Goal: Communication & Community: Answer question/provide support

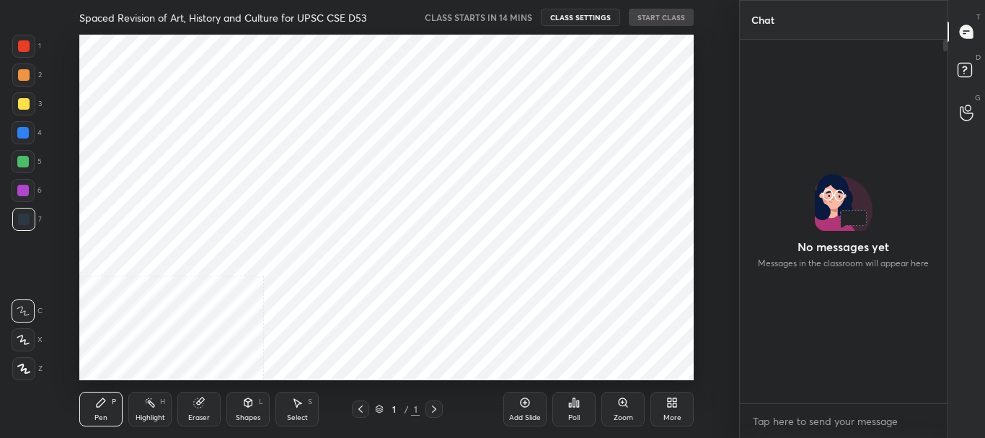
scroll to position [239, 203]
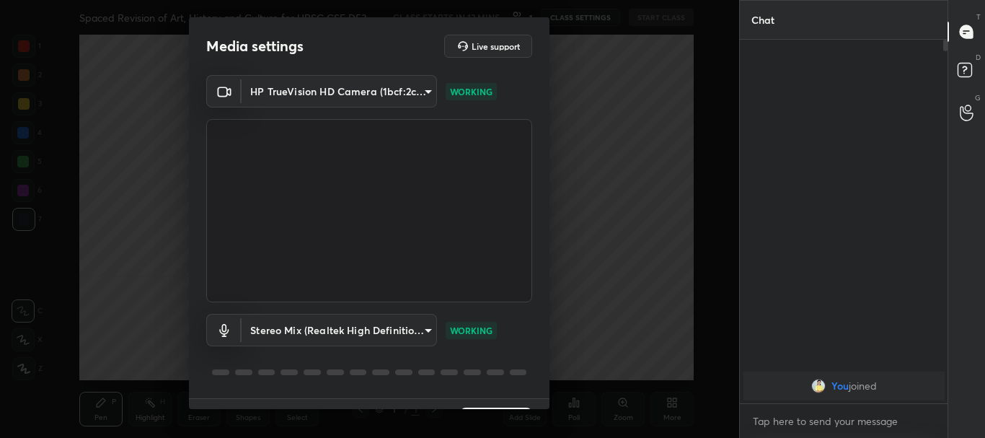
click at [429, 89] on body "1 2 3 4 5 6 7 C X Z C X Z E E Erase all H H Spaced Revision of Art, History and…" at bounding box center [492, 219] width 985 height 438
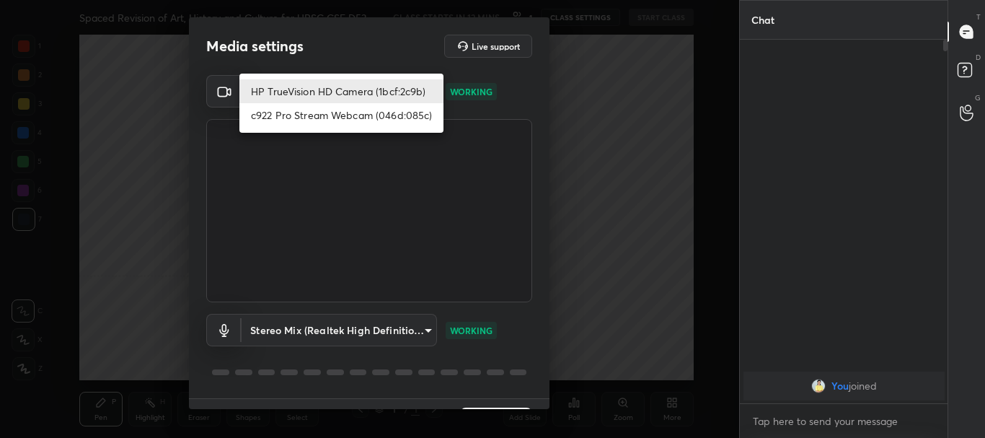
click at [357, 114] on li "c922 Pro Stream Webcam (046d:085c)" at bounding box center [341, 115] width 204 height 24
type input "cf6f1d9c9196770b674763ebae9c9090a67b9c374037f1dacf70ba34fe4ccc53"
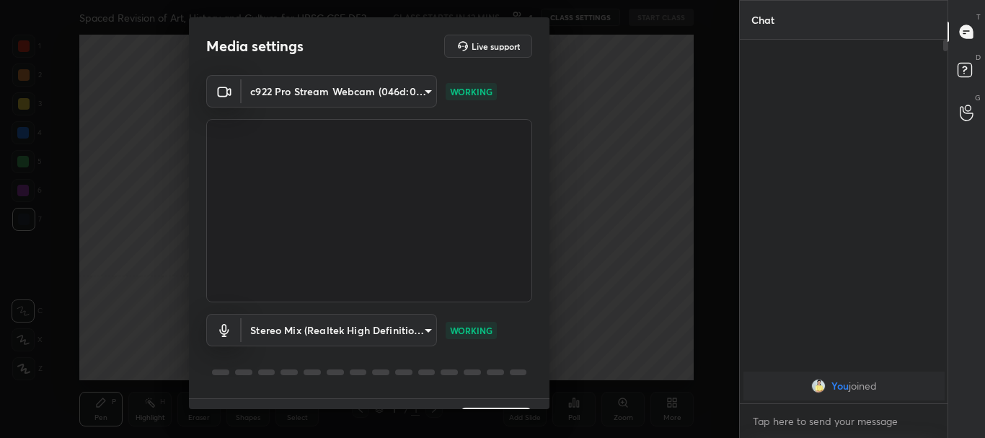
scroll to position [35, 0]
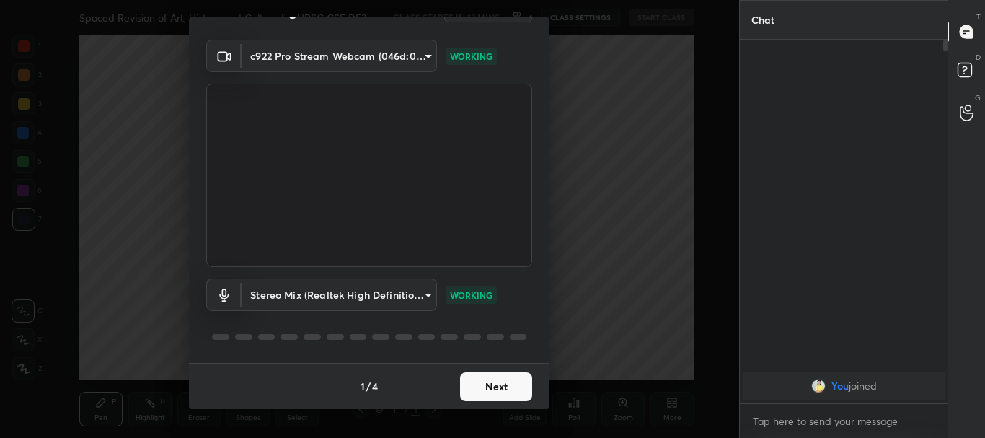
click at [480, 386] on button "Next" at bounding box center [496, 386] width 72 height 29
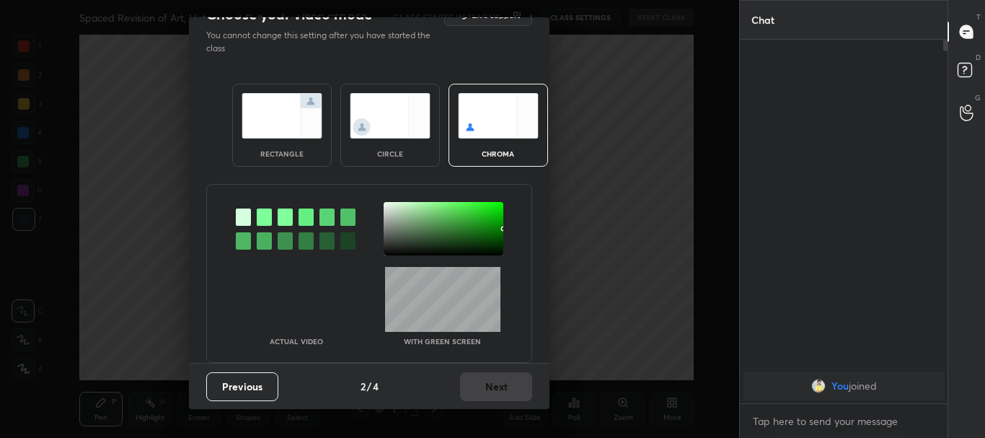
scroll to position [0, 0]
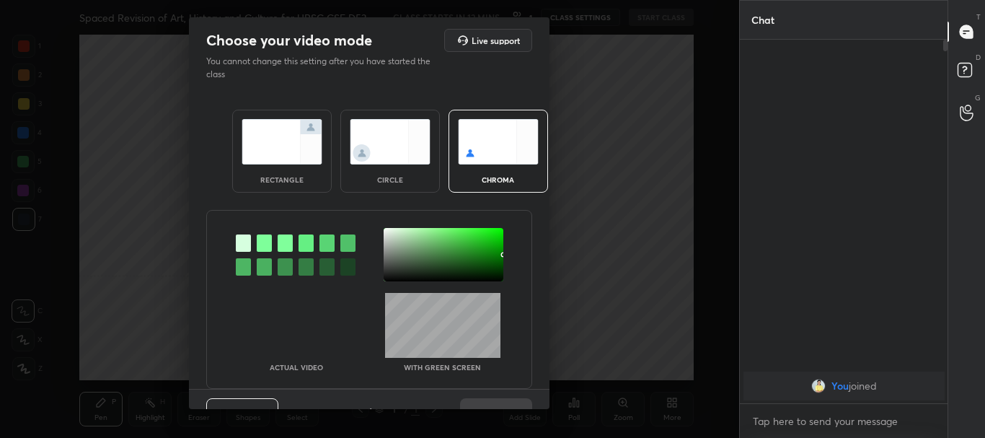
click at [287, 150] on img at bounding box center [282, 141] width 81 height 45
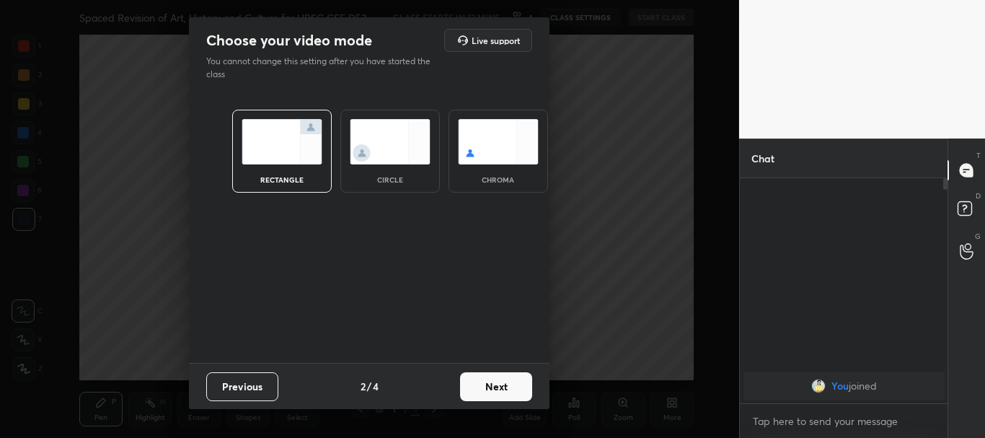
scroll to position [100, 203]
click at [510, 387] on button "Next" at bounding box center [496, 386] width 72 height 29
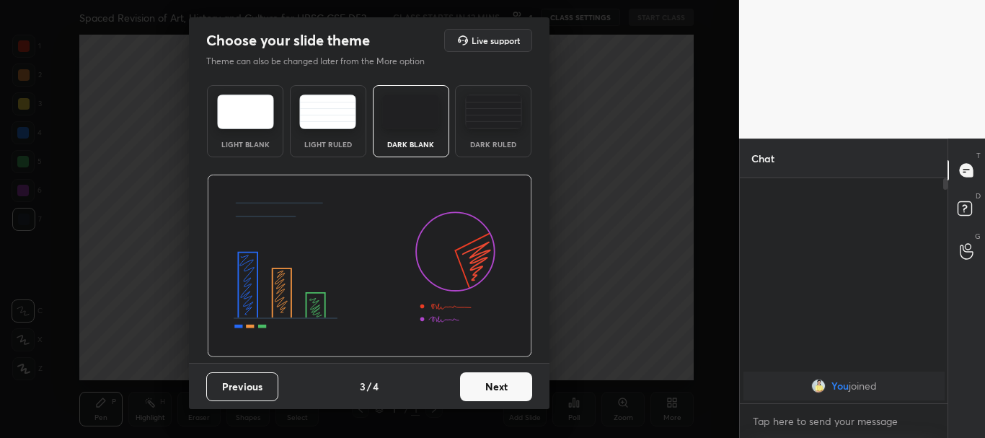
click at [513, 387] on button "Next" at bounding box center [496, 386] width 72 height 29
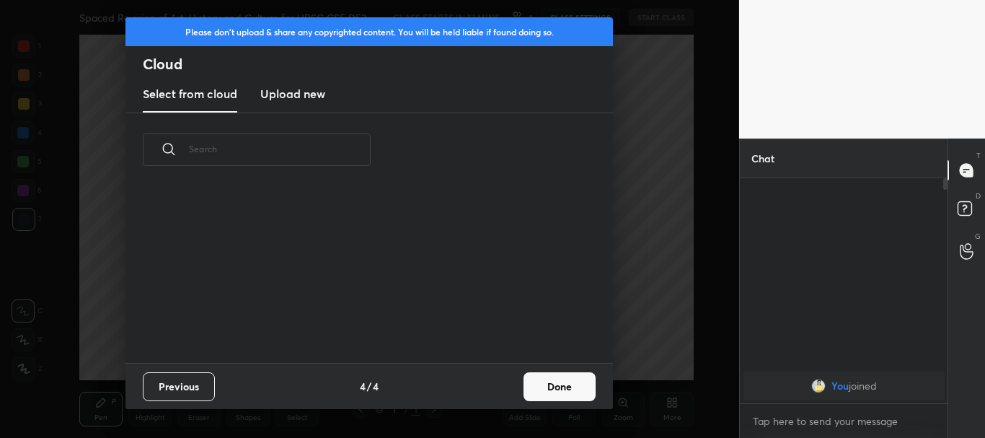
click at [550, 385] on button "Done" at bounding box center [560, 386] width 72 height 29
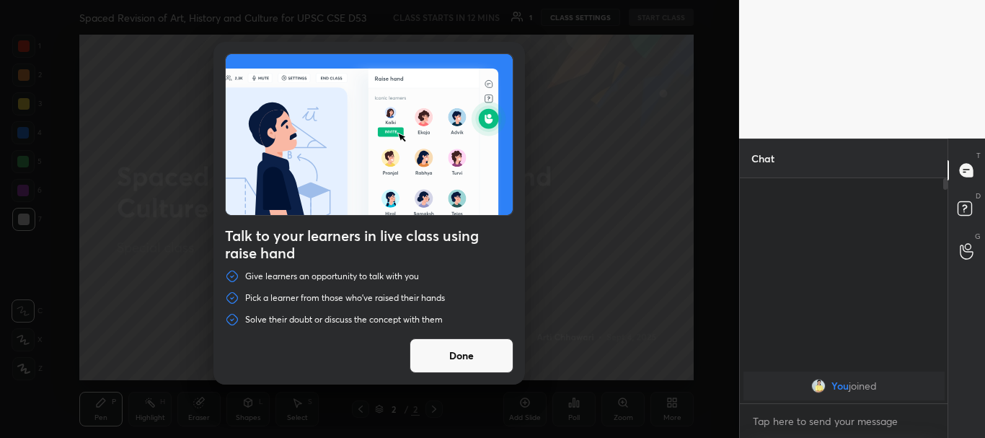
drag, startPoint x: 485, startPoint y: 351, endPoint x: 516, endPoint y: 326, distance: 40.1
click at [485, 350] on button "Done" at bounding box center [462, 355] width 104 height 35
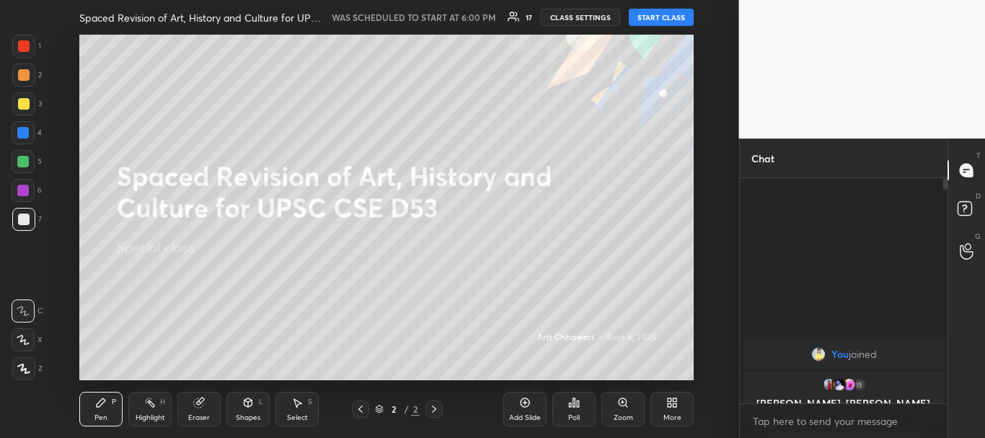
click at [662, 19] on button "START CLASS" at bounding box center [661, 17] width 65 height 17
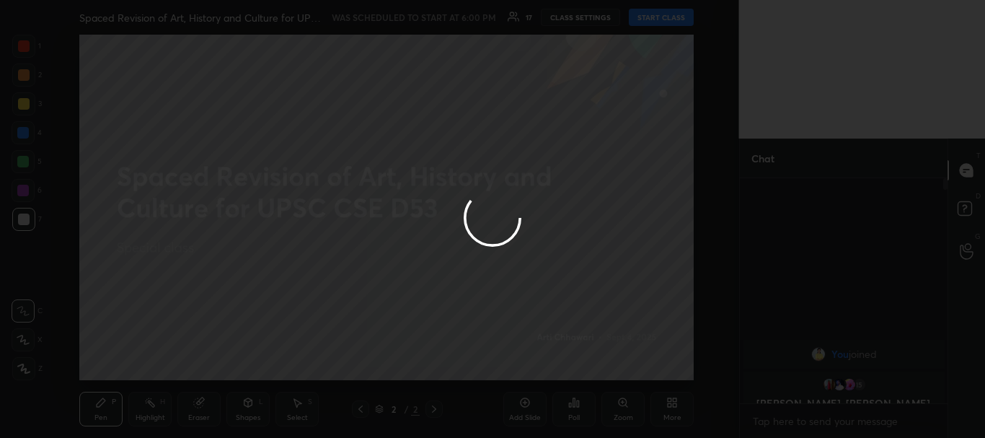
type textarea "x"
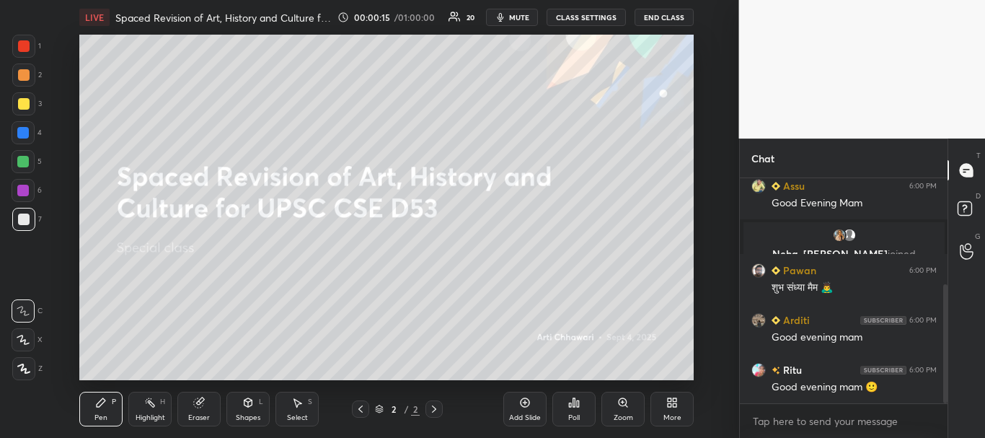
drag, startPoint x: 948, startPoint y: 217, endPoint x: 958, endPoint y: 301, distance: 84.3
click at [958, 302] on div "Chat Sadhana 6:00 PM Good evening ma'am Assu 6:00 PM Good Evening [PERSON_NAME]…" at bounding box center [862, 287] width 247 height 299
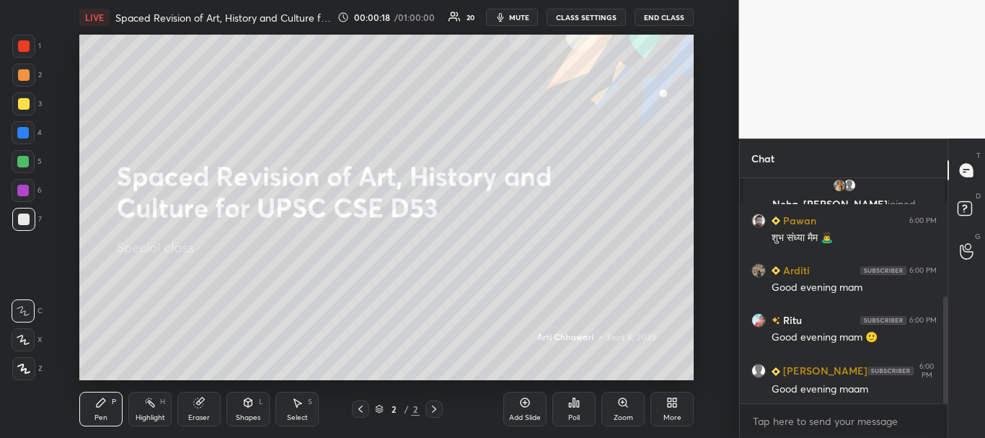
click at [25, 102] on div at bounding box center [24, 104] width 12 height 12
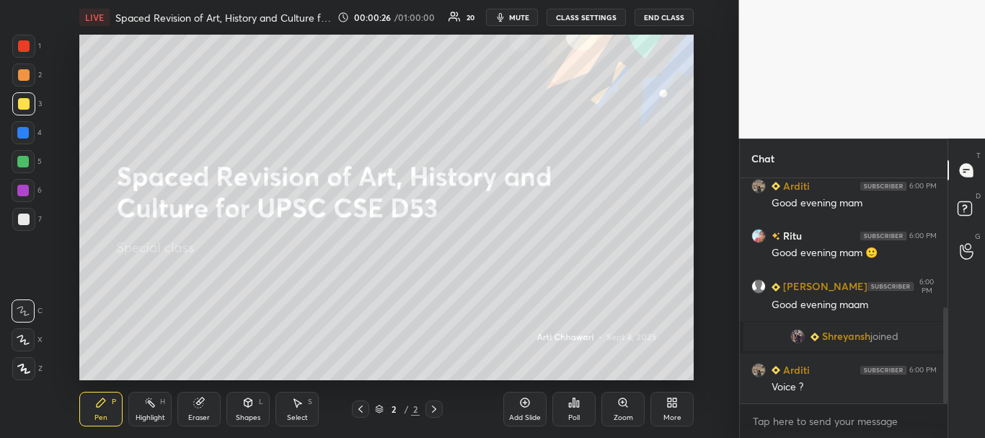
scroll to position [339, 0]
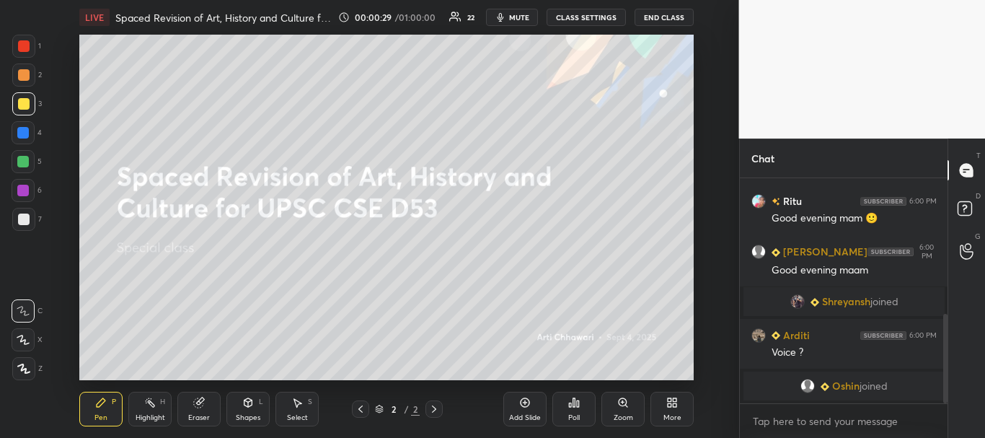
click at [593, 16] on button "CLASS SETTINGS" at bounding box center [586, 17] width 79 height 17
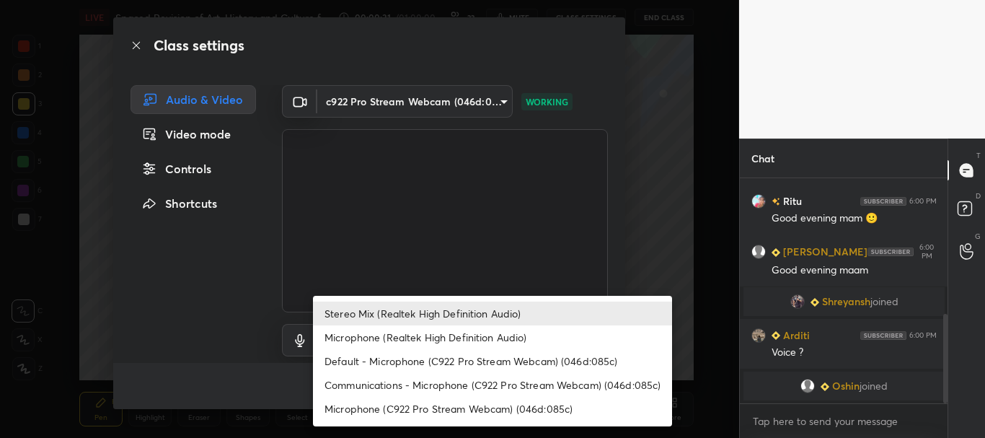
click at [503, 338] on body "1 2 3 4 5 6 7 C X Z C X Z E E Erase all H H LIVE Spaced Revision of Art, Histor…" at bounding box center [492, 219] width 985 height 438
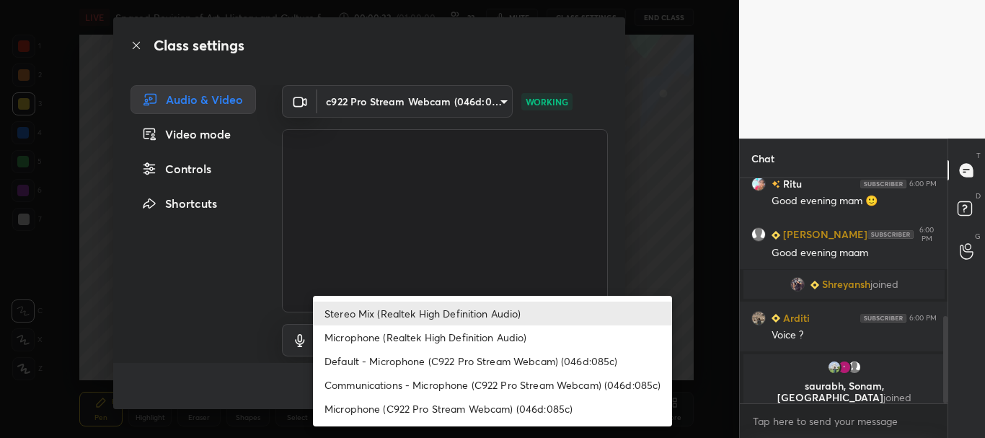
click at [423, 360] on li "Default - Microphone (C922 Pro Stream Webcam) (046d:085c)" at bounding box center [492, 361] width 359 height 24
type input "default"
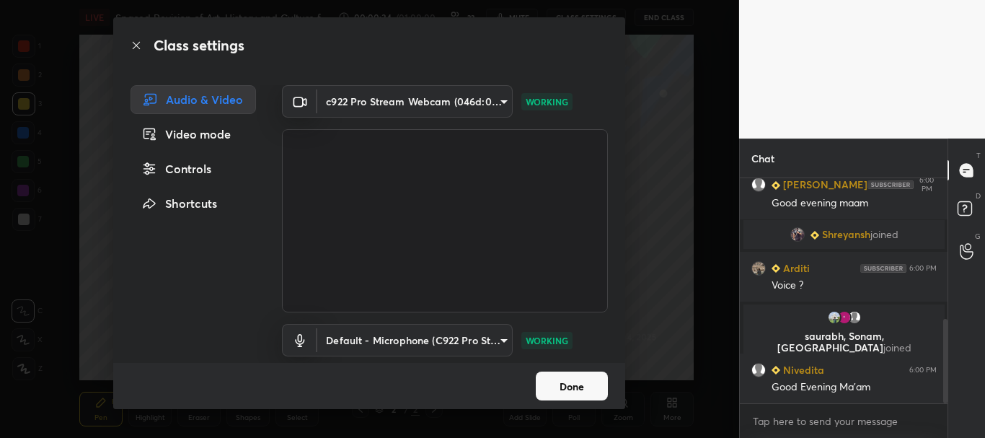
scroll to position [411, 0]
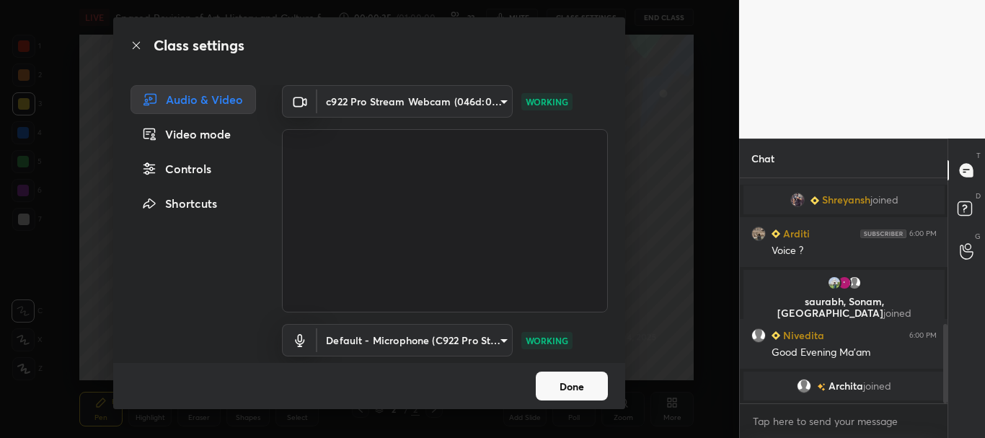
click at [585, 387] on button "Done" at bounding box center [572, 385] width 72 height 29
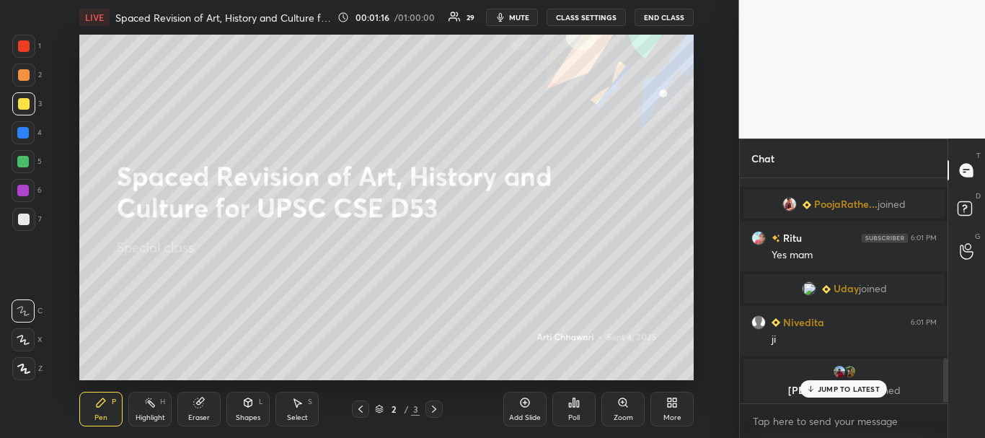
scroll to position [937, 0]
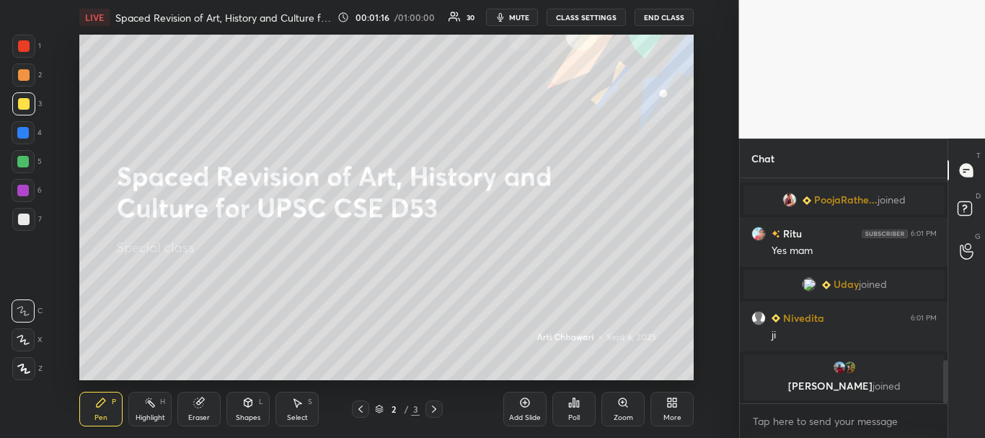
drag, startPoint x: 944, startPoint y: 379, endPoint x: 944, endPoint y: 416, distance: 36.8
click at [944, 416] on div "Arditi 6:01 PM Yes mam Neha 6:01 PM [PERSON_NAME]... joined Ritu 6:01 PM Yes ma…" at bounding box center [844, 308] width 208 height 260
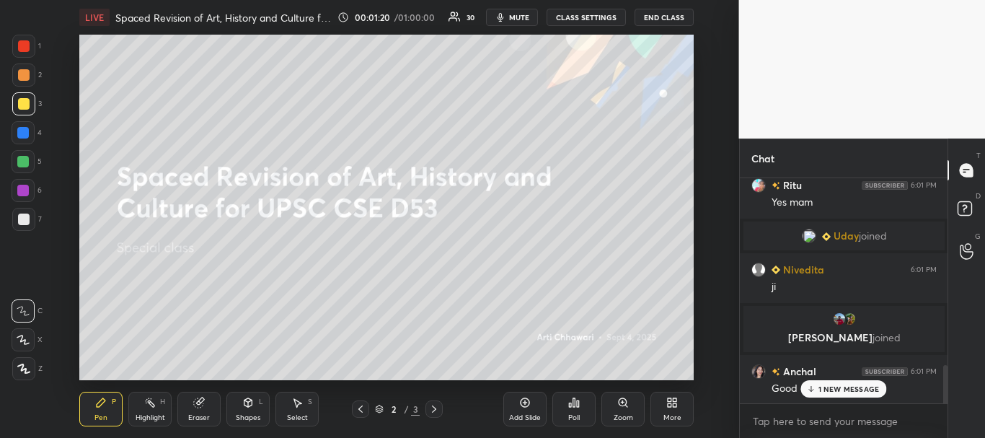
scroll to position [1134, 0]
drag, startPoint x: 946, startPoint y: 384, endPoint x: 946, endPoint y: 459, distance: 74.3
click at [946, 0] on html "1 2 3 4 5 6 7 C X Z C X Z E E Erase all H H LIVE Spaced Revision of Art, Histor…" at bounding box center [492, 0] width 985 height 0
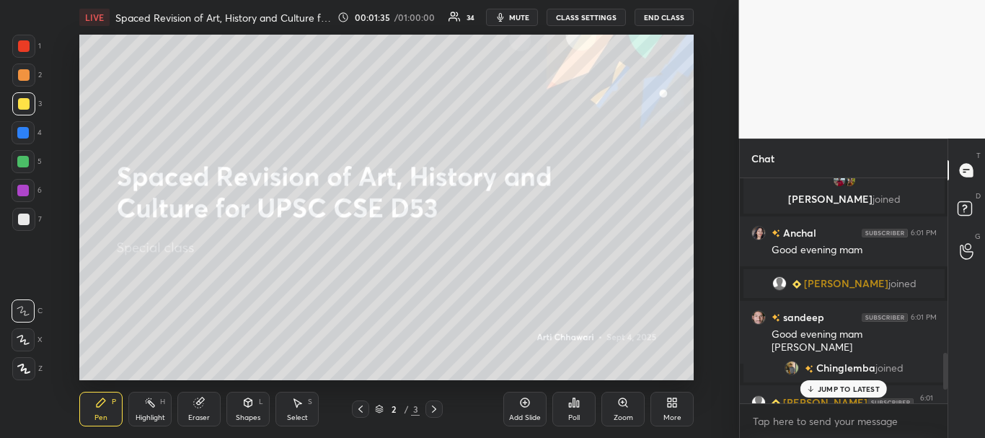
scroll to position [1153, 0]
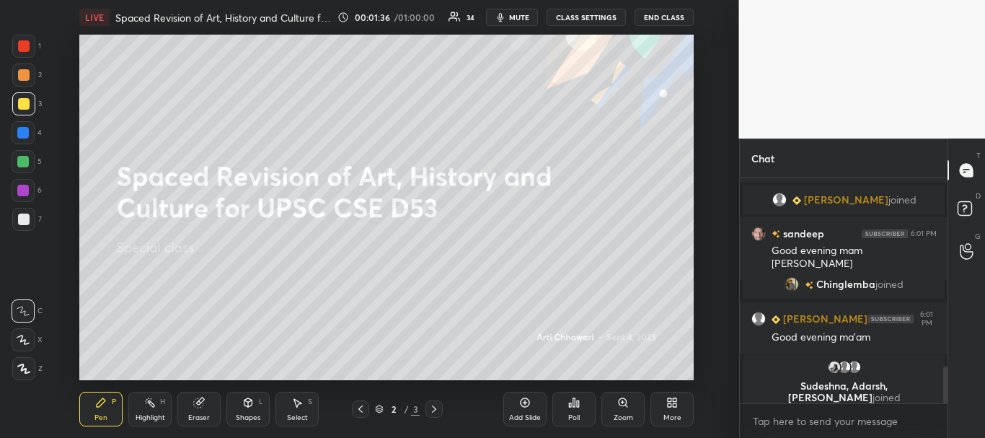
drag, startPoint x: 946, startPoint y: 388, endPoint x: 946, endPoint y: 402, distance: 14.4
click at [946, 402] on div at bounding box center [945, 384] width 4 height 37
click at [23, 43] on div at bounding box center [24, 46] width 12 height 12
click at [21, 138] on div at bounding box center [23, 133] width 12 height 12
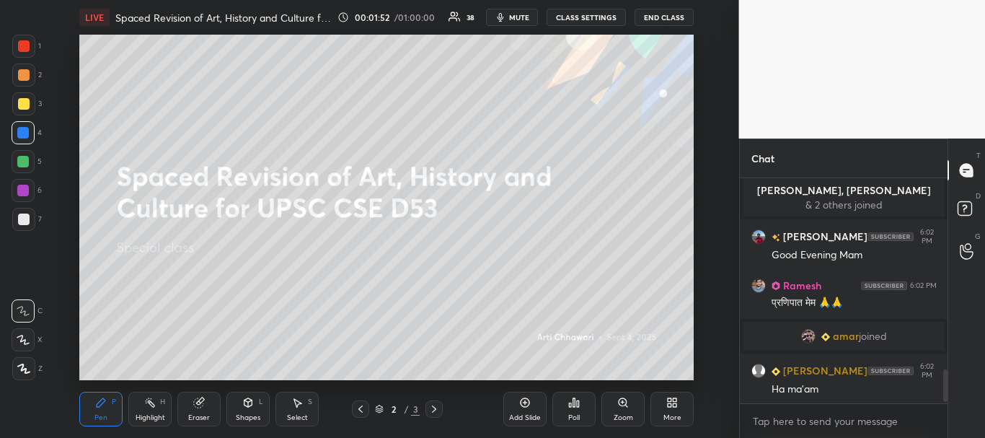
scroll to position [1319, 0]
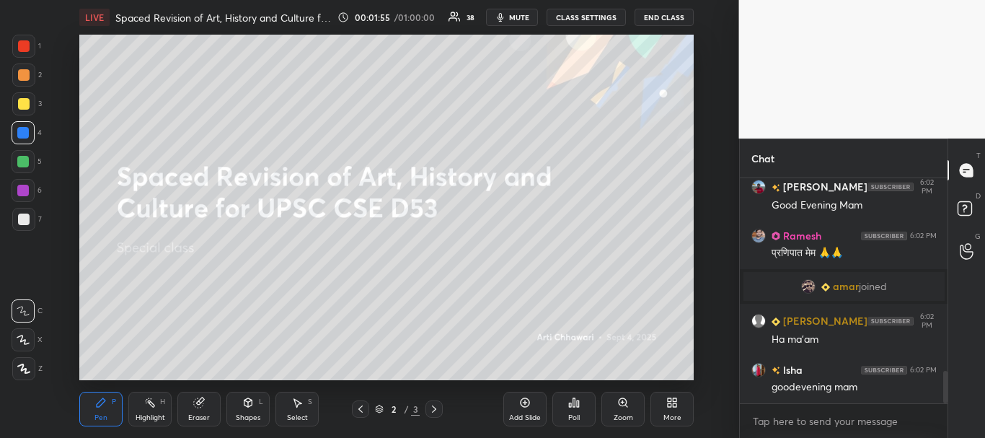
click at [23, 42] on div at bounding box center [24, 46] width 12 height 12
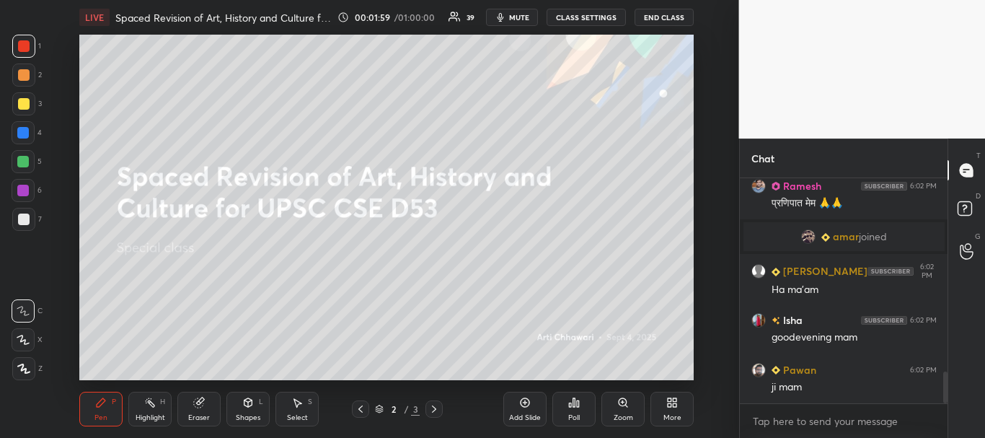
click at [21, 332] on div at bounding box center [23, 339] width 23 height 23
click at [32, 370] on div at bounding box center [23, 368] width 23 height 23
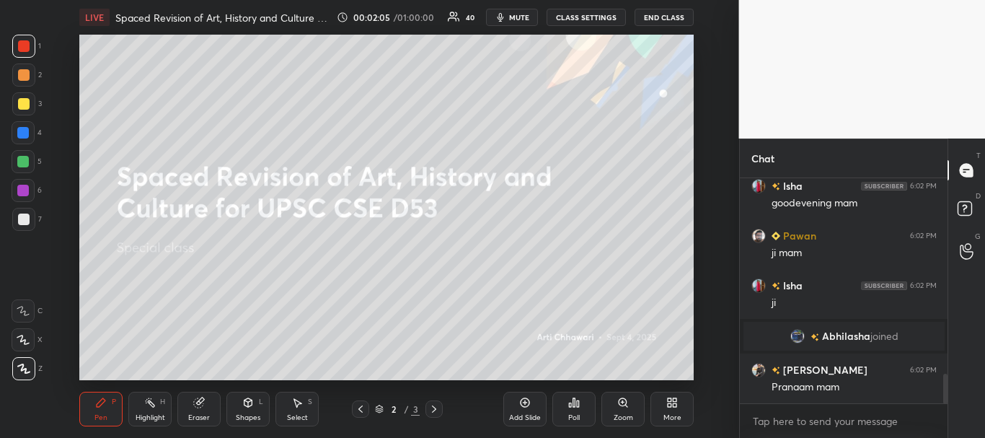
scroll to position [1511, 0]
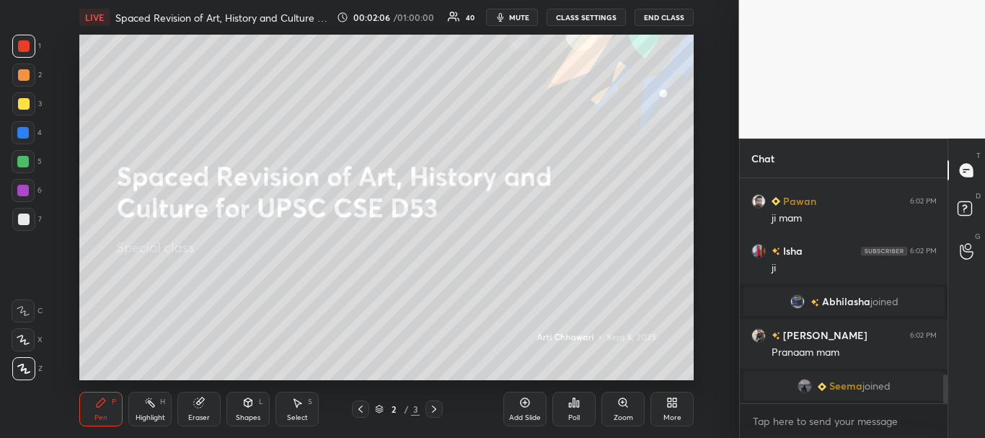
click at [21, 110] on div at bounding box center [23, 103] width 23 height 23
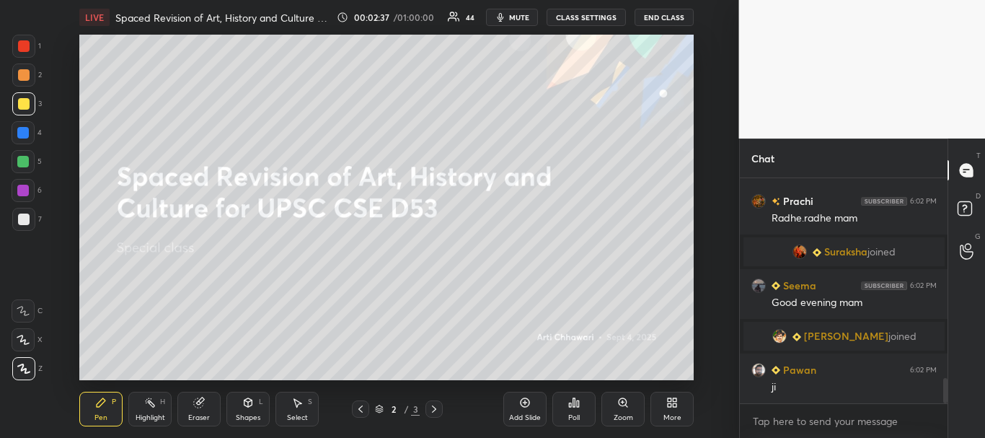
scroll to position [1805, 0]
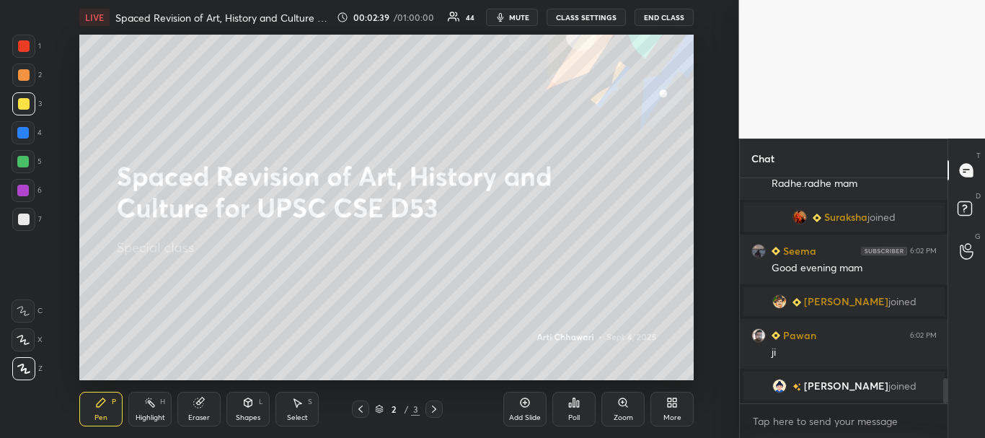
click at [27, 130] on div at bounding box center [23, 133] width 12 height 12
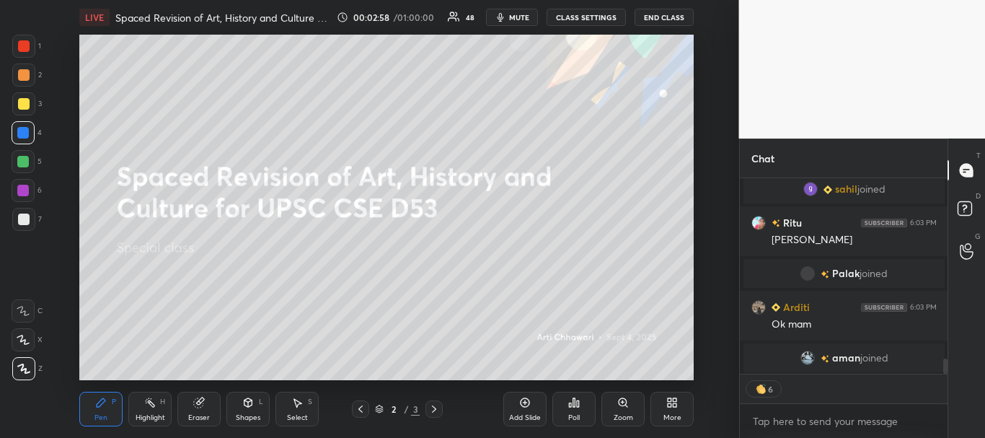
scroll to position [2363, 0]
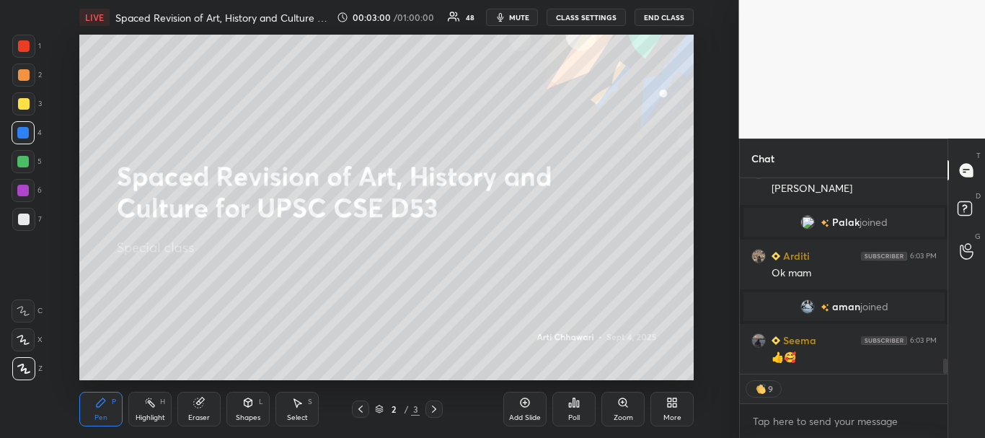
click at [21, 165] on div at bounding box center [23, 162] width 12 height 12
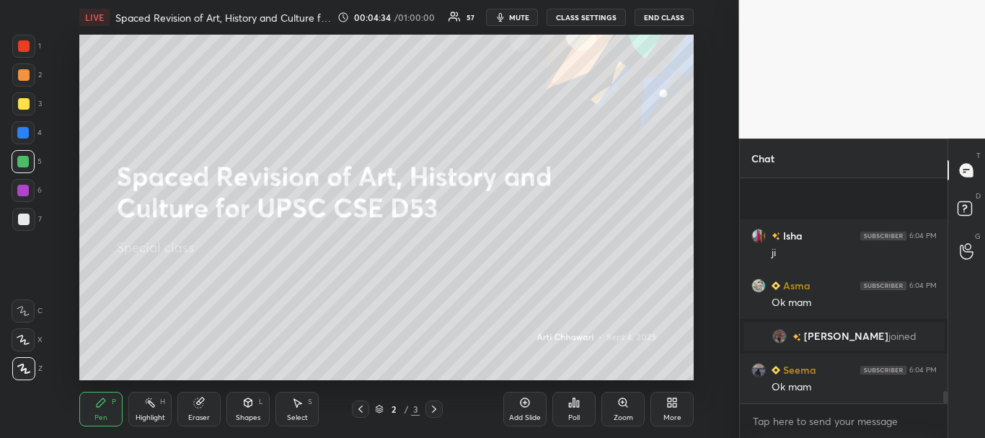
scroll to position [3854, 0]
click at [517, 14] on span "mute" at bounding box center [519, 17] width 20 height 10
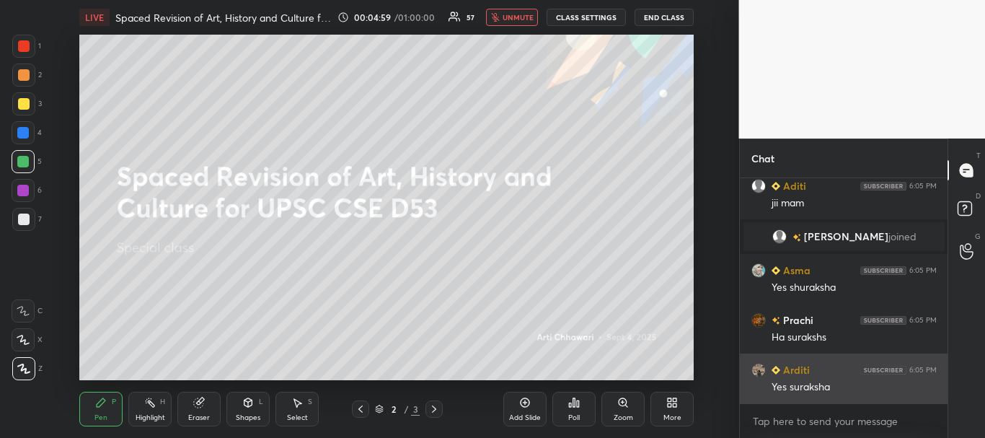
scroll to position [4254, 0]
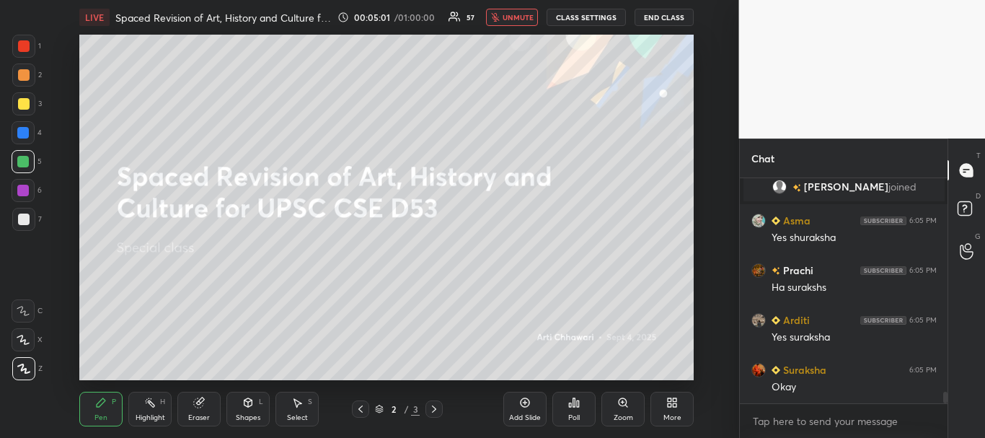
click at [672, 410] on div "More" at bounding box center [672, 409] width 43 height 35
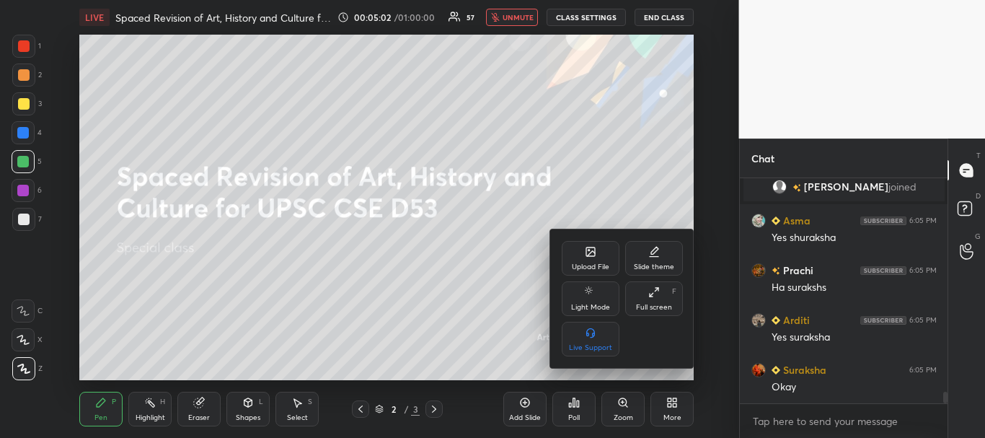
click at [599, 258] on div "Upload File" at bounding box center [591, 258] width 58 height 35
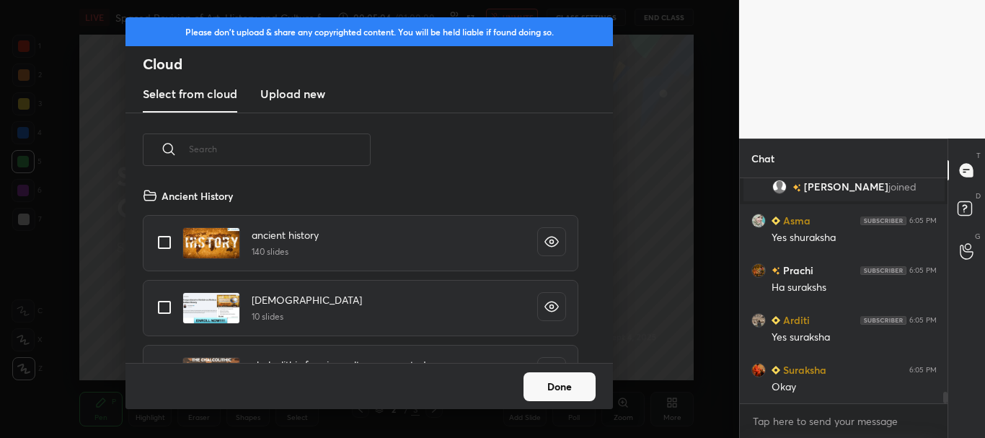
scroll to position [4288, 0]
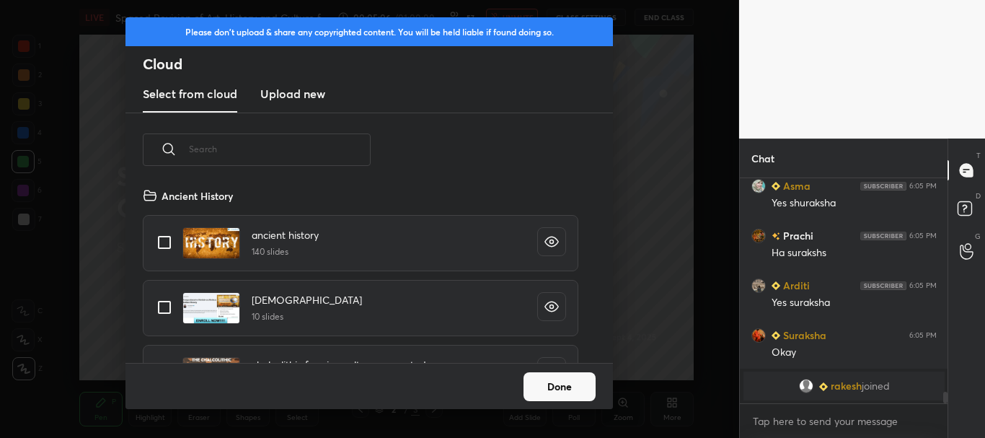
click at [299, 87] on h3 "Upload new" at bounding box center [292, 93] width 65 height 17
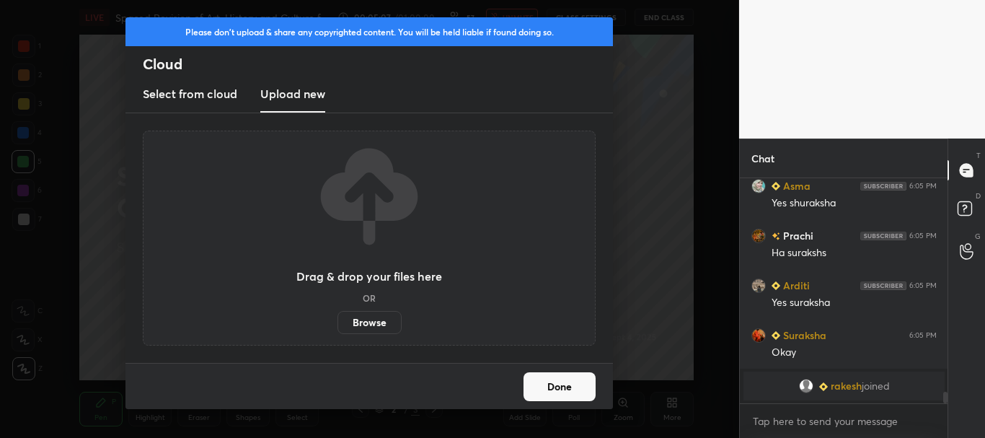
click at [390, 325] on label "Browse" at bounding box center [370, 322] width 64 height 23
click at [338, 325] on input "Browse" at bounding box center [338, 322] width 0 height 23
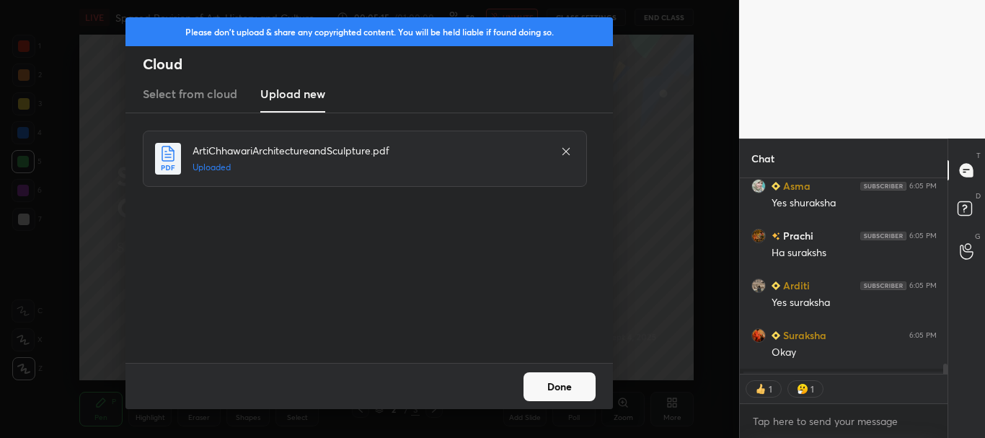
click at [550, 382] on button "Done" at bounding box center [560, 386] width 72 height 29
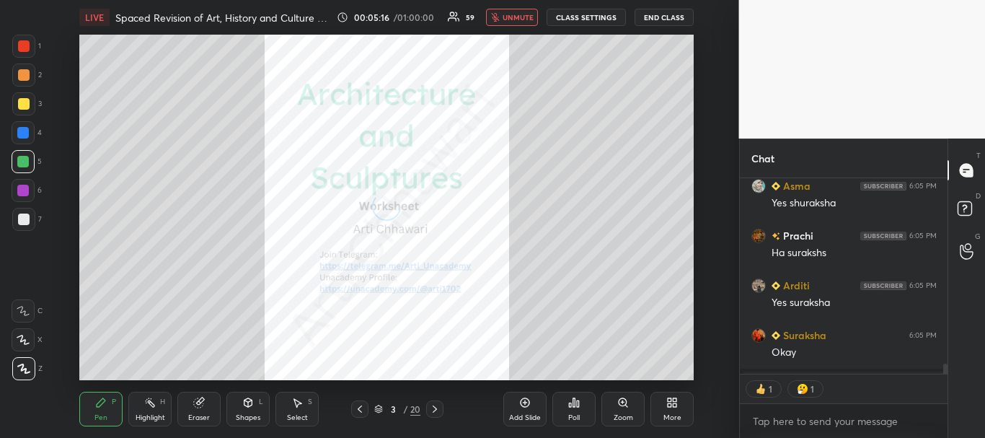
click at [359, 406] on icon at bounding box center [360, 409] width 12 height 12
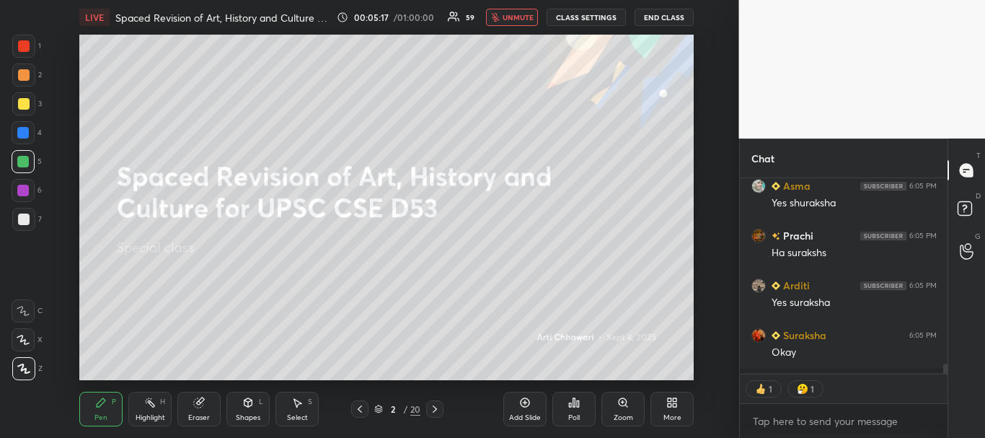
click at [378, 407] on icon at bounding box center [378, 409] width 9 height 9
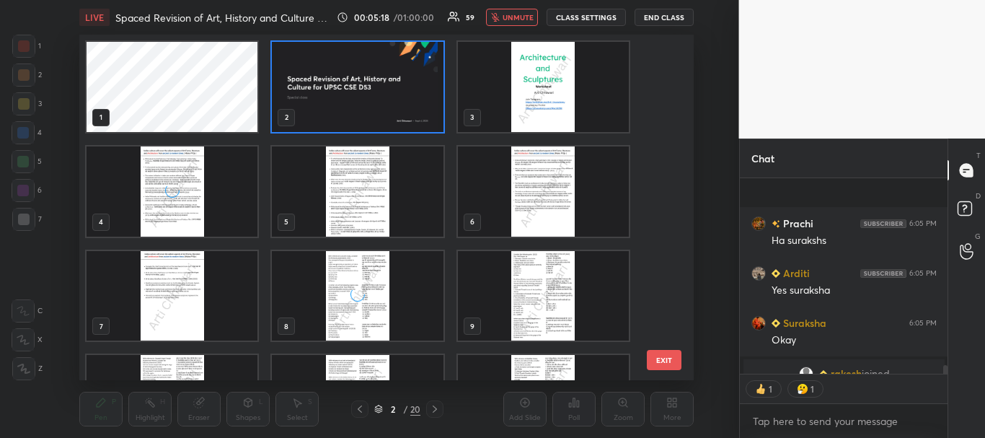
scroll to position [4394, 0]
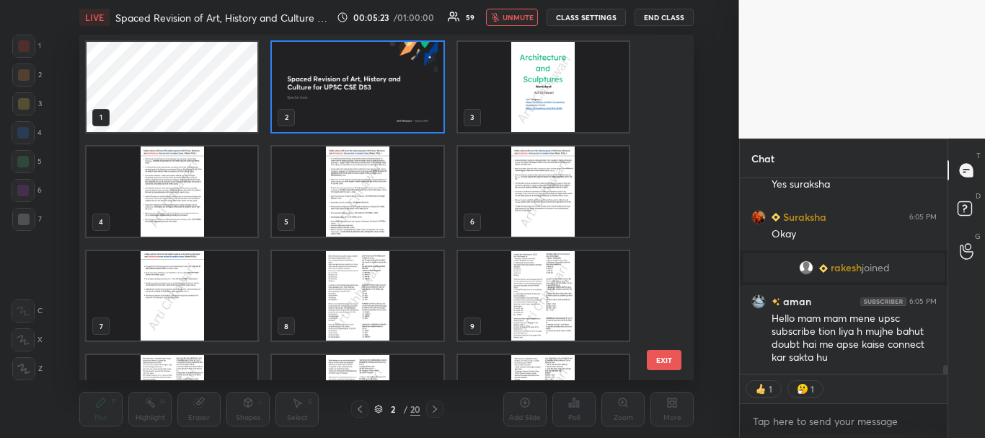
click at [524, 19] on span "unmute" at bounding box center [518, 17] width 31 height 10
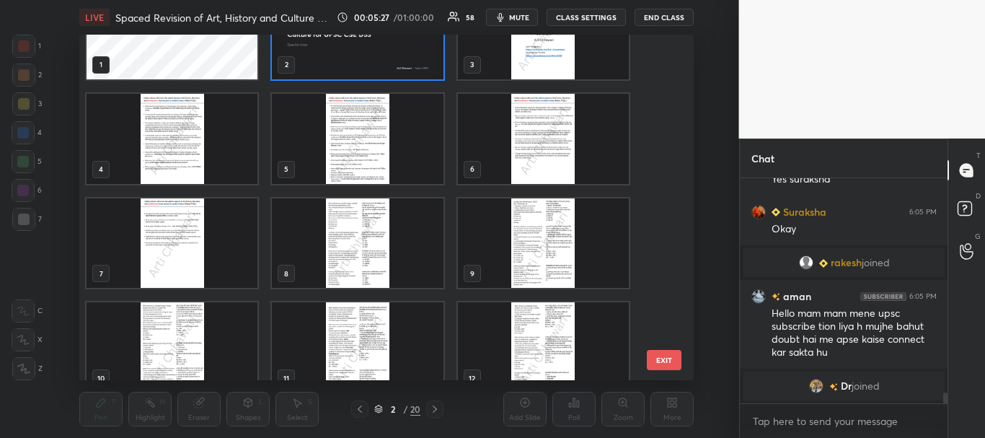
scroll to position [49, 0]
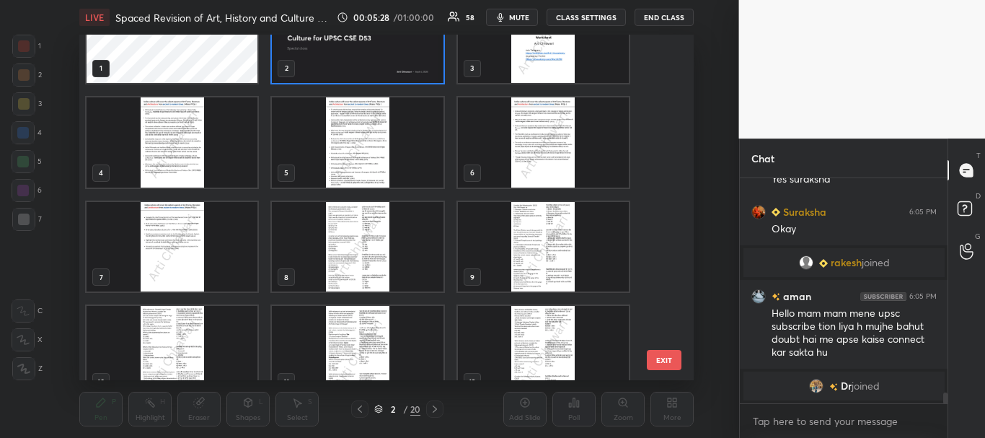
click at [379, 230] on img "grid" at bounding box center [358, 247] width 171 height 90
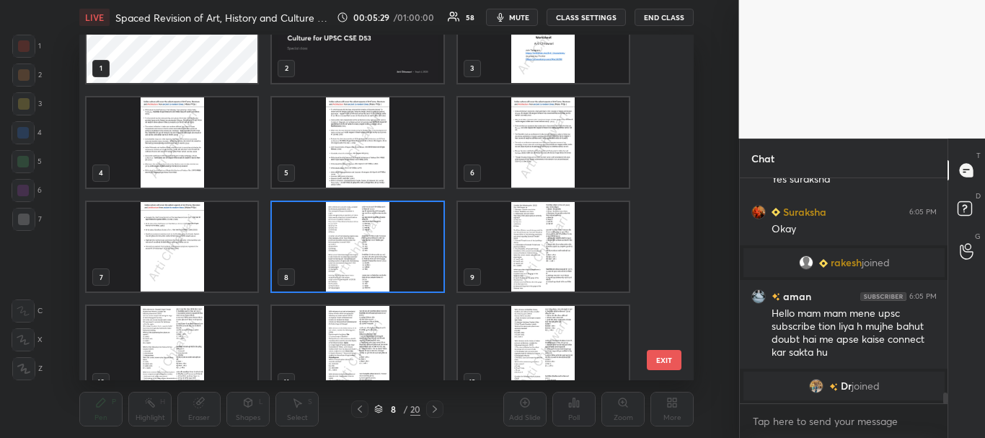
scroll to position [4435, 0]
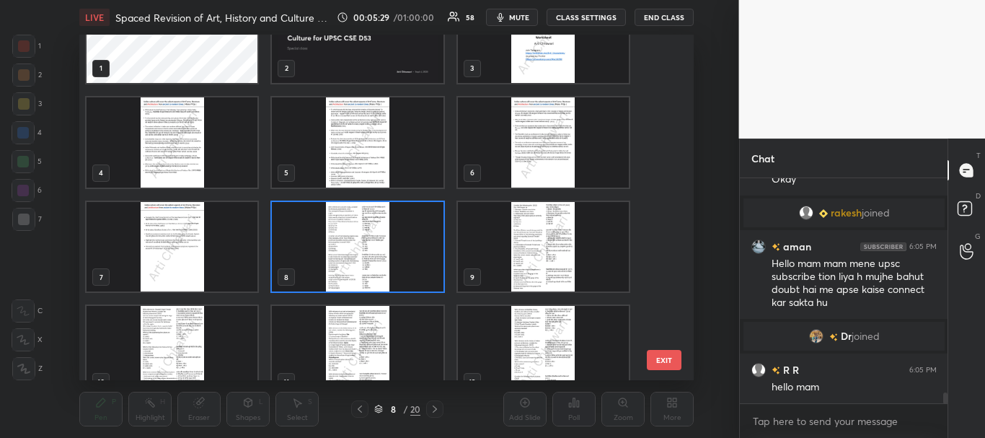
click at [379, 408] on icon at bounding box center [378, 409] width 9 height 9
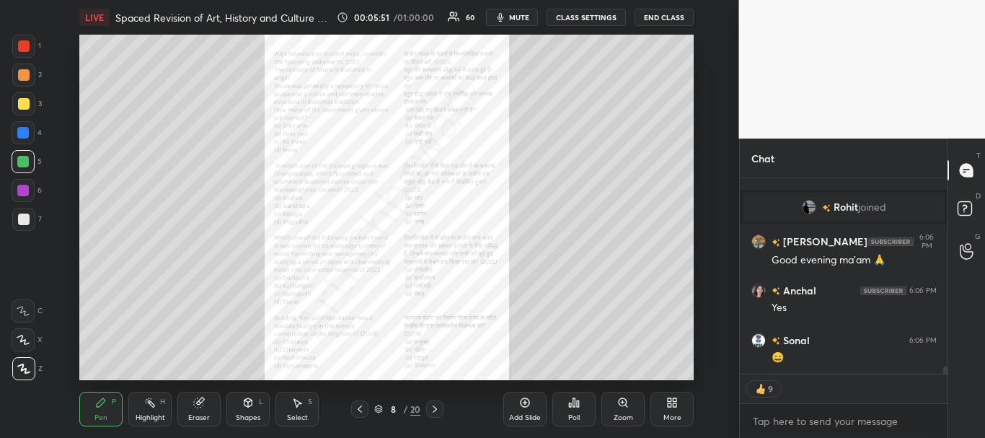
scroll to position [5232, 0]
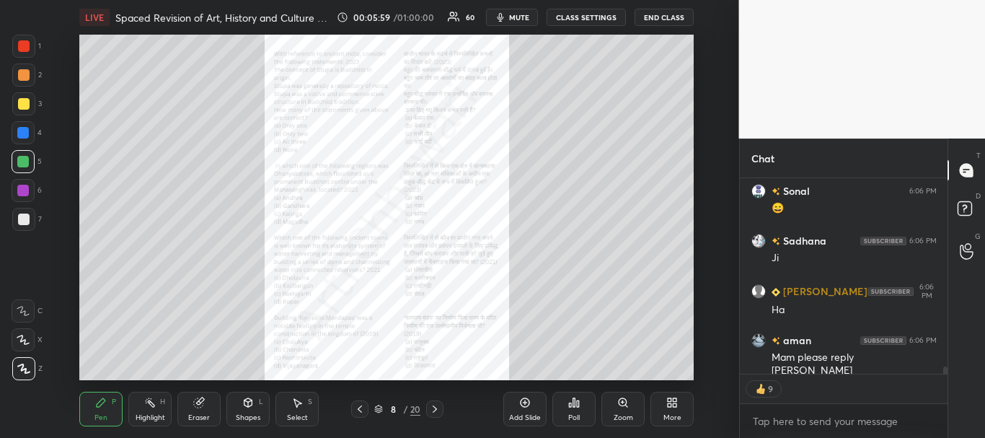
click at [26, 72] on div at bounding box center [24, 75] width 12 height 12
click at [25, 42] on div at bounding box center [24, 46] width 12 height 12
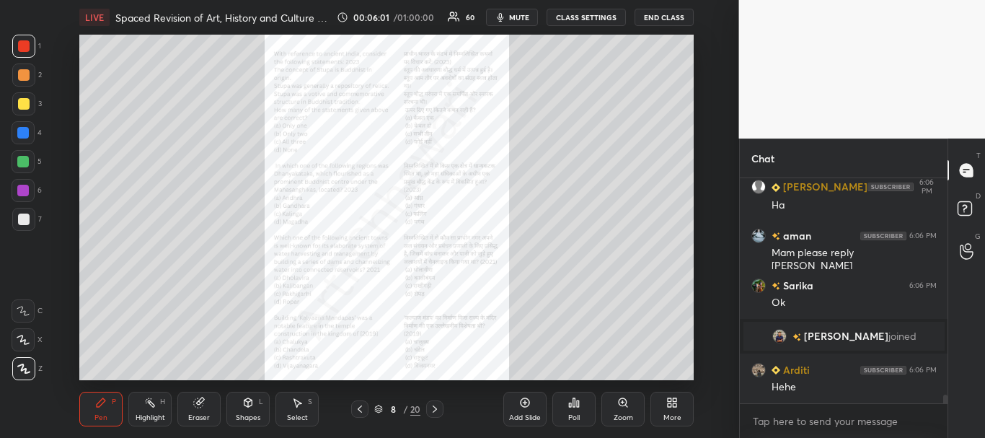
click at [19, 126] on div at bounding box center [23, 132] width 23 height 23
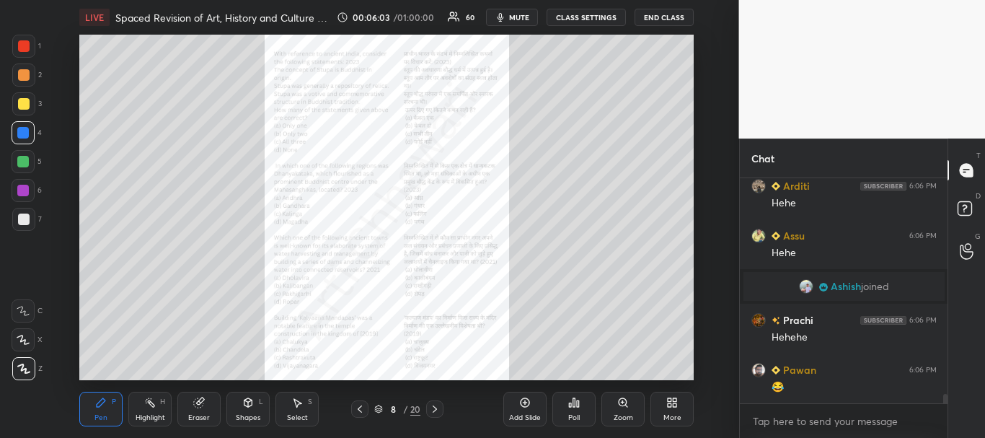
click at [621, 395] on div "Zoom" at bounding box center [623, 409] width 43 height 35
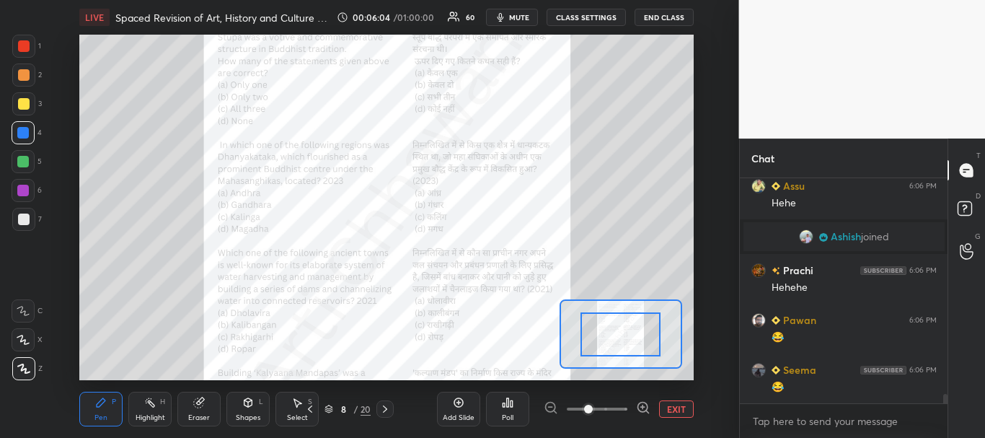
click at [679, 400] on button "EXIT" at bounding box center [676, 408] width 35 height 17
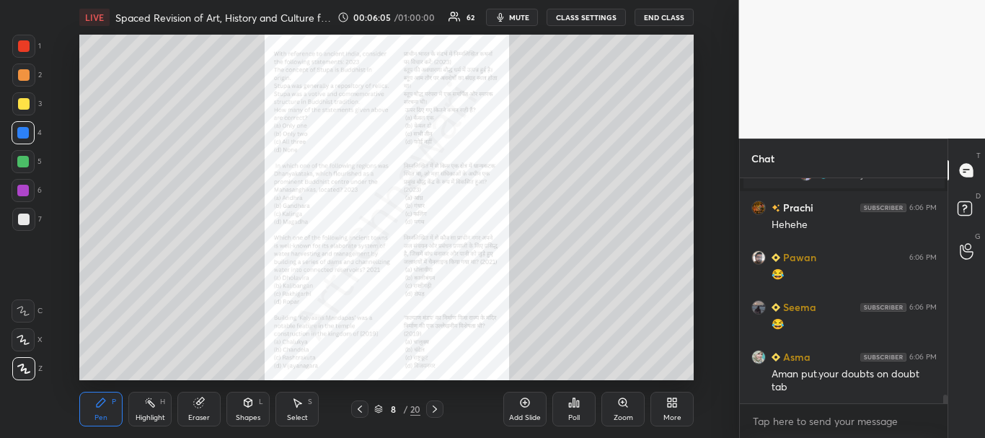
click at [358, 408] on icon at bounding box center [360, 409] width 12 height 12
click at [439, 409] on icon at bounding box center [435, 409] width 12 height 12
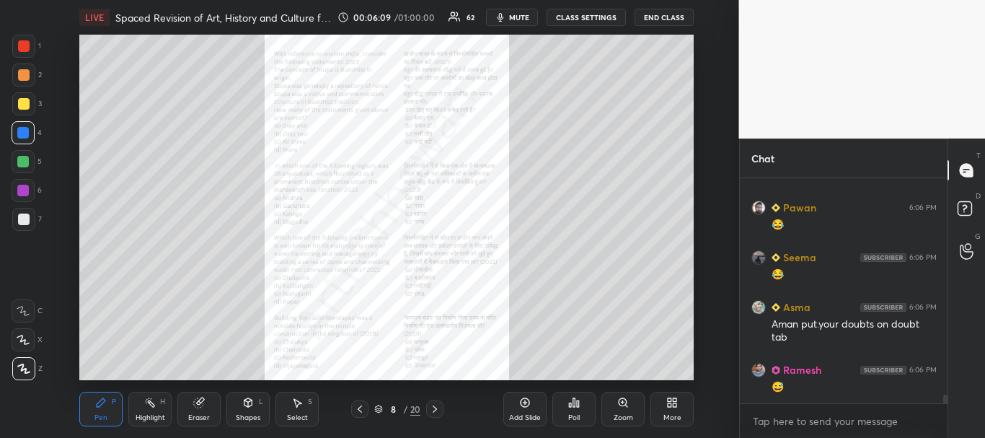
click at [621, 406] on icon at bounding box center [623, 403] width 12 height 12
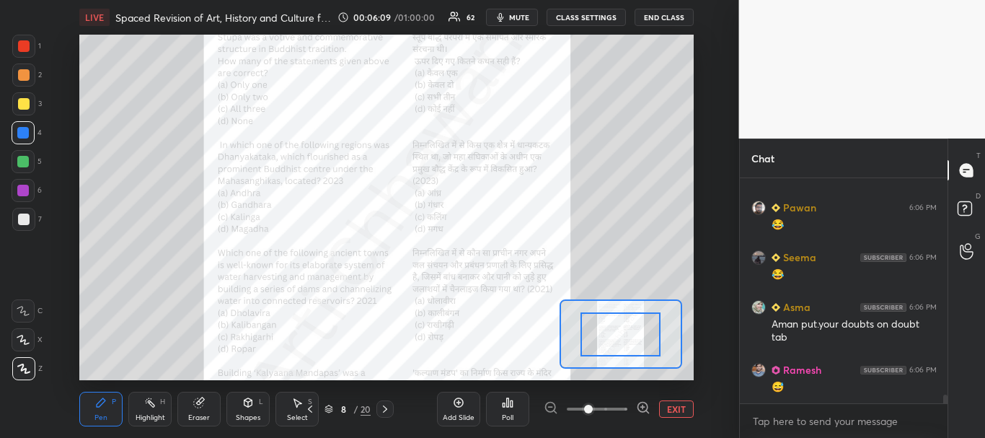
click at [621, 405] on span at bounding box center [597, 409] width 61 height 22
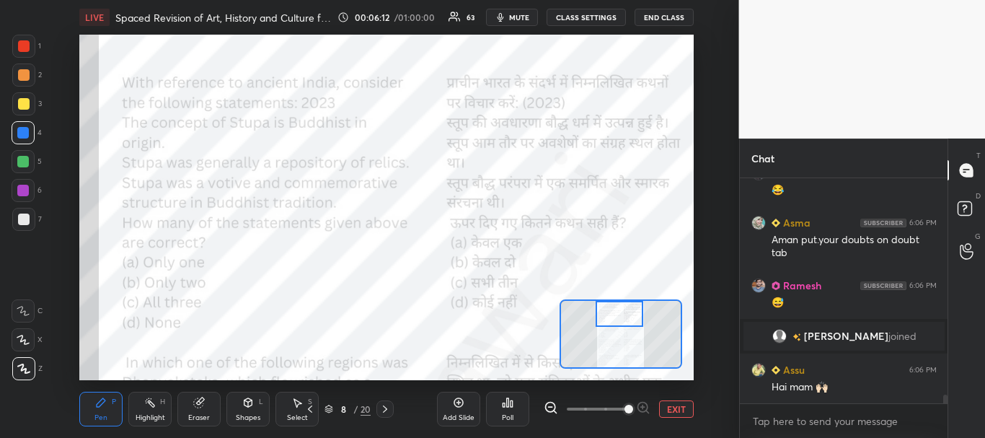
drag, startPoint x: 625, startPoint y: 339, endPoint x: 624, endPoint y: 320, distance: 19.5
click at [624, 320] on div at bounding box center [620, 314] width 48 height 27
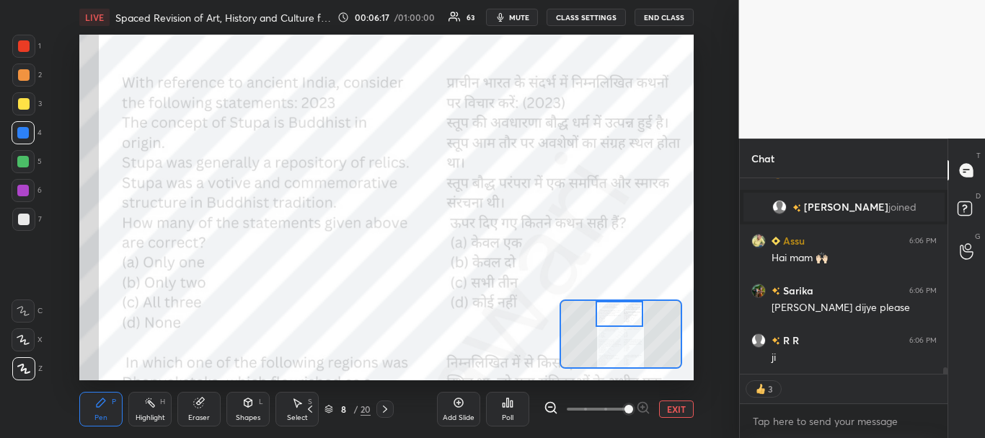
click at [22, 48] on div at bounding box center [24, 46] width 12 height 12
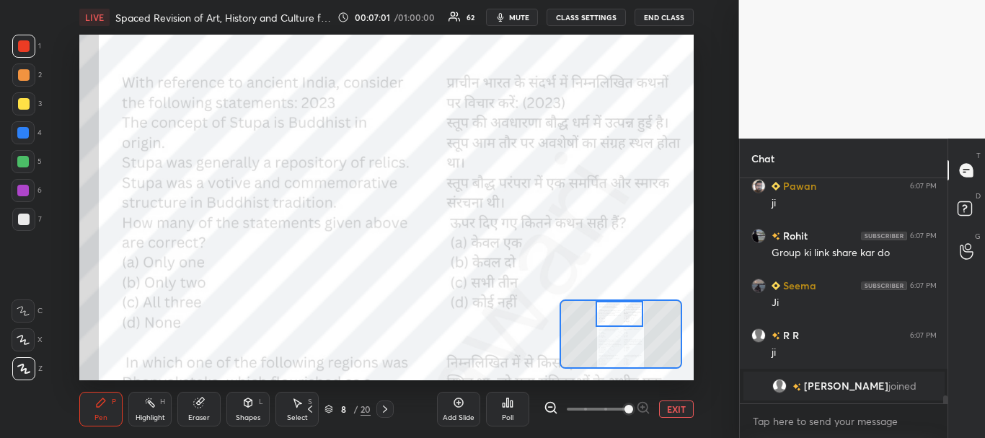
scroll to position [6230, 0]
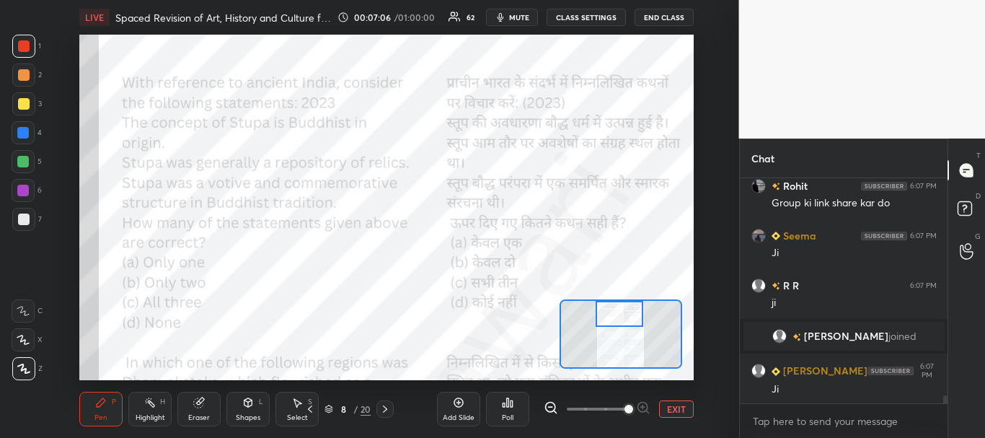
click at [21, 129] on div at bounding box center [23, 133] width 12 height 12
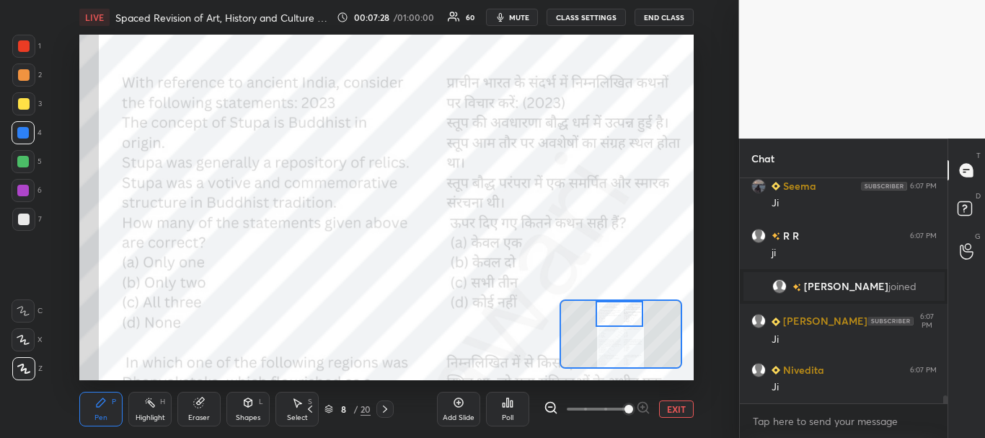
click at [509, 404] on icon at bounding box center [508, 402] width 2 height 9
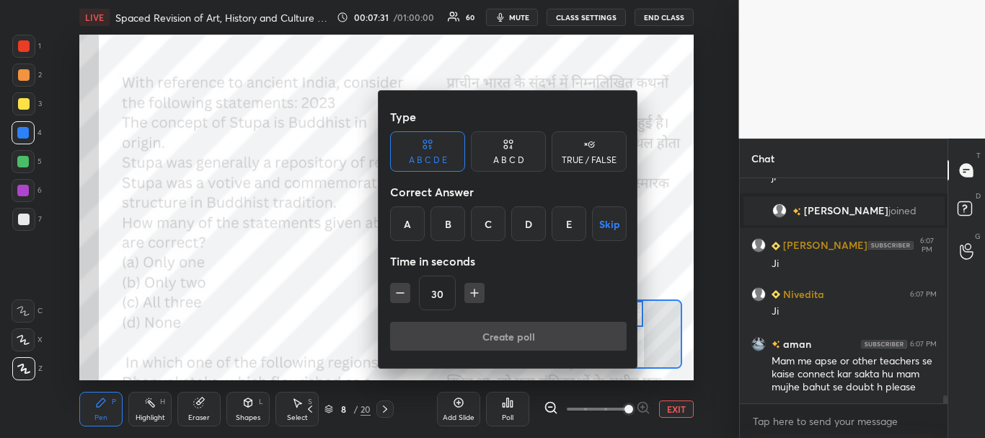
scroll to position [6405, 0]
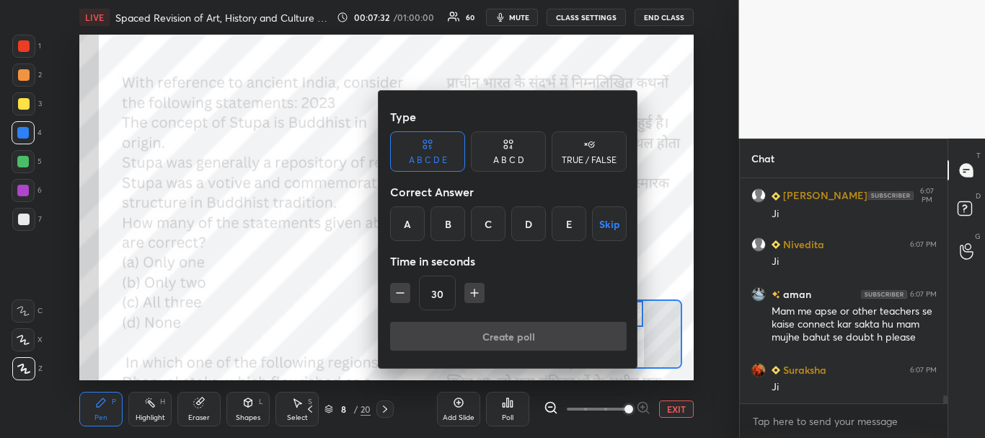
click at [272, 300] on div at bounding box center [492, 219] width 985 height 438
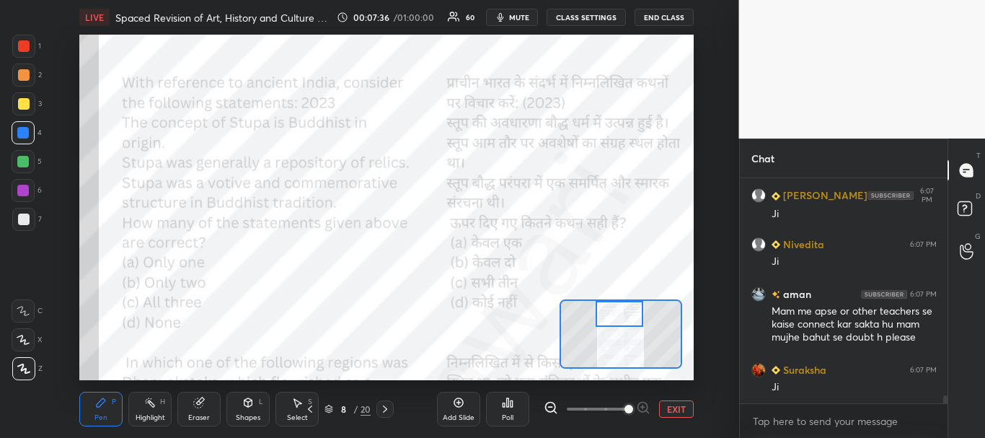
click at [516, 405] on div "Poll" at bounding box center [507, 409] width 43 height 35
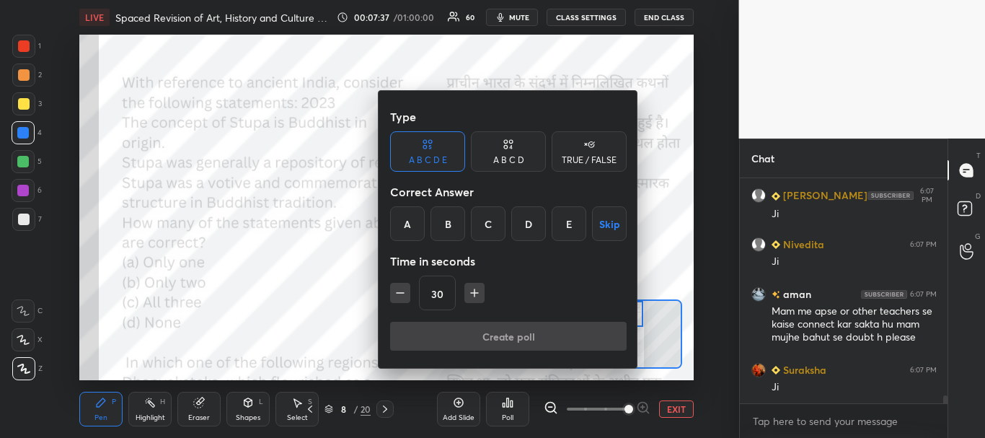
click at [454, 215] on div "B" at bounding box center [448, 223] width 35 height 35
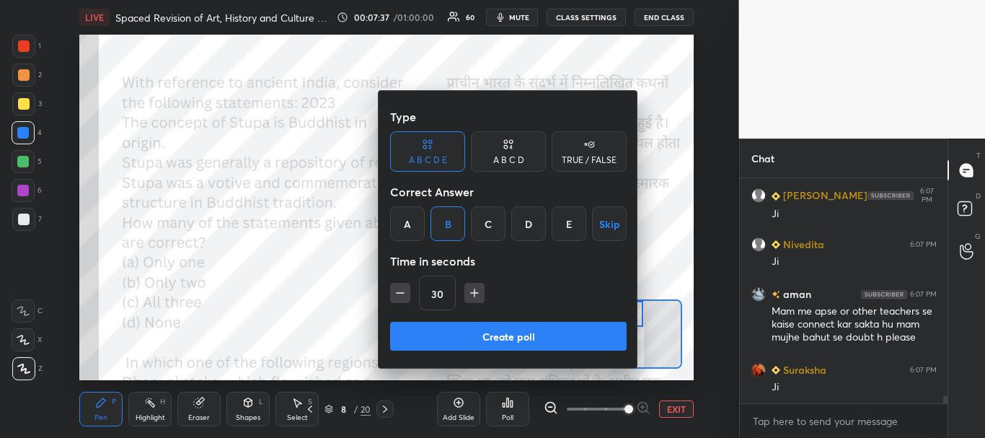
click at [482, 334] on button "Create poll" at bounding box center [508, 336] width 237 height 29
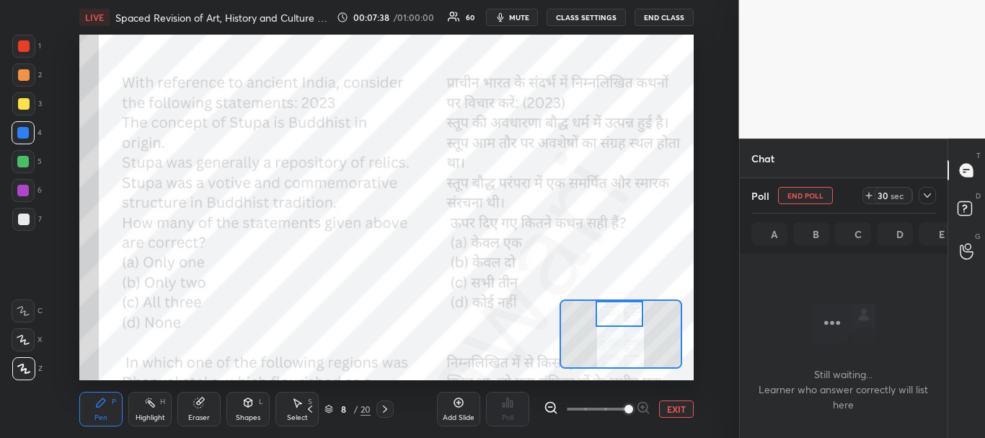
scroll to position [25, 203]
click at [932, 193] on icon at bounding box center [928, 196] width 12 height 12
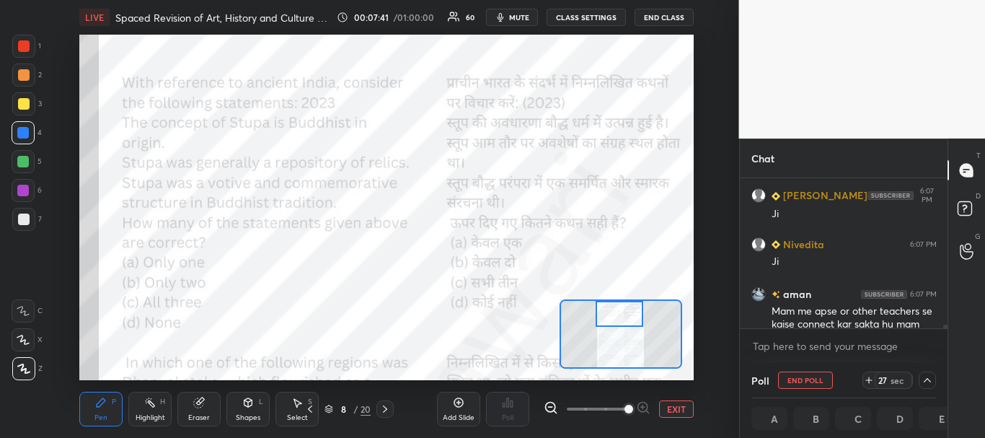
scroll to position [6479, 0]
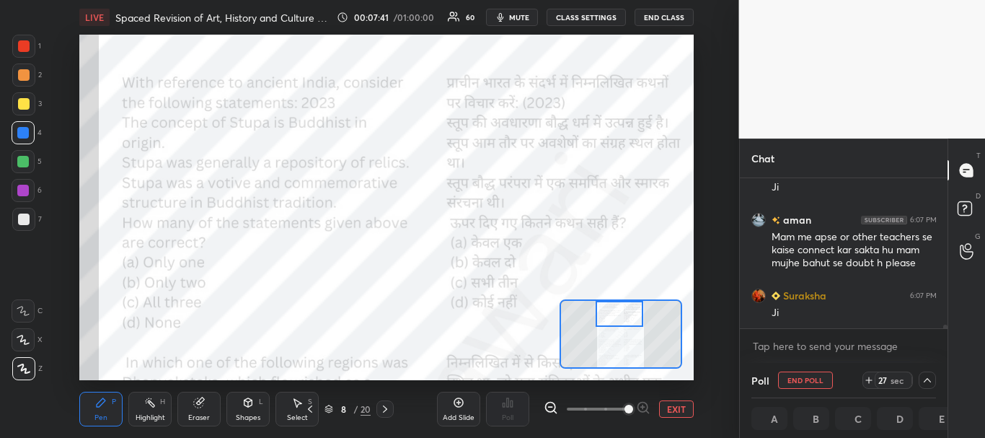
click at [948, 335] on div "Chat [PERSON_NAME] 6:07 PM [PERSON_NAME] 6:07 PM [PERSON_NAME] 6:07 PM Mam me a…" at bounding box center [862, 287] width 247 height 299
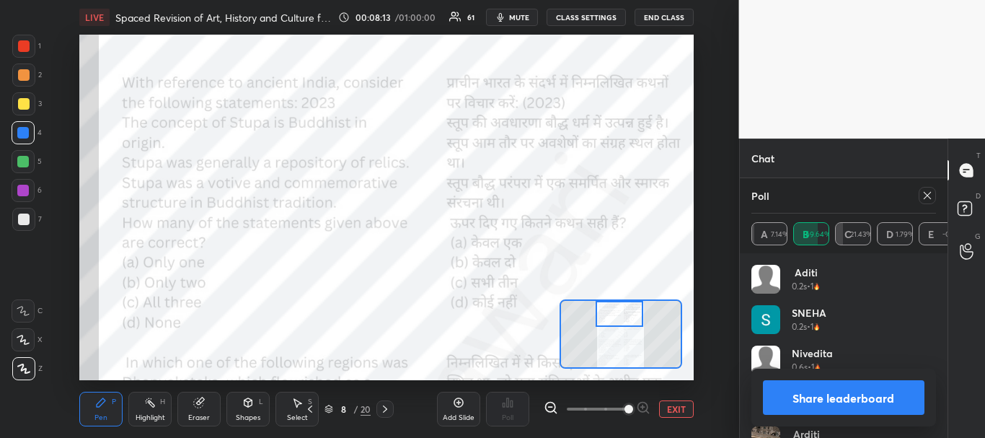
scroll to position [7003, 0]
click at [858, 392] on button "Share leaderboard" at bounding box center [844, 397] width 162 height 35
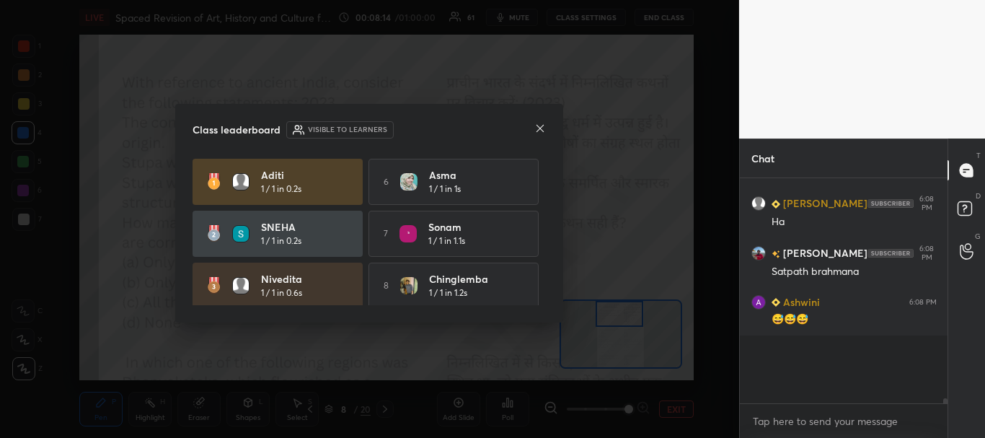
scroll to position [94, 203]
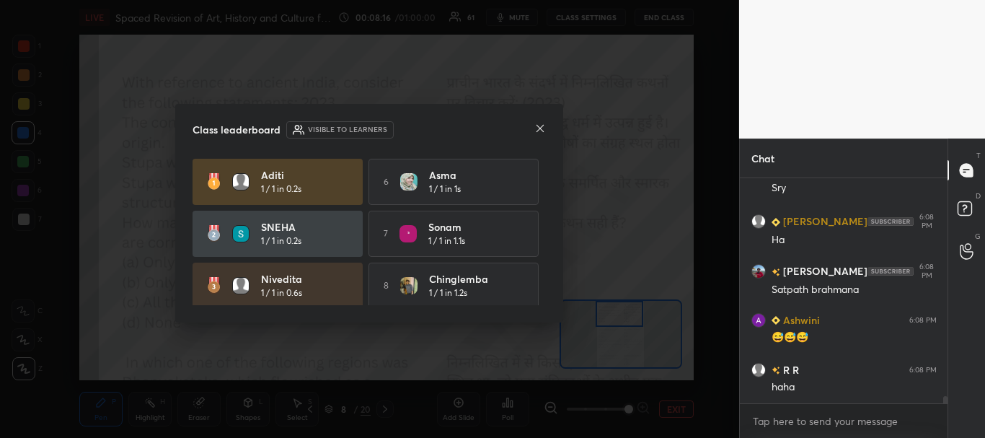
click at [542, 128] on icon at bounding box center [540, 128] width 7 height 7
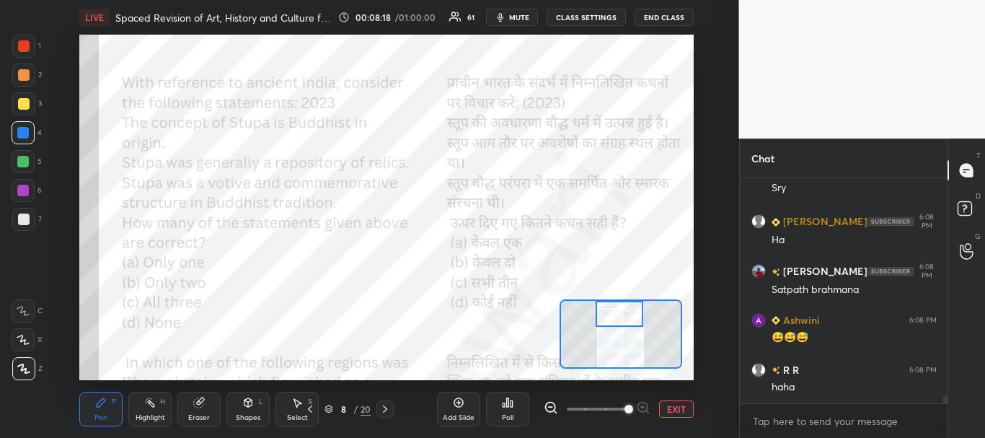
click at [23, 74] on div at bounding box center [24, 75] width 12 height 12
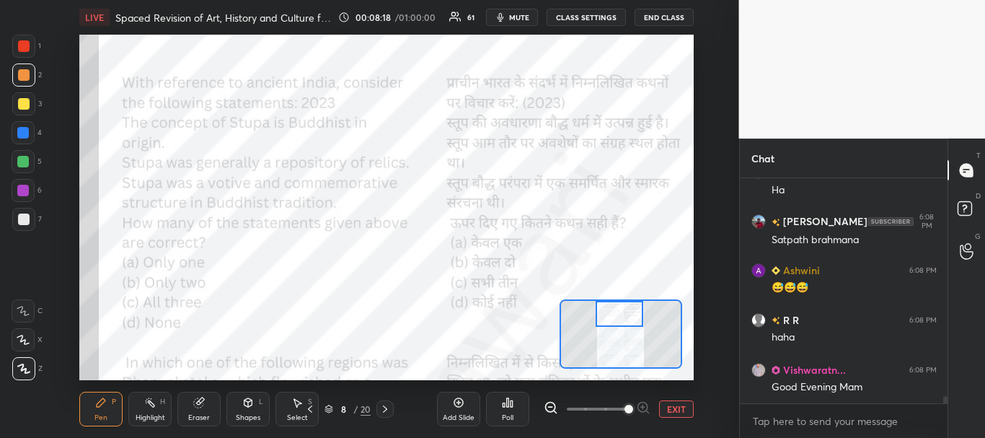
click at [26, 48] on div at bounding box center [24, 46] width 12 height 12
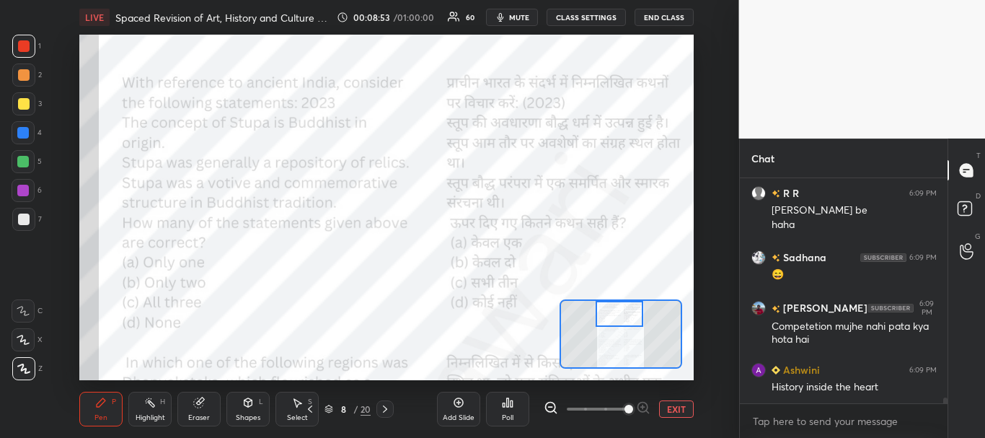
click at [27, 133] on div at bounding box center [23, 133] width 12 height 12
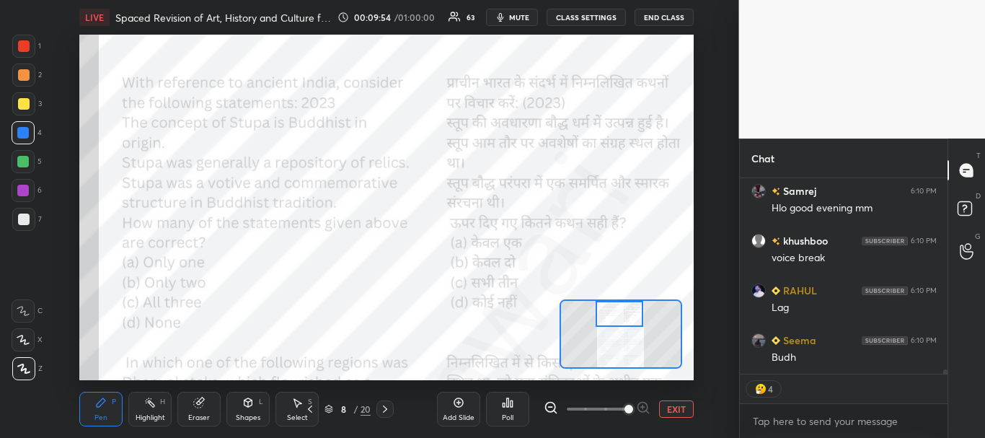
scroll to position [8932, 0]
click at [20, 77] on div at bounding box center [24, 75] width 12 height 12
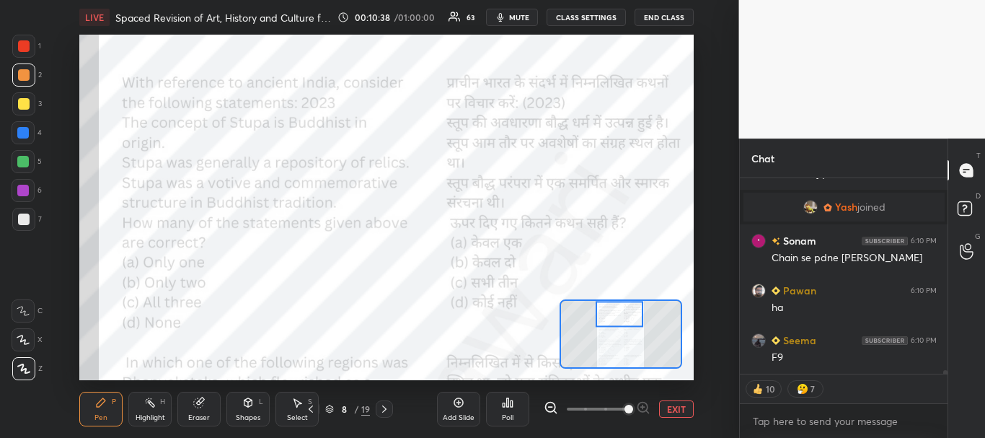
scroll to position [9697, 0]
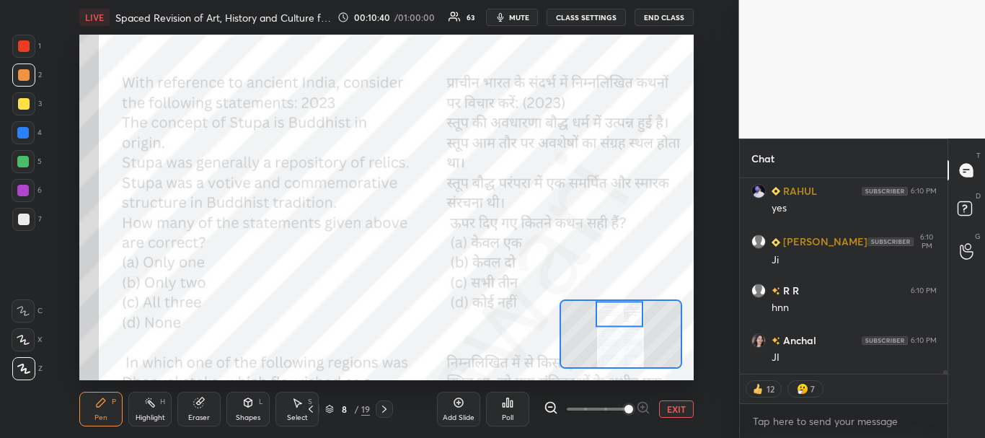
click at [29, 43] on div at bounding box center [24, 46] width 12 height 12
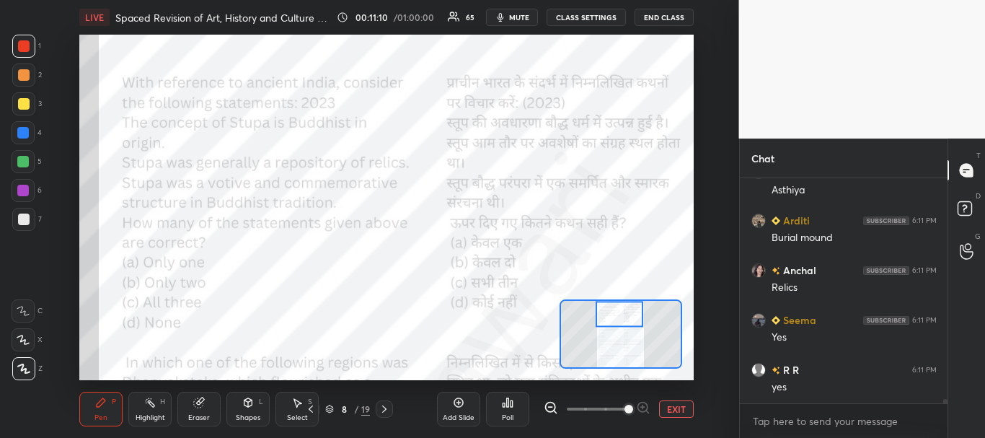
scroll to position [10875, 0]
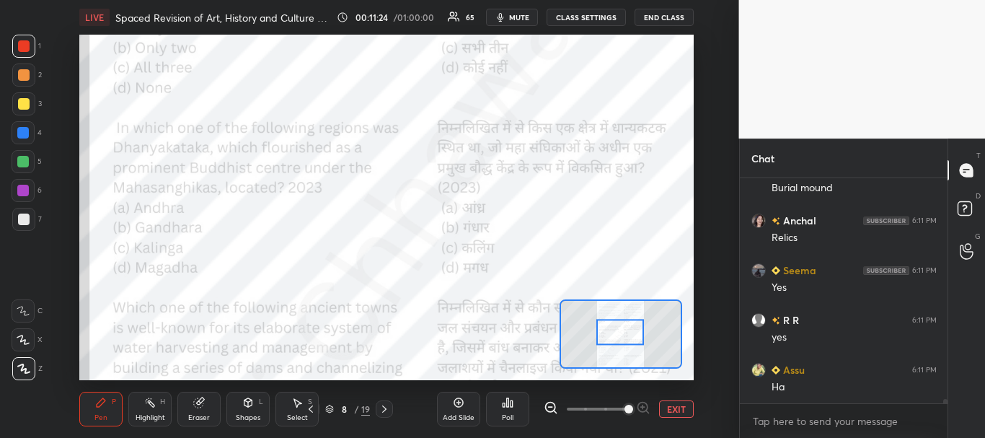
drag, startPoint x: 628, startPoint y: 311, endPoint x: 629, endPoint y: 329, distance: 18.0
click at [629, 329] on div at bounding box center [621, 332] width 48 height 27
click at [20, 131] on div at bounding box center [23, 133] width 12 height 12
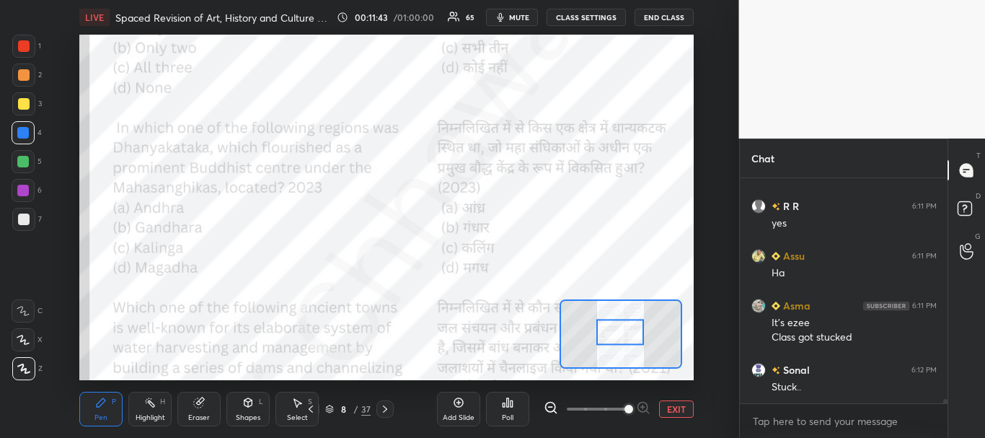
scroll to position [11039, 0]
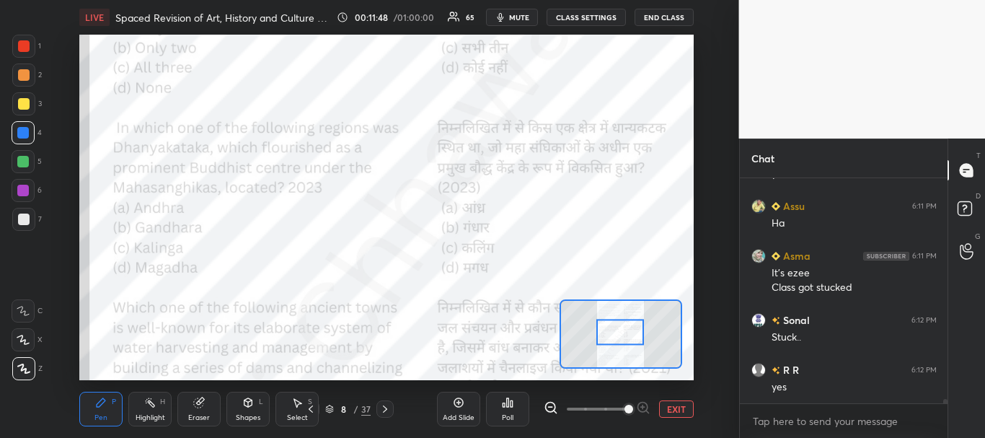
click at [511, 402] on icon at bounding box center [512, 403] width 2 height 6
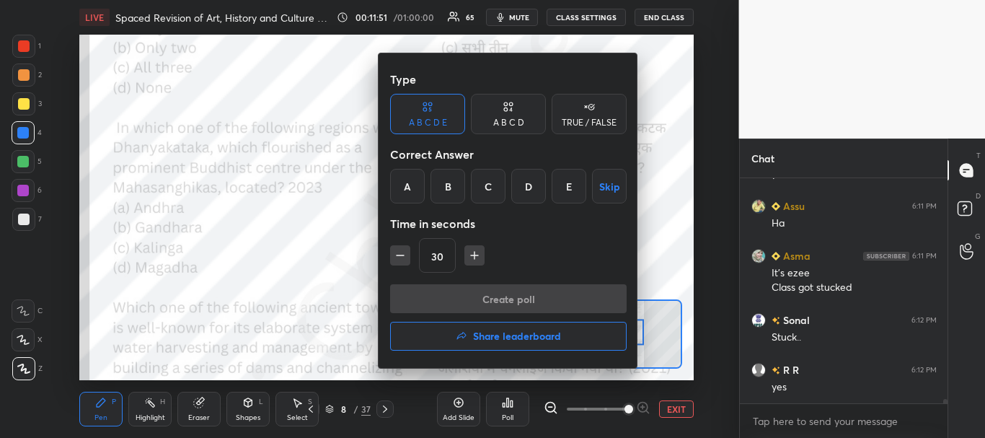
click at [406, 187] on div "A" at bounding box center [407, 186] width 35 height 35
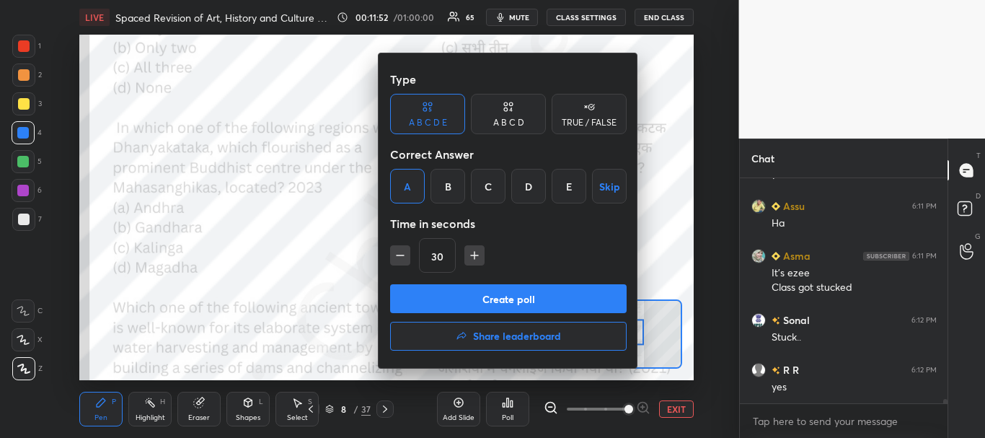
click at [465, 292] on button "Create poll" at bounding box center [508, 298] width 237 height 29
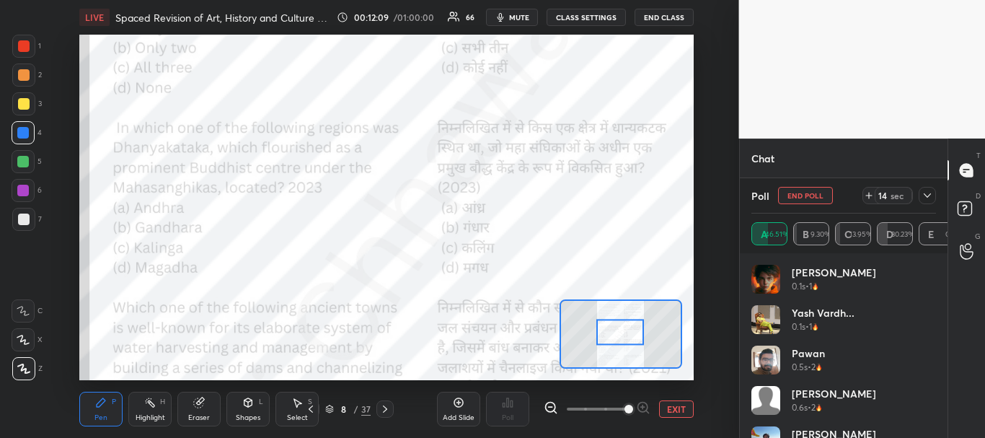
scroll to position [10905, 0]
click at [930, 195] on icon at bounding box center [927, 195] width 7 height 4
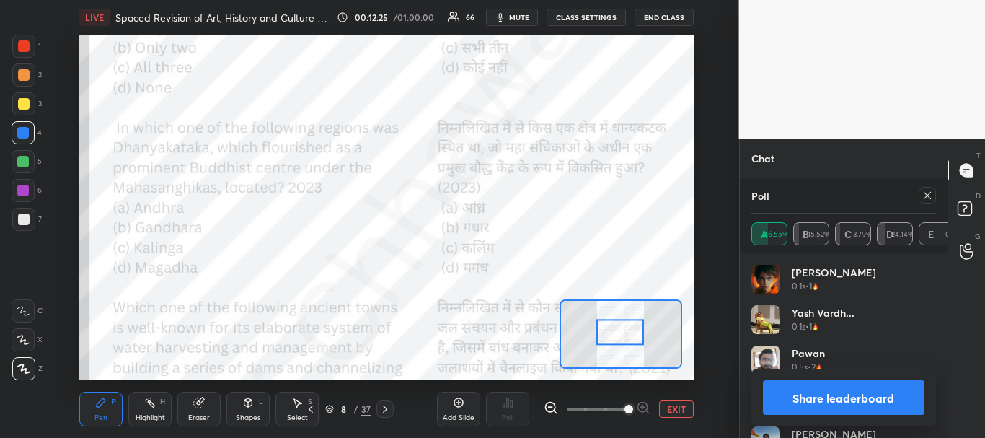
scroll to position [11304, 0]
click at [886, 395] on button "Share leaderboard" at bounding box center [844, 397] width 162 height 35
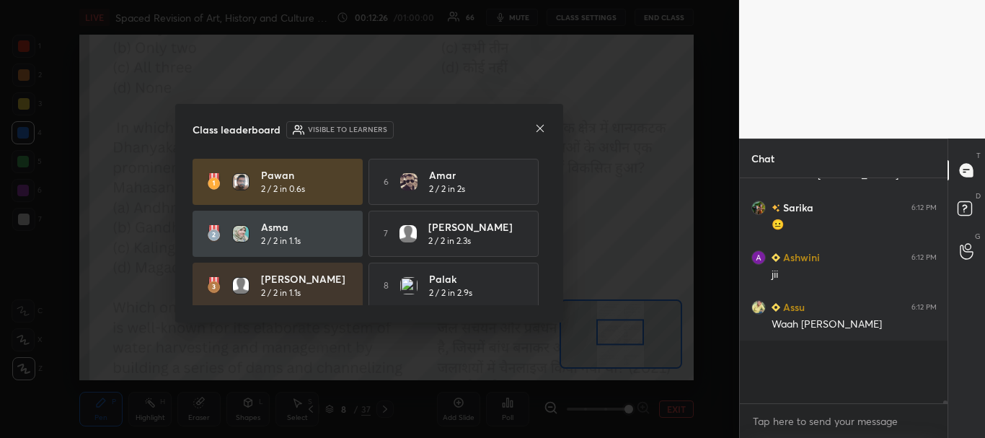
scroll to position [5, 5]
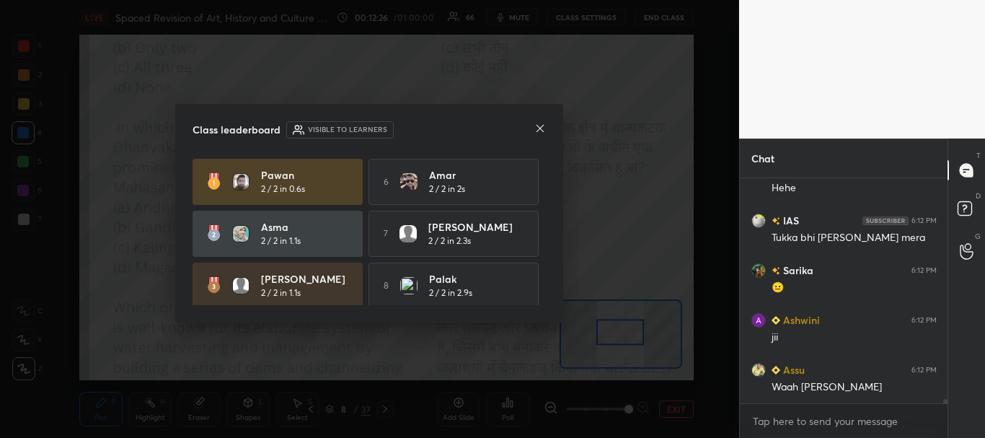
click at [540, 125] on icon at bounding box center [540, 129] width 12 height 12
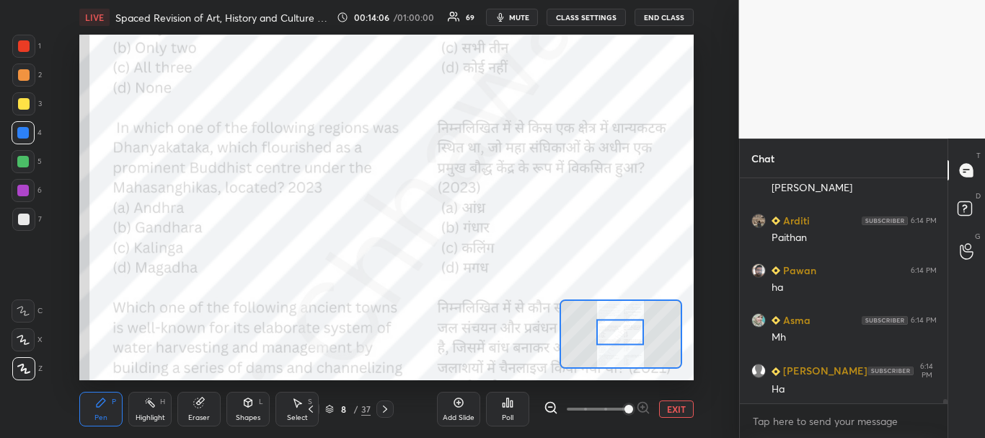
scroll to position [12355, 0]
click at [23, 39] on div at bounding box center [23, 46] width 23 height 23
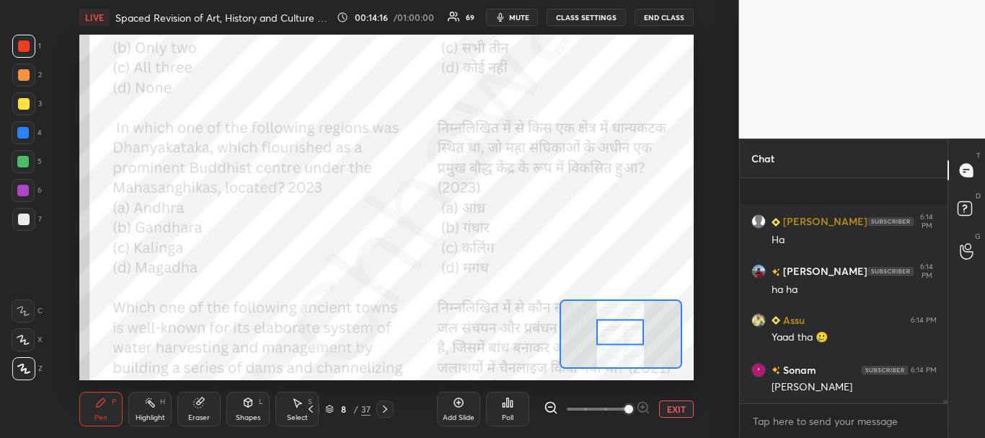
scroll to position [12554, 0]
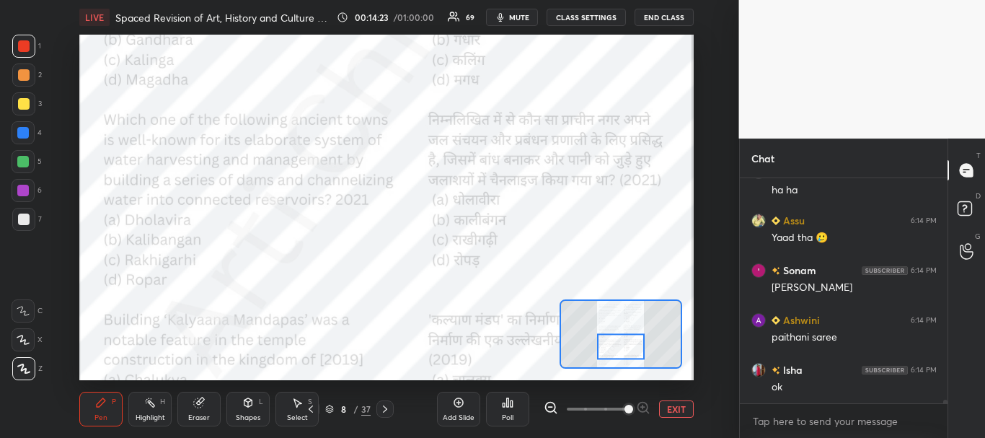
drag, startPoint x: 628, startPoint y: 332, endPoint x: 628, endPoint y: 346, distance: 14.4
click at [628, 346] on div at bounding box center [621, 346] width 48 height 27
click at [17, 130] on div at bounding box center [23, 133] width 12 height 12
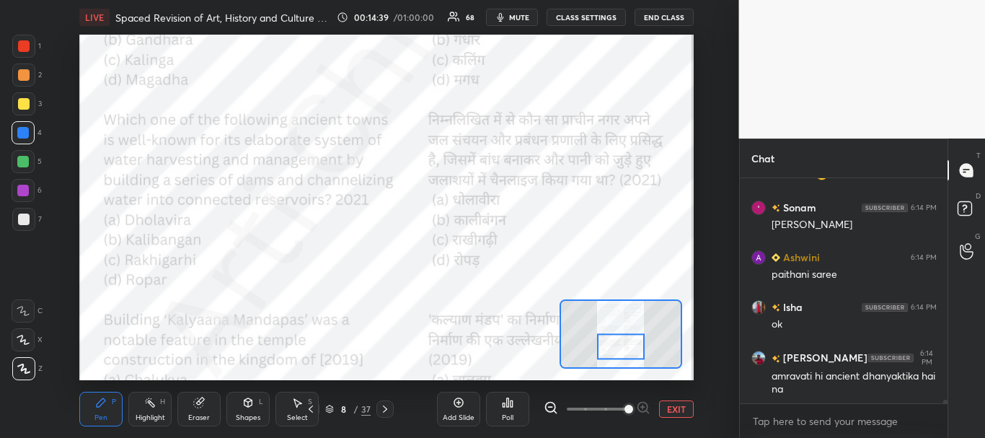
click at [514, 400] on div "Poll" at bounding box center [507, 409] width 43 height 35
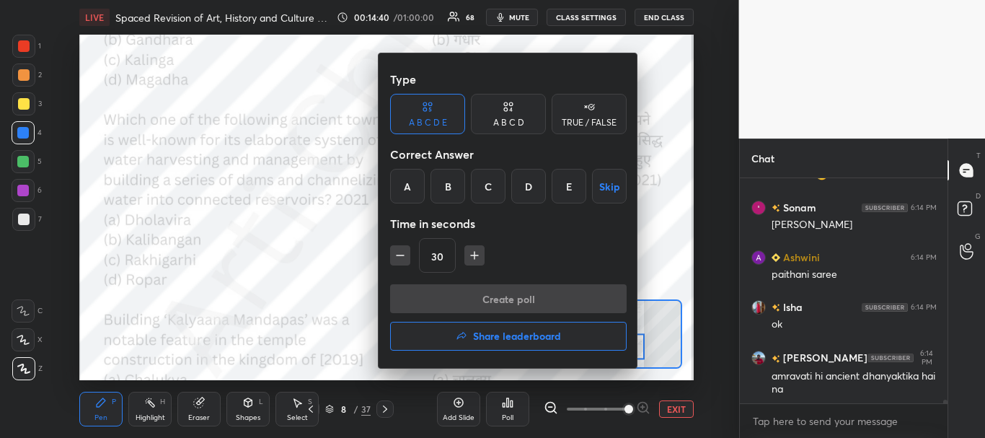
click at [414, 185] on div "A" at bounding box center [407, 186] width 35 height 35
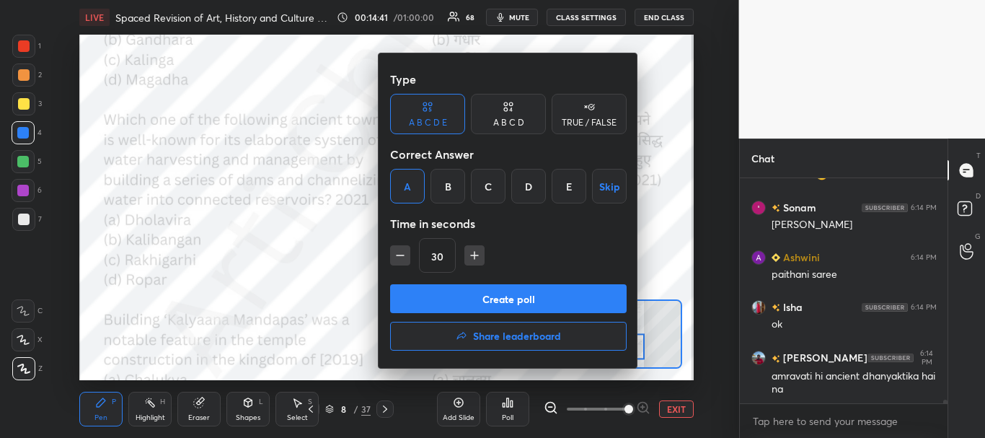
click at [471, 289] on button "Create poll" at bounding box center [508, 298] width 237 height 29
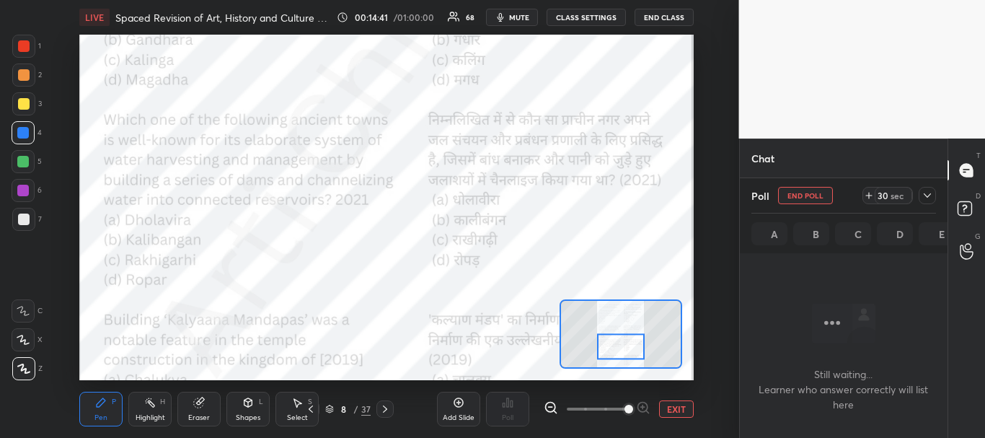
scroll to position [25, 203]
click at [931, 194] on icon at bounding box center [928, 196] width 12 height 12
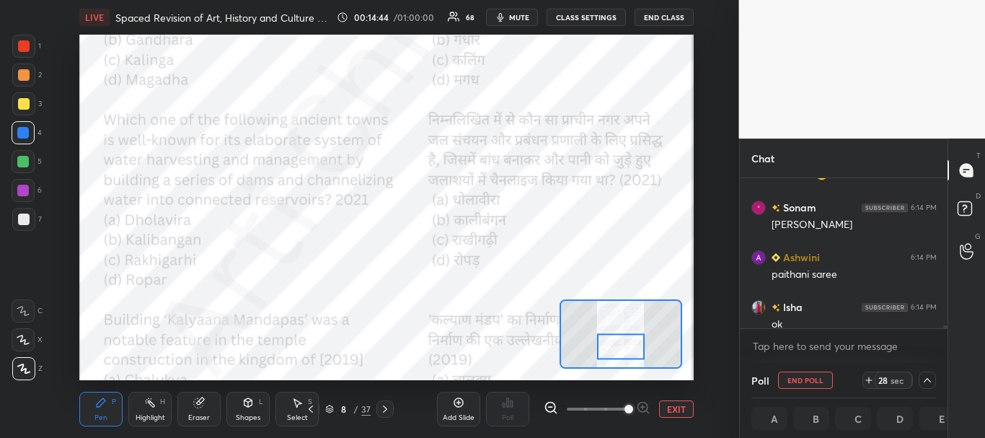
scroll to position [1, 5]
click at [945, 330] on div "[PERSON_NAME] 6:14 PM ha ha Assu 6:14 PM Yaad tha 🥲 [PERSON_NAME] 6:14 PM [PERS…" at bounding box center [844, 270] width 208 height 185
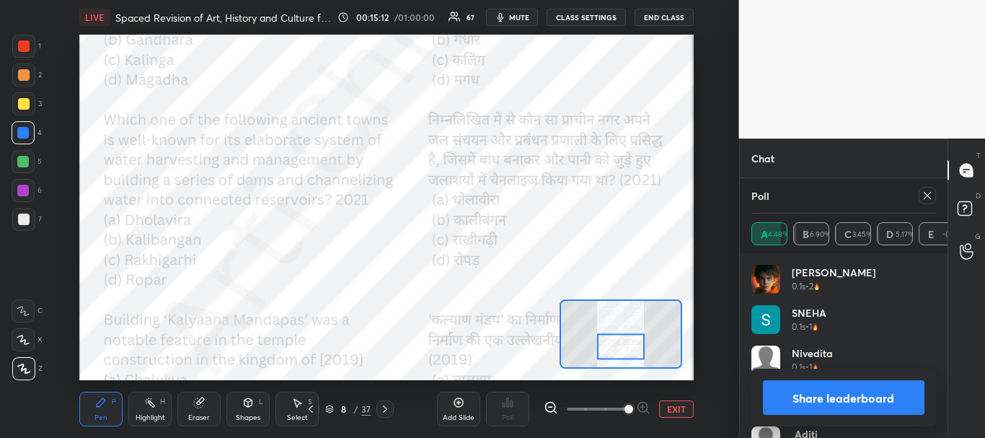
scroll to position [169, 180]
click at [833, 392] on button "Share leaderboard" at bounding box center [844, 397] width 162 height 35
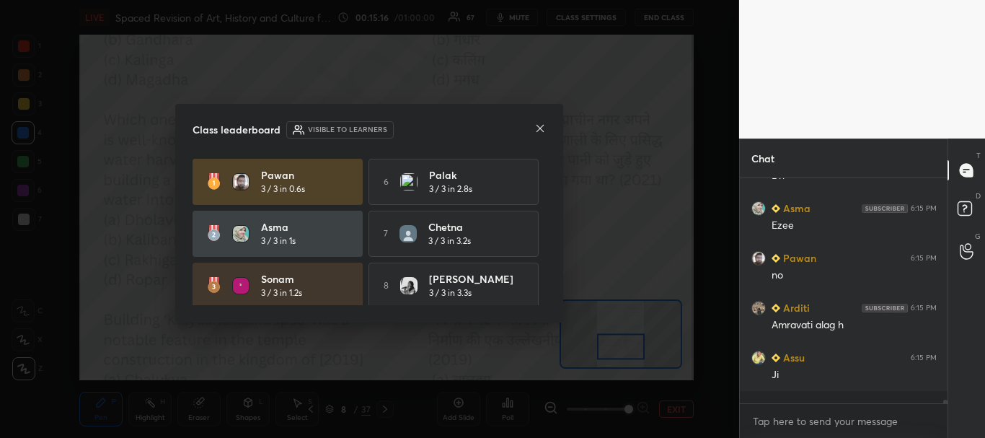
scroll to position [5, 5]
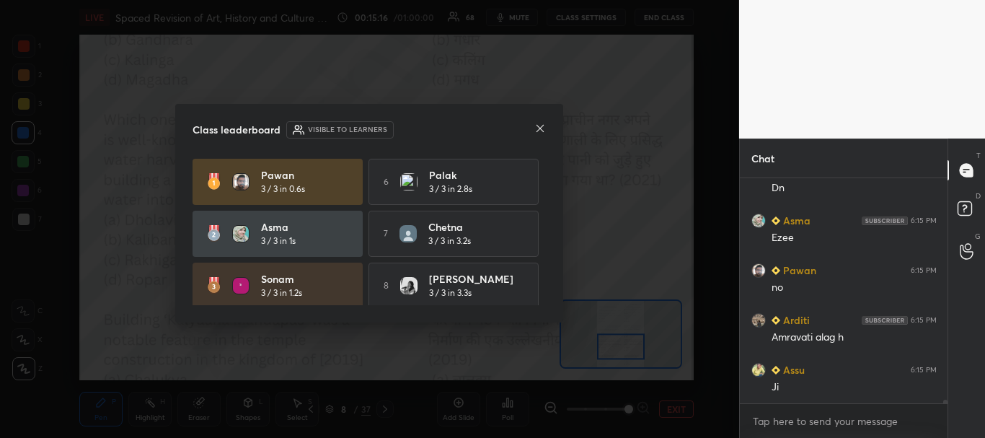
click at [543, 123] on icon at bounding box center [540, 129] width 12 height 12
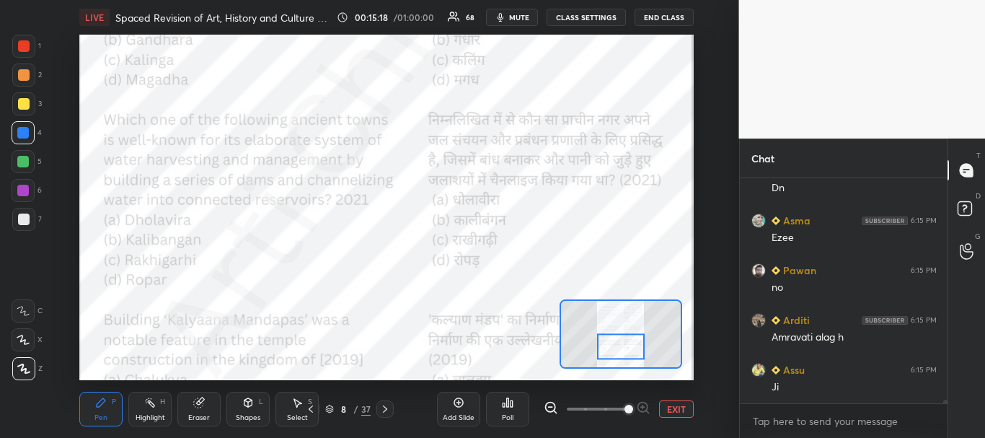
click at [23, 41] on div at bounding box center [24, 46] width 12 height 12
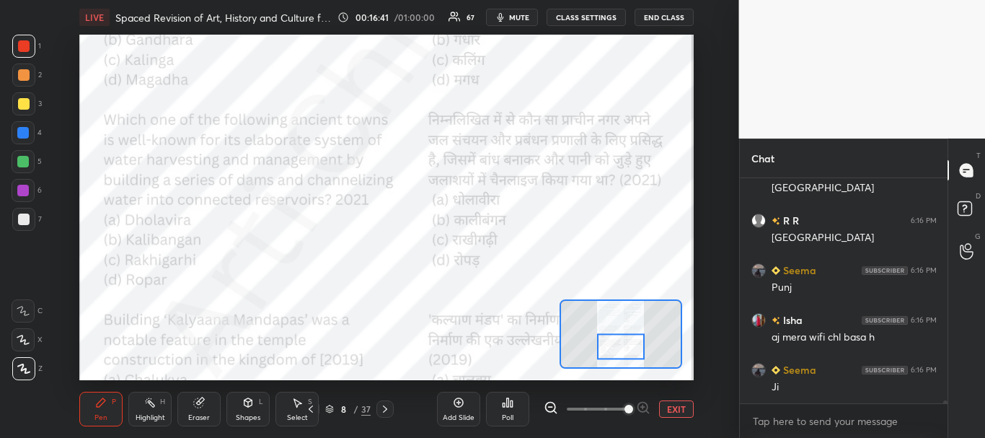
scroll to position [15630, 0]
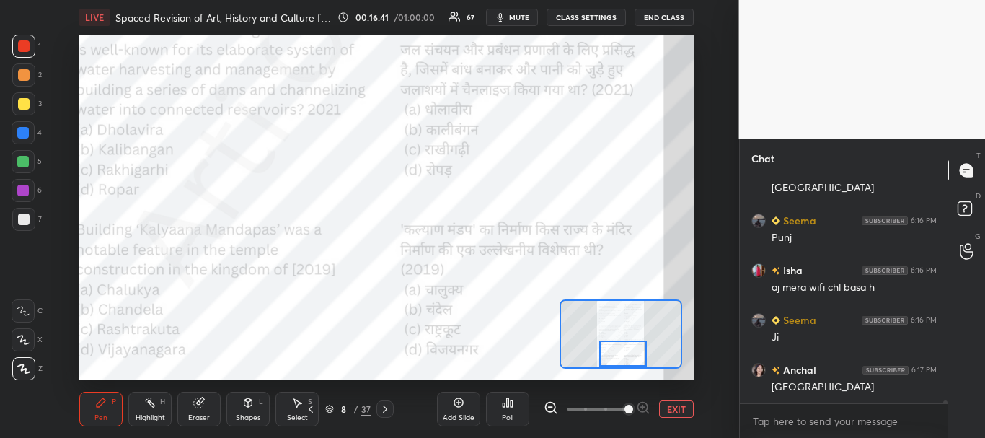
drag, startPoint x: 628, startPoint y: 339, endPoint x: 629, endPoint y: 351, distance: 11.6
click at [630, 351] on div at bounding box center [623, 353] width 48 height 27
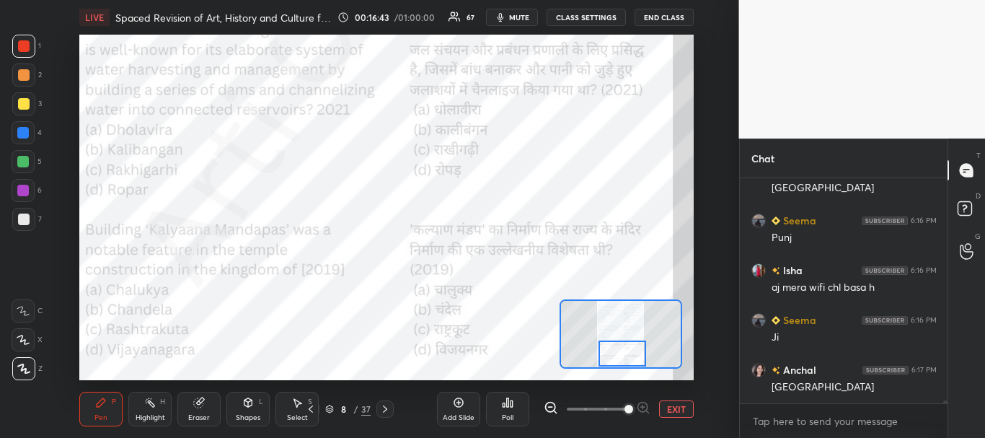
click at [384, 406] on icon at bounding box center [385, 408] width 4 height 7
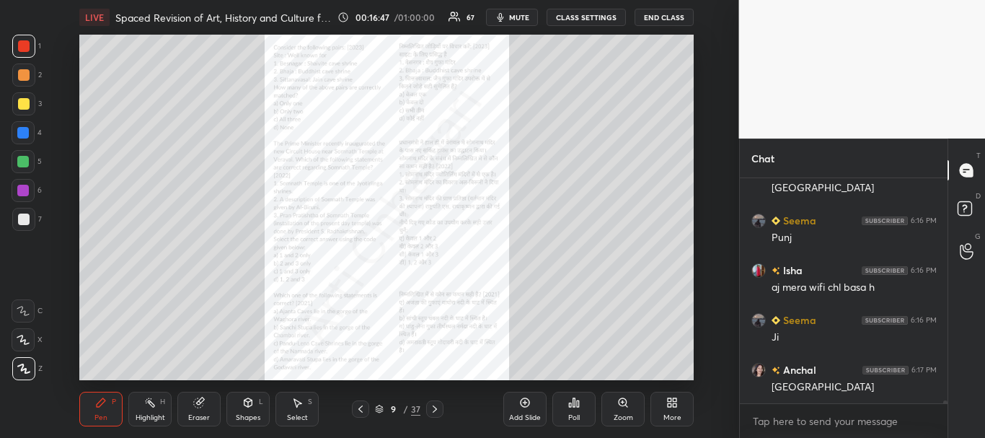
click at [630, 410] on div "Zoom" at bounding box center [623, 409] width 43 height 35
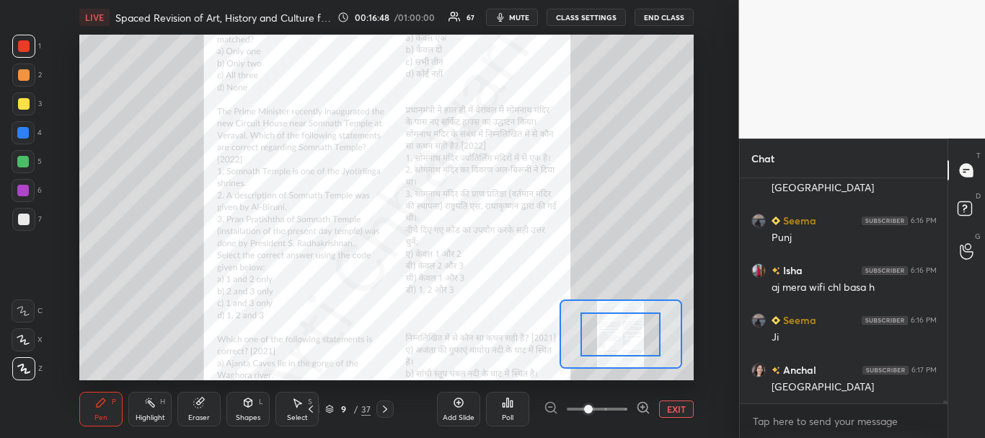
click at [622, 409] on span at bounding box center [597, 409] width 61 height 22
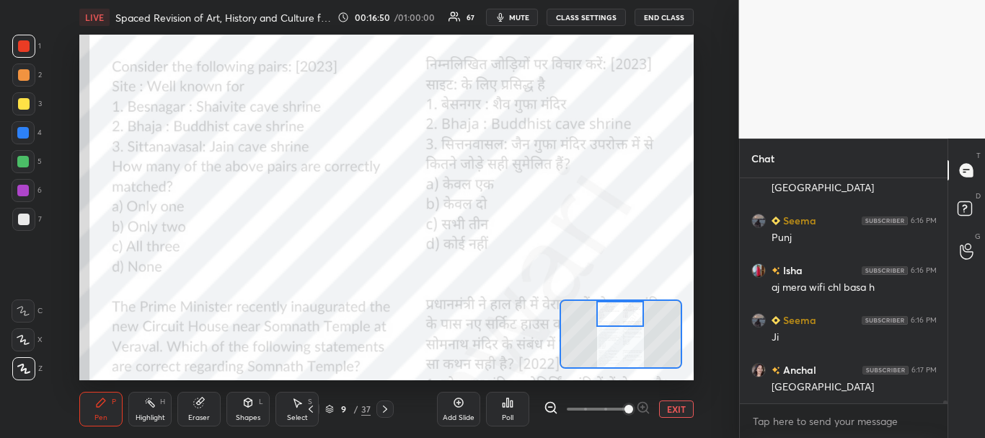
drag, startPoint x: 628, startPoint y: 324, endPoint x: 627, endPoint y: 309, distance: 14.4
click at [625, 311] on div at bounding box center [621, 314] width 48 height 27
click at [27, 43] on div at bounding box center [24, 46] width 12 height 12
click at [19, 134] on div at bounding box center [23, 133] width 12 height 12
click at [508, 410] on div "Poll" at bounding box center [507, 409] width 43 height 35
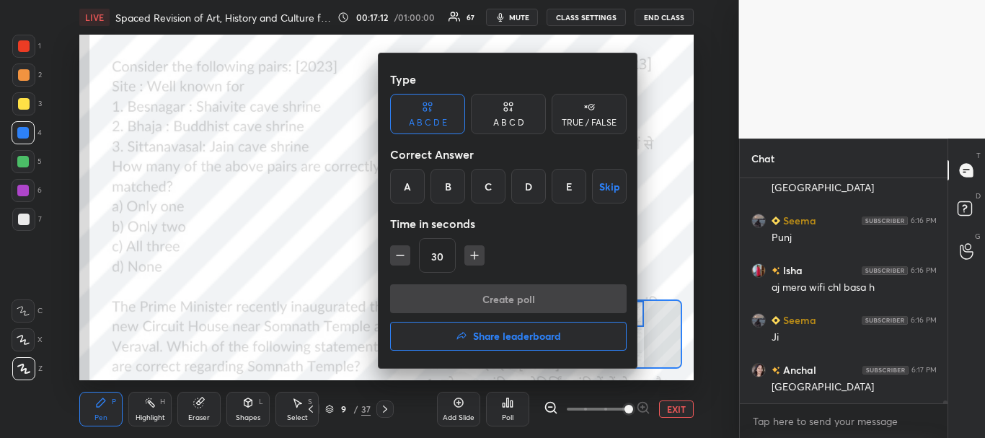
click at [25, 44] on div at bounding box center [492, 219] width 985 height 438
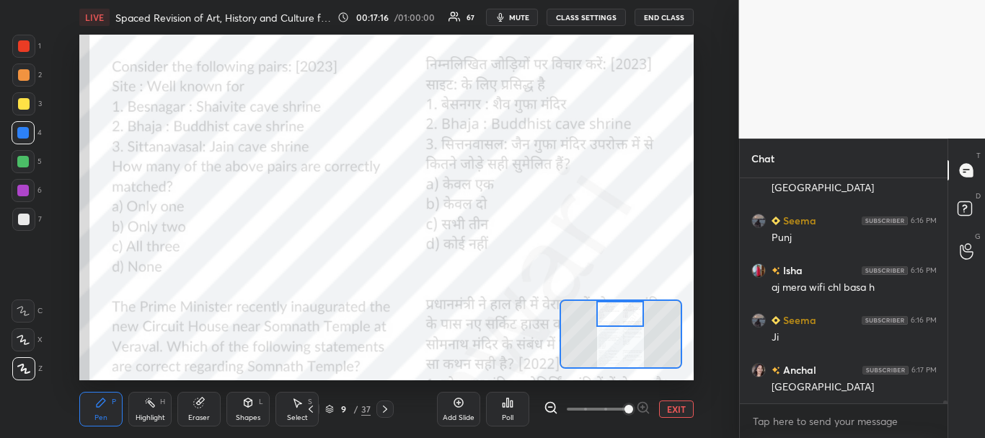
click at [511, 397] on icon at bounding box center [508, 403] width 12 height 12
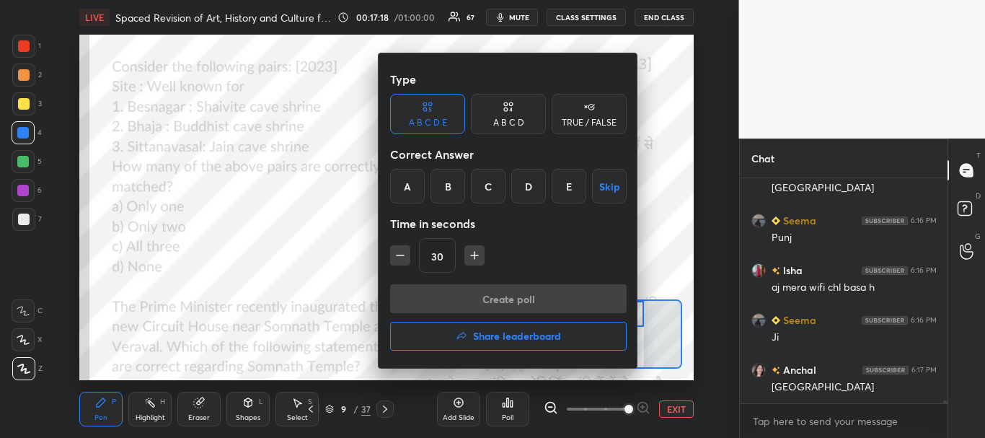
click at [455, 185] on div "B" at bounding box center [448, 186] width 35 height 35
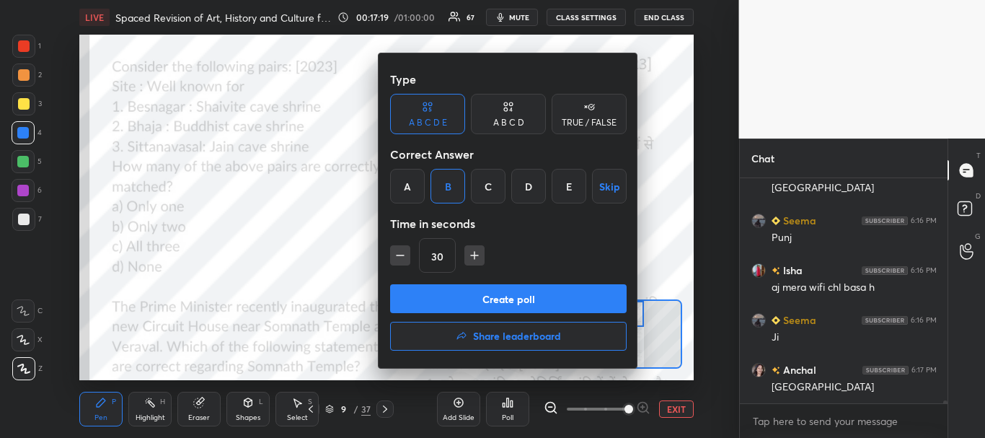
click at [474, 296] on button "Create poll" at bounding box center [508, 298] width 237 height 29
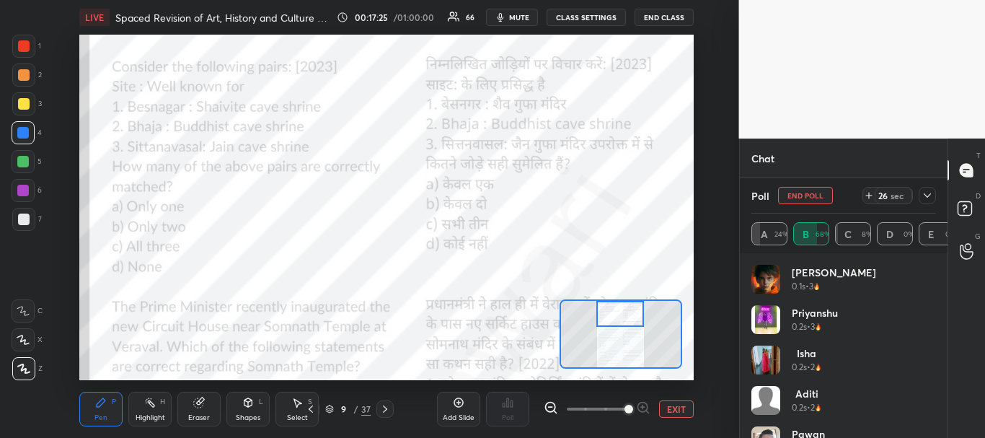
scroll to position [15754, 0]
click at [930, 196] on icon at bounding box center [928, 196] width 12 height 12
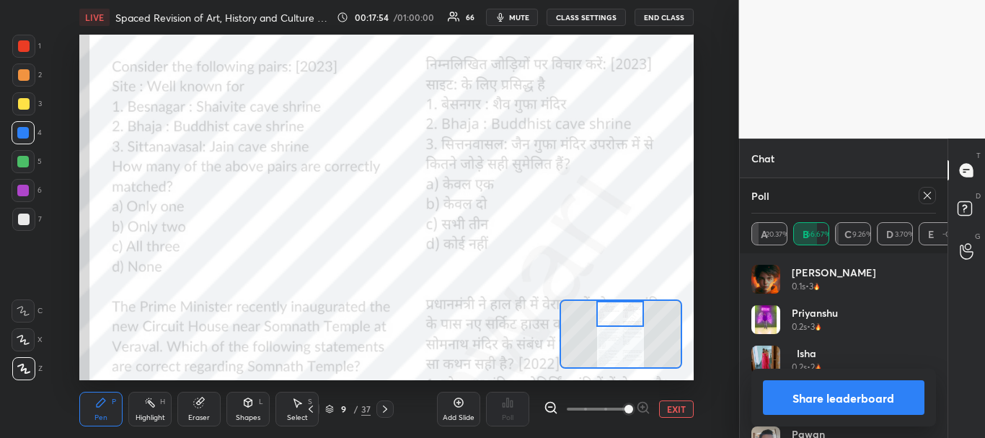
scroll to position [15929, 0]
click at [873, 393] on button "Share leaderboard" at bounding box center [844, 397] width 162 height 35
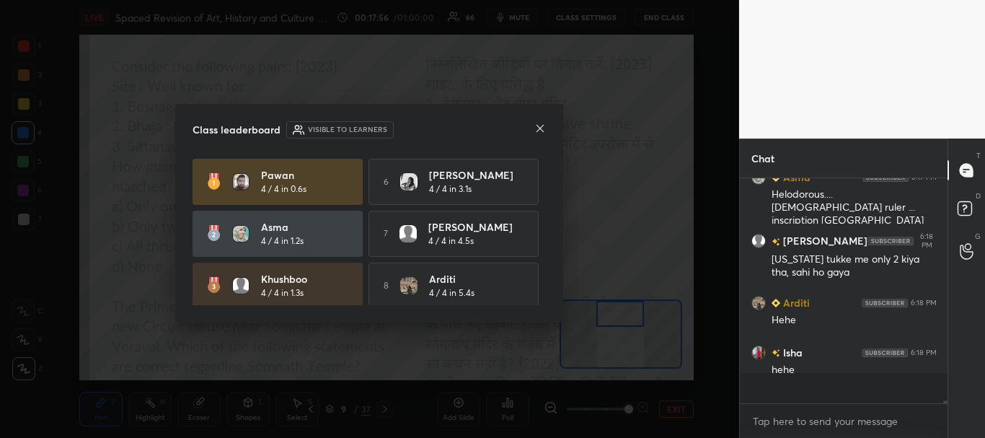
scroll to position [100, 203]
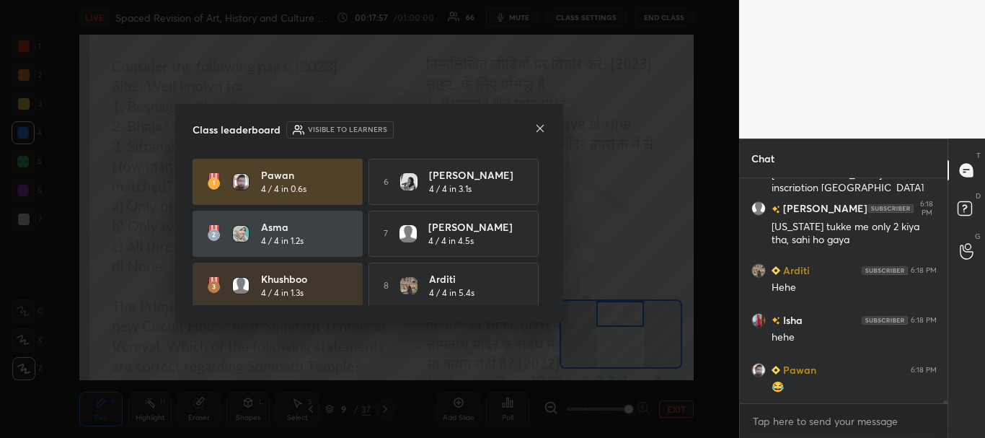
click at [541, 124] on icon at bounding box center [540, 129] width 12 height 12
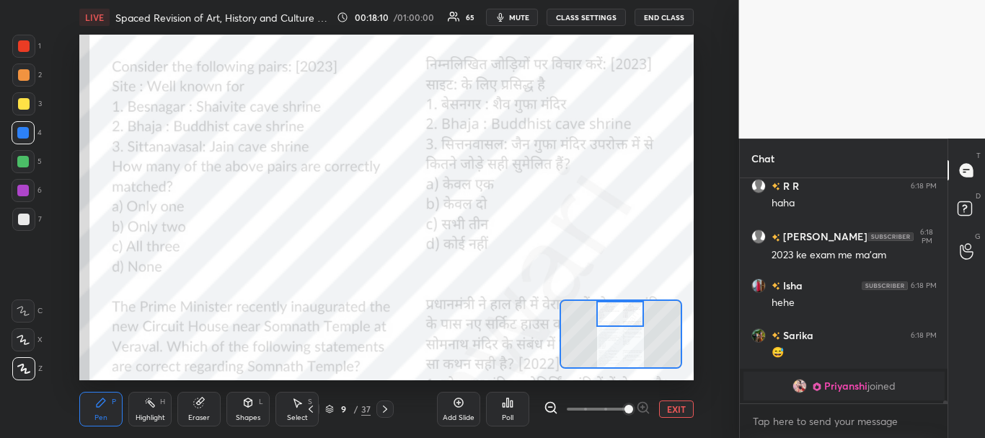
click at [24, 76] on div at bounding box center [24, 75] width 12 height 12
click at [26, 158] on div at bounding box center [23, 162] width 12 height 12
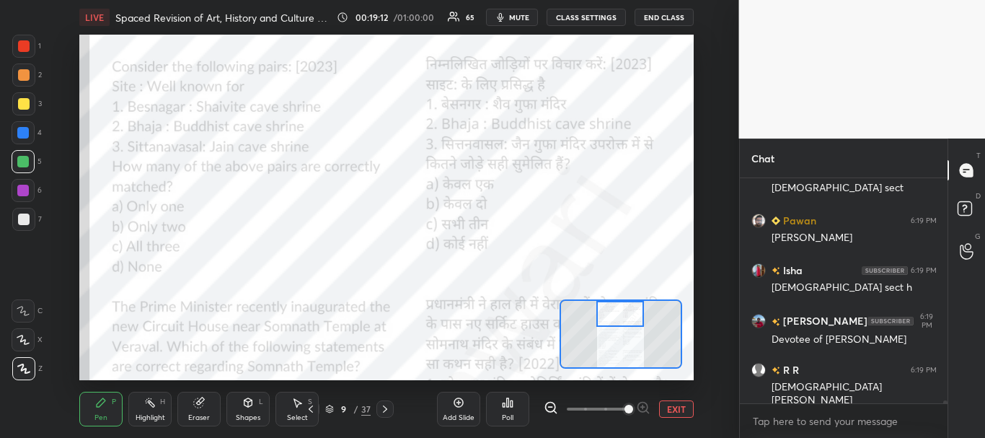
scroll to position [15973, 0]
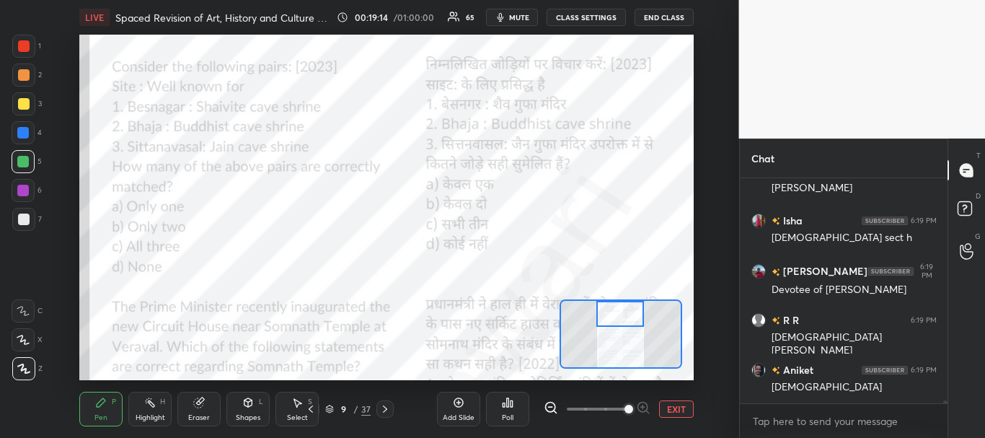
drag, startPoint x: 28, startPoint y: 45, endPoint x: 38, endPoint y: 47, distance: 9.5
click at [27, 46] on div at bounding box center [24, 46] width 12 height 12
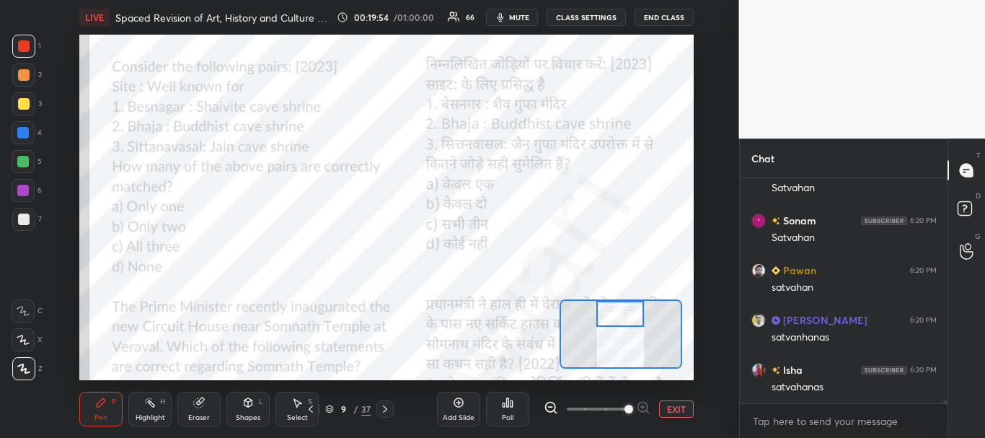
scroll to position [16404, 0]
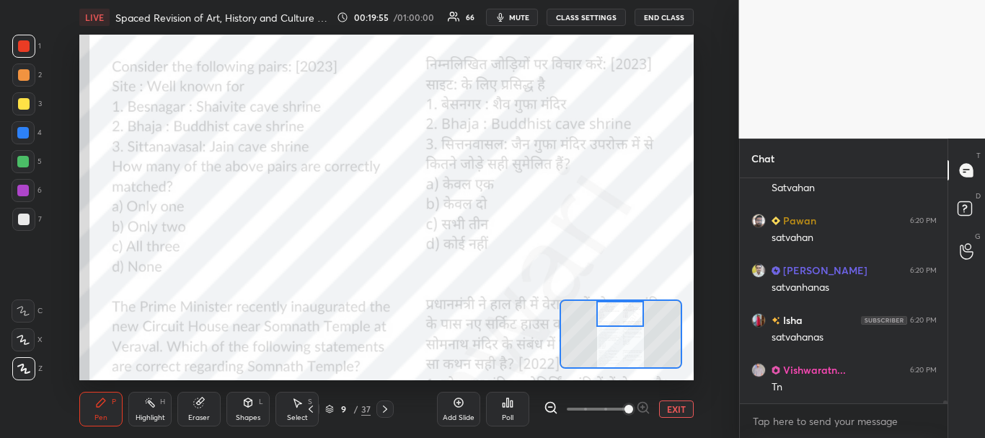
click at [21, 151] on div at bounding box center [23, 161] width 23 height 23
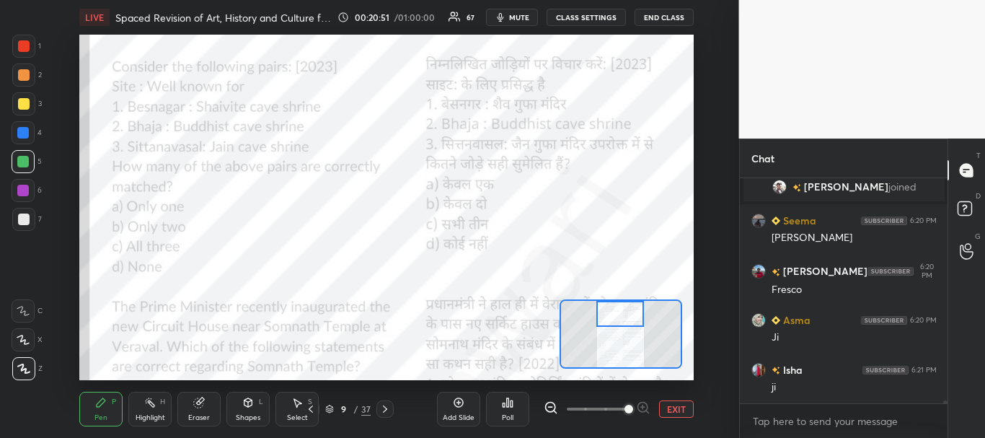
scroll to position [17061, 0]
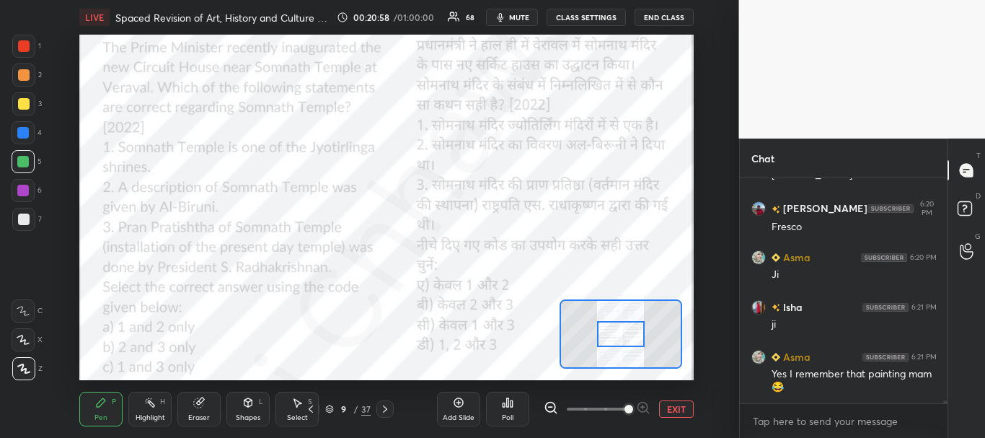
drag, startPoint x: 620, startPoint y: 317, endPoint x: 621, endPoint y: 338, distance: 20.2
click at [621, 338] on div at bounding box center [621, 334] width 48 height 27
click at [625, 407] on span at bounding box center [629, 409] width 9 height 9
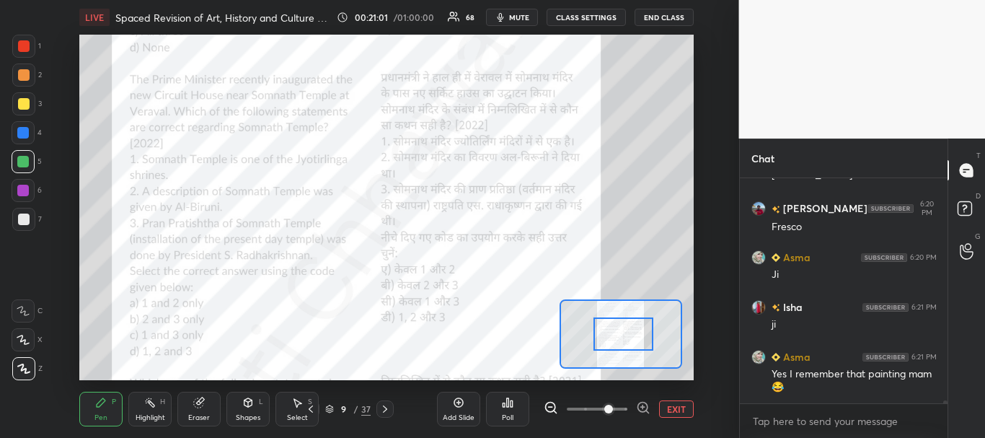
click at [622, 336] on div at bounding box center [624, 333] width 60 height 33
click at [19, 50] on div at bounding box center [24, 46] width 12 height 12
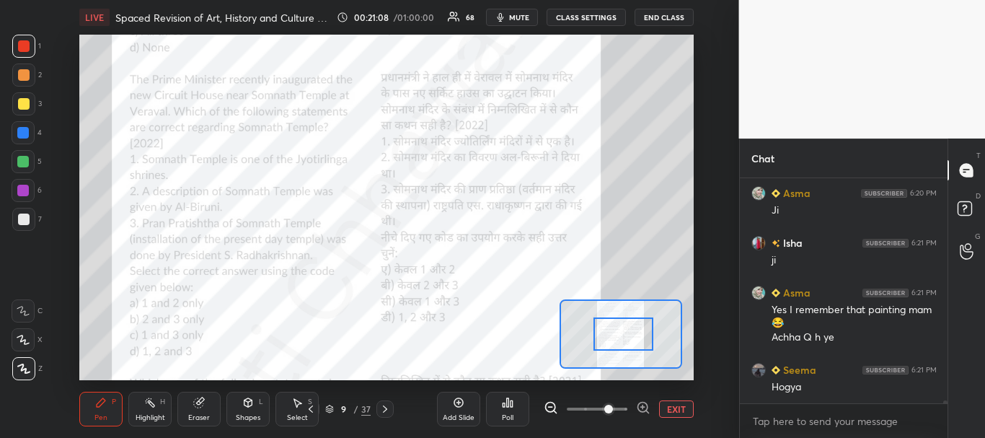
scroll to position [17175, 0]
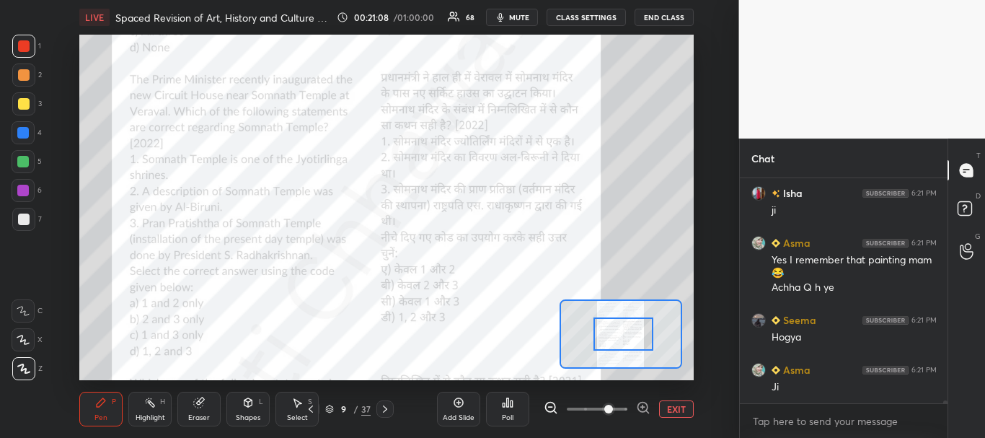
drag, startPoint x: 22, startPoint y: 128, endPoint x: 22, endPoint y: 101, distance: 27.4
click at [22, 128] on div at bounding box center [23, 133] width 12 height 12
click at [24, 184] on div at bounding box center [23, 190] width 23 height 23
click at [515, 407] on div "Poll" at bounding box center [507, 409] width 43 height 35
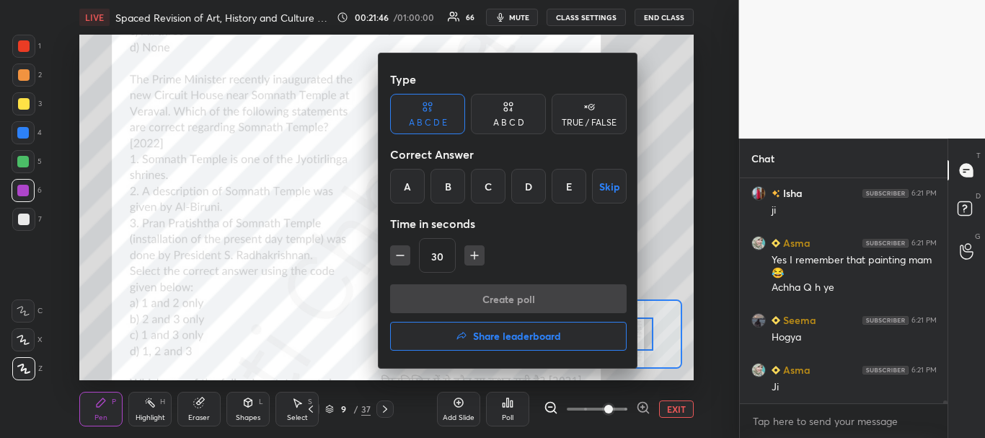
drag, startPoint x: 419, startPoint y: 182, endPoint x: 441, endPoint y: 218, distance: 41.8
click at [419, 183] on div "A" at bounding box center [407, 186] width 35 height 35
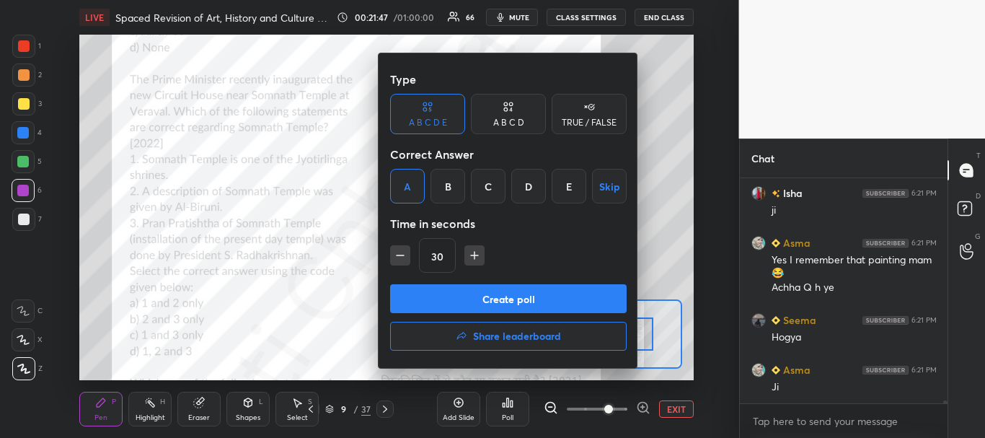
click at [461, 295] on button "Create poll" at bounding box center [508, 298] width 237 height 29
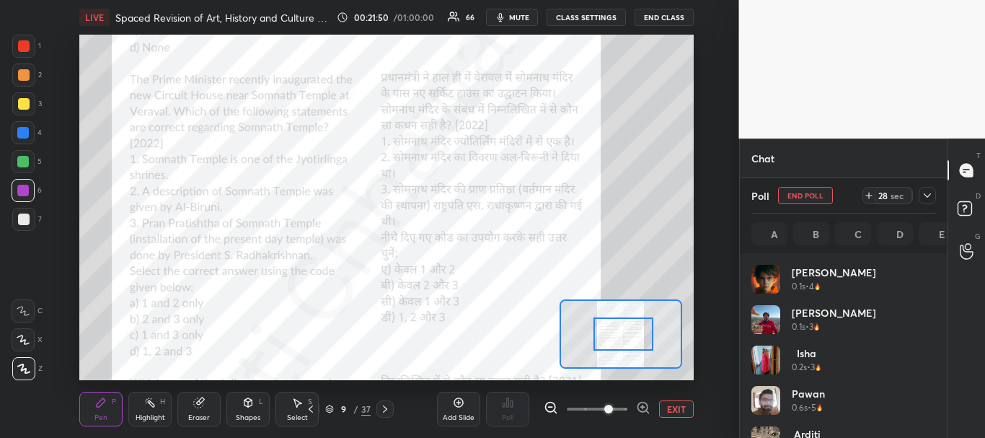
scroll to position [169, 180]
click at [25, 42] on div at bounding box center [24, 46] width 12 height 12
click at [928, 198] on icon at bounding box center [928, 196] width 12 height 12
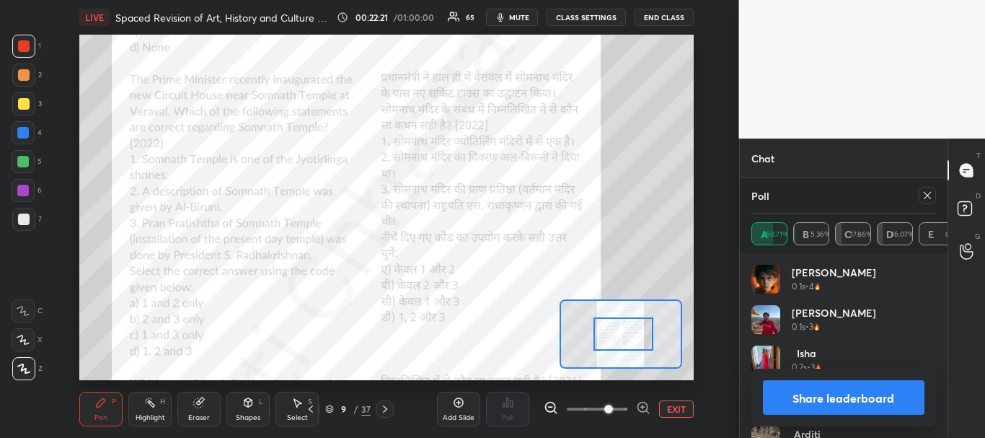
scroll to position [18145, 0]
click at [879, 400] on button "Share leaderboard" at bounding box center [844, 397] width 162 height 35
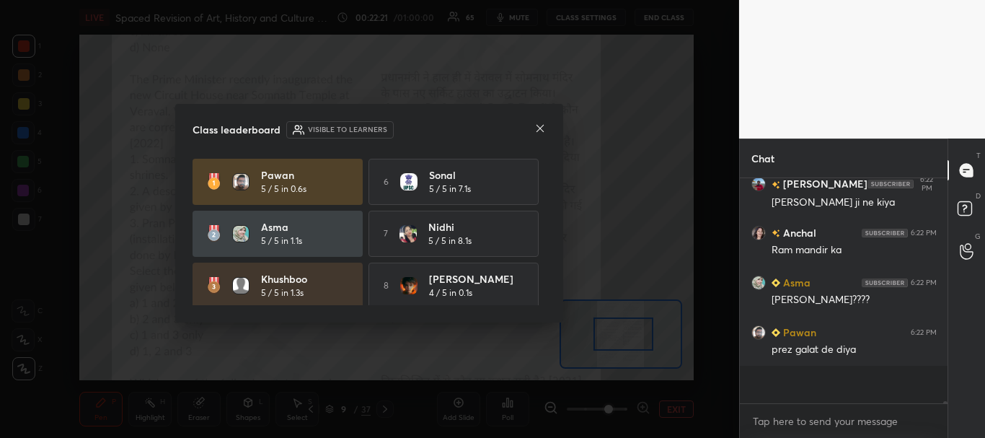
scroll to position [208, 203]
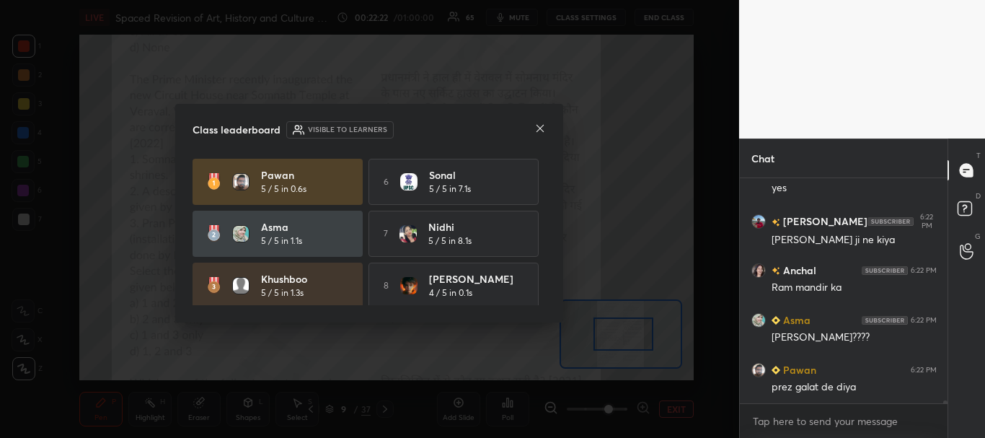
click at [542, 126] on icon at bounding box center [540, 129] width 12 height 12
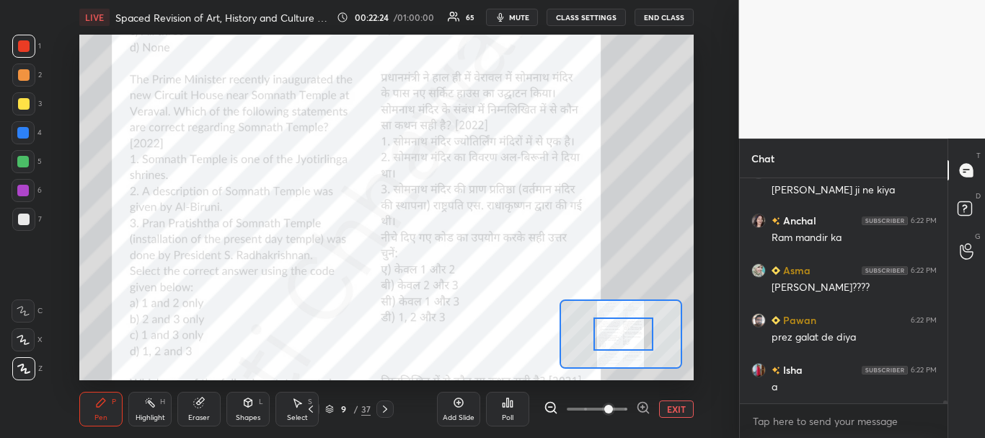
click at [25, 159] on div at bounding box center [23, 162] width 12 height 12
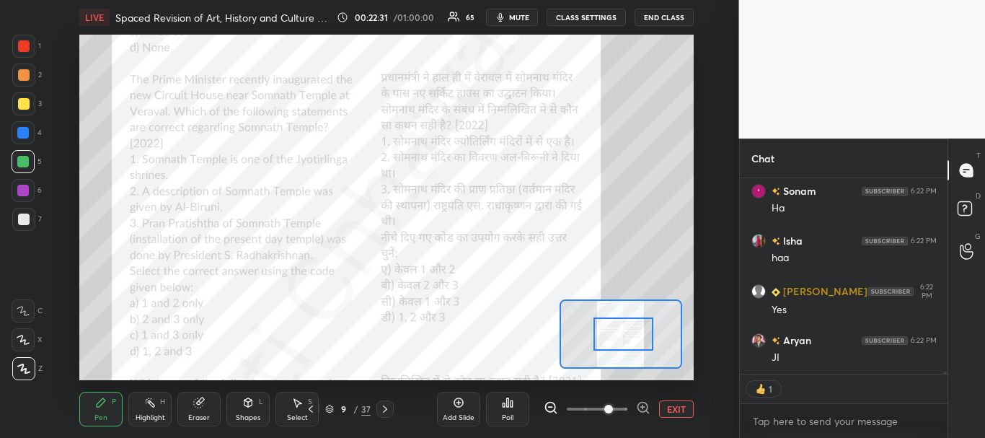
click at [25, 49] on div at bounding box center [24, 46] width 12 height 12
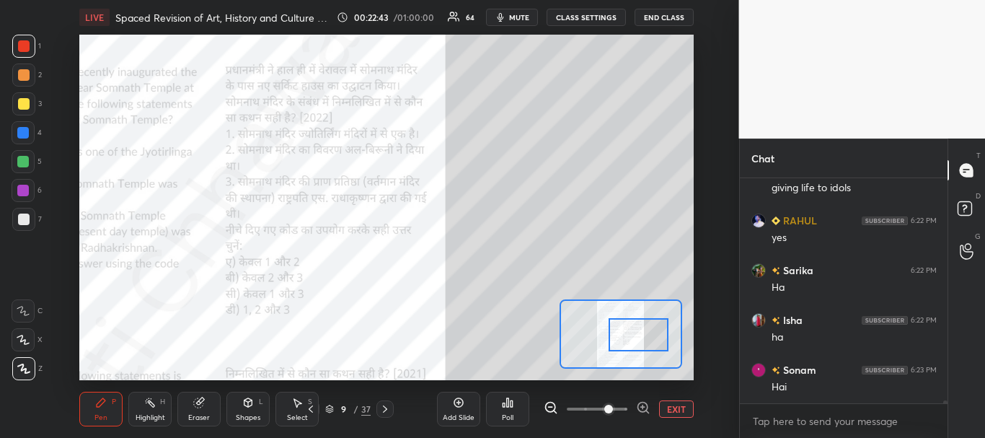
click at [638, 331] on div at bounding box center [639, 334] width 60 height 33
click at [20, 132] on div at bounding box center [23, 133] width 12 height 12
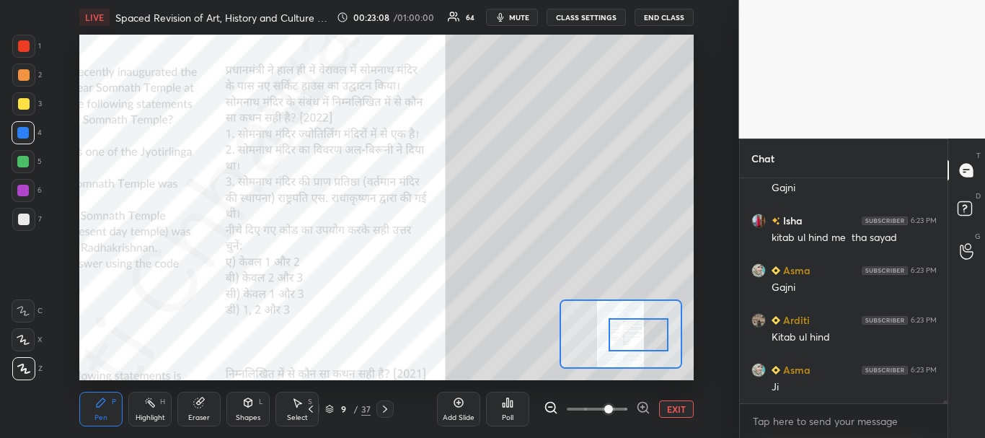
click at [20, 103] on div at bounding box center [24, 104] width 12 height 12
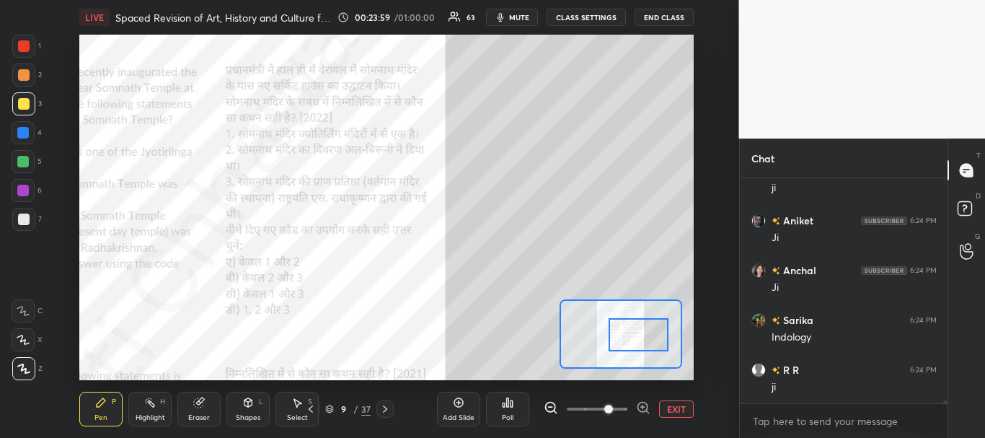
scroll to position [19777, 0]
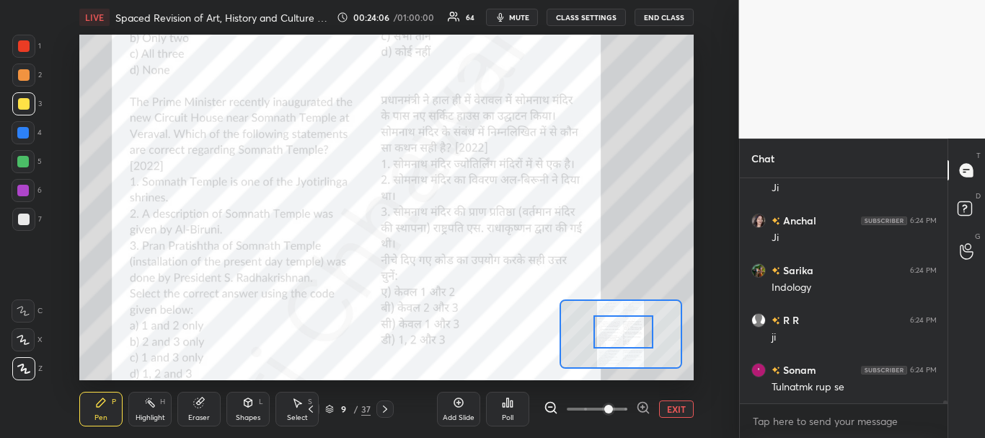
drag, startPoint x: 641, startPoint y: 331, endPoint x: 626, endPoint y: 327, distance: 15.8
click at [626, 329] on div at bounding box center [624, 331] width 60 height 33
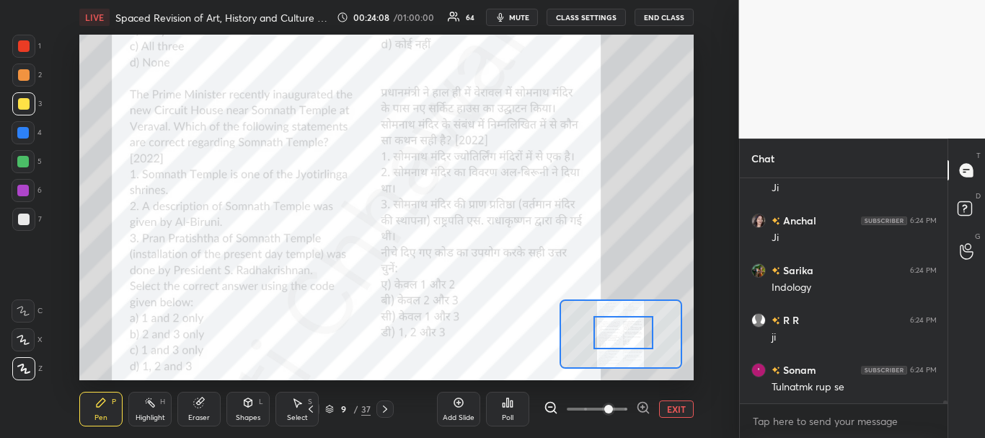
click at [28, 48] on div at bounding box center [24, 46] width 12 height 12
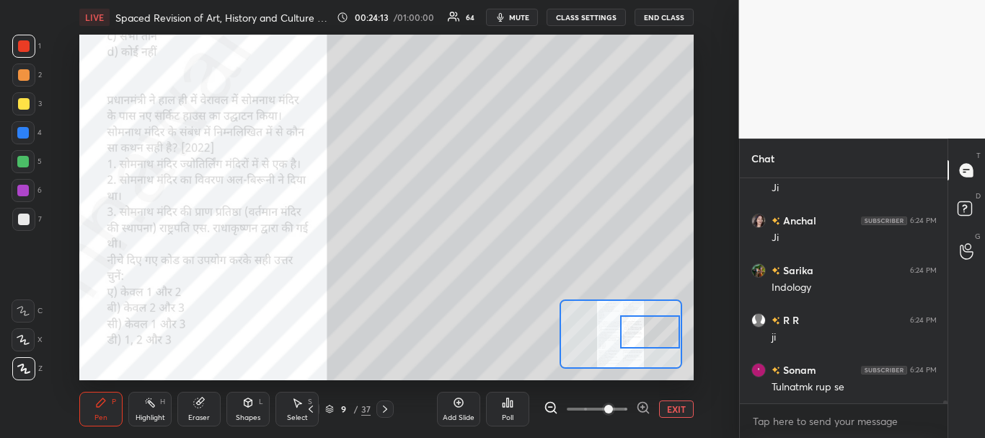
drag, startPoint x: 625, startPoint y: 332, endPoint x: 650, endPoint y: 330, distance: 25.3
click at [650, 330] on div at bounding box center [650, 331] width 60 height 33
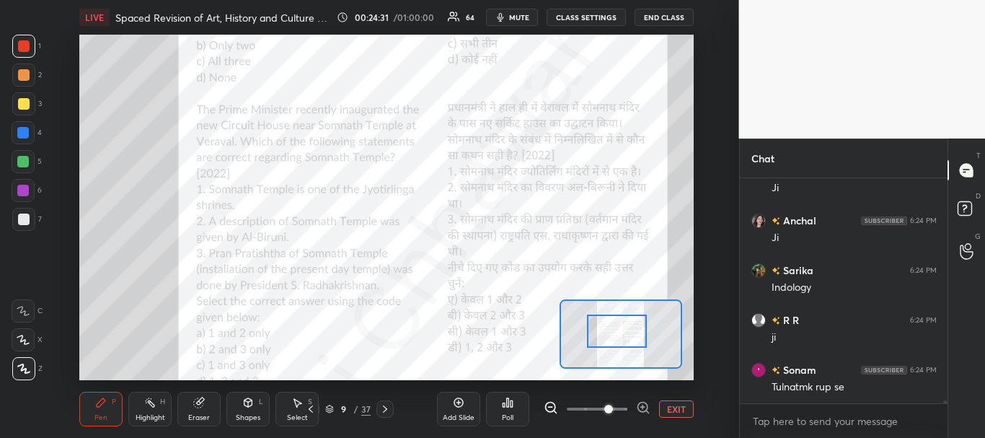
drag, startPoint x: 648, startPoint y: 331, endPoint x: 615, endPoint y: 330, distance: 33.2
click at [615, 330] on div at bounding box center [617, 330] width 60 height 33
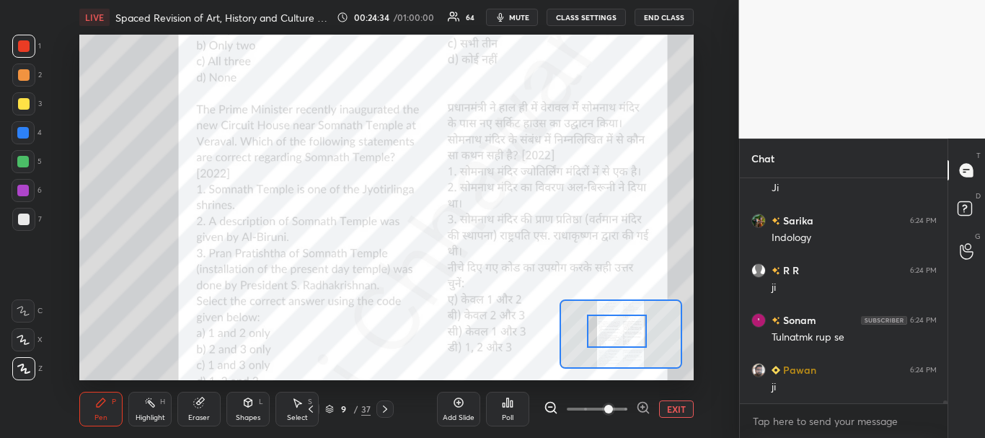
click at [22, 129] on div at bounding box center [23, 133] width 12 height 12
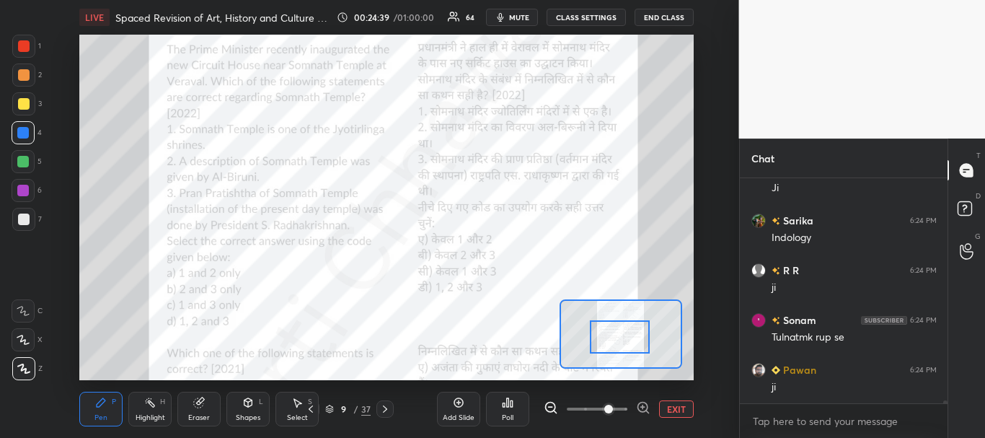
click at [634, 339] on div at bounding box center [620, 336] width 60 height 33
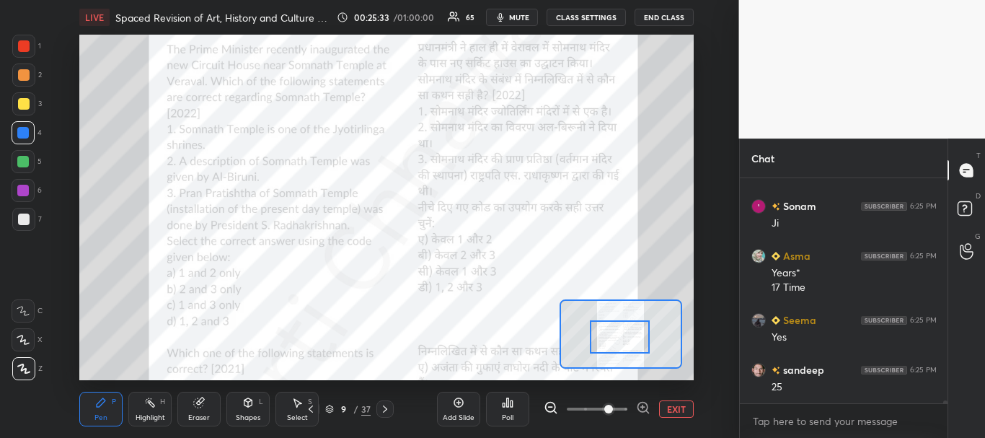
scroll to position [19426, 0]
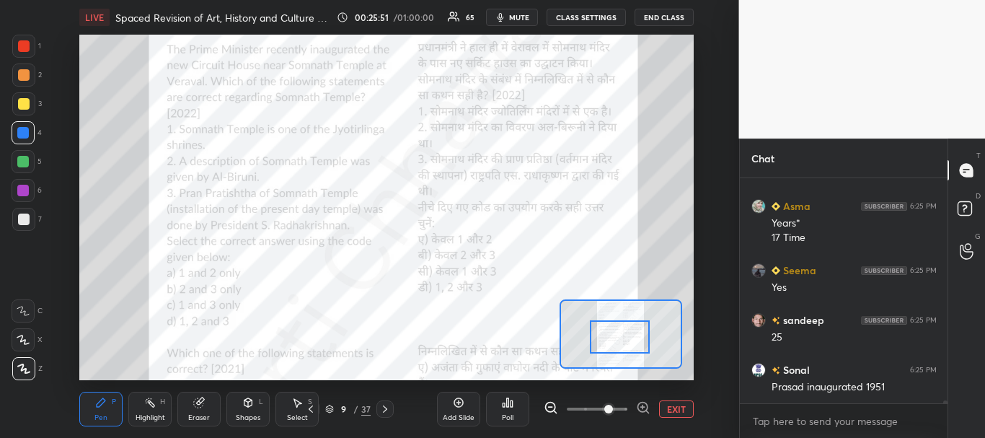
click at [25, 39] on div at bounding box center [23, 46] width 23 height 23
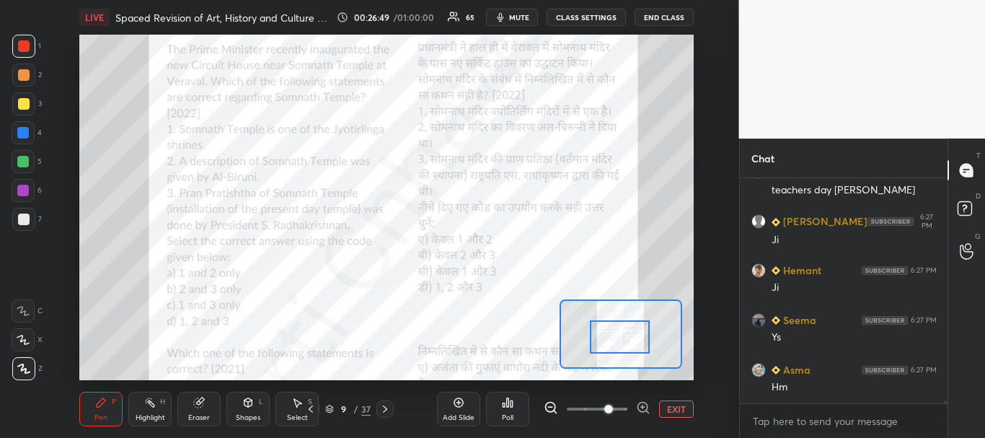
scroll to position [20384, 0]
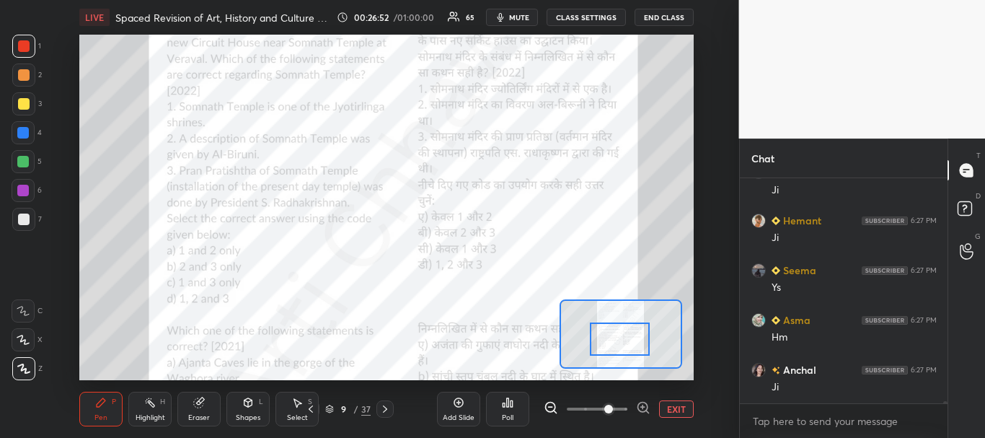
click at [627, 332] on div at bounding box center [620, 338] width 60 height 33
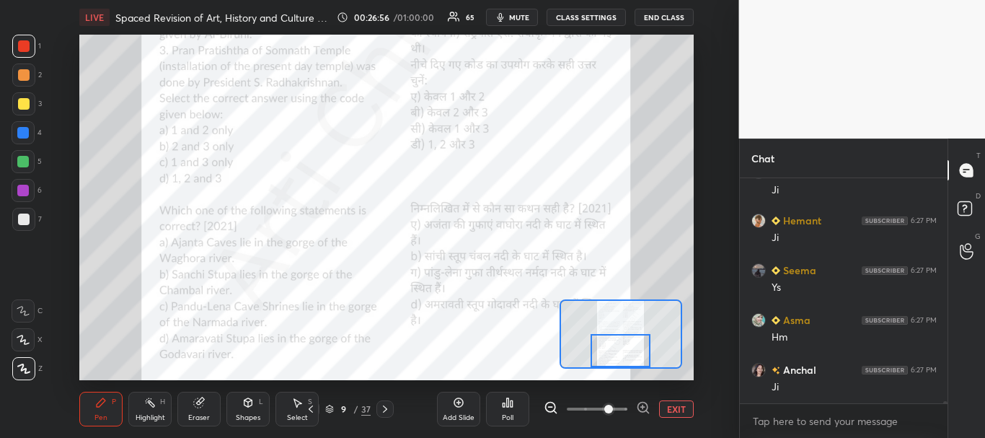
drag, startPoint x: 617, startPoint y: 330, endPoint x: 618, endPoint y: 346, distance: 16.7
click at [620, 349] on div at bounding box center [621, 350] width 60 height 33
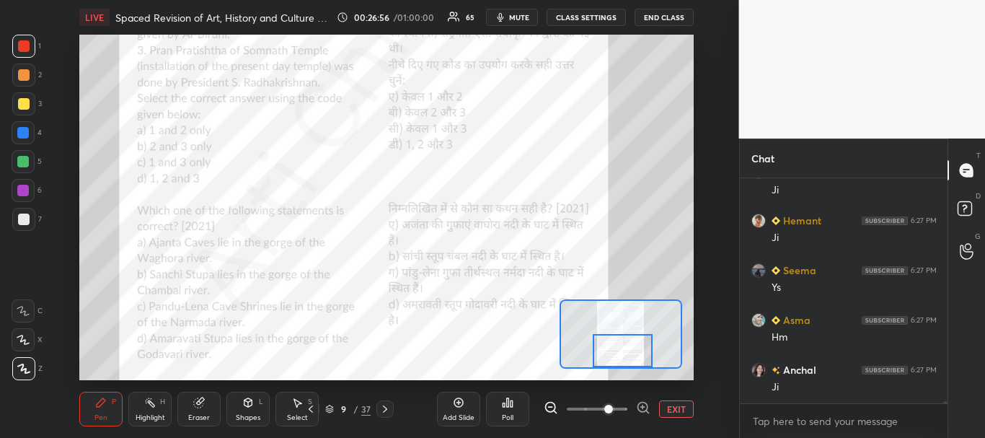
click at [673, 408] on button "EXIT" at bounding box center [676, 408] width 35 height 17
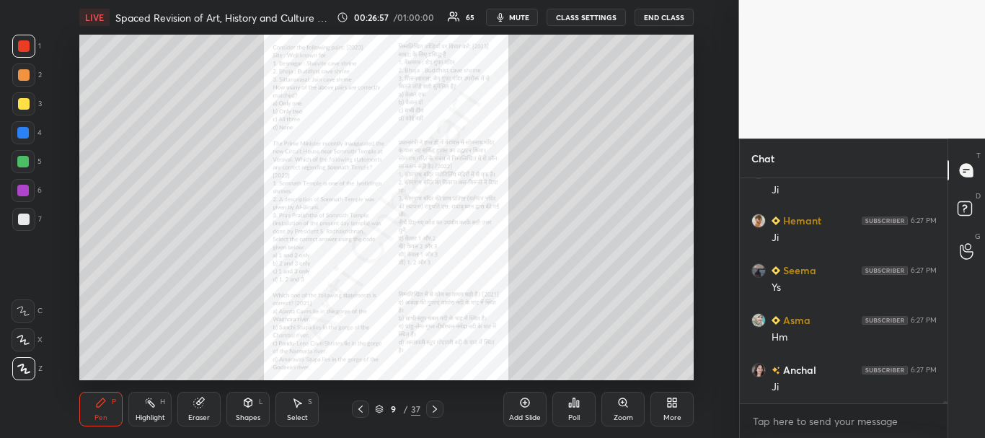
click at [436, 408] on icon at bounding box center [435, 409] width 12 height 12
click at [435, 410] on icon at bounding box center [435, 408] width 4 height 7
click at [436, 410] on icon at bounding box center [435, 409] width 12 height 12
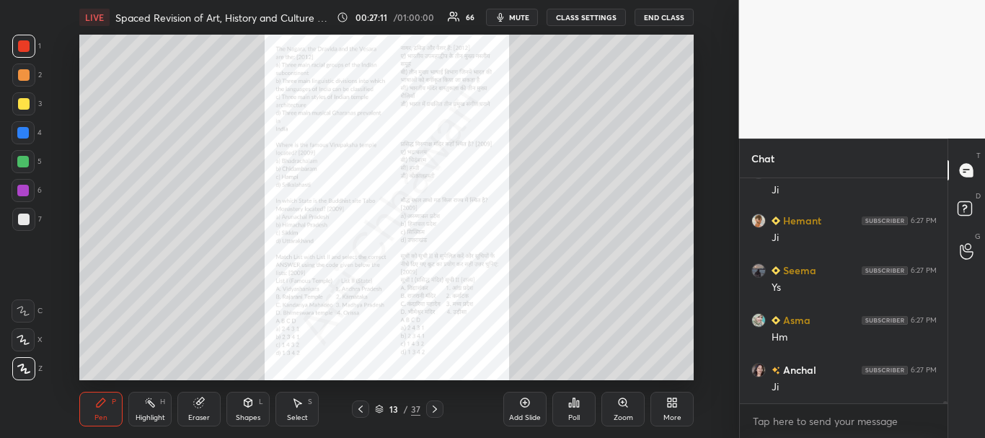
scroll to position [20447, 0]
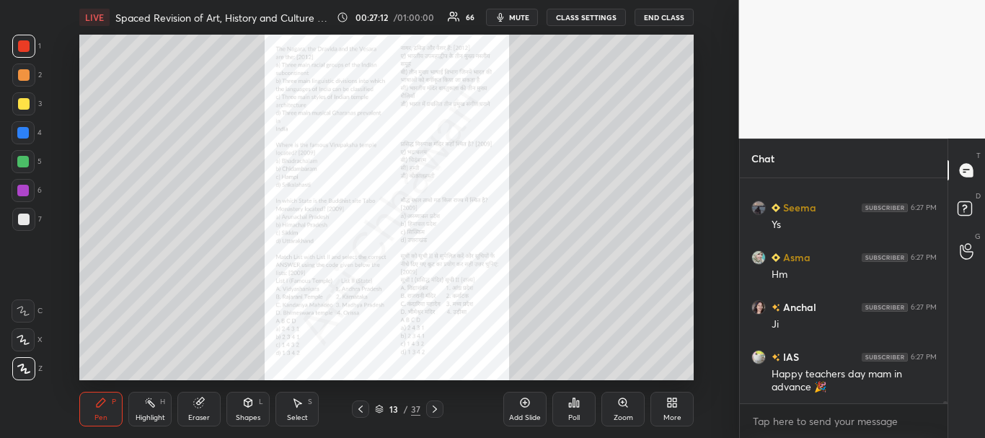
click at [436, 410] on icon at bounding box center [435, 408] width 4 height 7
click at [436, 408] on icon at bounding box center [435, 409] width 12 height 12
click at [434, 408] on icon at bounding box center [435, 408] width 4 height 7
click at [436, 404] on icon at bounding box center [435, 409] width 12 height 12
click at [432, 408] on icon at bounding box center [435, 409] width 12 height 12
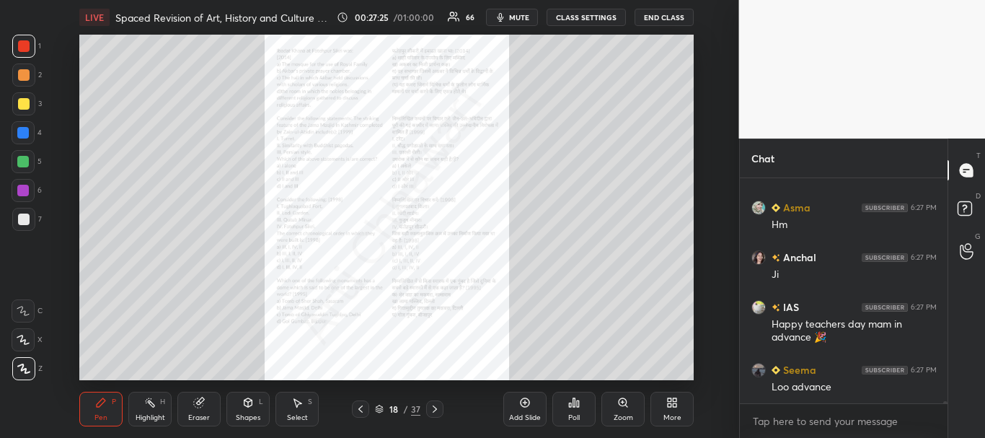
scroll to position [191, 203]
click at [359, 407] on icon at bounding box center [361, 409] width 12 height 12
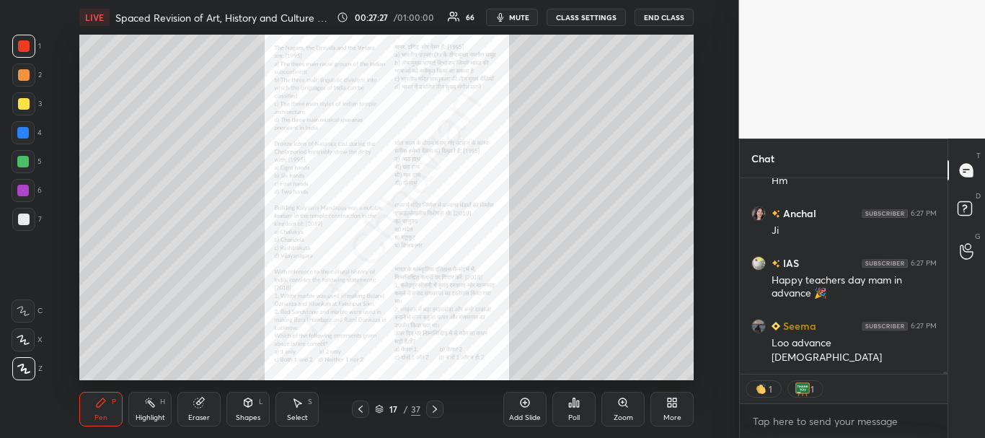
scroll to position [20590, 0]
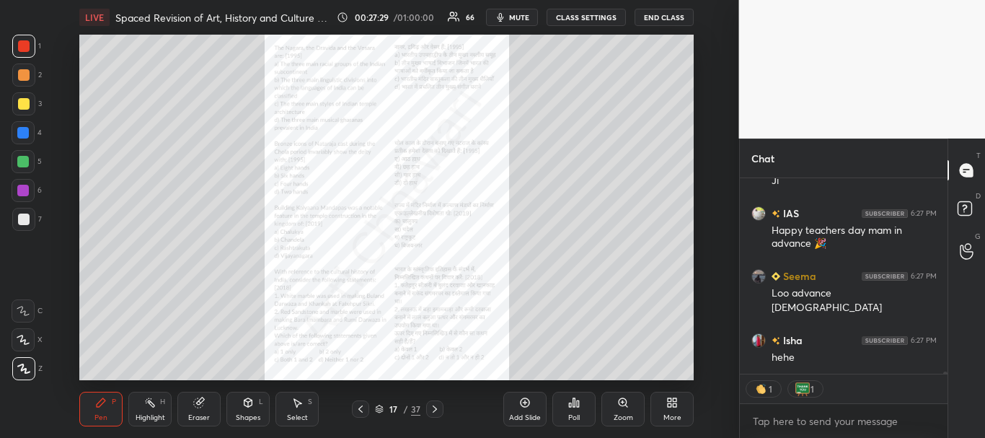
click at [436, 406] on icon at bounding box center [435, 409] width 12 height 12
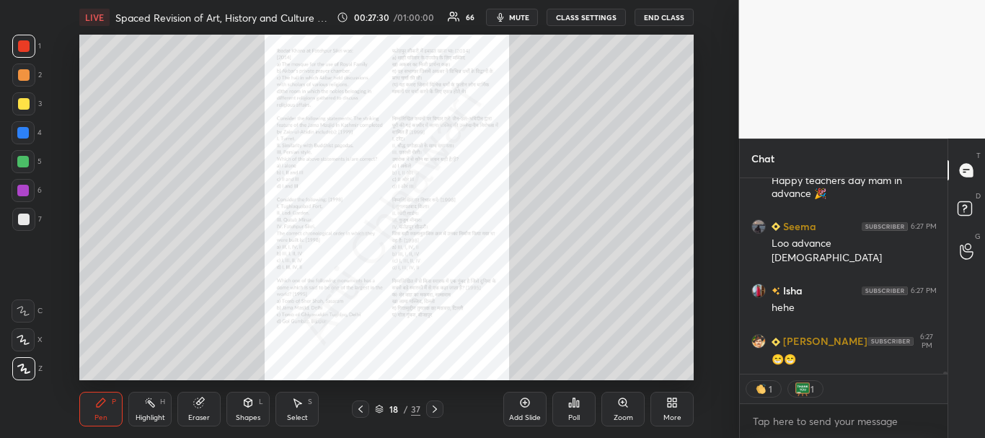
scroll to position [20690, 0]
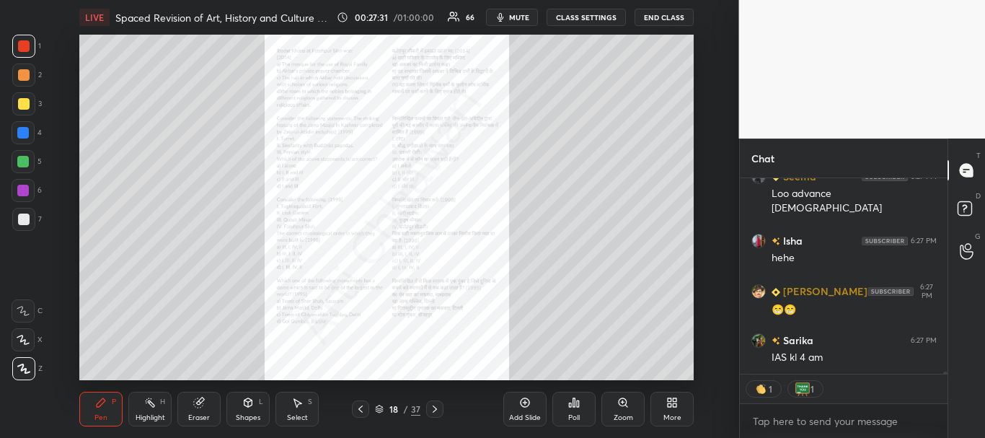
click at [361, 410] on icon at bounding box center [361, 409] width 12 height 12
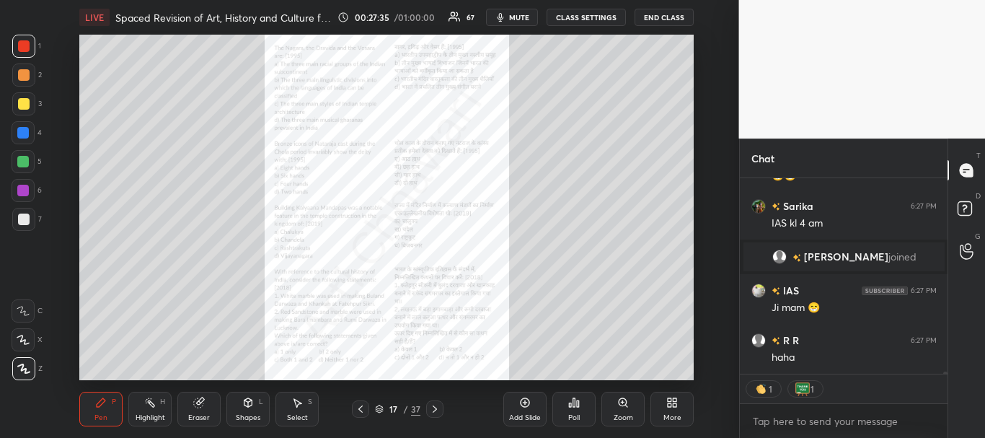
click at [622, 399] on icon at bounding box center [623, 402] width 8 height 8
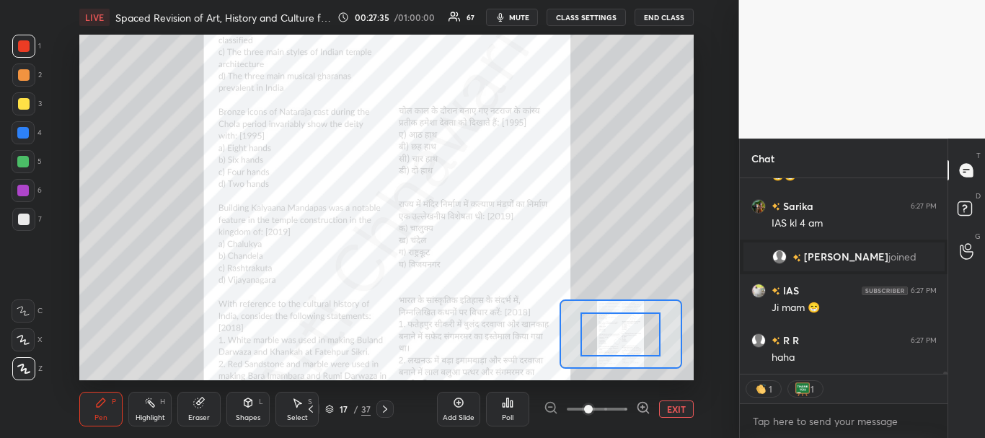
click at [617, 409] on span at bounding box center [597, 409] width 61 height 22
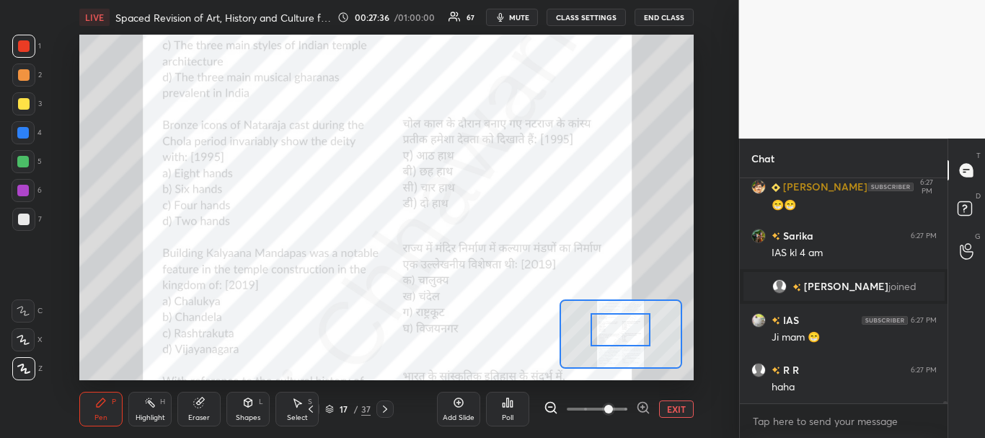
scroll to position [221, 203]
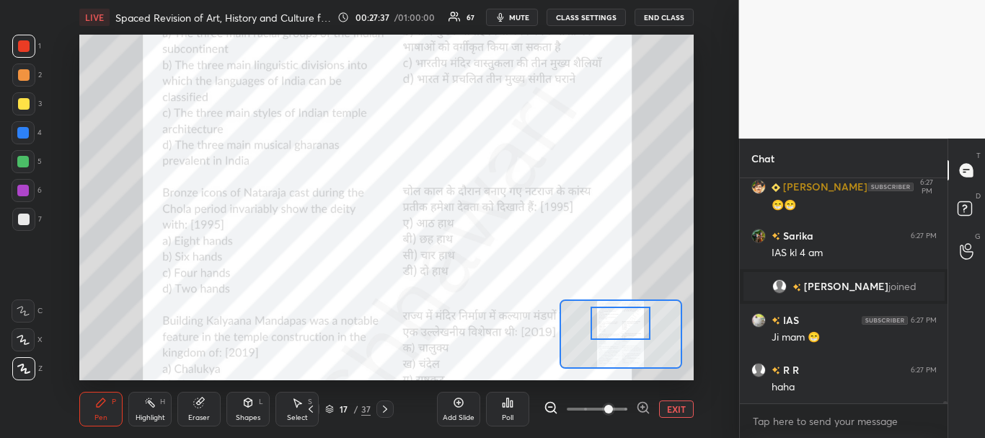
click at [616, 331] on div at bounding box center [621, 323] width 60 height 33
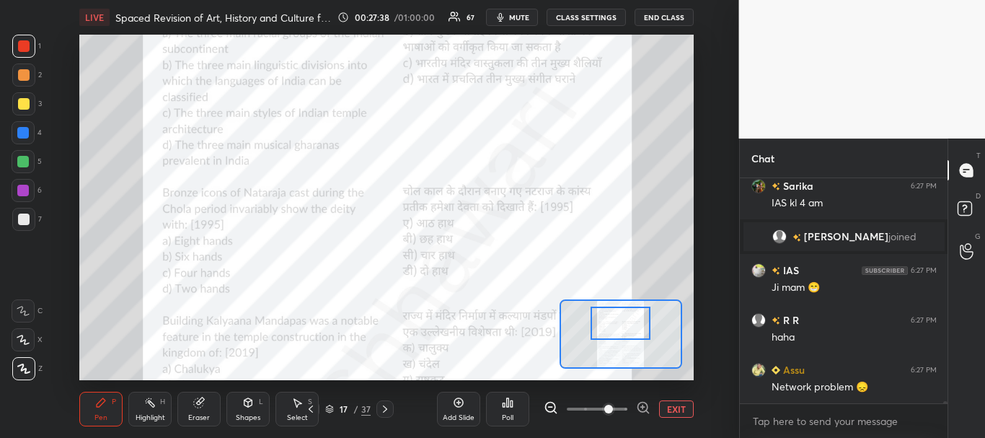
click at [19, 131] on div at bounding box center [23, 133] width 12 height 12
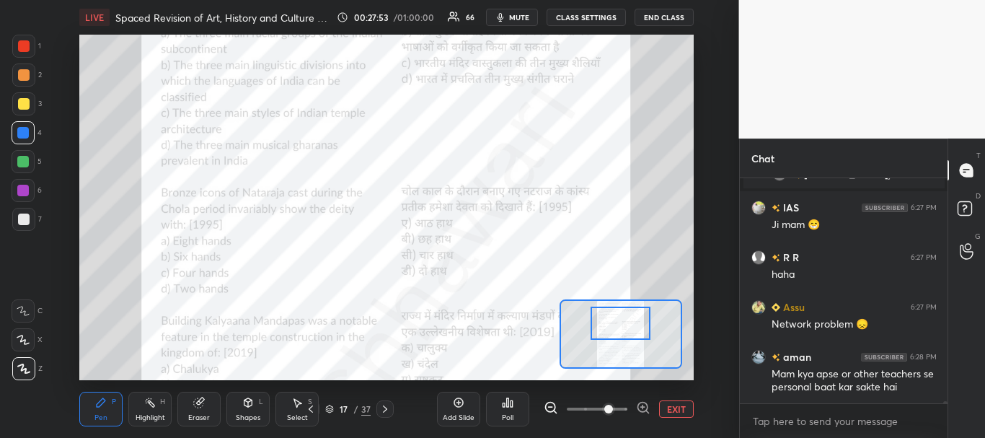
scroll to position [20942, 0]
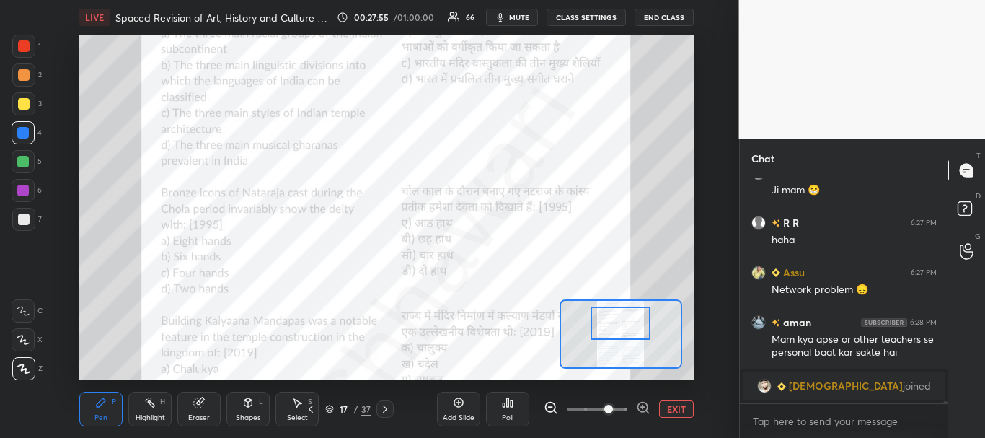
click at [509, 401] on icon at bounding box center [508, 402] width 2 height 9
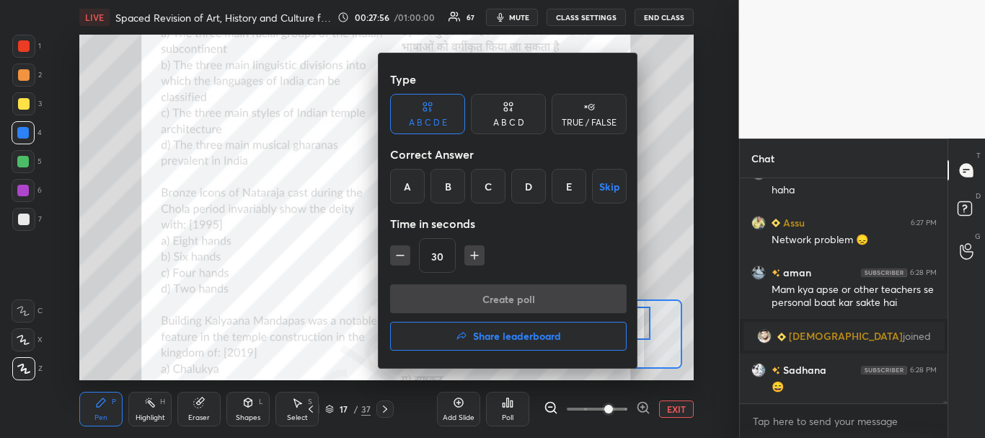
scroll to position [20797, 0]
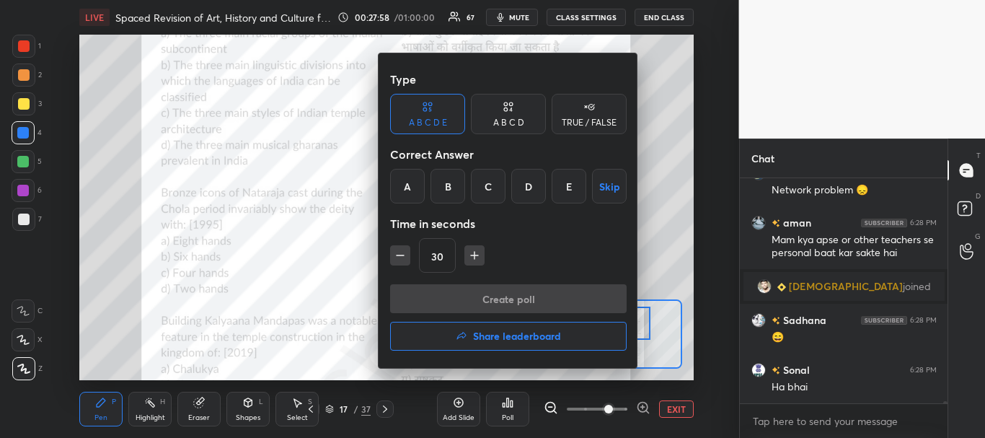
click at [495, 190] on div "C" at bounding box center [488, 186] width 35 height 35
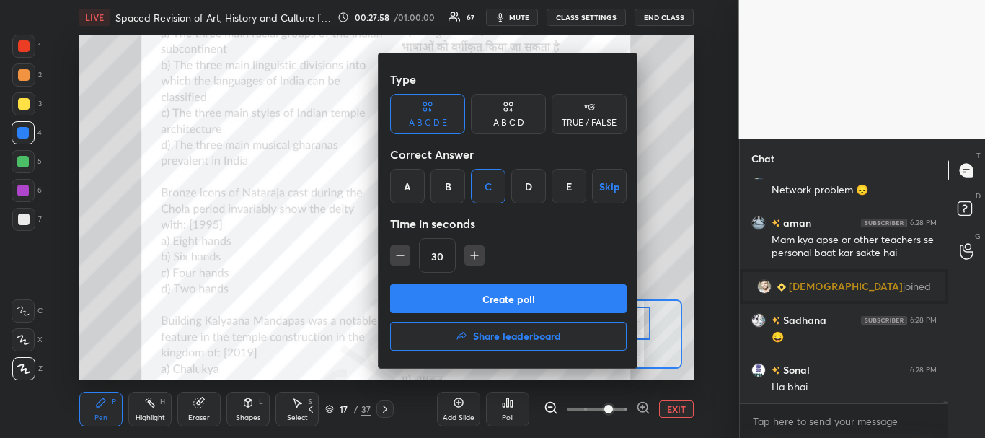
click at [483, 296] on button "Create poll" at bounding box center [508, 298] width 237 height 29
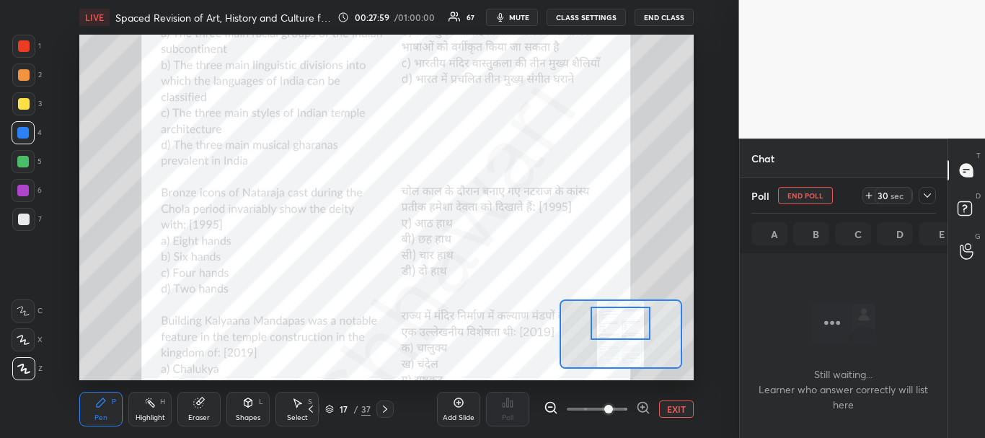
scroll to position [25, 203]
click at [929, 196] on icon at bounding box center [927, 195] width 7 height 4
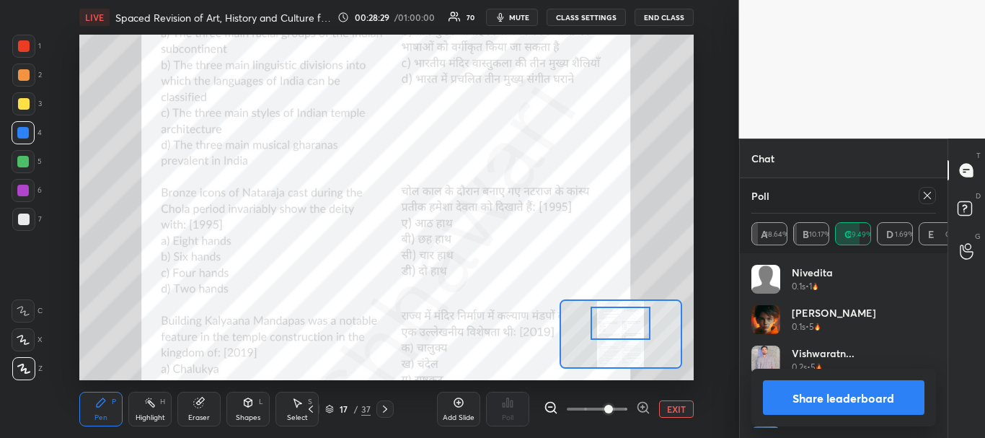
scroll to position [169, 180]
click at [835, 389] on button "Share leaderboard" at bounding box center [844, 397] width 162 height 35
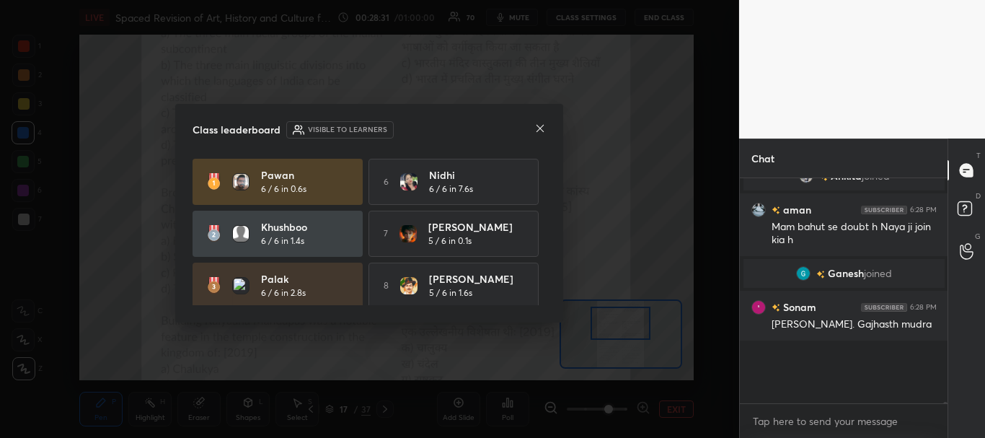
scroll to position [5, 5]
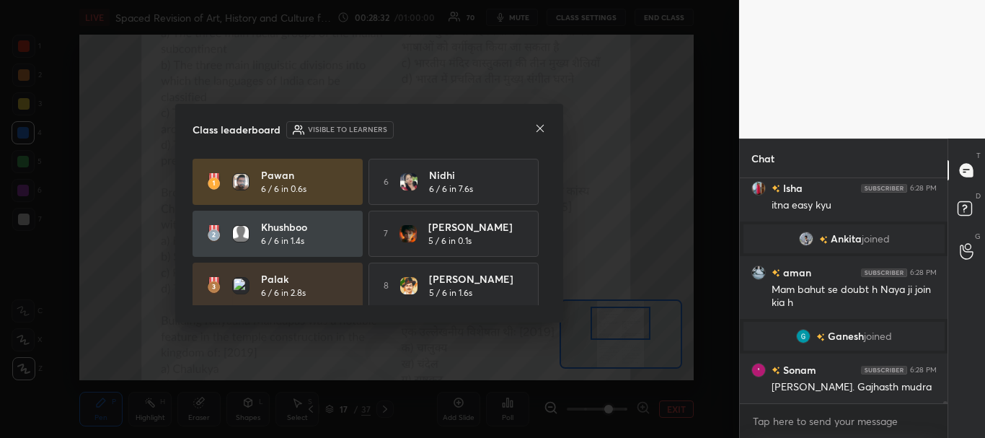
click at [540, 126] on icon at bounding box center [540, 129] width 12 height 12
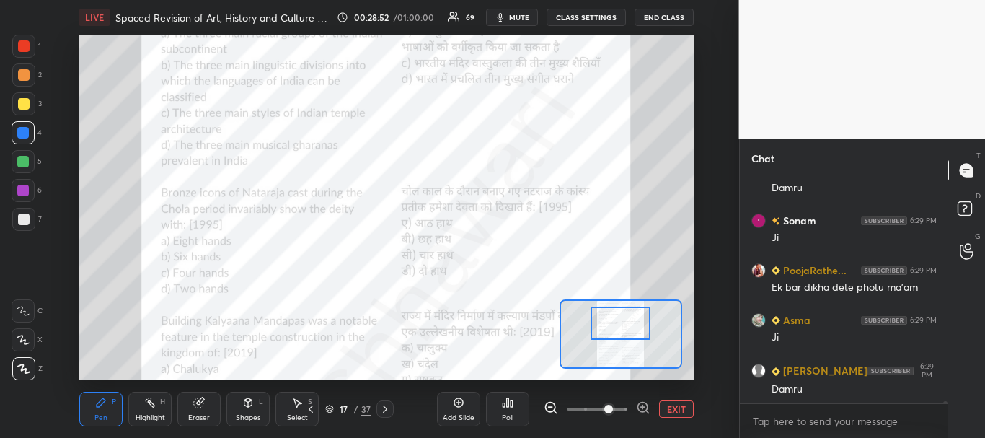
click at [22, 50] on div at bounding box center [24, 46] width 12 height 12
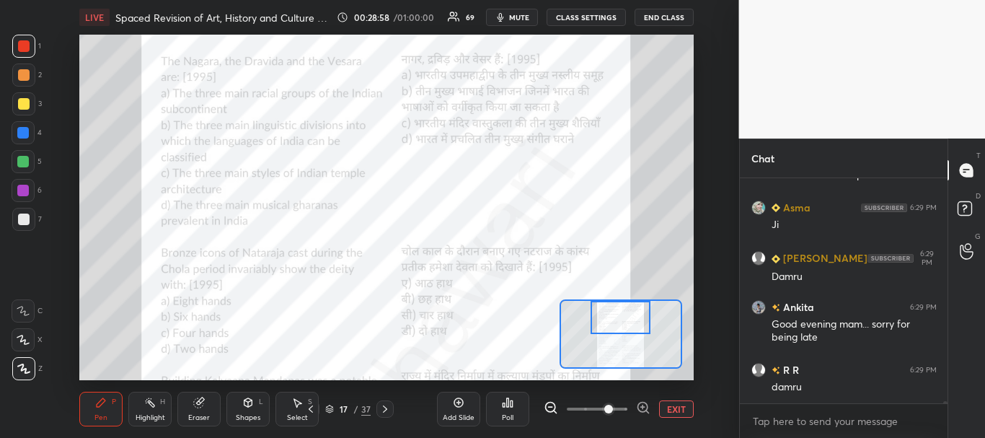
drag, startPoint x: 611, startPoint y: 313, endPoint x: 611, endPoint y: 300, distance: 13.0
click at [611, 300] on div at bounding box center [621, 333] width 123 height 69
click at [333, 405] on icon at bounding box center [329, 409] width 9 height 9
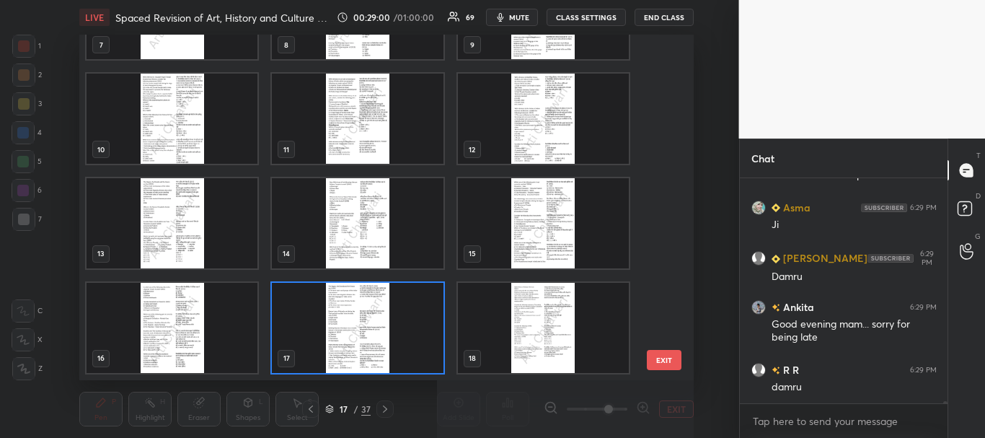
click at [670, 356] on button "EXIT" at bounding box center [664, 360] width 35 height 20
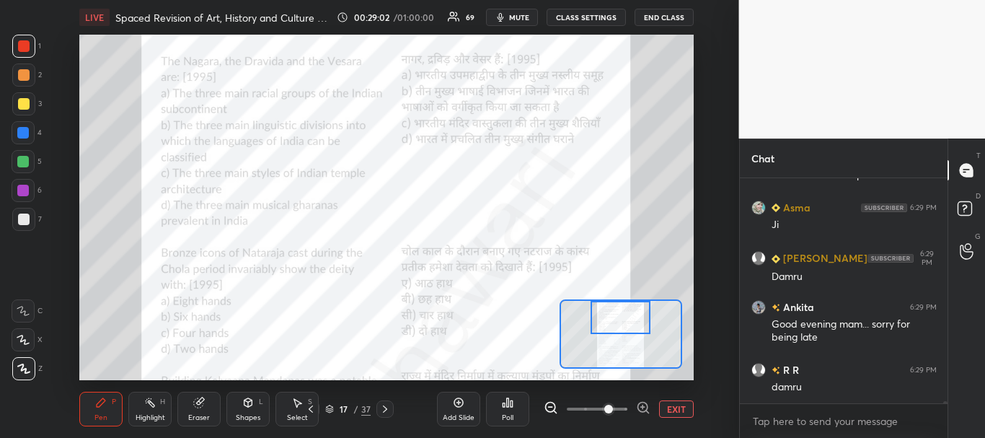
click at [669, 407] on button "EXIT" at bounding box center [676, 408] width 35 height 17
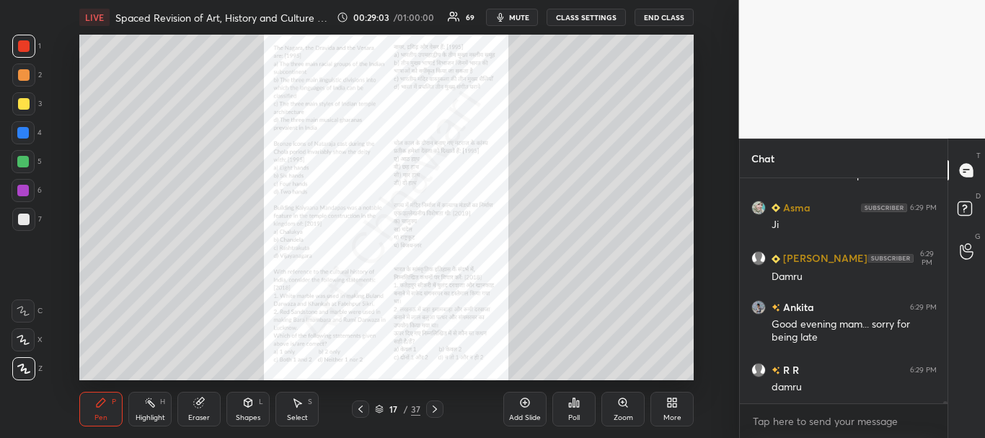
click at [359, 408] on icon at bounding box center [361, 409] width 12 height 12
click at [633, 405] on div "Zoom" at bounding box center [623, 409] width 43 height 35
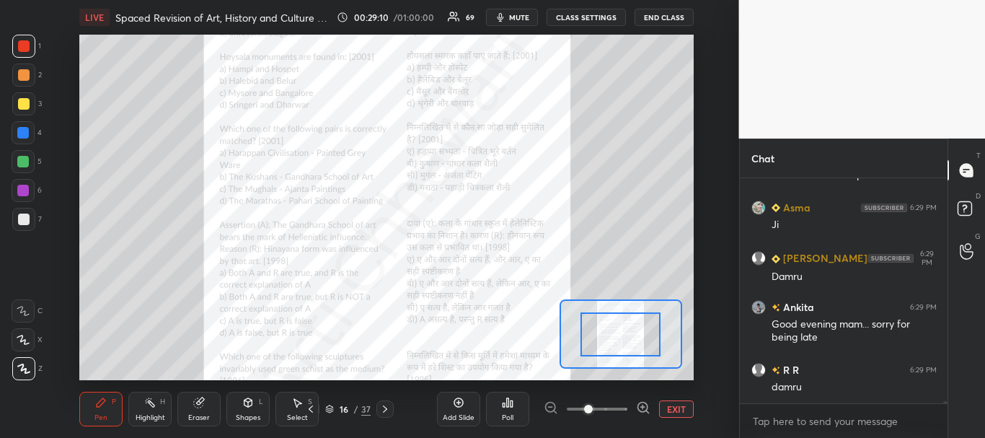
click at [626, 406] on span at bounding box center [597, 409] width 61 height 22
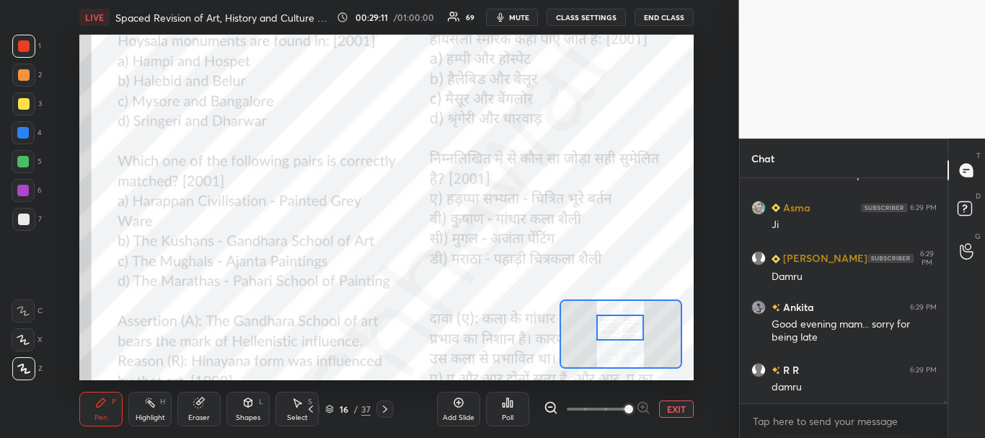
click at [625, 320] on div at bounding box center [621, 327] width 48 height 27
click at [22, 128] on div at bounding box center [23, 133] width 12 height 12
click at [25, 190] on div at bounding box center [23, 191] width 12 height 12
click at [27, 45] on div at bounding box center [24, 46] width 12 height 12
click at [19, 162] on div at bounding box center [23, 162] width 12 height 12
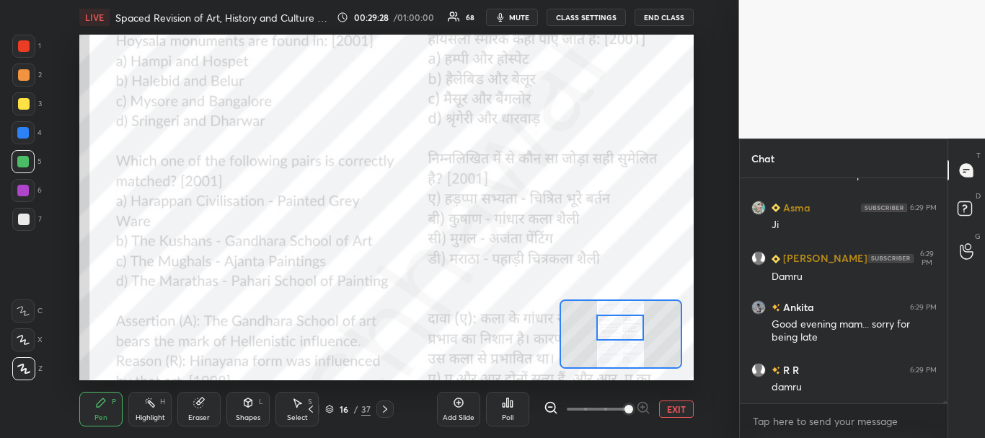
click at [522, 403] on div "Poll" at bounding box center [507, 409] width 43 height 35
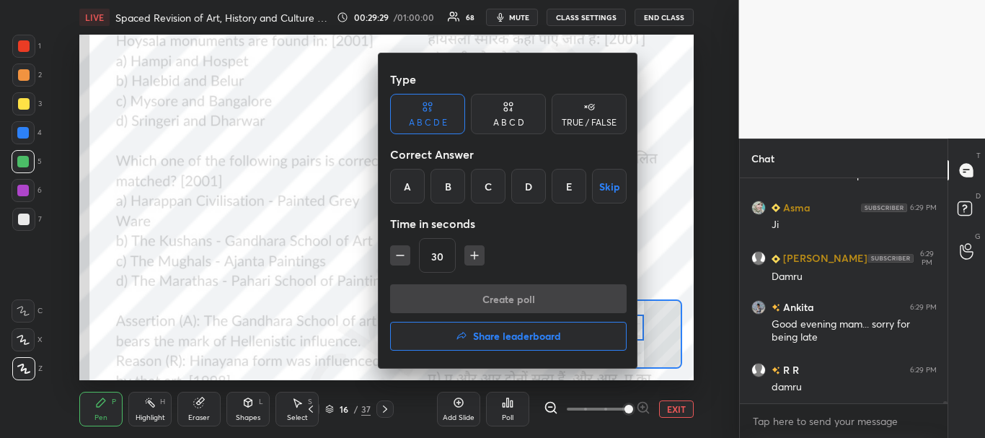
click at [455, 177] on div "B" at bounding box center [448, 186] width 35 height 35
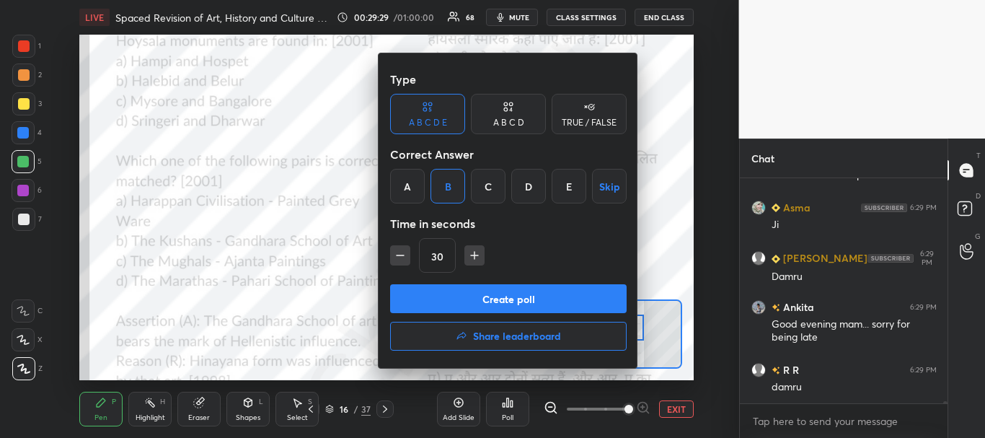
click at [478, 292] on button "Create poll" at bounding box center [508, 298] width 237 height 29
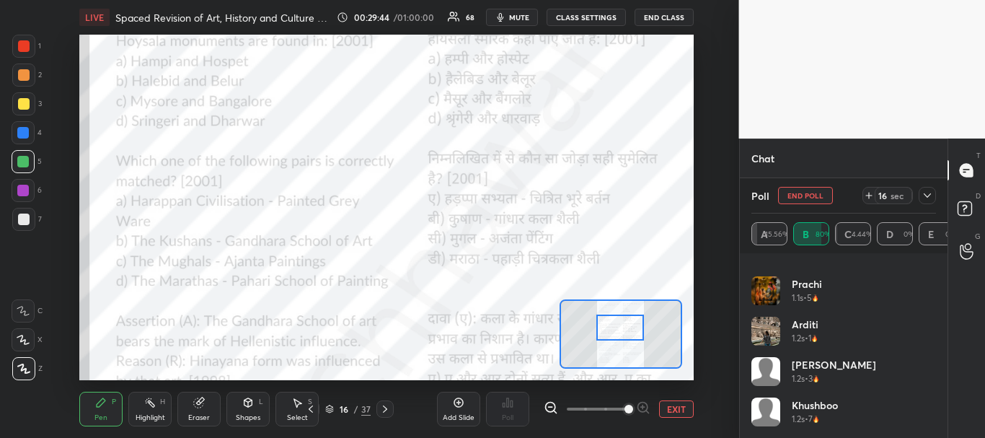
scroll to position [360, 0]
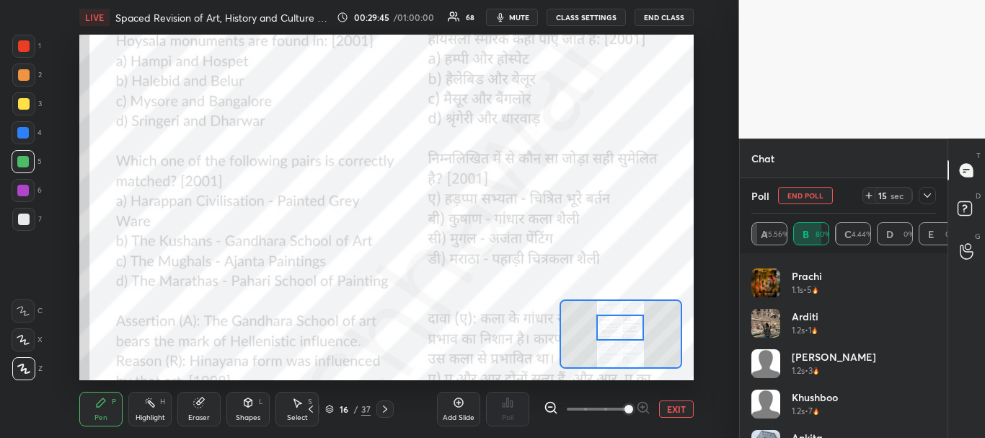
click at [931, 193] on icon at bounding box center [928, 196] width 12 height 12
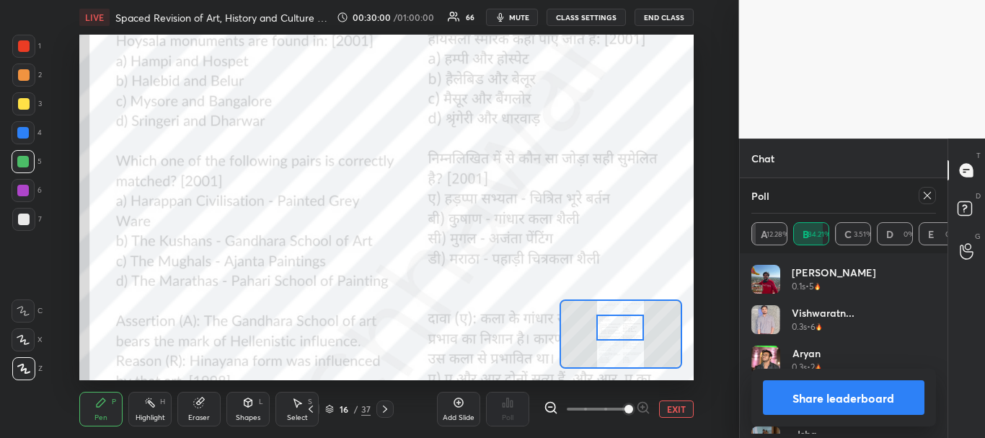
scroll to position [169, 180]
click at [841, 390] on button "Share leaderboard" at bounding box center [844, 397] width 162 height 35
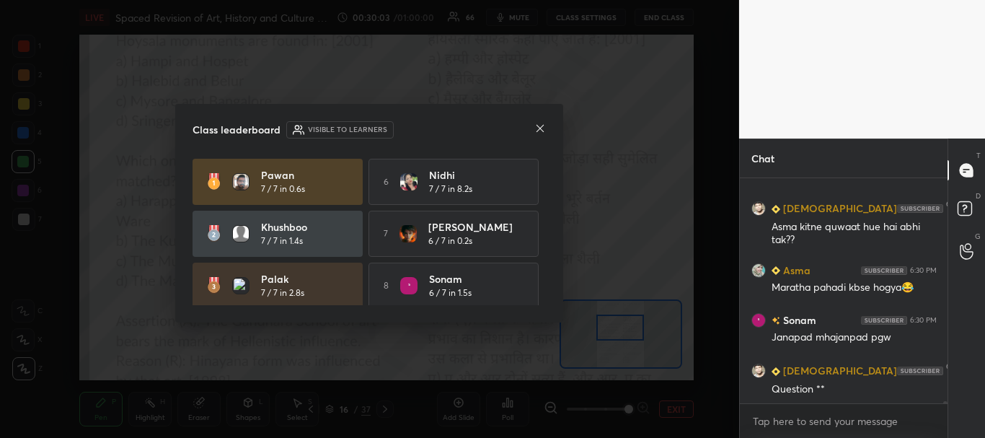
scroll to position [21862, 0]
click at [541, 126] on icon at bounding box center [540, 129] width 12 height 12
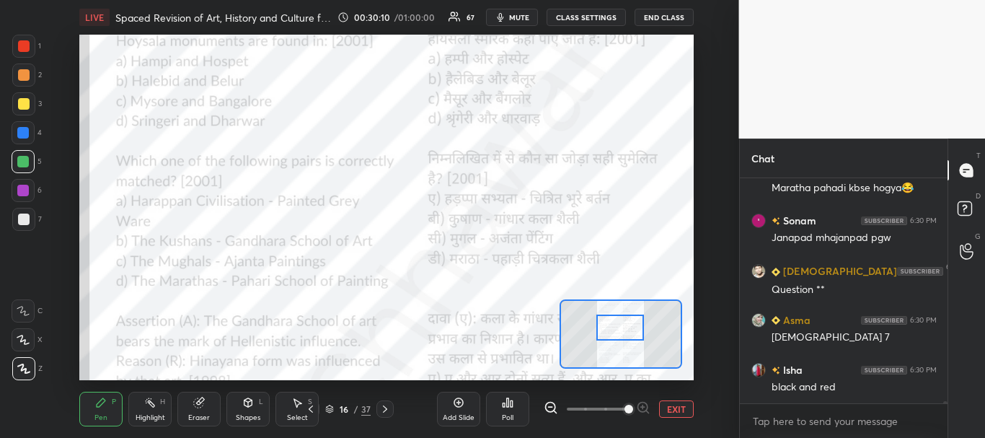
click at [29, 44] on div at bounding box center [24, 46] width 12 height 12
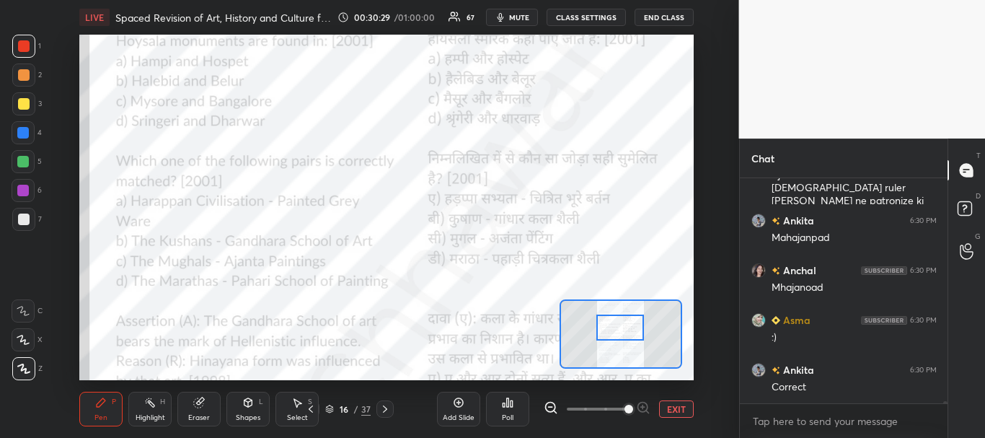
click at [22, 131] on div at bounding box center [23, 133] width 12 height 12
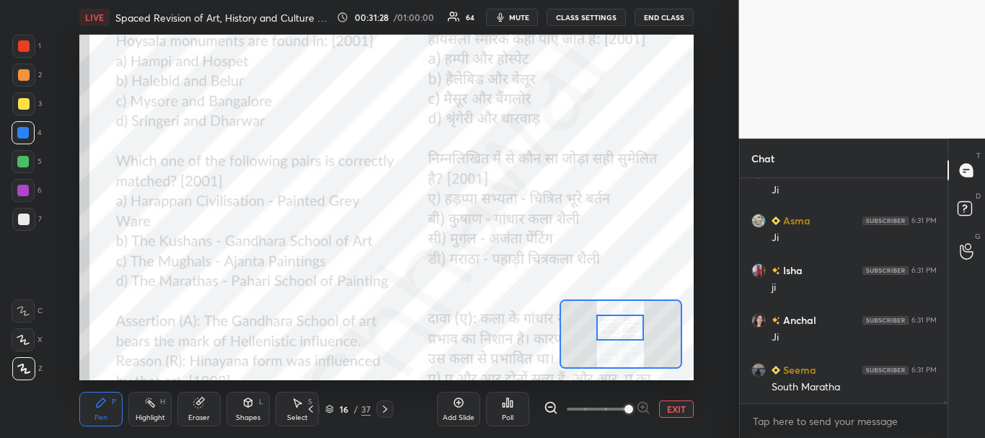
scroll to position [23816, 0]
click at [25, 42] on div at bounding box center [24, 46] width 12 height 12
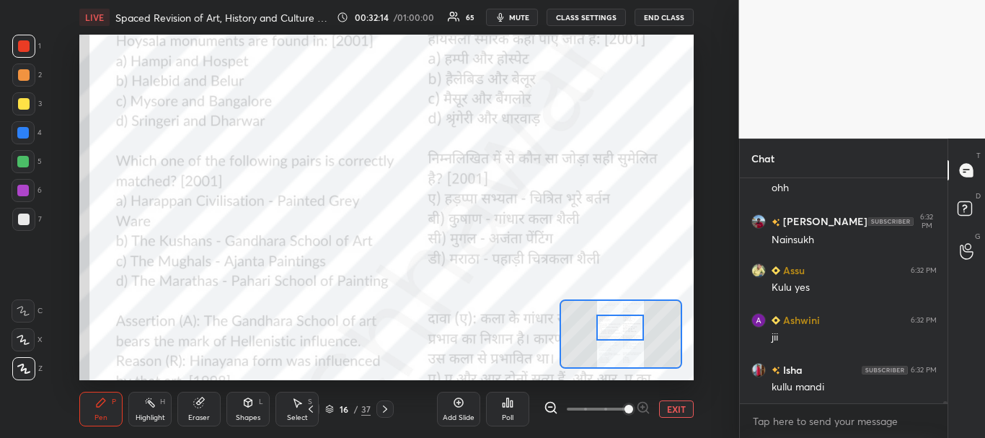
scroll to position [25210, 0]
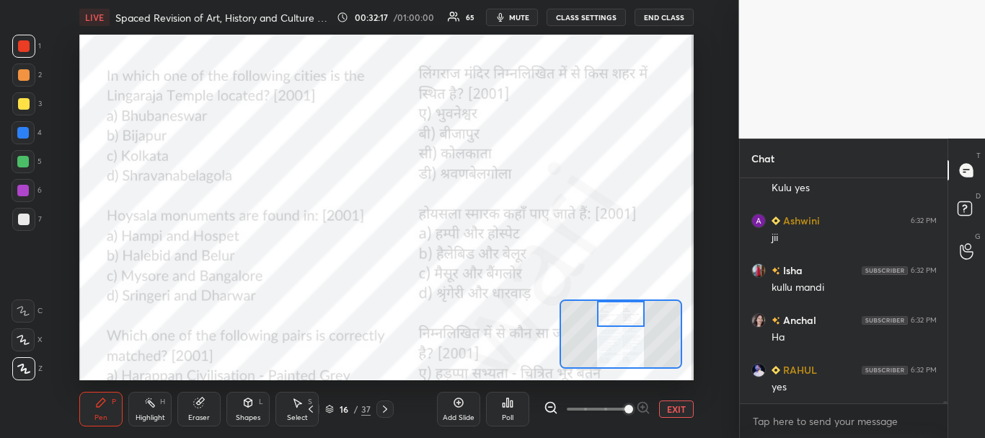
drag, startPoint x: 625, startPoint y: 329, endPoint x: 625, endPoint y: 313, distance: 15.9
click at [625, 313] on div at bounding box center [621, 314] width 48 height 27
click at [27, 129] on div at bounding box center [23, 133] width 12 height 12
click at [514, 408] on icon at bounding box center [508, 403] width 12 height 12
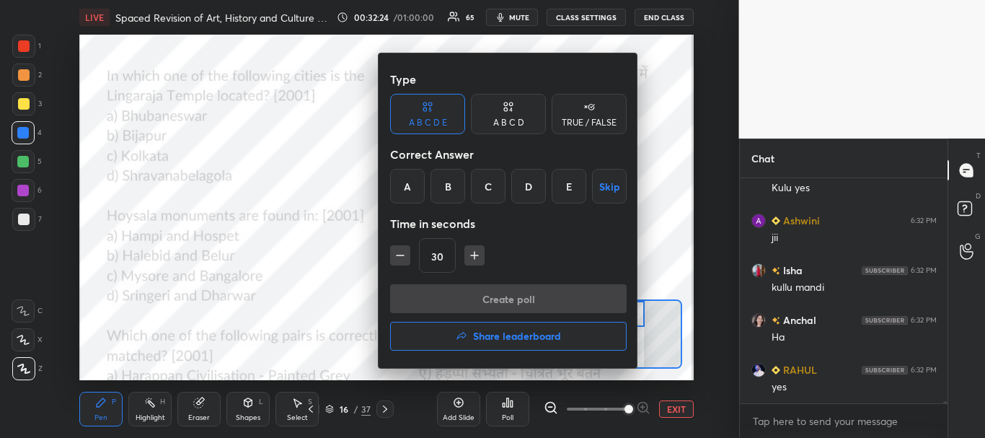
click at [453, 187] on div "B" at bounding box center [448, 186] width 35 height 35
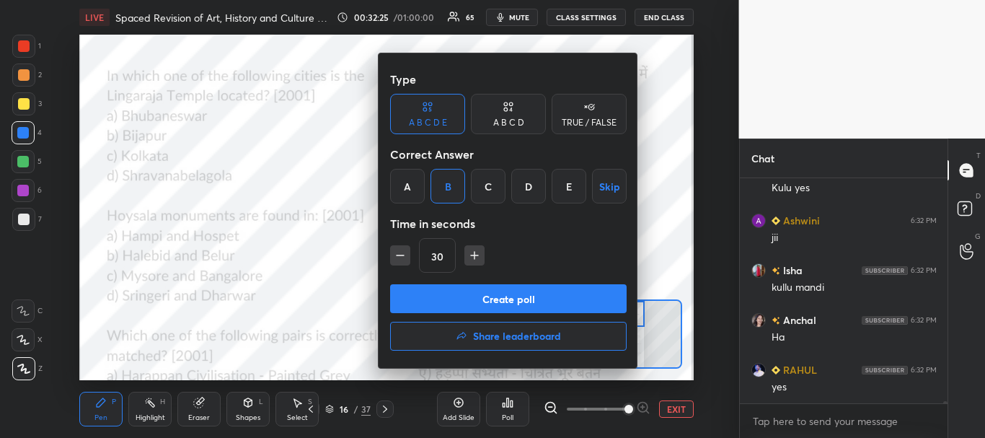
click at [454, 295] on button "Create poll" at bounding box center [508, 298] width 237 height 29
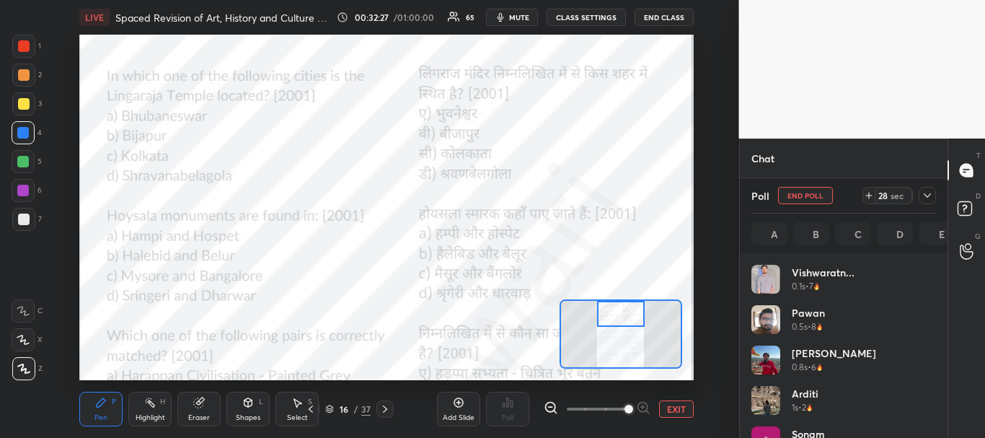
scroll to position [169, 180]
click at [931, 196] on icon at bounding box center [928, 196] width 12 height 12
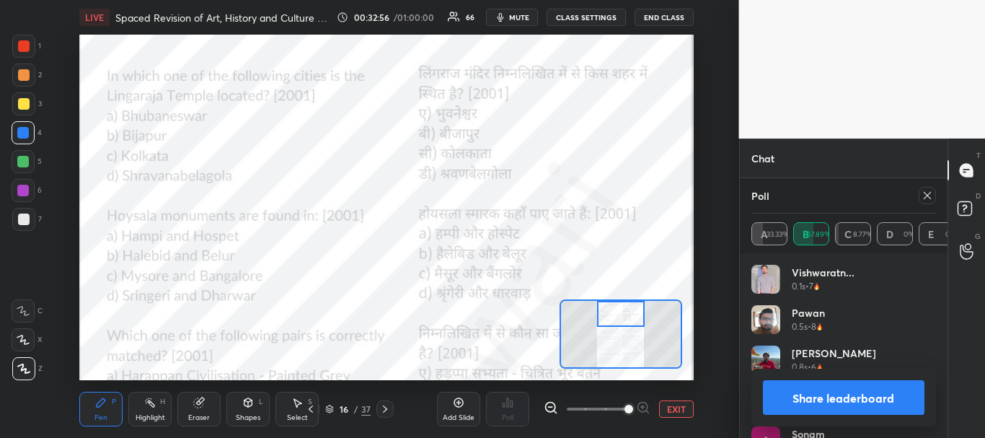
scroll to position [25383, 0]
click at [856, 393] on button "Share leaderboard" at bounding box center [844, 397] width 162 height 35
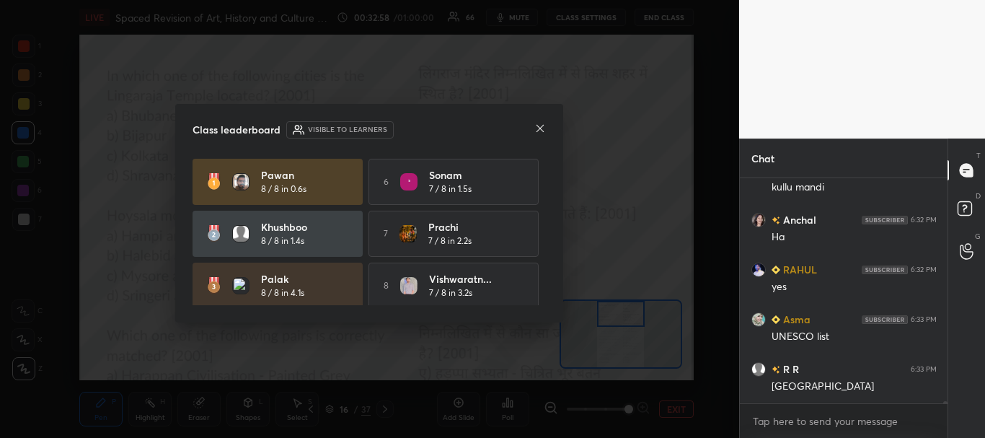
scroll to position [100, 203]
click at [542, 126] on icon at bounding box center [540, 128] width 7 height 7
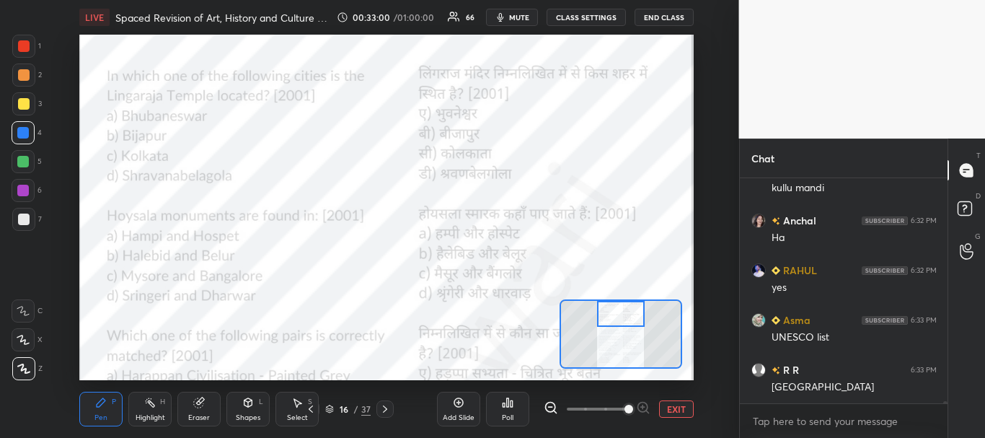
click at [24, 45] on div at bounding box center [24, 46] width 12 height 12
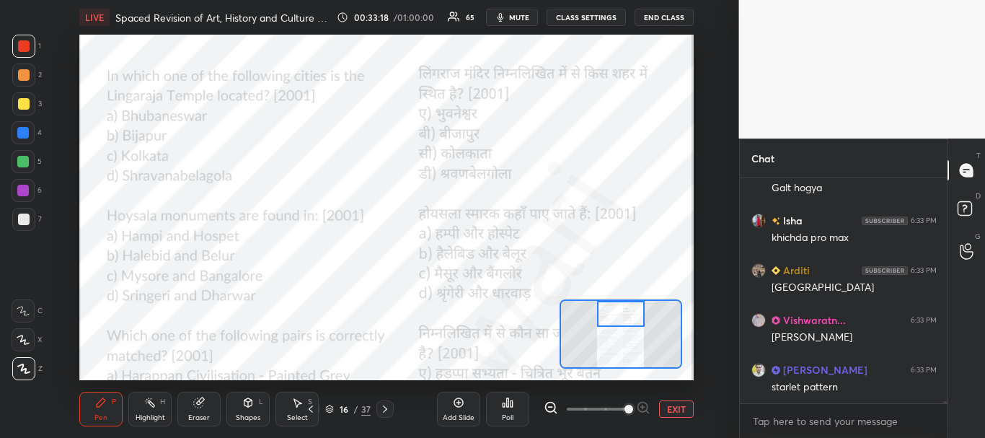
scroll to position [25658, 0]
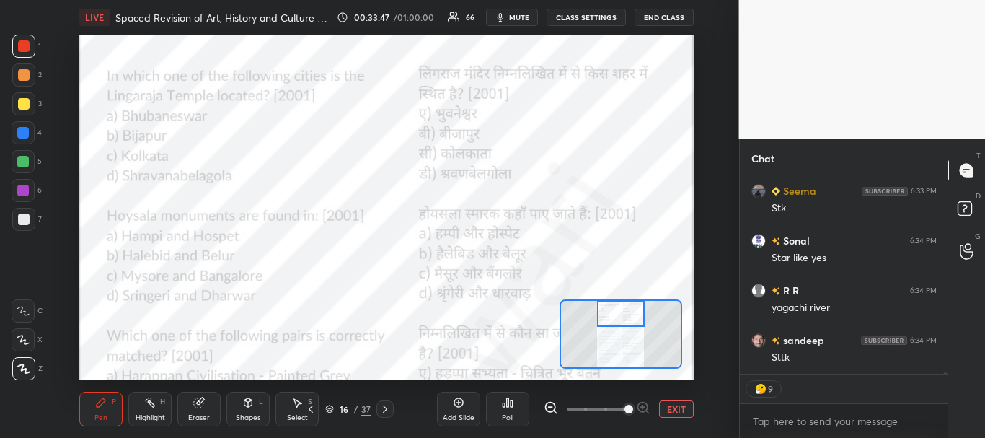
click at [25, 127] on div at bounding box center [23, 133] width 12 height 12
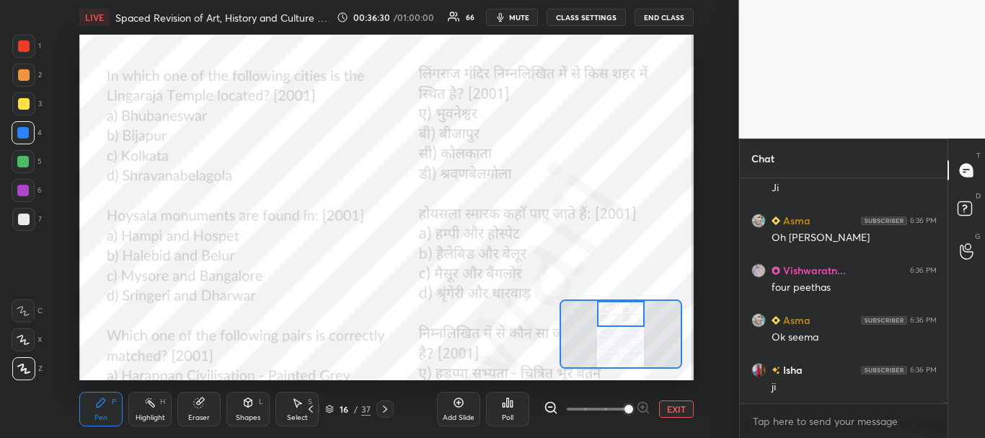
scroll to position [28445, 0]
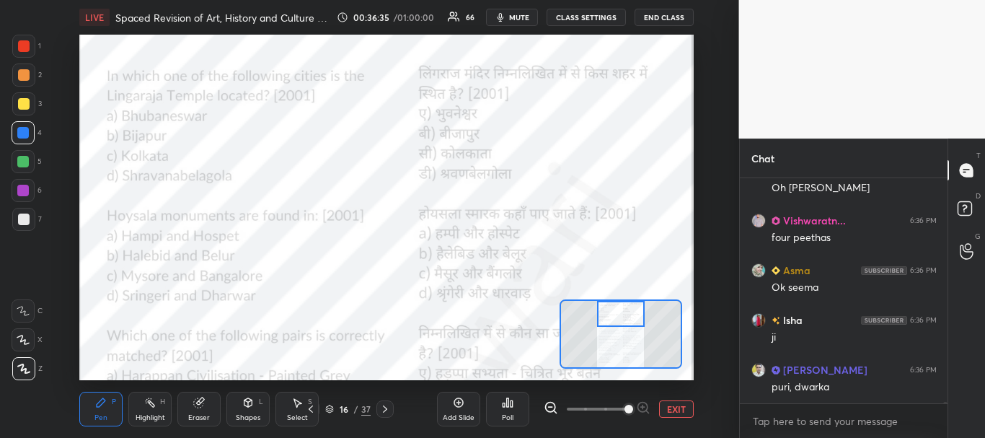
click at [672, 407] on button "EXIT" at bounding box center [676, 408] width 35 height 17
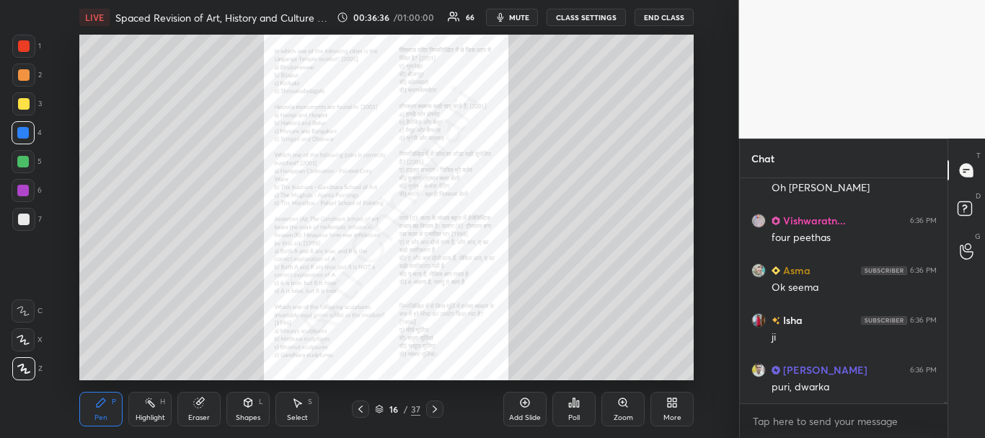
scroll to position [28494, 0]
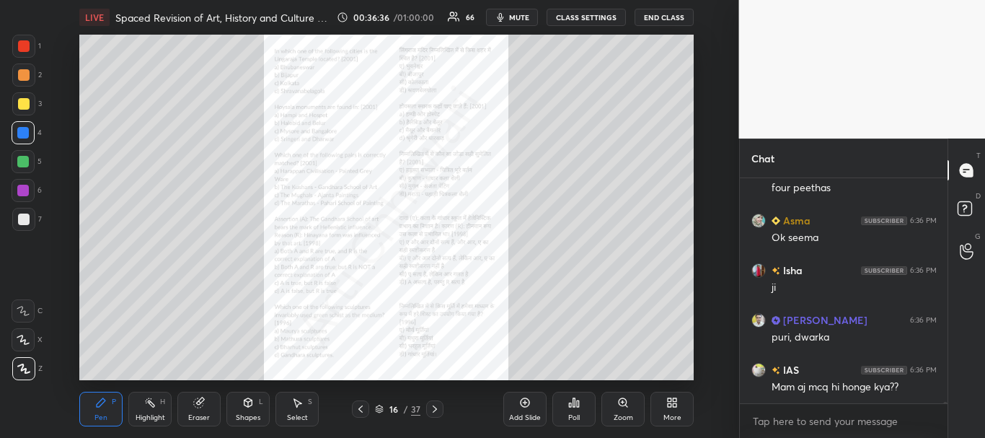
click at [382, 408] on icon at bounding box center [379, 407] width 7 height 4
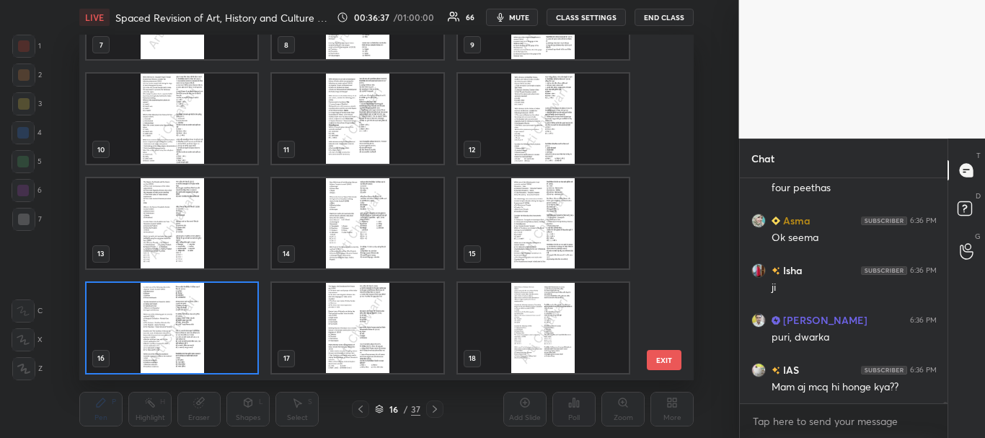
scroll to position [0, 0]
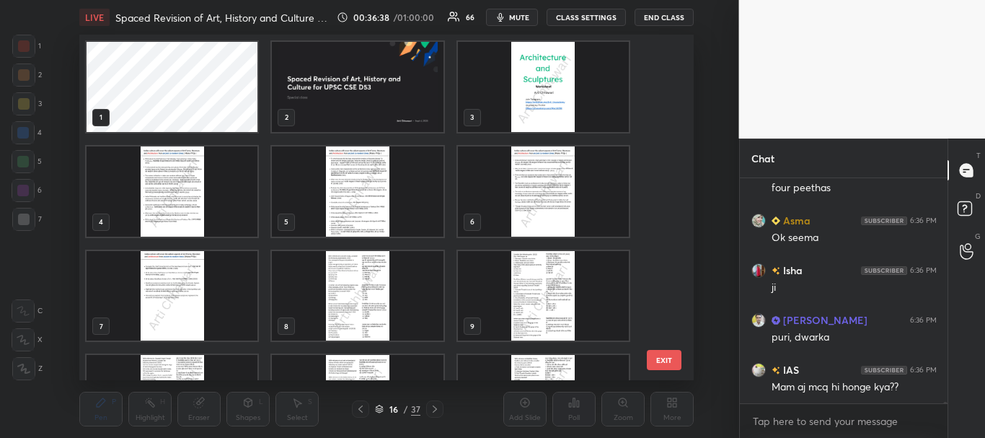
click at [402, 109] on img "grid" at bounding box center [358, 87] width 171 height 90
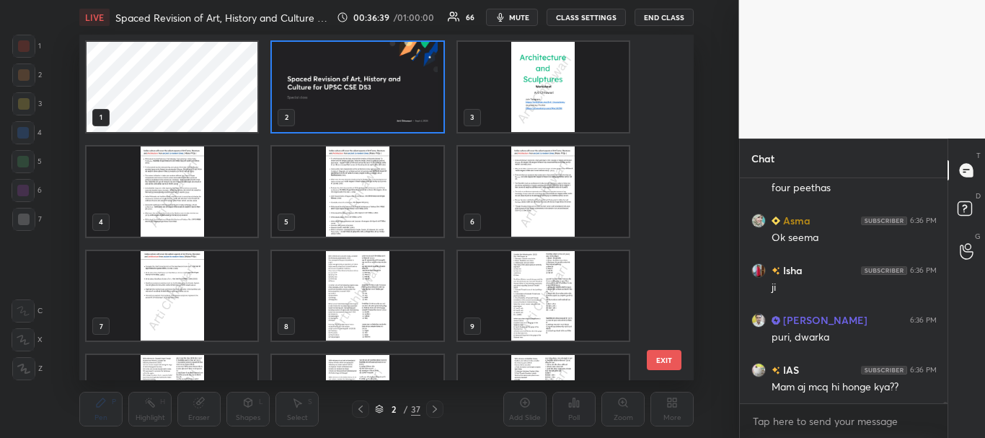
click at [380, 408] on icon at bounding box center [379, 409] width 9 height 9
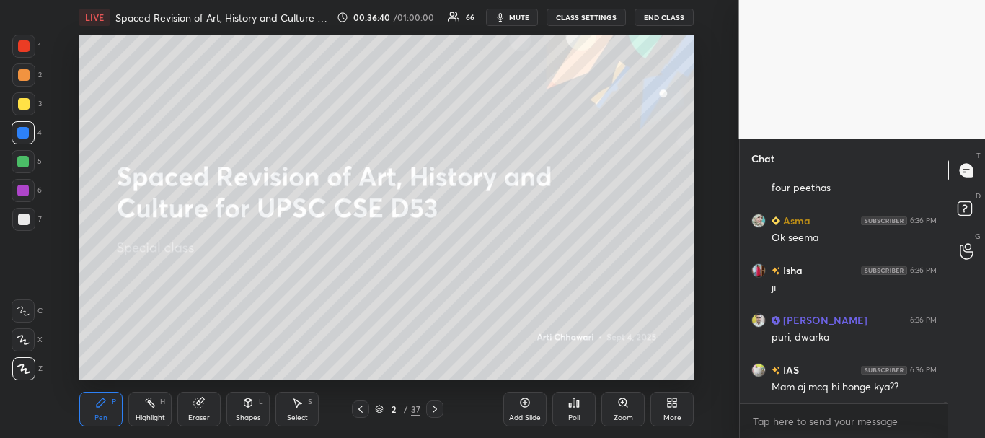
click at [22, 44] on div at bounding box center [24, 46] width 12 height 12
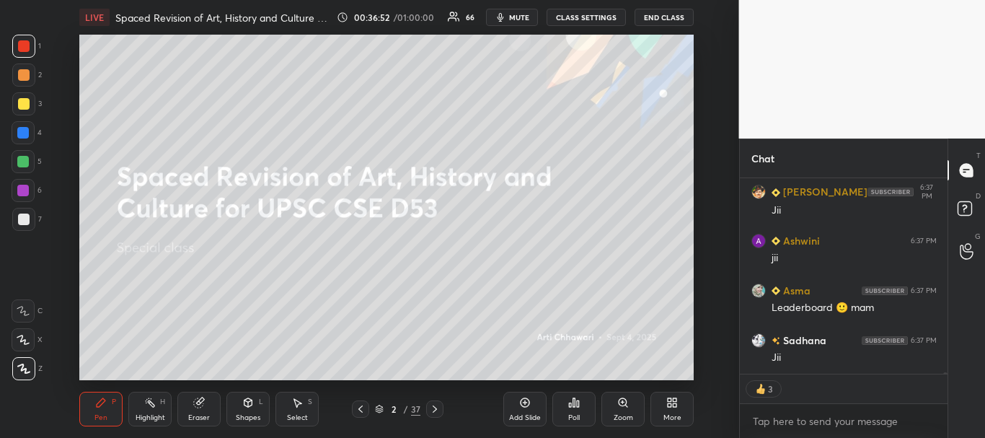
scroll to position [28872, 0]
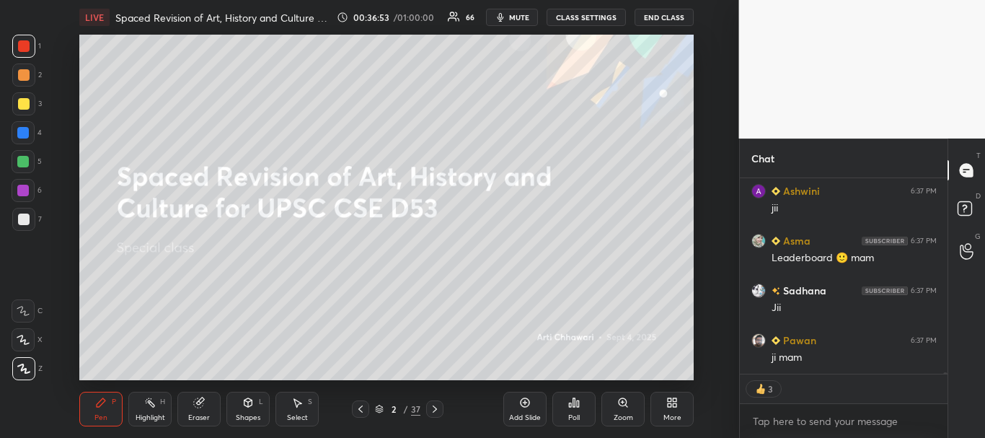
click at [575, 405] on icon at bounding box center [574, 402] width 2 height 9
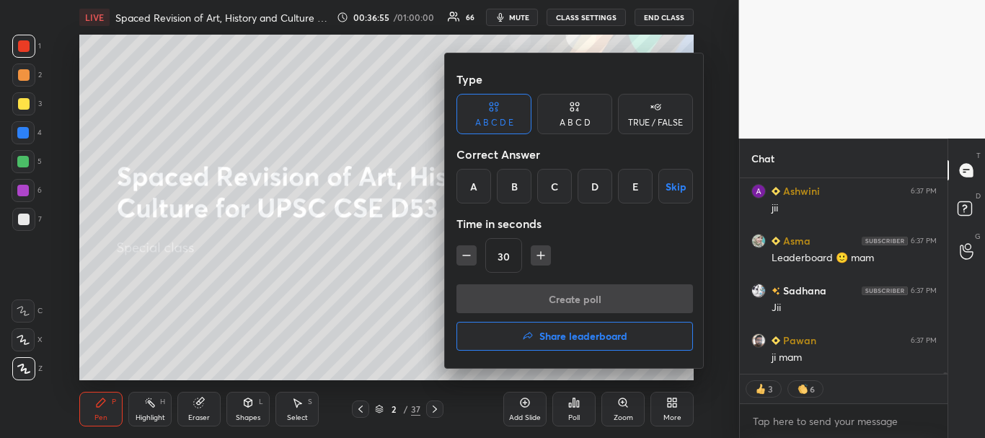
click at [332, 308] on div at bounding box center [492, 219] width 985 height 438
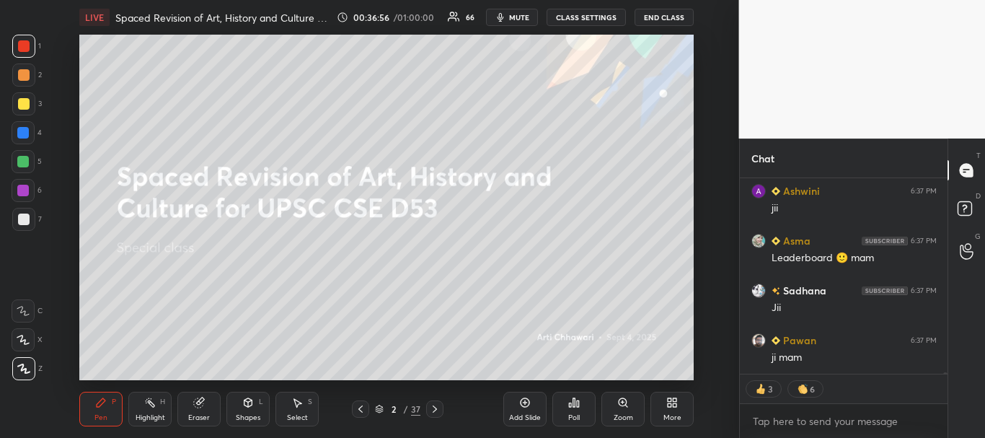
click at [578, 405] on icon at bounding box center [578, 403] width 2 height 6
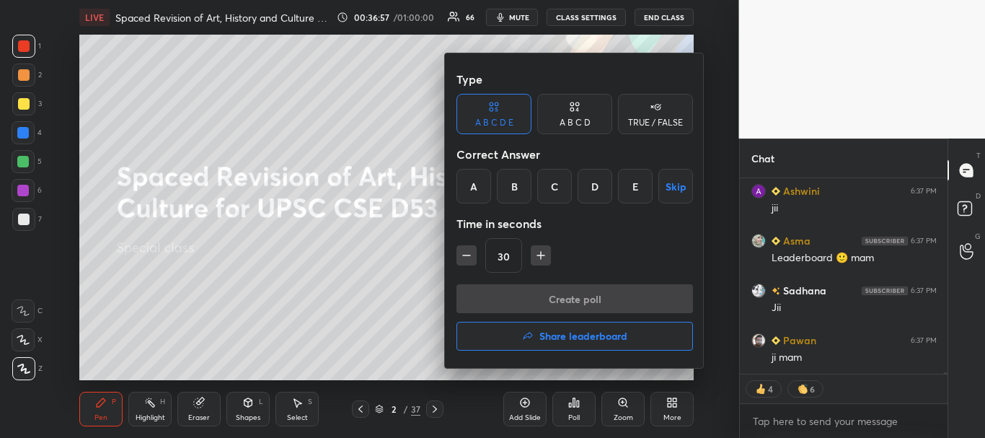
click at [594, 335] on h4 "Share leaderboard" at bounding box center [584, 336] width 88 height 10
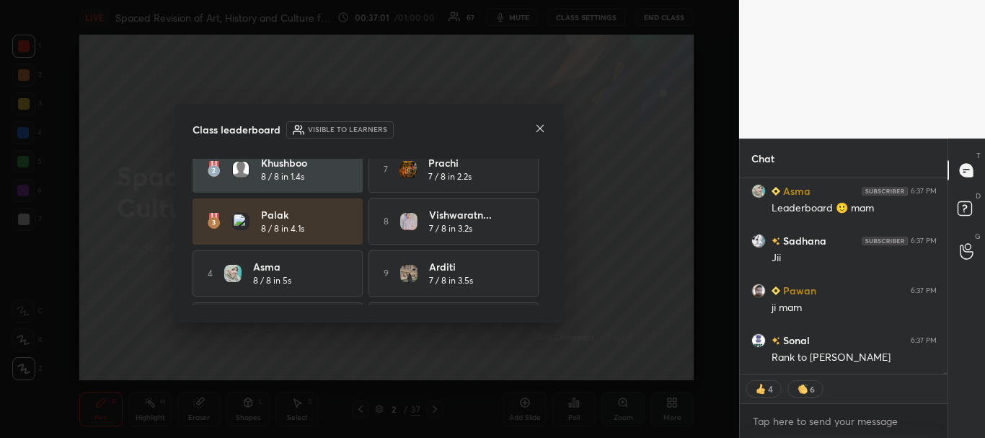
scroll to position [39, 0]
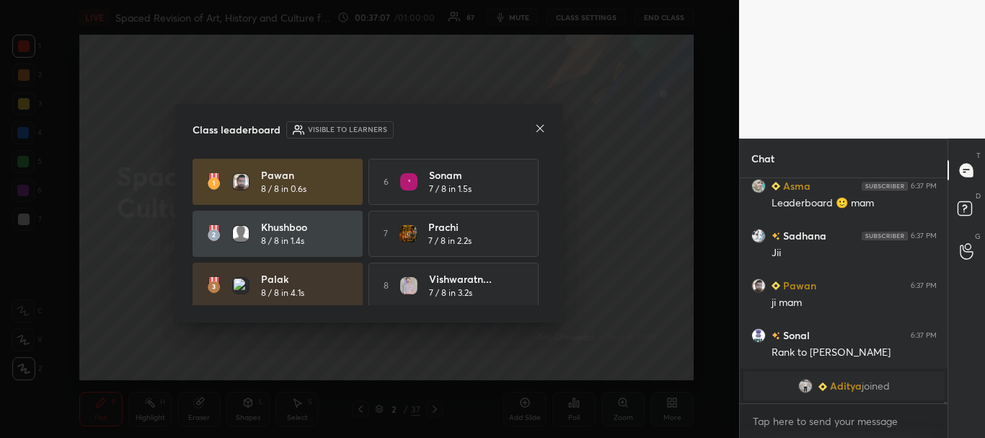
click at [540, 122] on div at bounding box center [540, 129] width 12 height 15
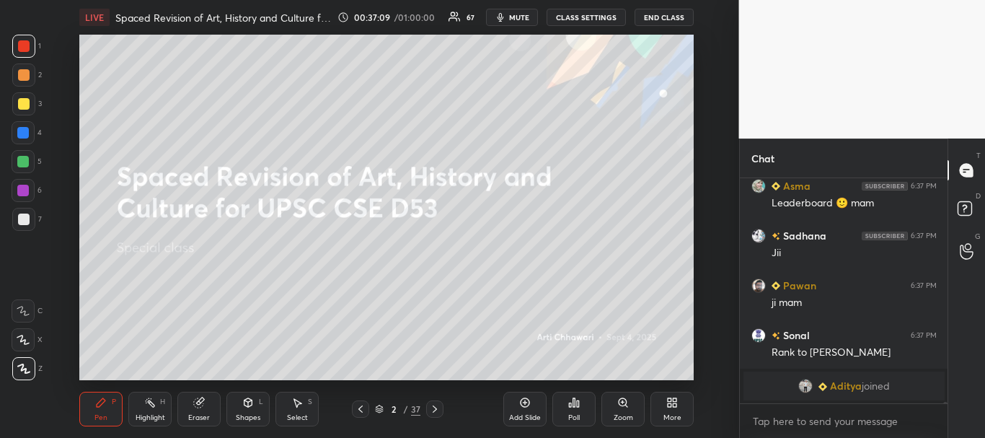
click at [673, 405] on icon at bounding box center [675, 405] width 4 height 4
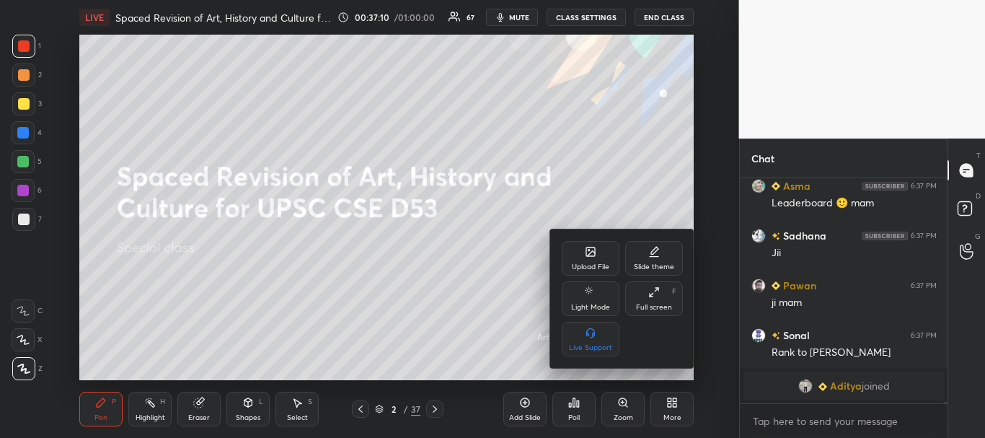
click at [588, 265] on div "Upload File" at bounding box center [591, 266] width 38 height 7
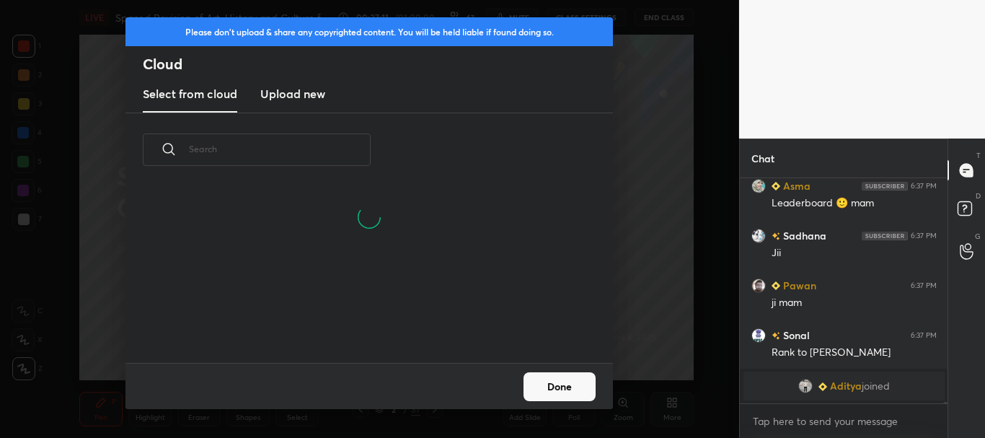
click at [286, 94] on h3 "Upload new" at bounding box center [292, 93] width 65 height 17
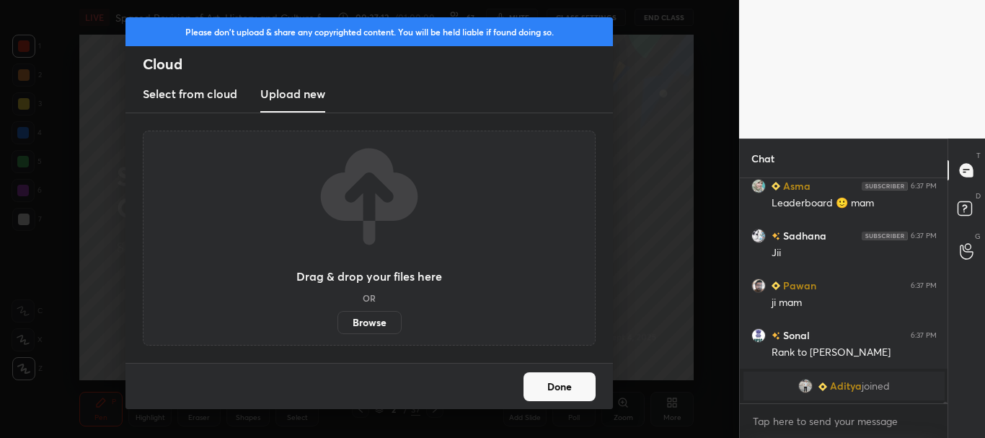
click at [358, 315] on label "Browse" at bounding box center [370, 322] width 64 height 23
click at [338, 315] on input "Browse" at bounding box center [338, 322] width 0 height 23
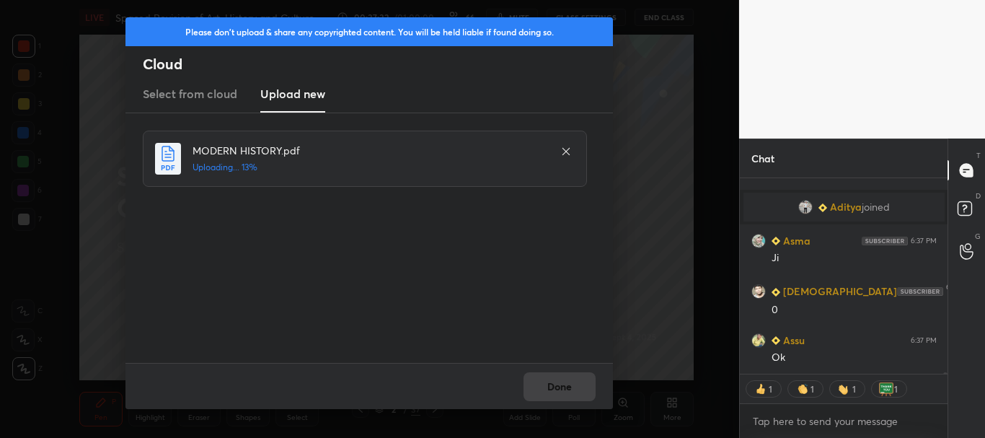
drag, startPoint x: 945, startPoint y: 372, endPoint x: 945, endPoint y: 381, distance: 8.7
click at [945, 381] on div "Pawan 6:37 PM ji mam [PERSON_NAME] 6:37 PM Rank to naii [PERSON_NAME] joined [P…" at bounding box center [844, 308] width 208 height 260
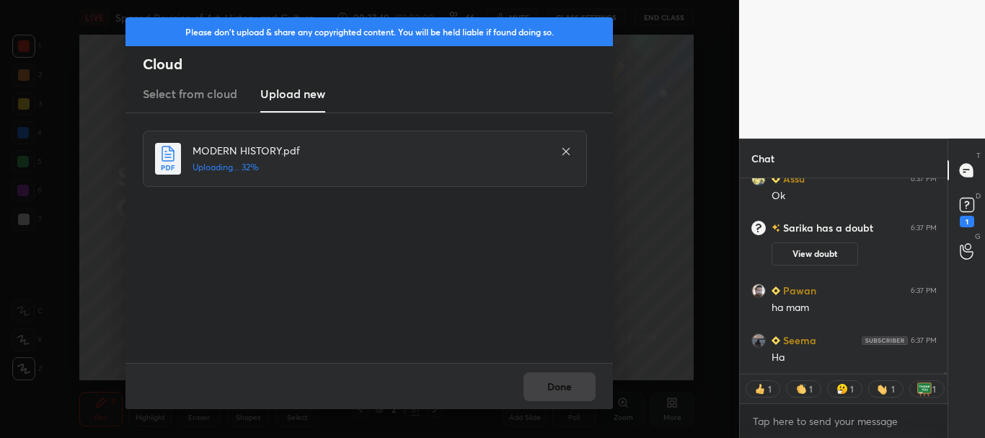
scroll to position [28481, 0]
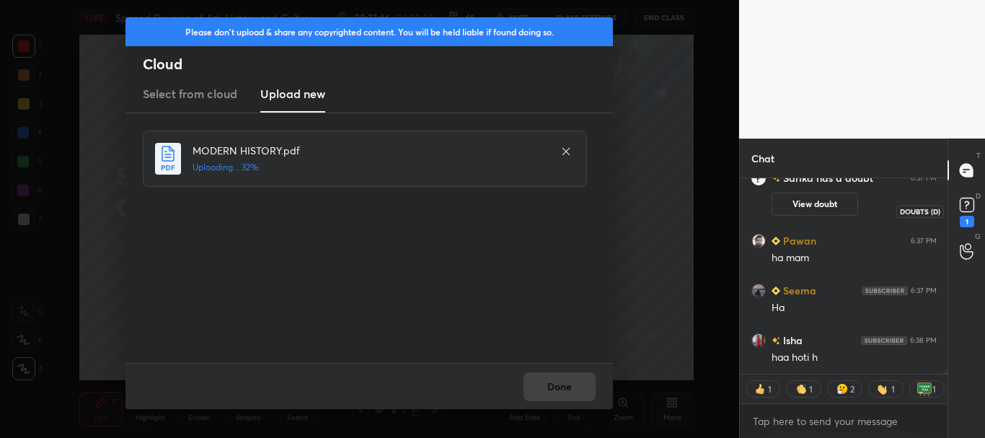
click at [965, 209] on rect at bounding box center [967, 205] width 14 height 14
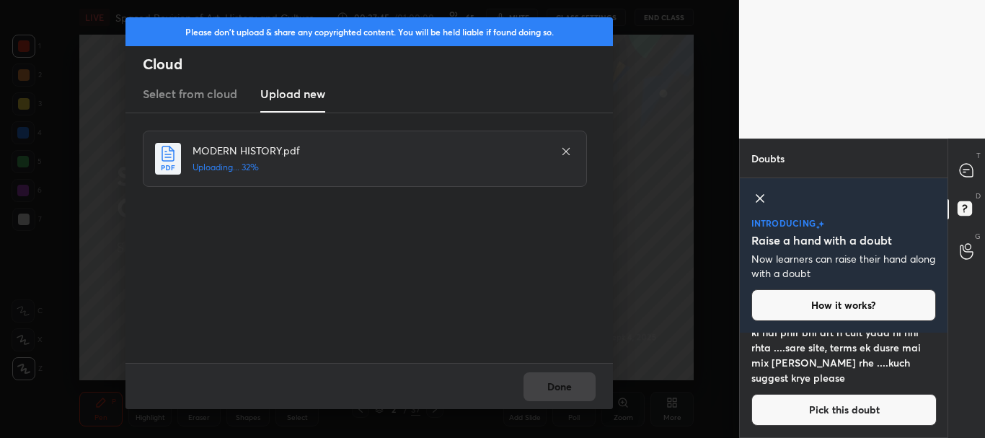
click at [761, 195] on icon at bounding box center [760, 198] width 17 height 17
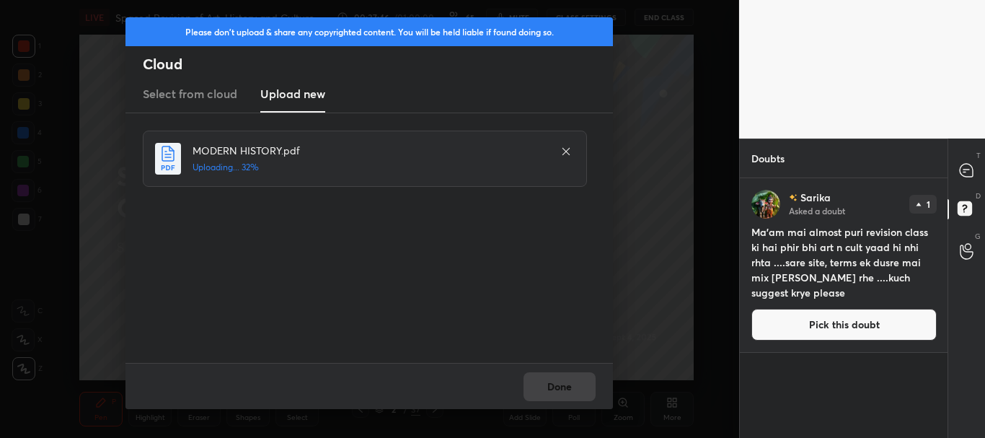
scroll to position [0, 0]
click at [967, 174] on icon at bounding box center [966, 170] width 13 height 13
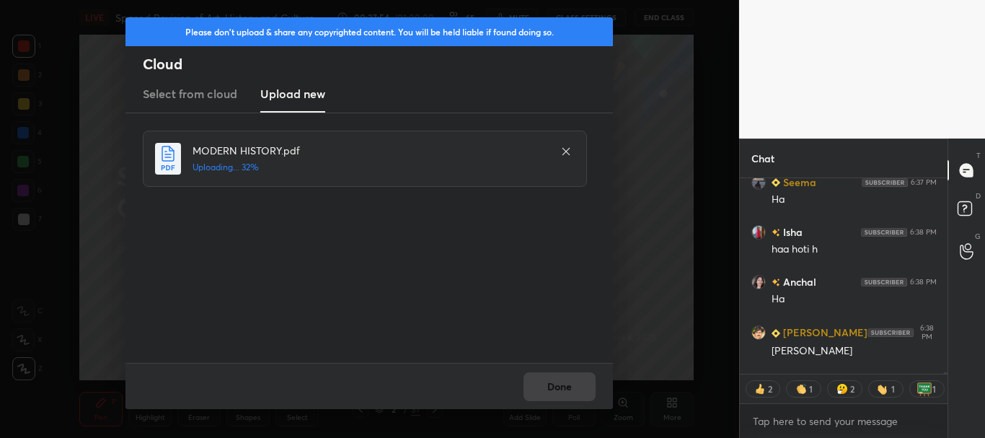
scroll to position [28895, 0]
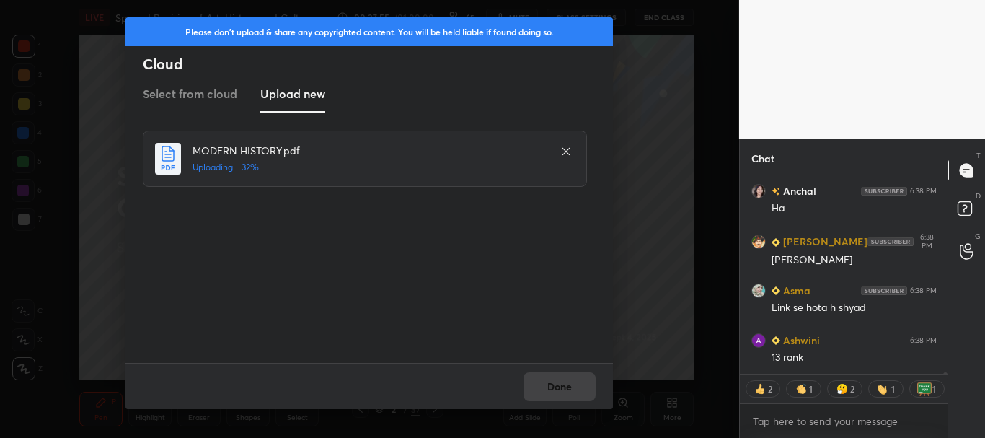
click at [947, 377] on div "Isha 6:38 PM haa hoti h [PERSON_NAME] 6:38 PM [PERSON_NAME] 6:38 PM [PERSON_NAM…" at bounding box center [844, 308] width 208 height 260
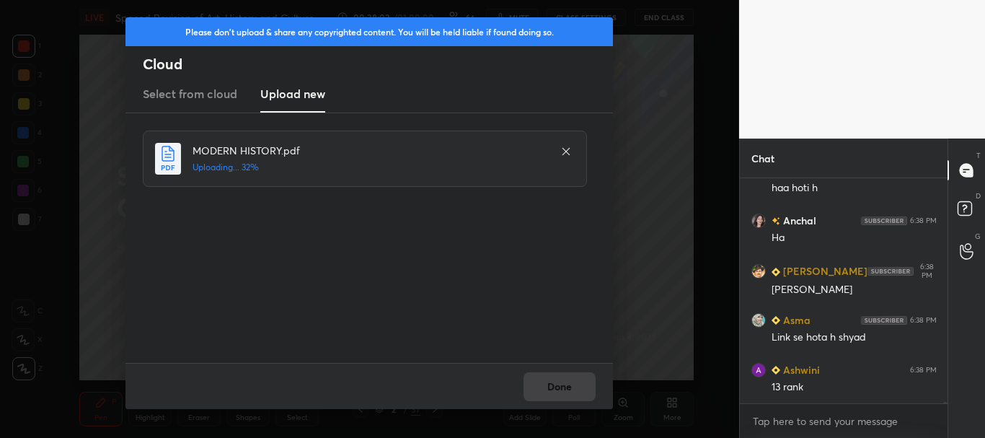
click at [564, 150] on icon at bounding box center [566, 152] width 12 height 12
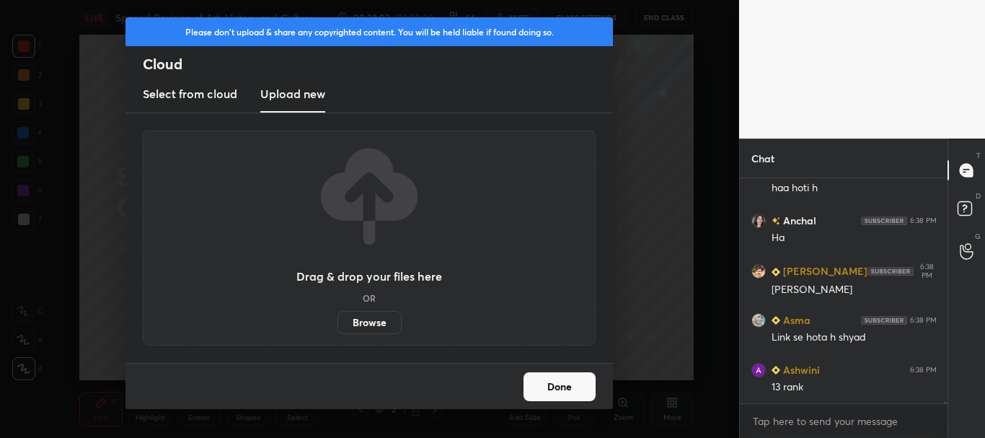
scroll to position [28916, 0]
click at [379, 324] on label "Browse" at bounding box center [370, 322] width 64 height 23
click at [338, 324] on input "Browse" at bounding box center [338, 322] width 0 height 23
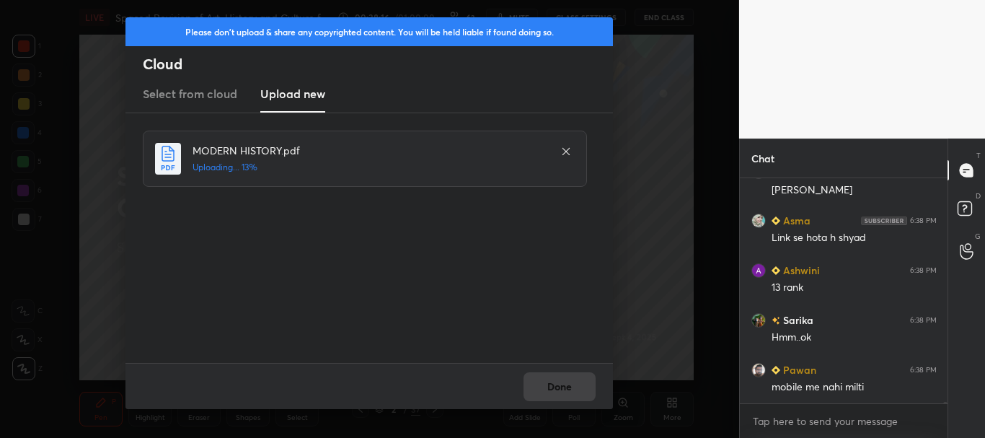
scroll to position [29028, 0]
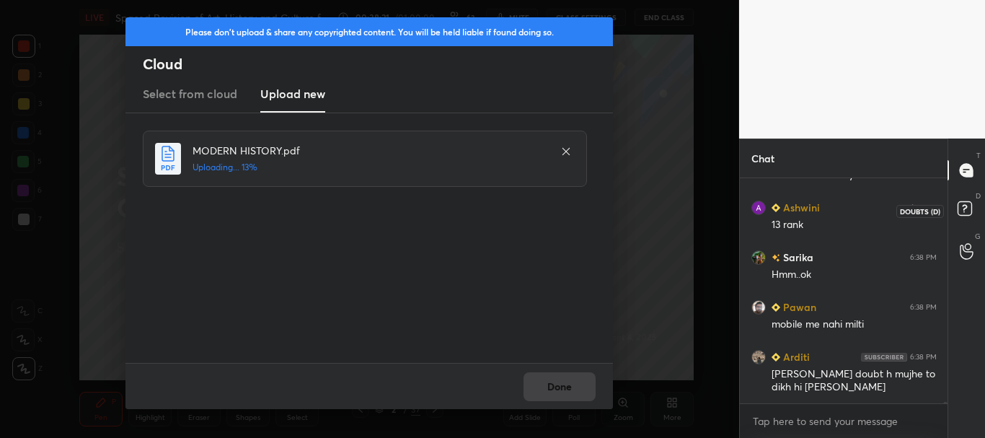
click at [967, 212] on rect at bounding box center [965, 209] width 14 height 14
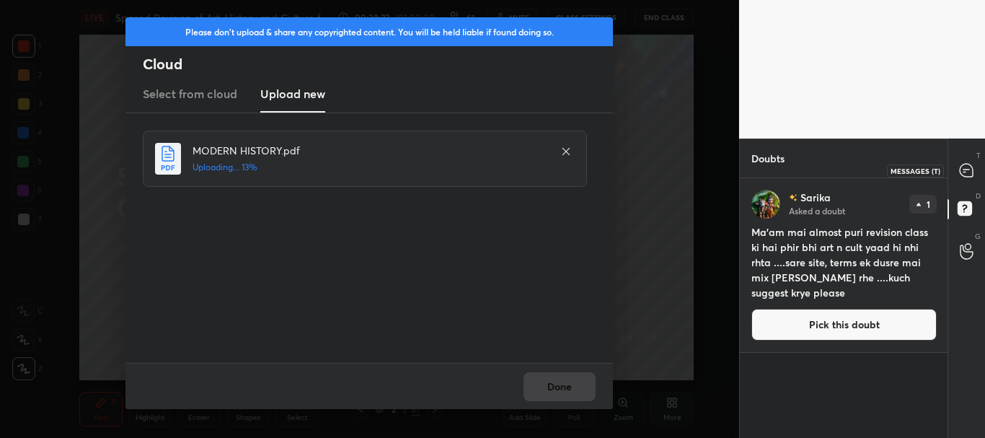
click at [965, 178] on div at bounding box center [967, 170] width 29 height 26
type textarea "x"
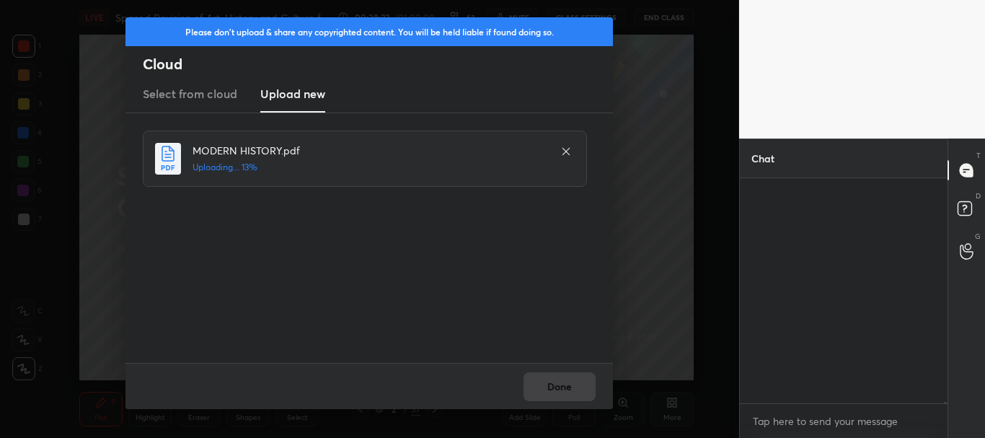
scroll to position [221, 203]
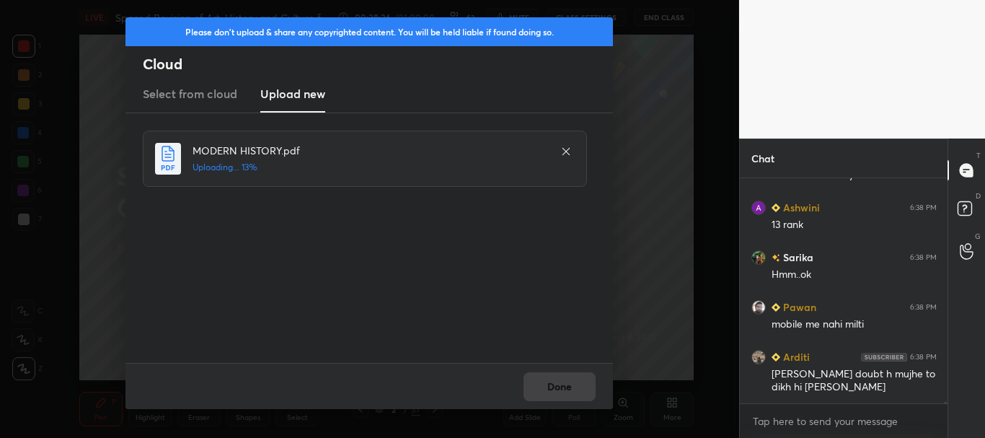
click at [569, 151] on icon at bounding box center [566, 152] width 12 height 12
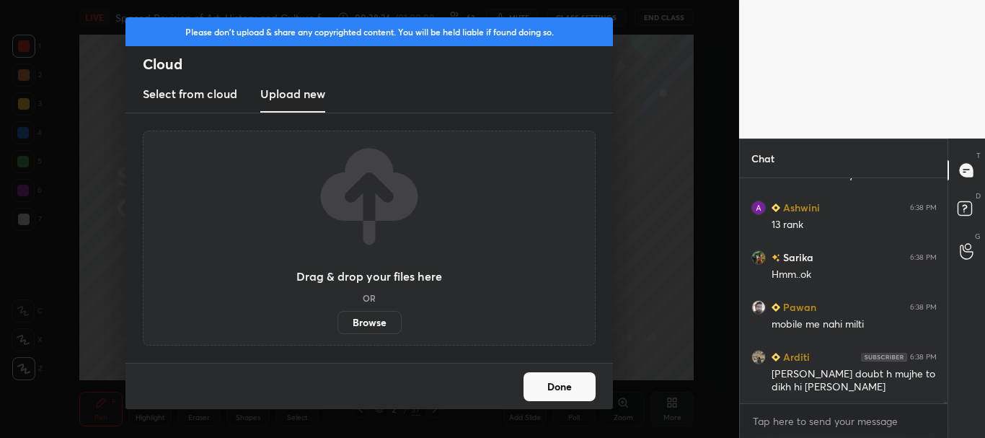
click at [574, 397] on button "Done" at bounding box center [560, 386] width 72 height 29
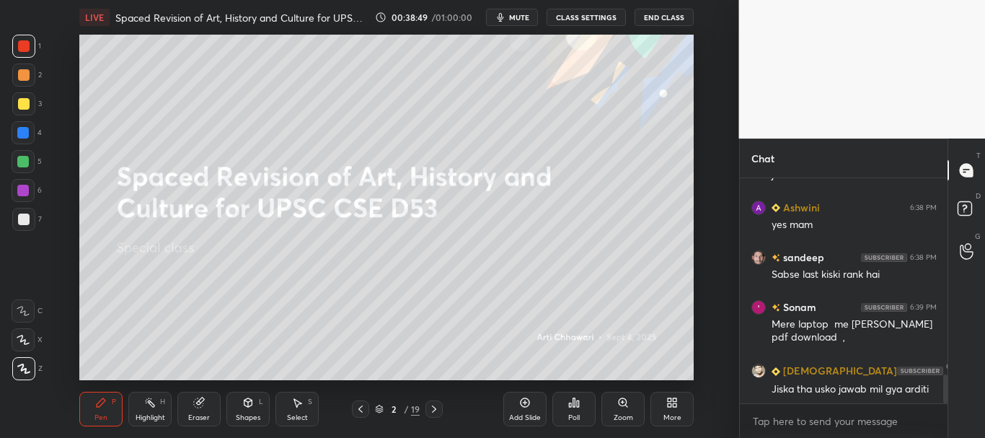
scroll to position [71785, 71449]
click at [673, 397] on icon at bounding box center [672, 403] width 12 height 12
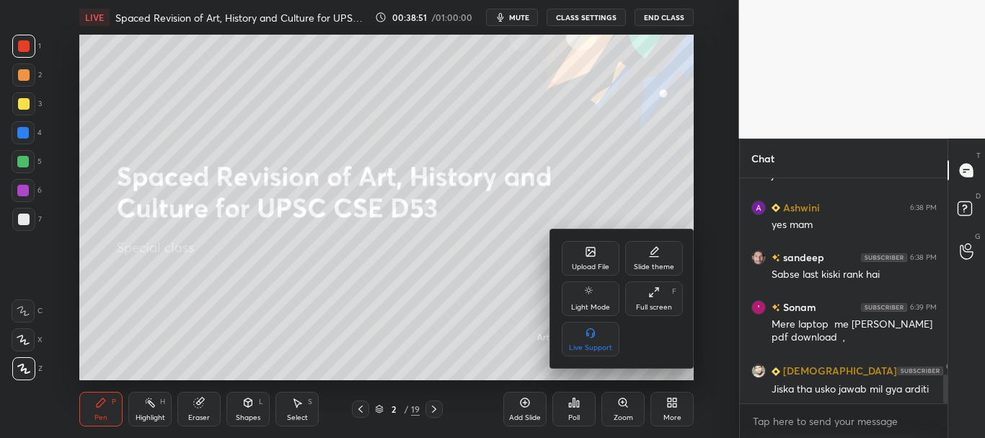
click at [604, 259] on div "Upload File" at bounding box center [591, 258] width 58 height 35
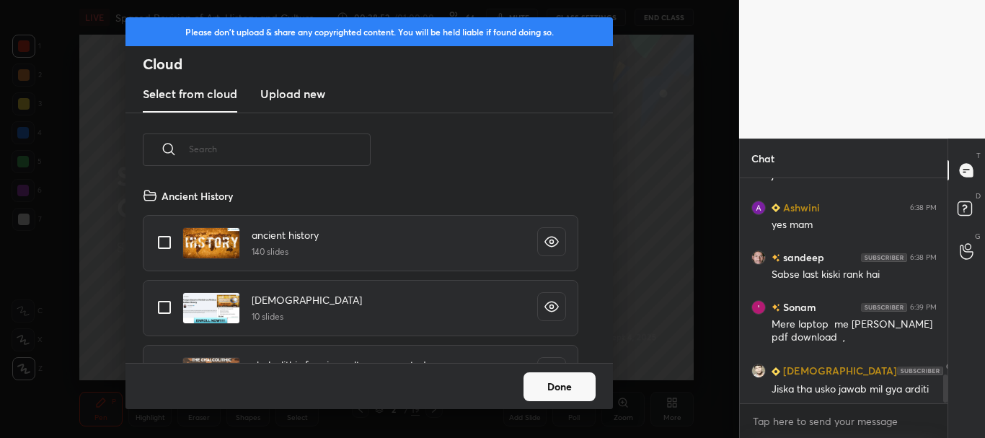
click at [312, 102] on h3 "Upload new" at bounding box center [292, 93] width 65 height 17
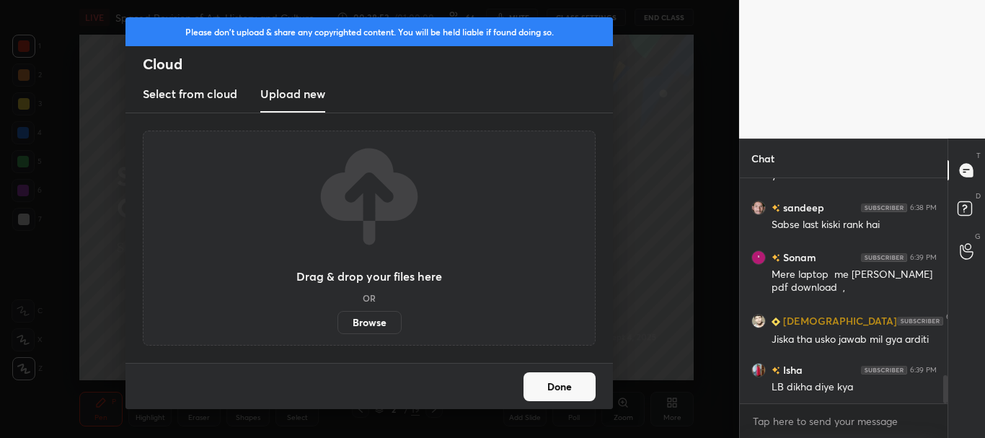
click at [376, 320] on label "Browse" at bounding box center [370, 322] width 64 height 23
click at [338, 320] on input "Browse" at bounding box center [338, 322] width 0 height 23
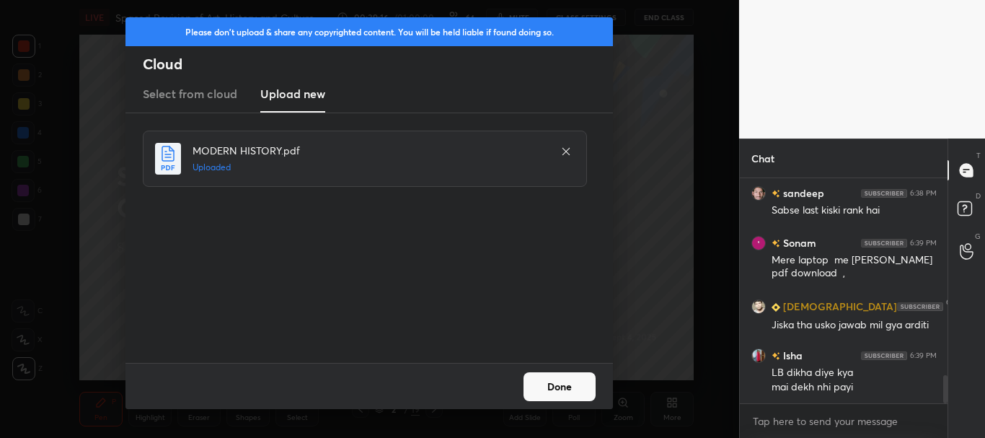
click at [576, 386] on button "Done" at bounding box center [560, 386] width 72 height 29
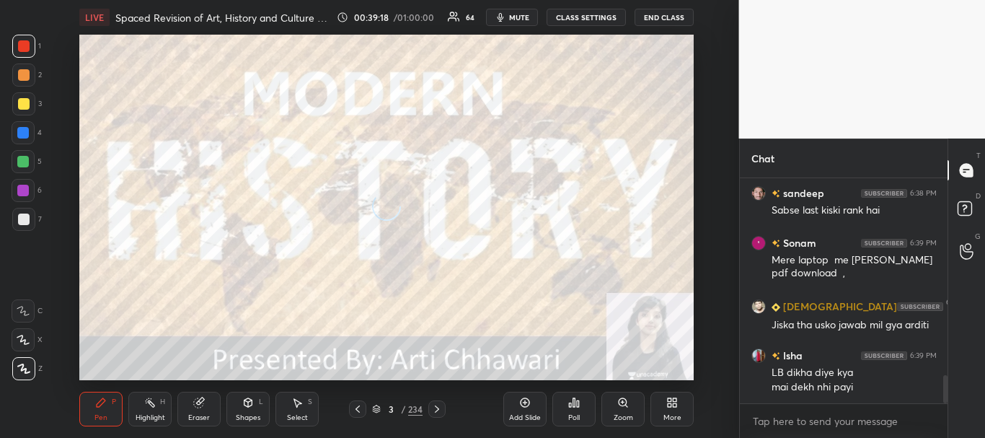
click at [354, 407] on icon at bounding box center [358, 409] width 12 height 12
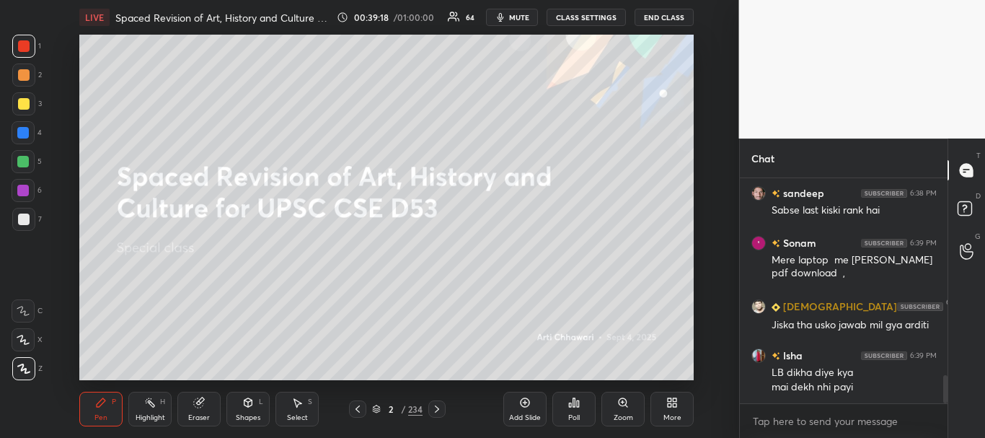
click at [378, 405] on icon at bounding box center [376, 409] width 9 height 9
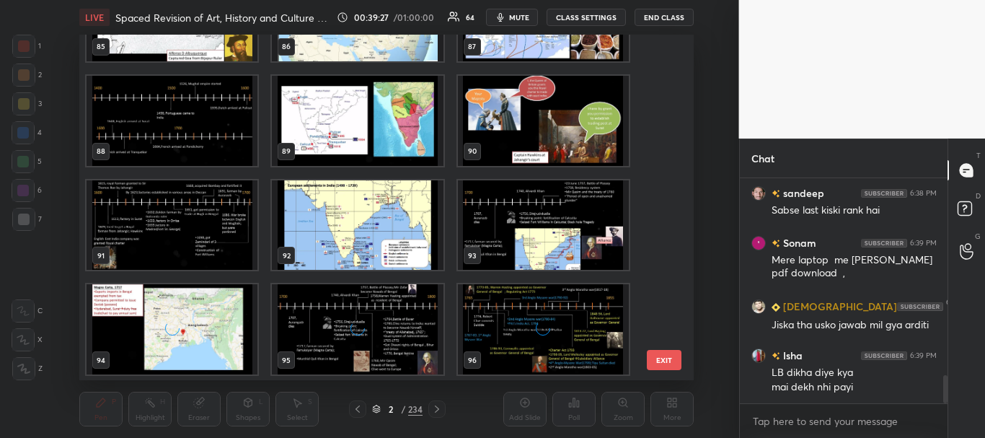
scroll to position [2995, 0]
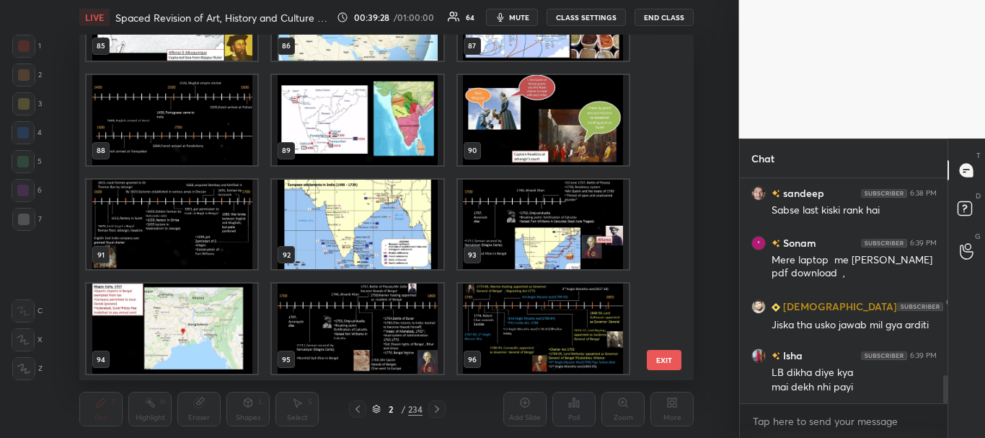
click at [241, 247] on img "grid" at bounding box center [172, 225] width 171 height 90
click at [379, 410] on icon at bounding box center [376, 410] width 7 height 2
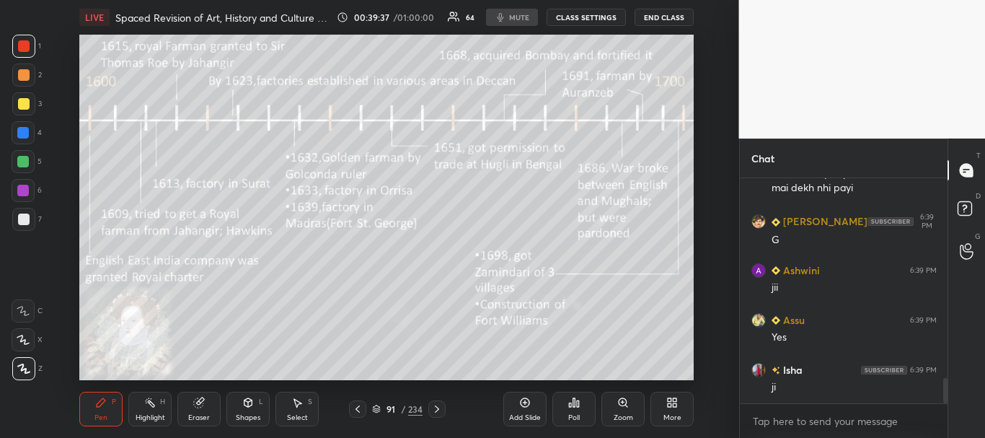
scroll to position [1826, 0]
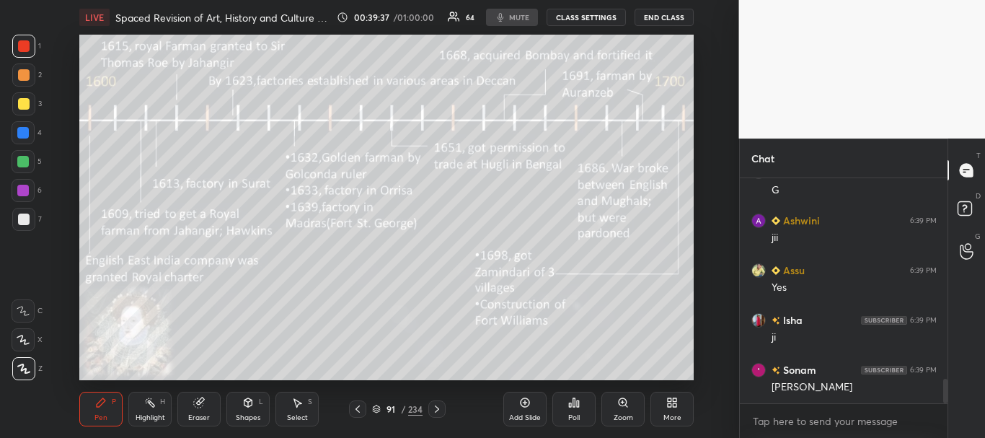
click at [24, 99] on div at bounding box center [24, 104] width 12 height 12
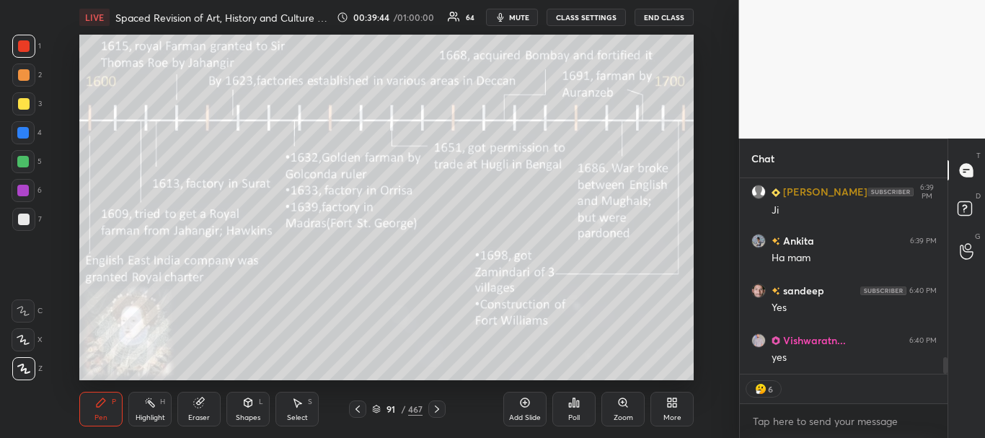
scroll to position [2154, 0]
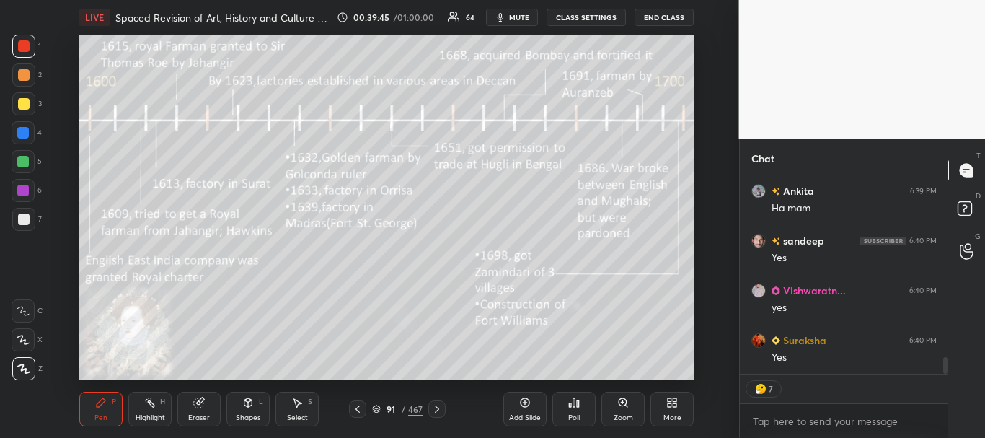
type textarea "x"
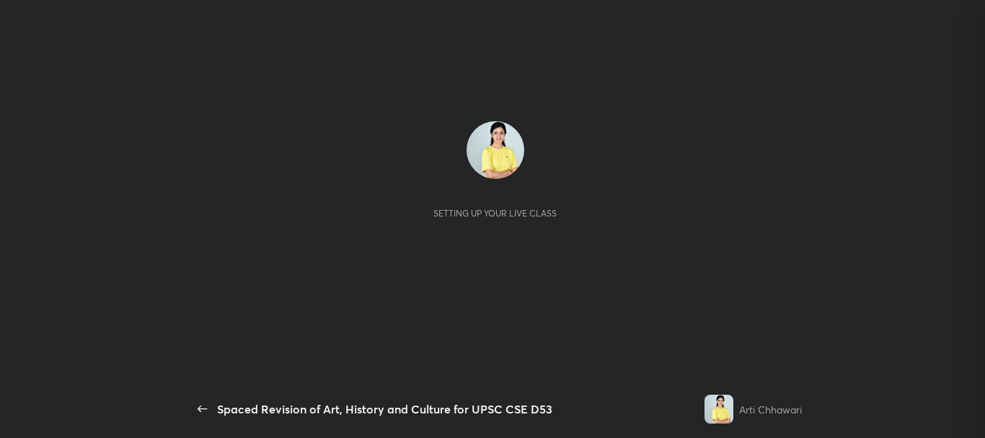
scroll to position [255, 203]
click at [564, 214] on div "Setting up your live class" at bounding box center [495, 169] width 591 height 97
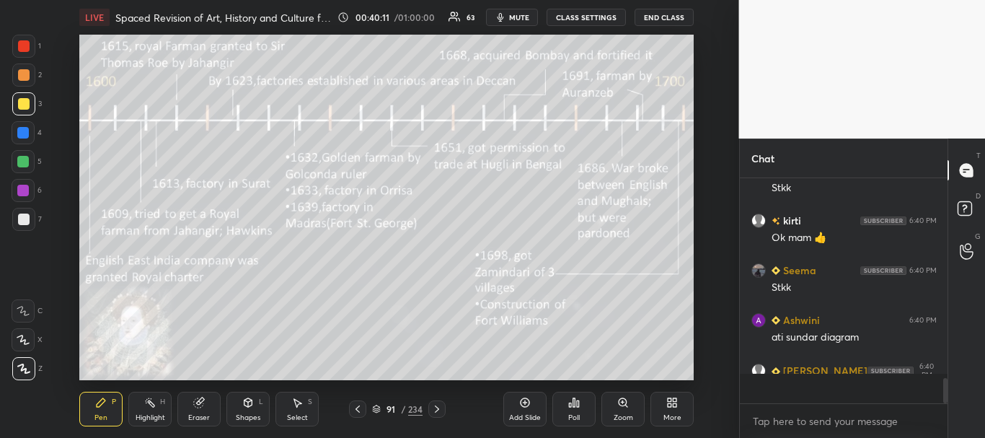
scroll to position [1523, 0]
click at [34, 100] on div at bounding box center [23, 103] width 23 height 23
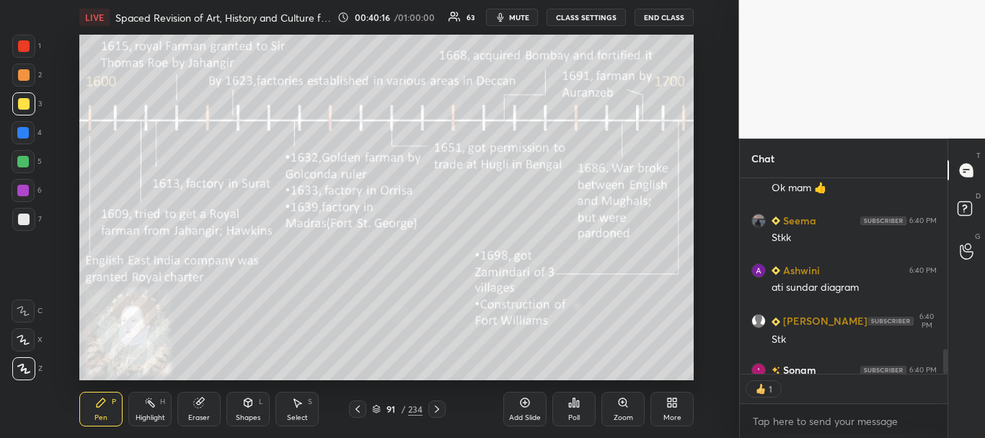
scroll to position [191, 203]
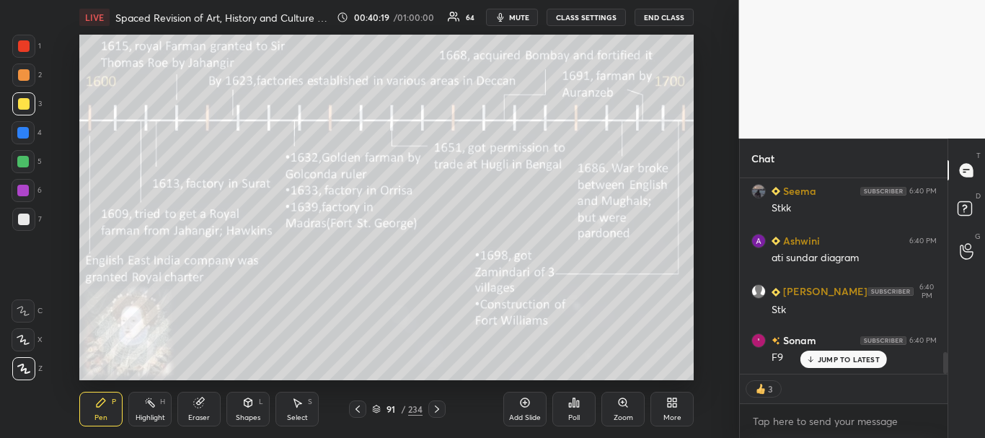
drag, startPoint x: 946, startPoint y: 356, endPoint x: 943, endPoint y: 371, distance: 14.6
click at [944, 371] on div at bounding box center [945, 362] width 4 height 21
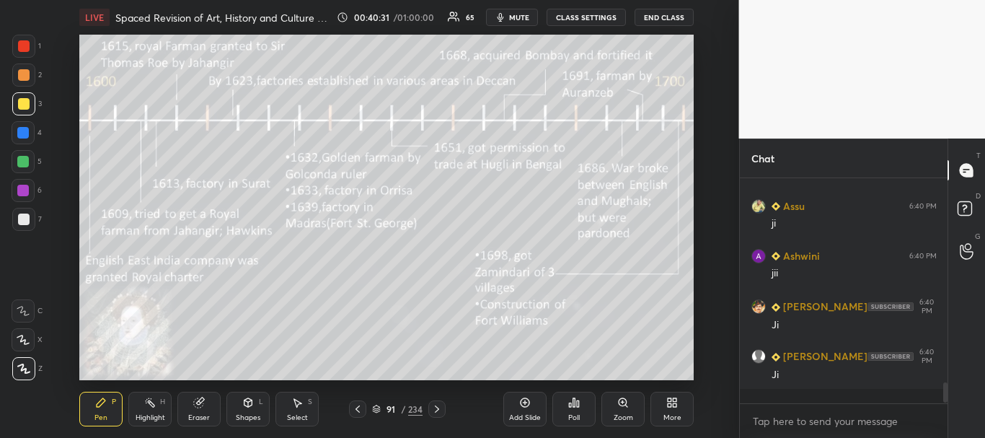
scroll to position [0, 0]
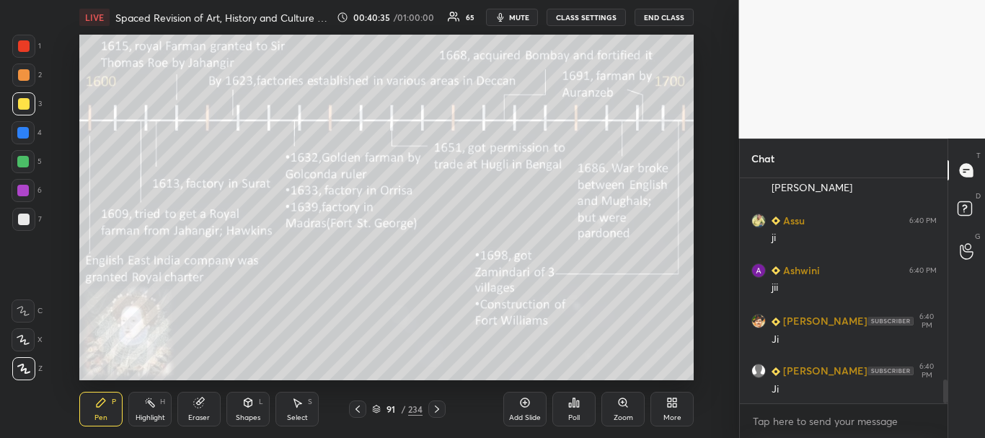
click at [375, 407] on icon at bounding box center [376, 409] width 9 height 9
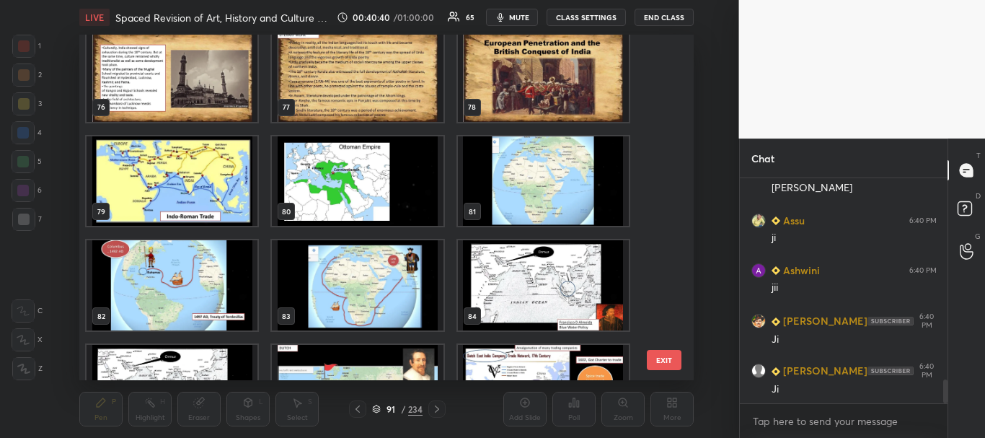
click at [203, 198] on img "grid" at bounding box center [172, 181] width 171 height 90
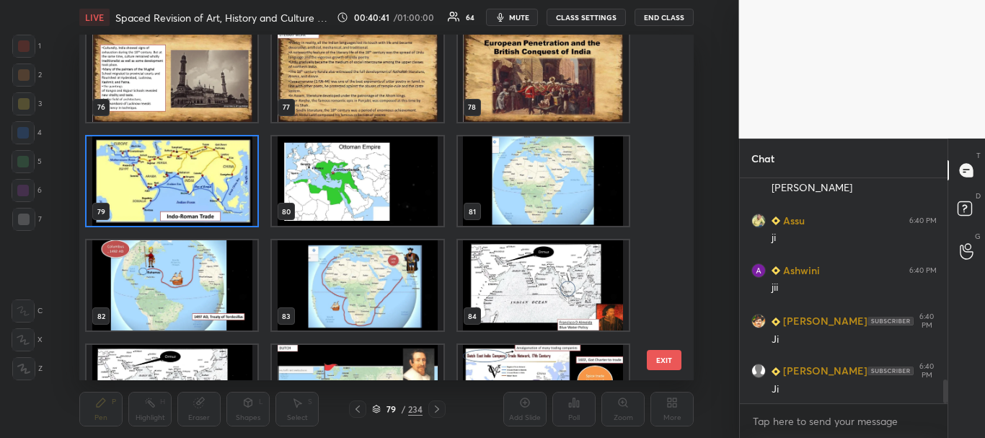
click at [379, 410] on icon at bounding box center [376, 410] width 7 height 2
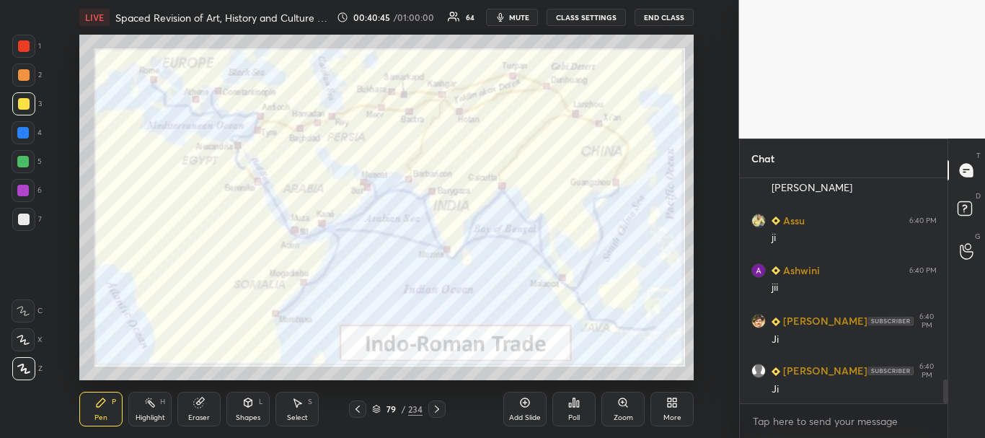
click at [19, 40] on div at bounding box center [24, 46] width 12 height 12
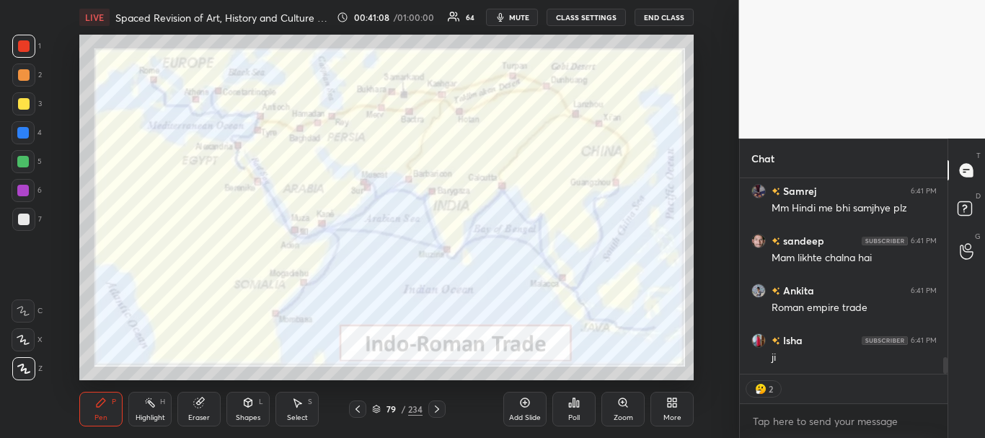
drag, startPoint x: 945, startPoint y: 361, endPoint x: 946, endPoint y: 377, distance: 15.2
click at [943, 379] on div "Rinkita 6:40 PM Ji Samrej 6:41 PM Mm Hindi me bhi samjhye plz sandeep 6:41 PM M…" at bounding box center [844, 308] width 208 height 260
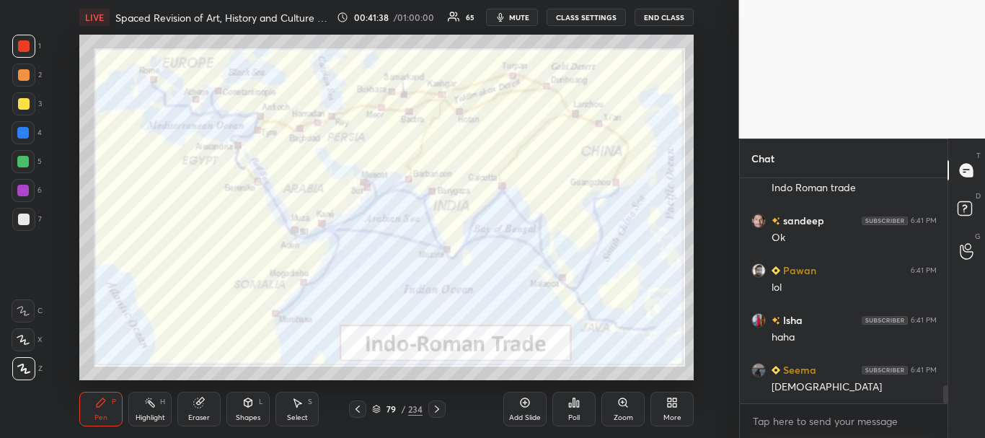
scroll to position [2540, 0]
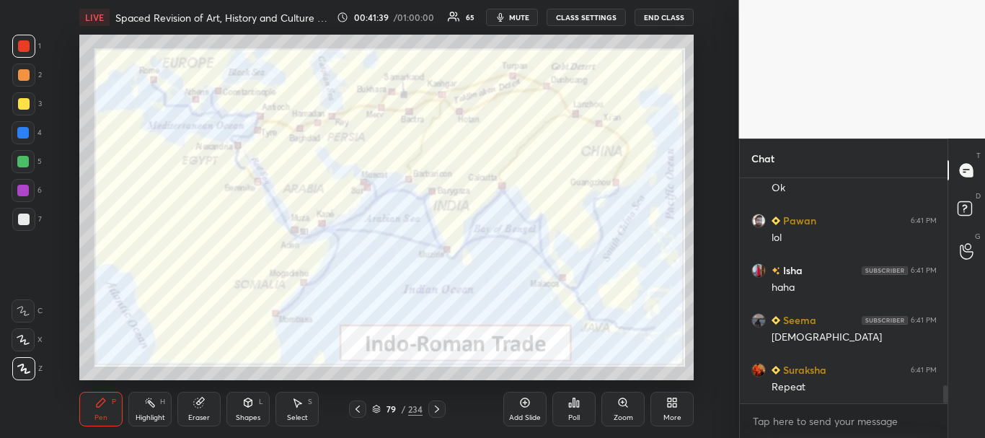
click at [439, 411] on icon at bounding box center [437, 409] width 12 height 12
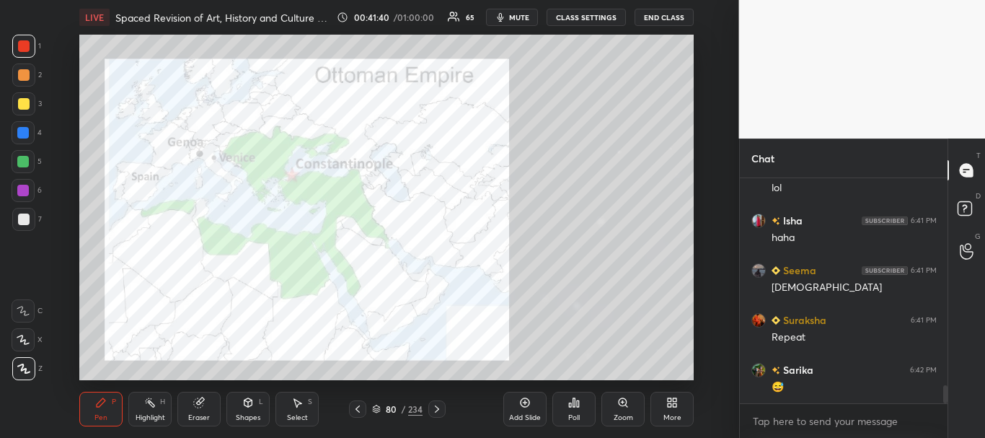
scroll to position [2689, 0]
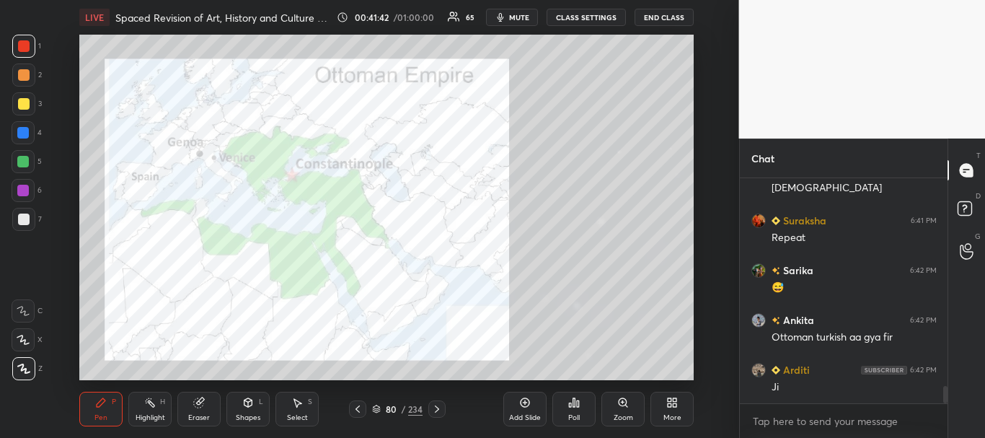
click at [21, 49] on div at bounding box center [24, 46] width 12 height 12
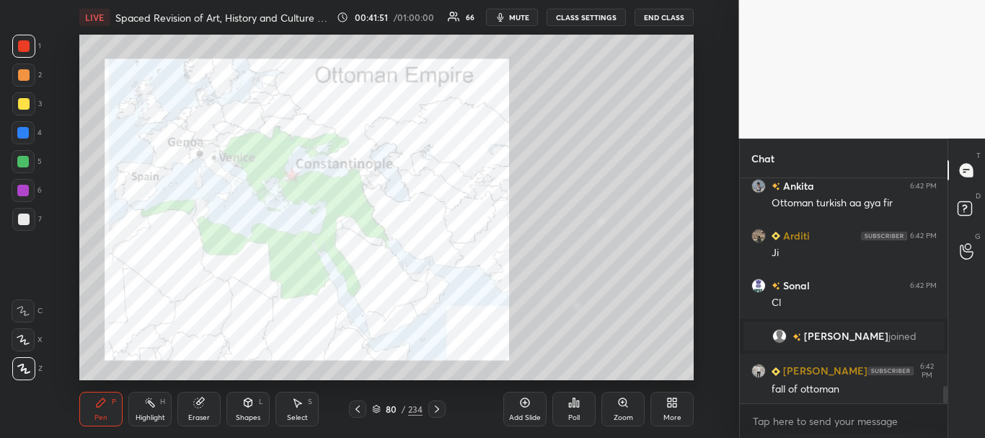
scroll to position [2696, 0]
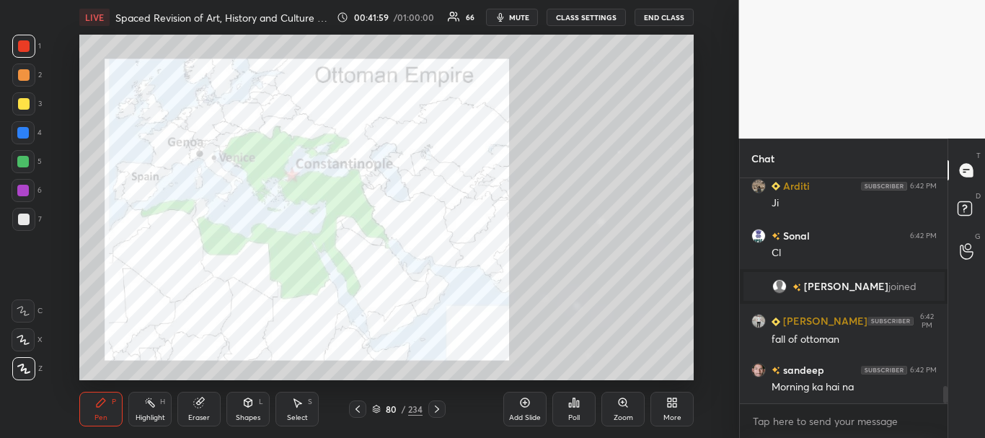
click at [17, 132] on div at bounding box center [23, 133] width 12 height 12
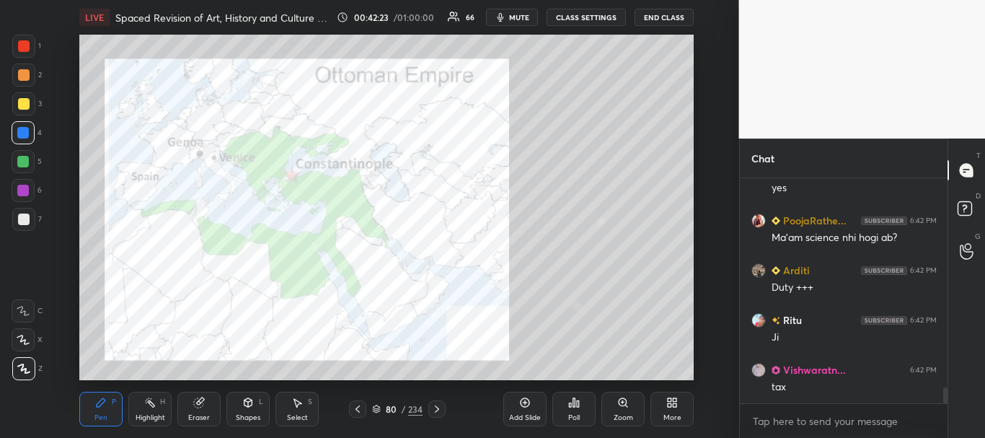
scroll to position [3045, 0]
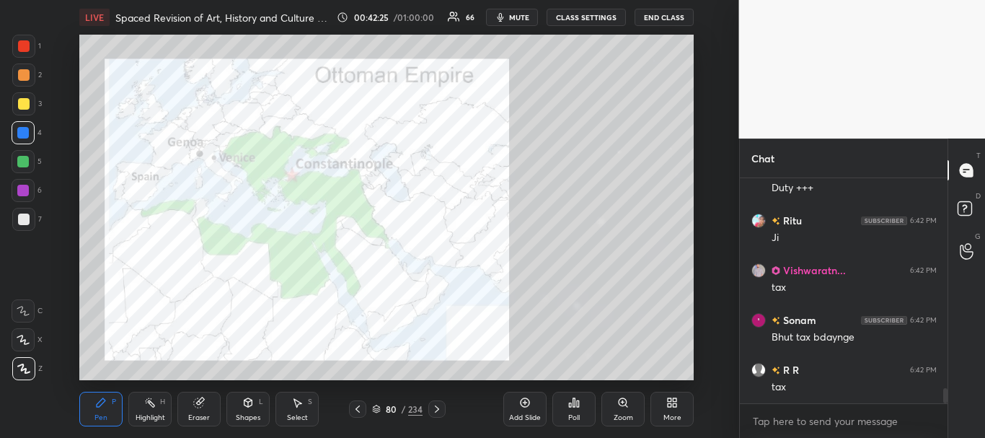
click at [25, 48] on div at bounding box center [24, 46] width 12 height 12
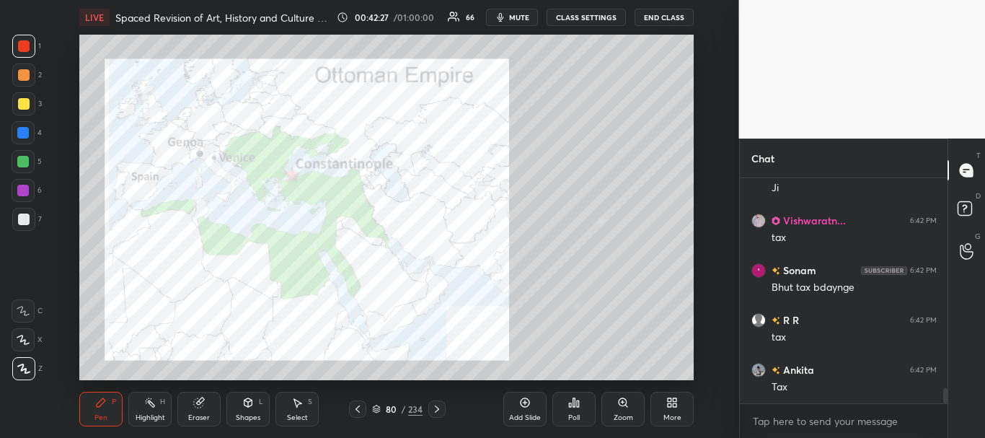
scroll to position [3194, 0]
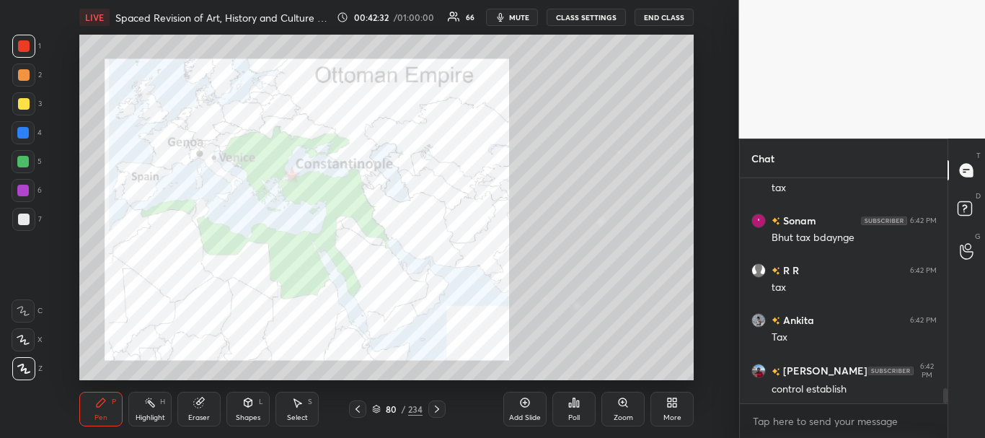
click at [376, 406] on icon at bounding box center [376, 407] width 7 height 4
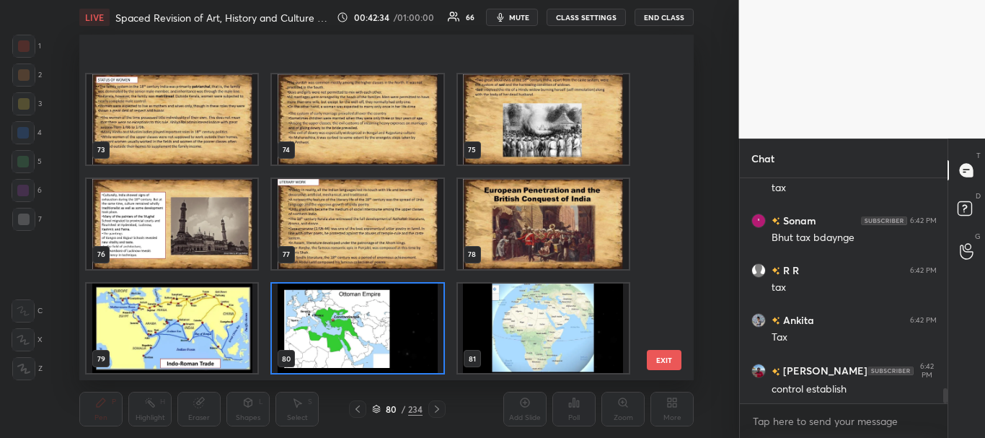
scroll to position [2579, 0]
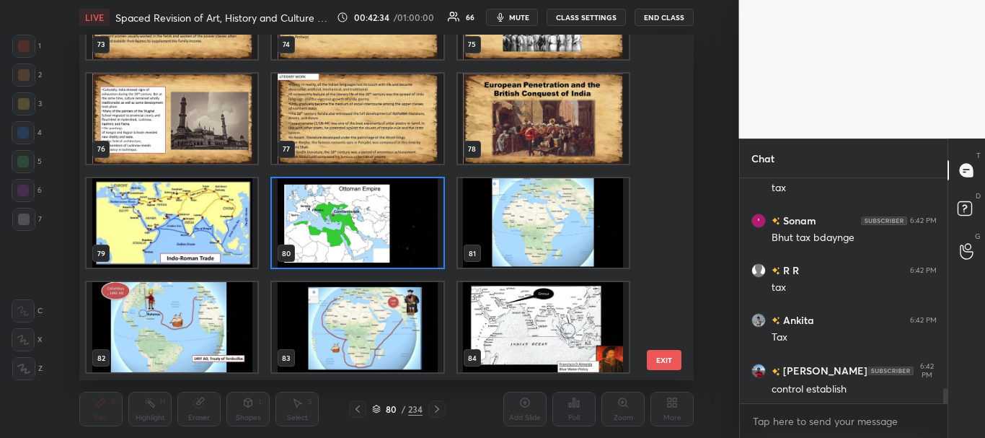
click at [562, 202] on img "grid" at bounding box center [543, 223] width 171 height 90
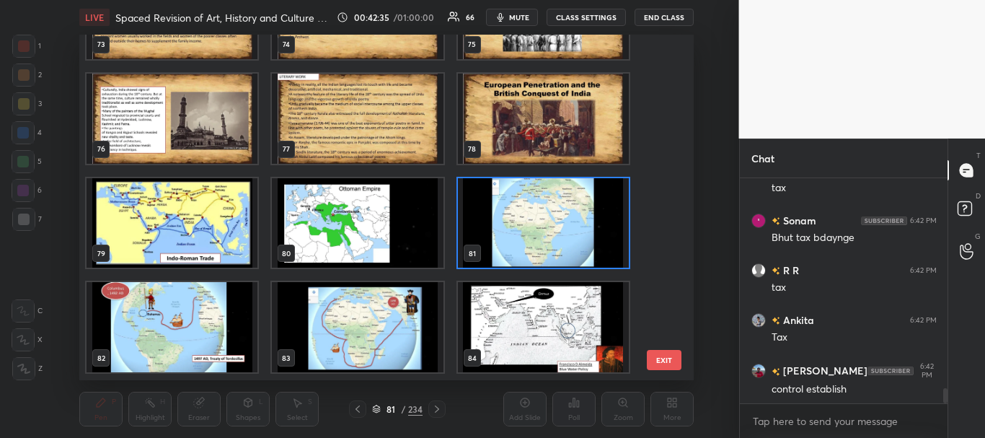
scroll to position [3244, 0]
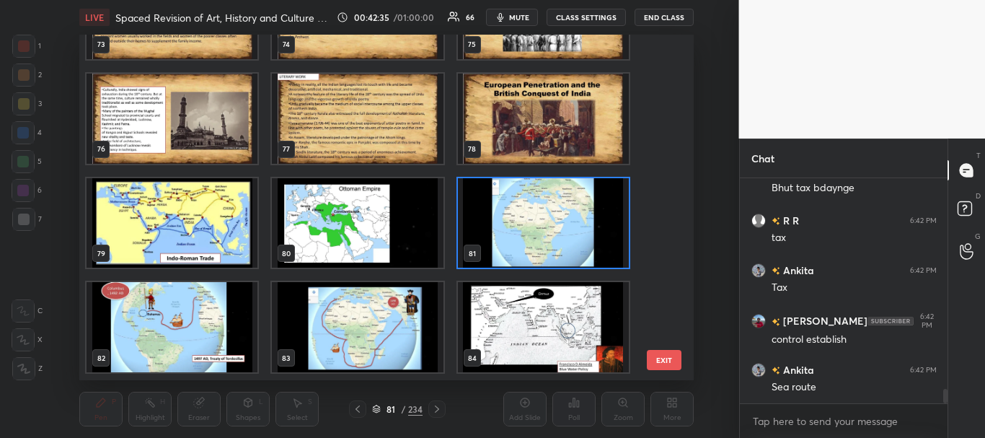
click at [377, 410] on icon at bounding box center [376, 409] width 9 height 9
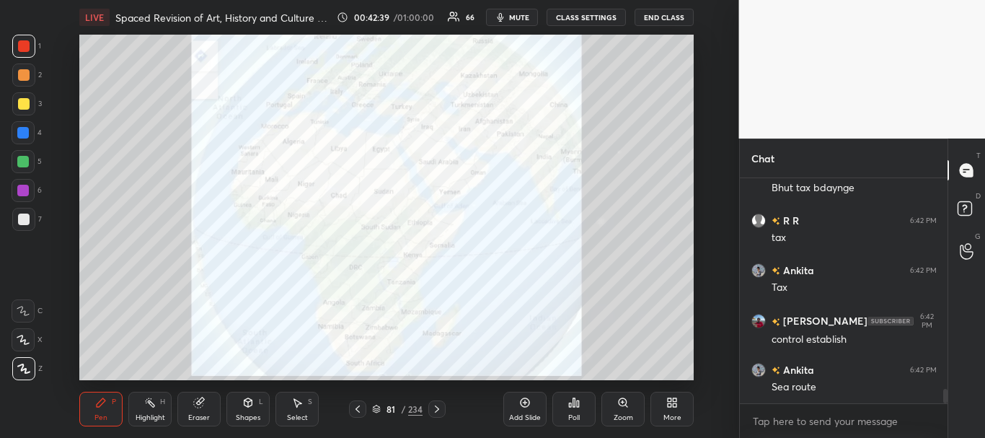
scroll to position [3293, 0]
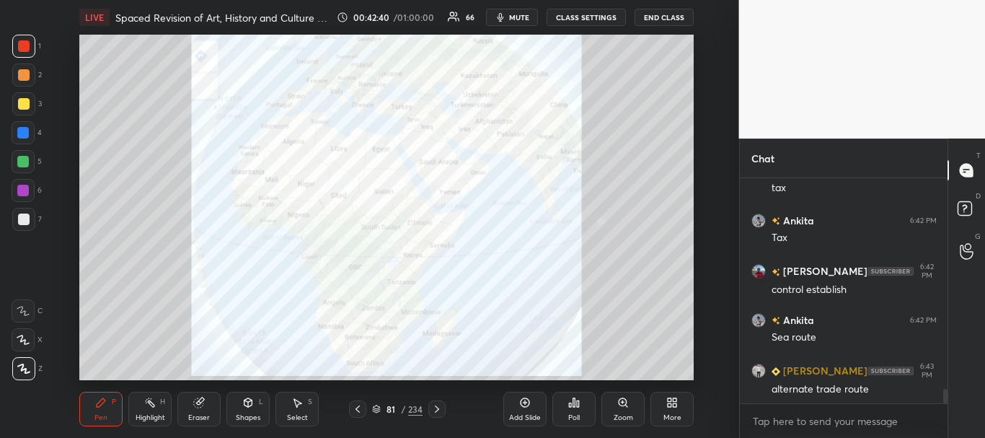
click at [13, 131] on div at bounding box center [23, 132] width 23 height 23
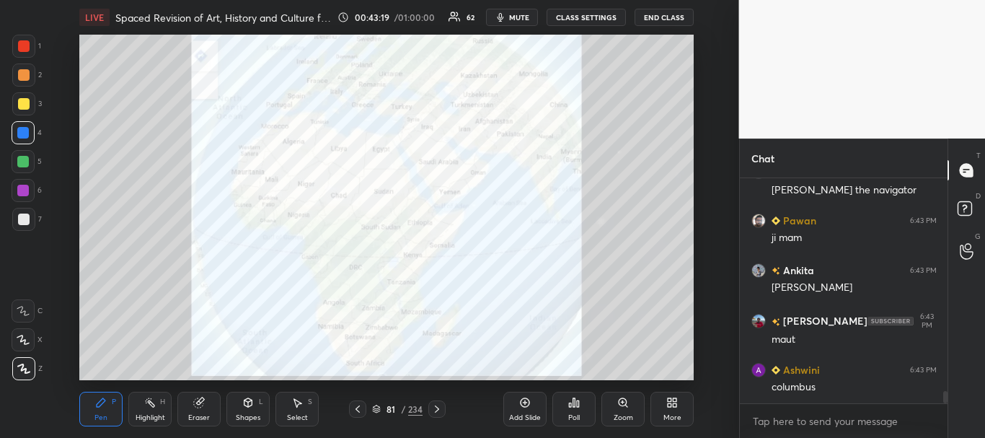
scroll to position [3940, 0]
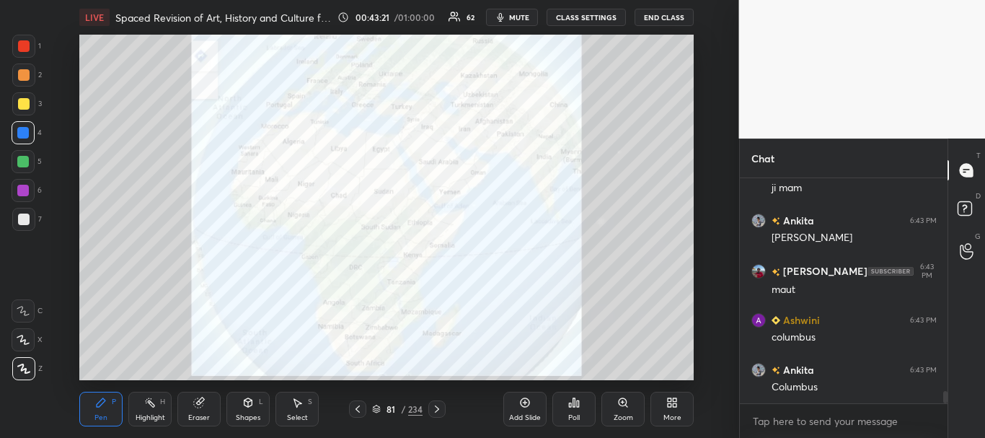
click at [444, 409] on div at bounding box center [436, 408] width 17 height 17
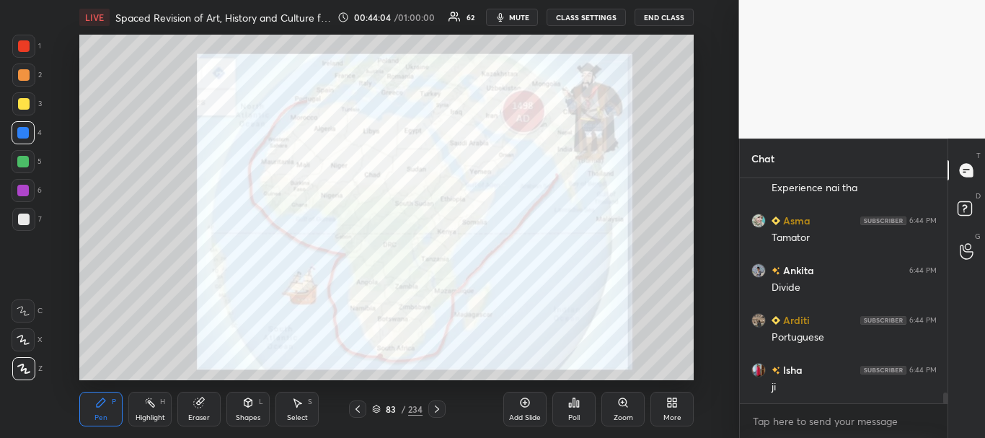
scroll to position [4388, 0]
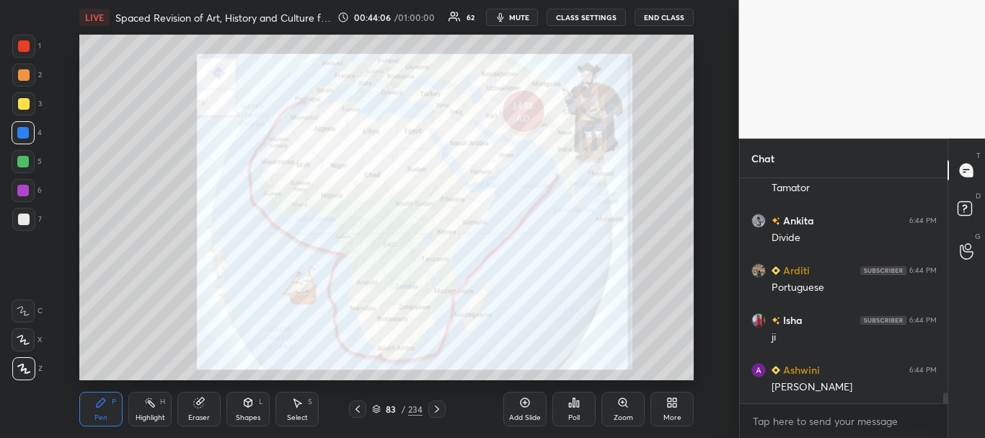
click at [22, 45] on div at bounding box center [24, 46] width 12 height 12
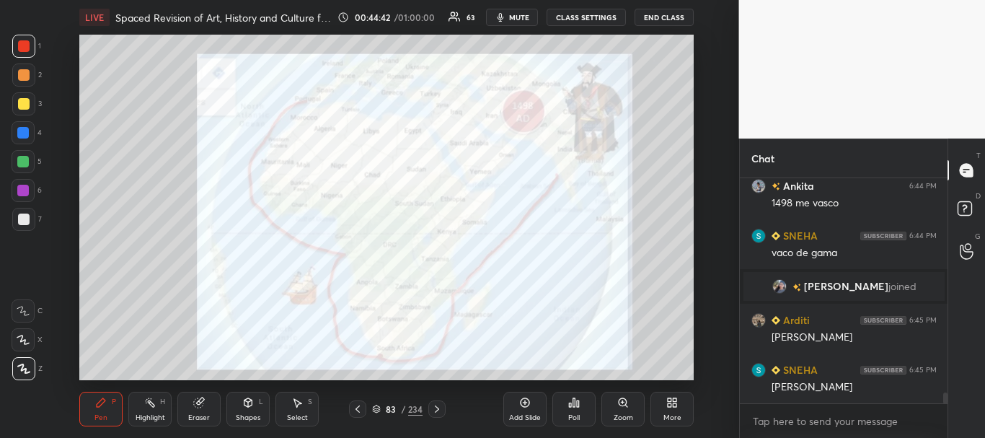
scroll to position [4542, 0]
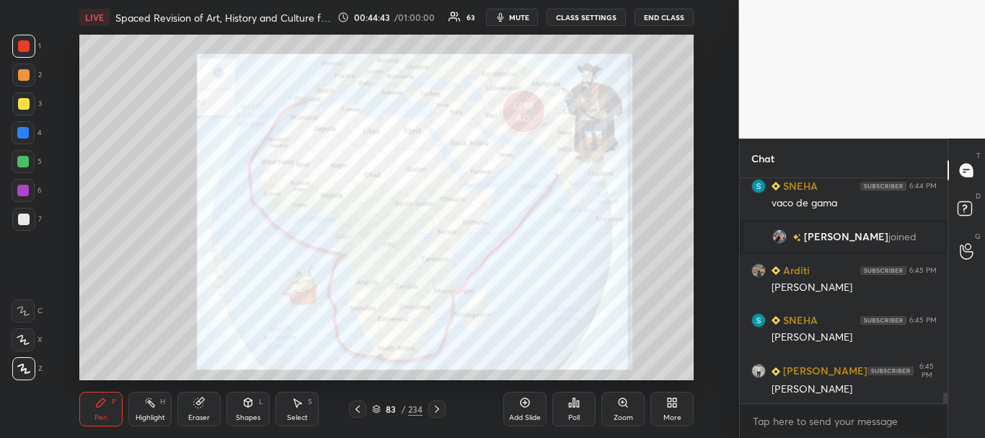
click at [379, 407] on icon at bounding box center [376, 409] width 9 height 9
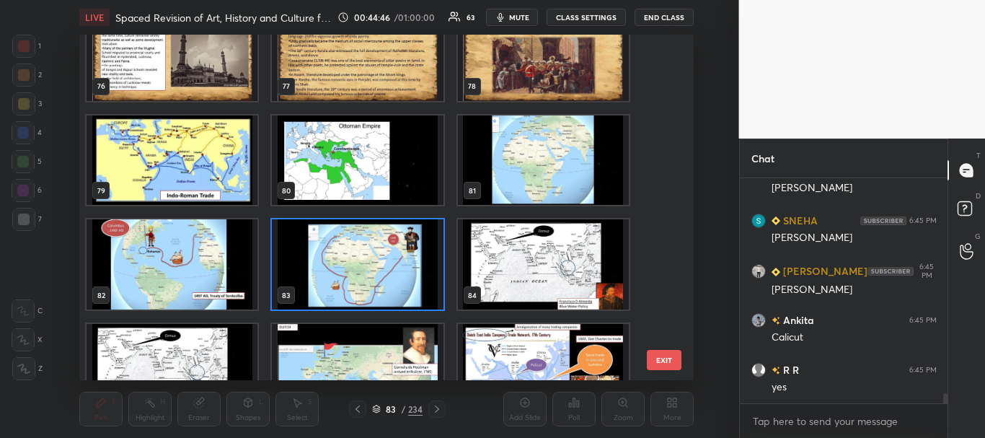
scroll to position [4691, 0]
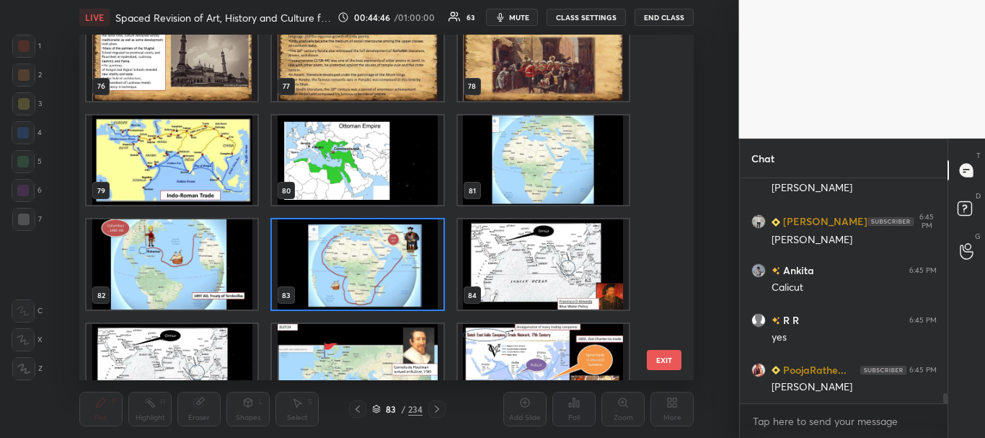
click at [524, 264] on img "grid" at bounding box center [543, 264] width 171 height 90
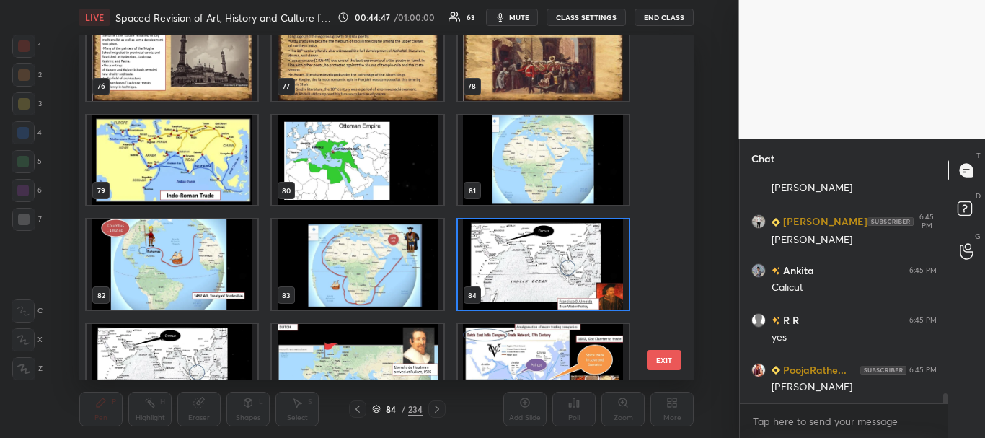
scroll to position [4741, 0]
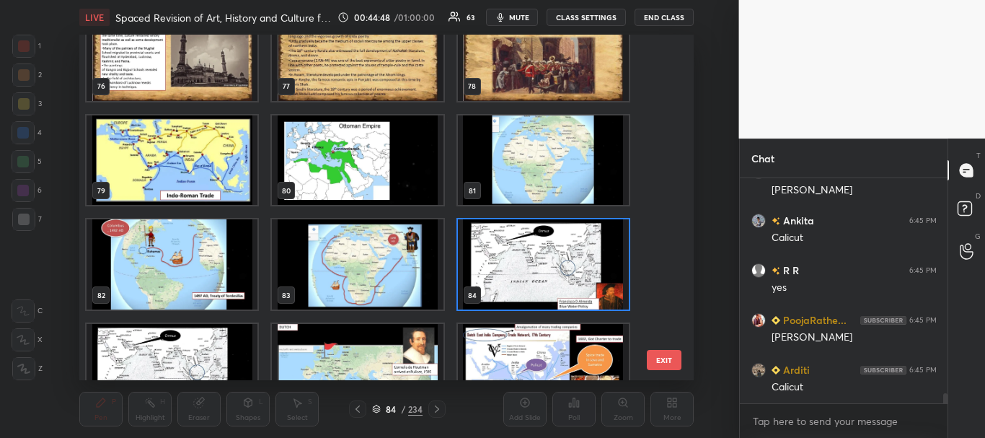
click at [375, 407] on icon at bounding box center [376, 409] width 9 height 9
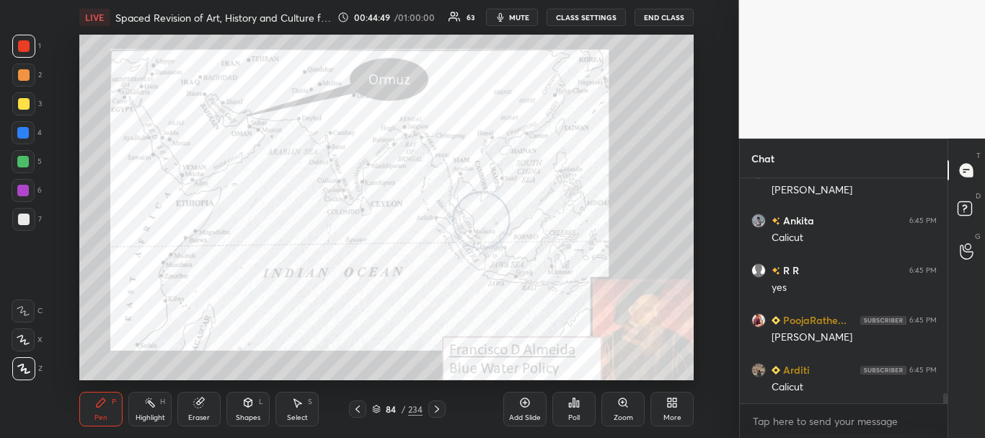
click at [440, 405] on icon at bounding box center [437, 409] width 12 height 12
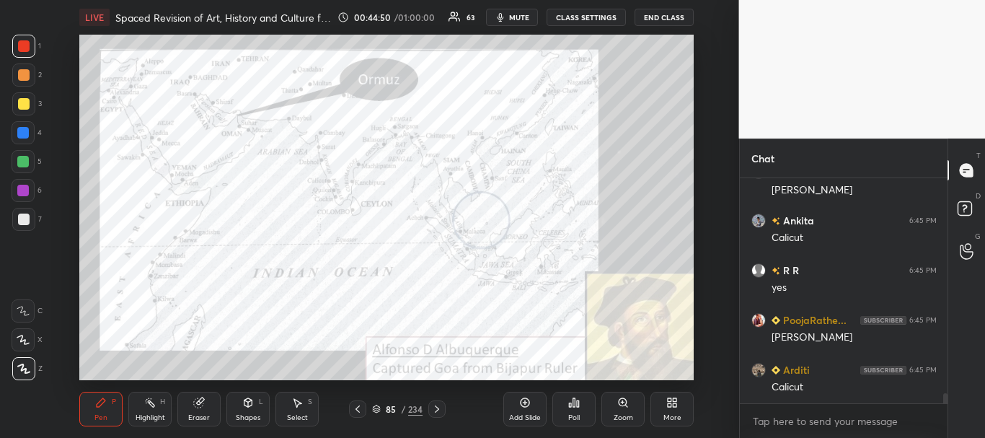
click at [440, 408] on icon at bounding box center [437, 409] width 12 height 12
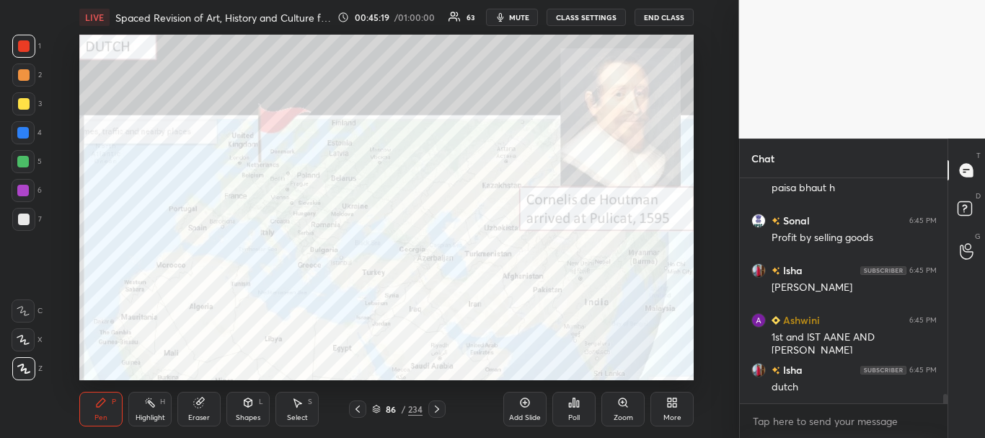
scroll to position [5285, 0]
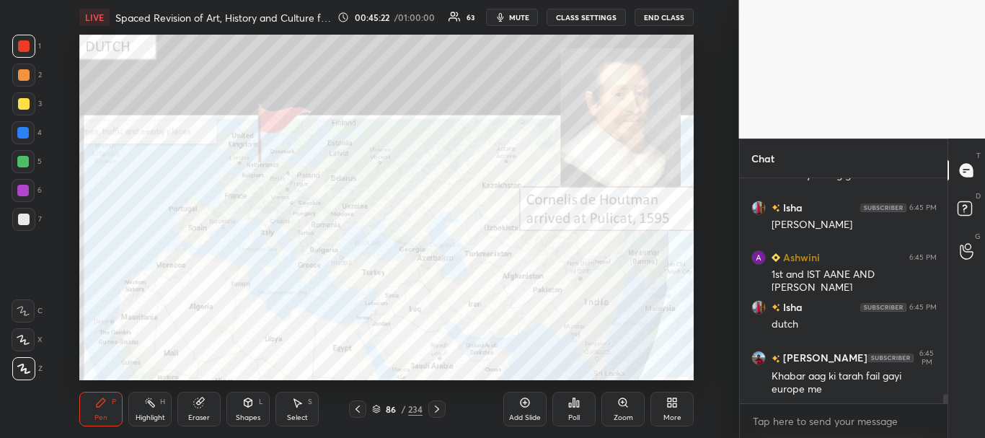
click at [381, 412] on icon at bounding box center [376, 409] width 9 height 9
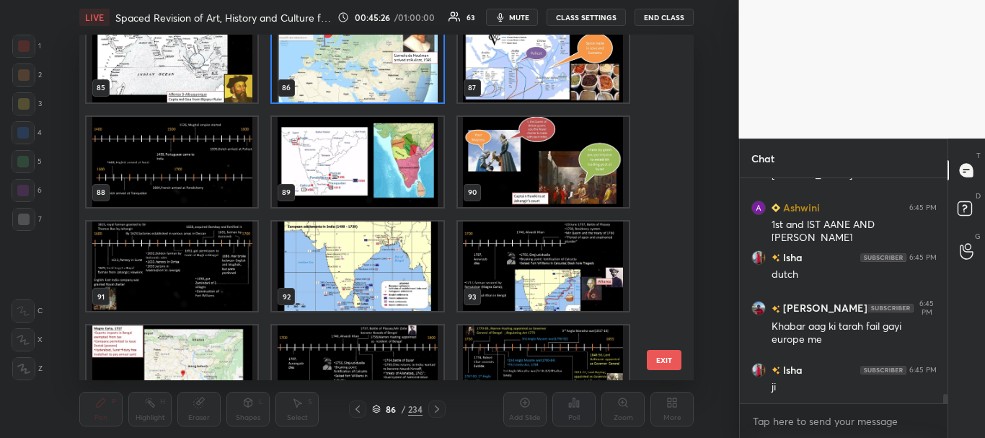
scroll to position [5434, 0]
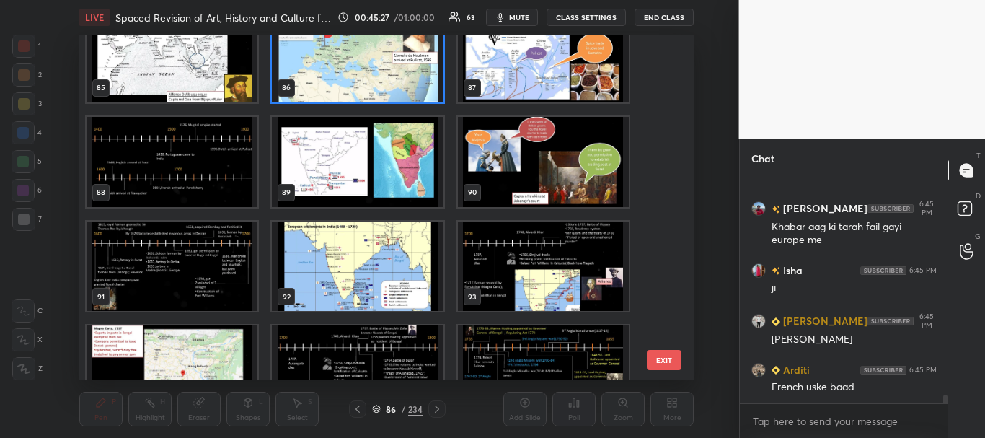
click at [205, 283] on img "grid" at bounding box center [172, 266] width 171 height 90
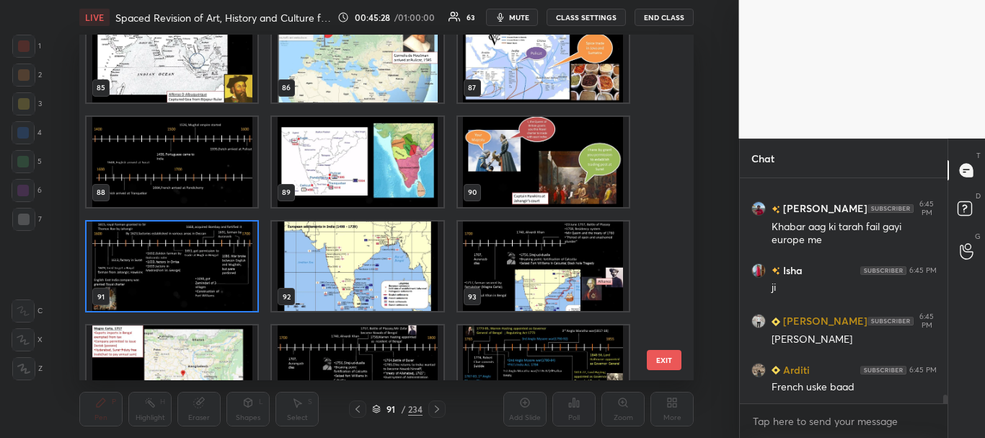
click at [379, 407] on icon at bounding box center [376, 409] width 9 height 9
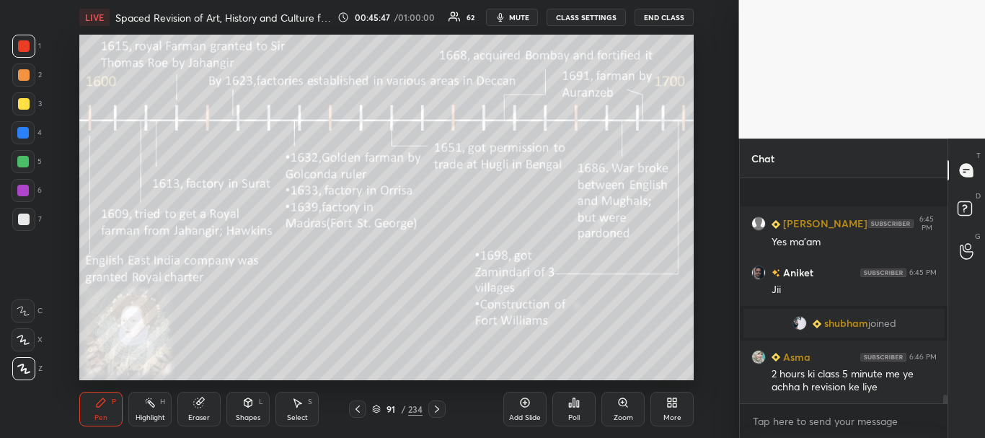
scroll to position [5650, 0]
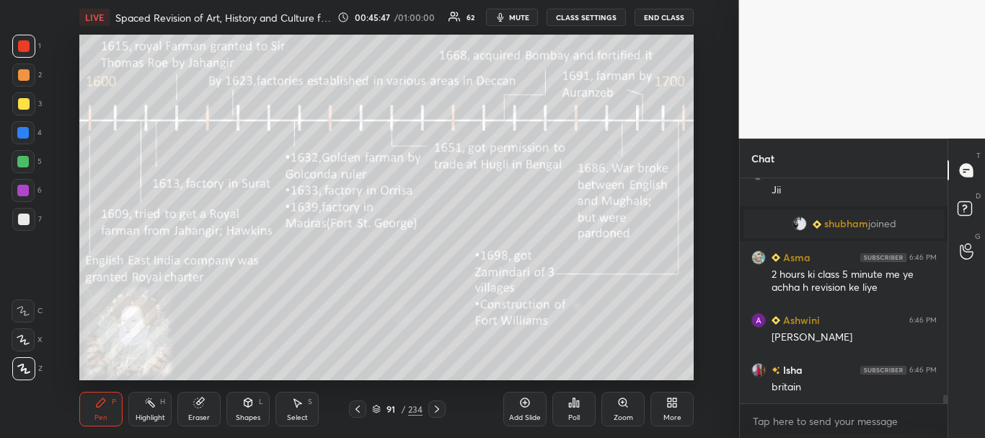
click at [534, 403] on div "Add Slide" at bounding box center [524, 409] width 43 height 35
click at [29, 217] on div at bounding box center [24, 220] width 12 height 12
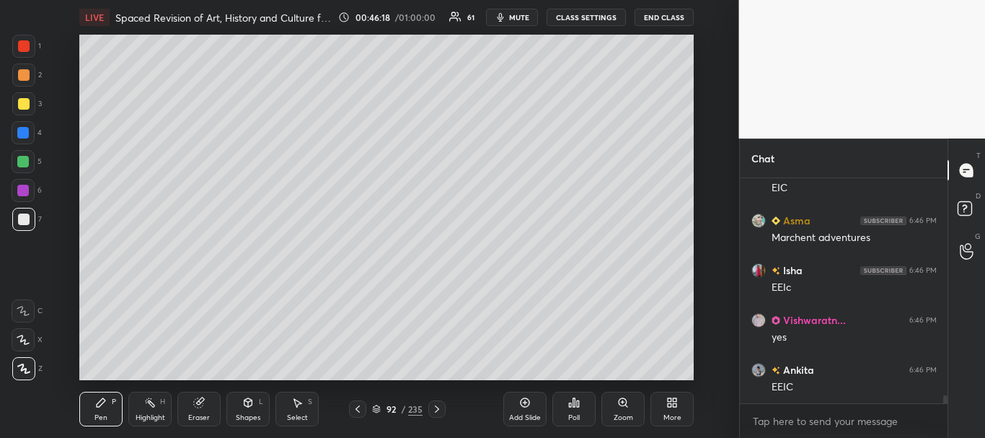
scroll to position [6247, 0]
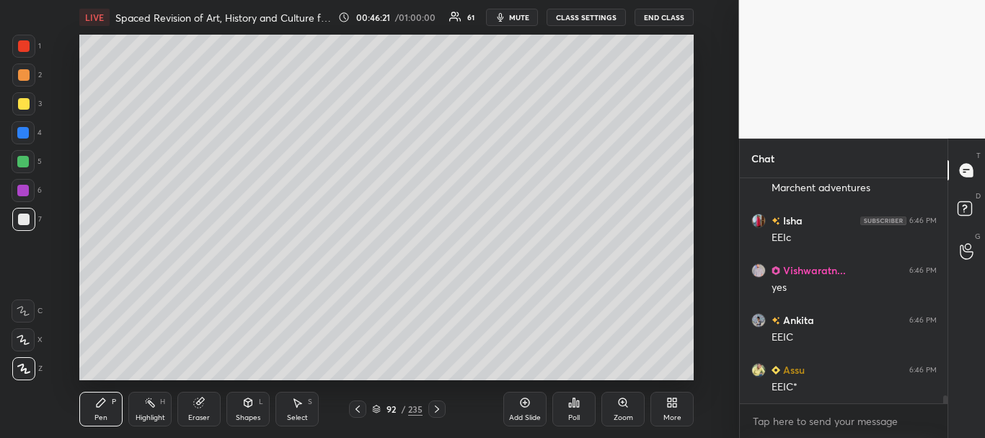
drag, startPoint x: 25, startPoint y: 107, endPoint x: 61, endPoint y: 101, distance: 35.9
click at [25, 107] on div at bounding box center [24, 104] width 12 height 12
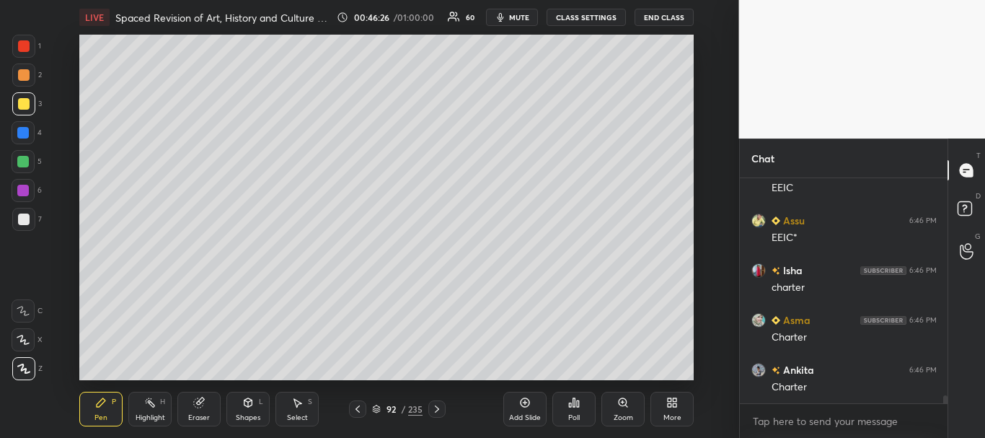
scroll to position [6446, 0]
click at [358, 407] on icon at bounding box center [358, 408] width 4 height 7
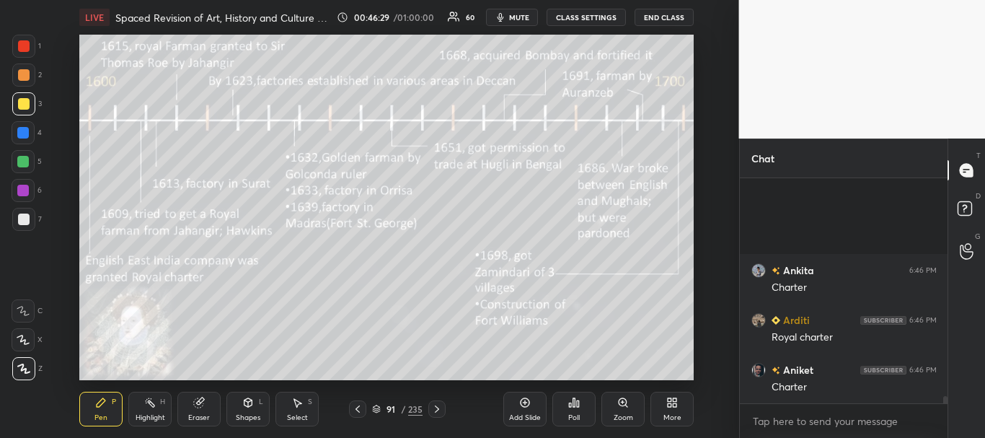
scroll to position [6645, 0]
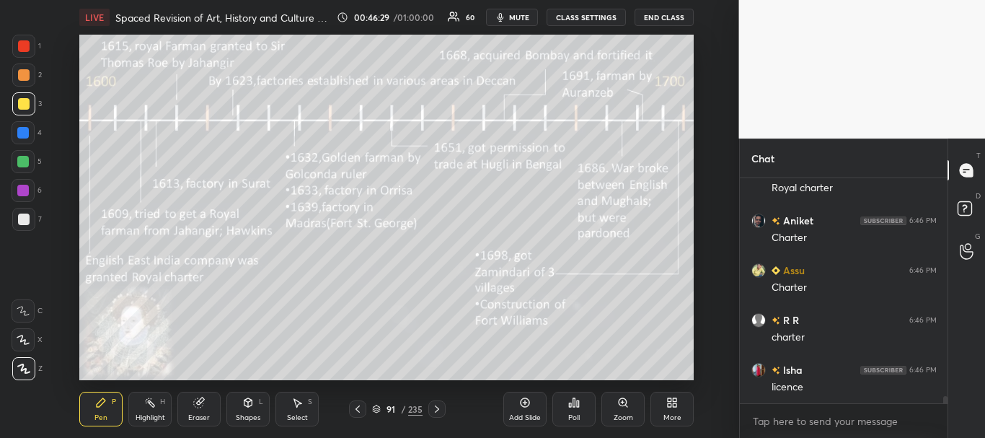
click at [356, 408] on icon at bounding box center [358, 408] width 4 height 7
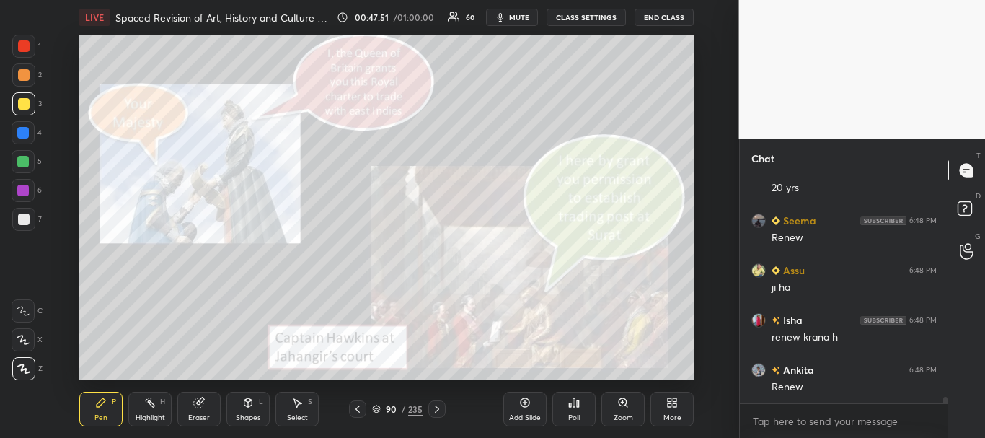
scroll to position [7397, 0]
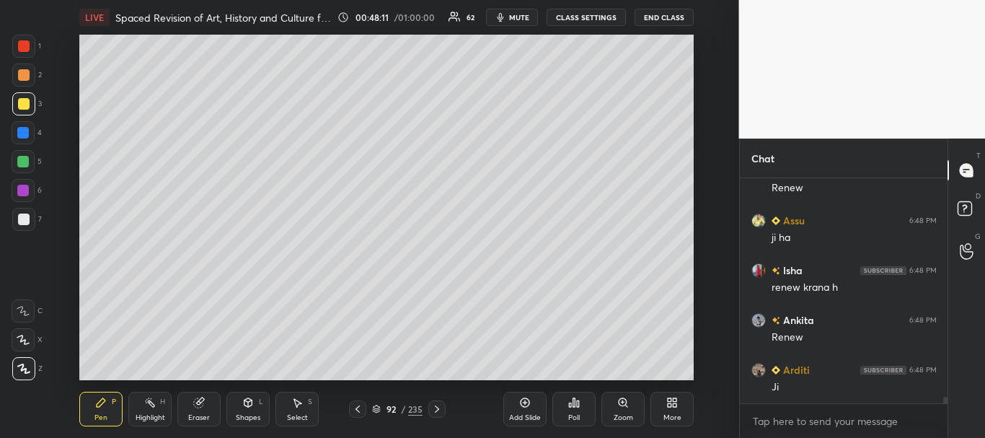
click at [24, 79] on div at bounding box center [24, 75] width 12 height 12
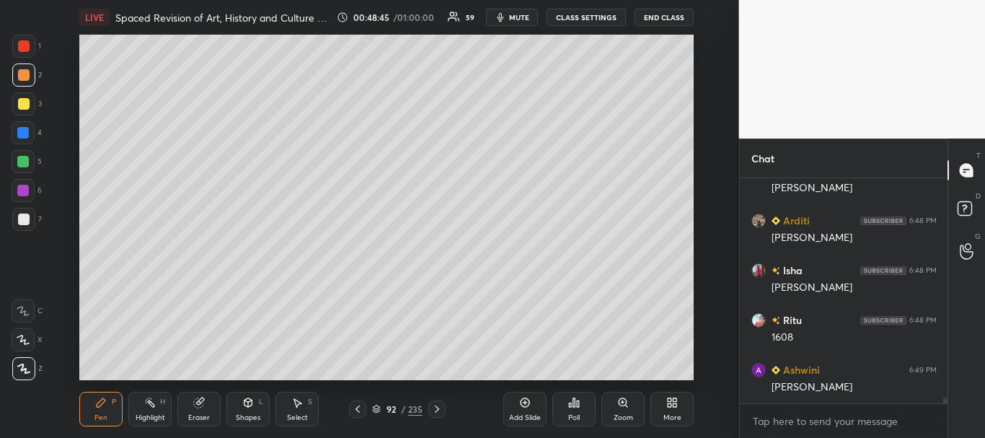
scroll to position [8343, 0]
click at [23, 102] on div at bounding box center [24, 104] width 12 height 12
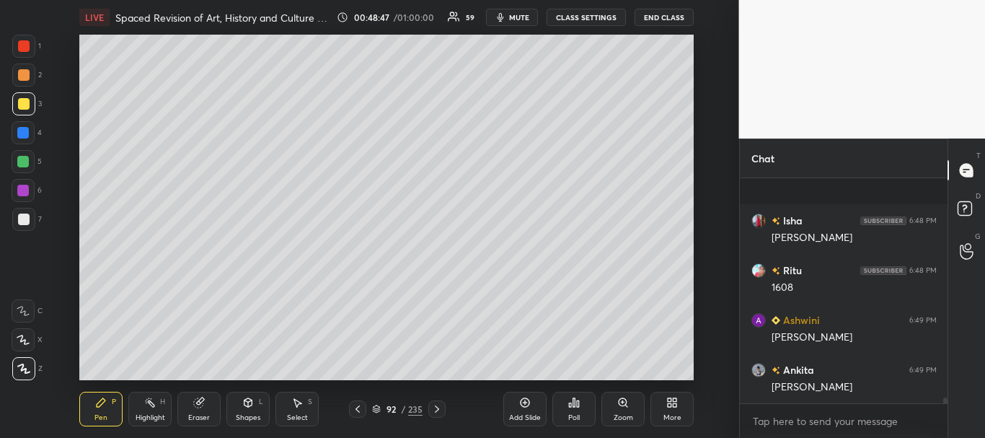
scroll to position [8442, 0]
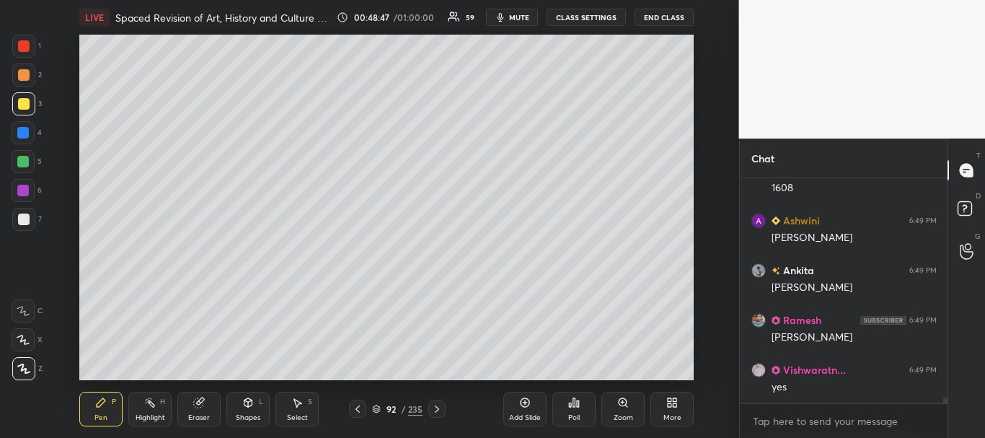
click at [25, 49] on div at bounding box center [24, 46] width 12 height 12
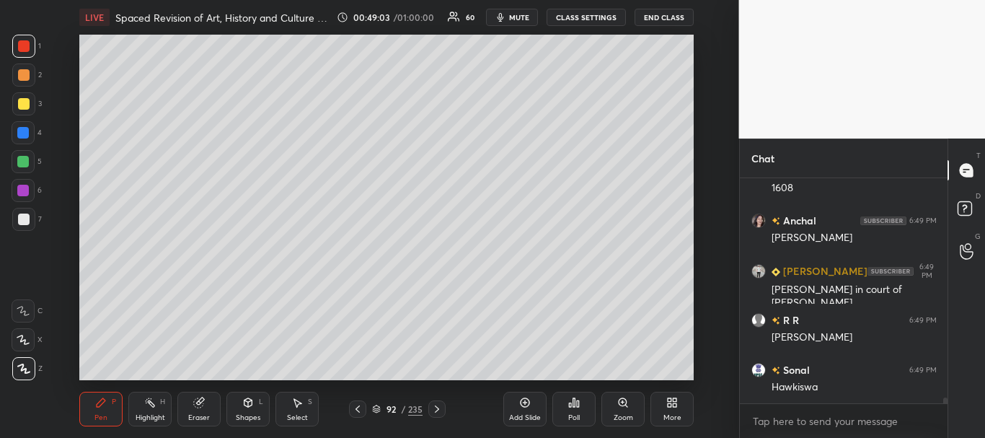
scroll to position [8840, 0]
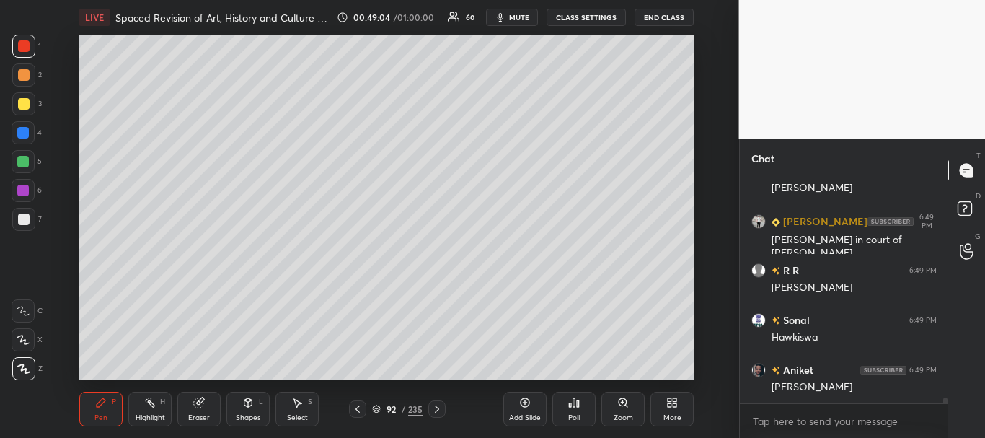
click at [358, 411] on icon at bounding box center [358, 408] width 4 height 7
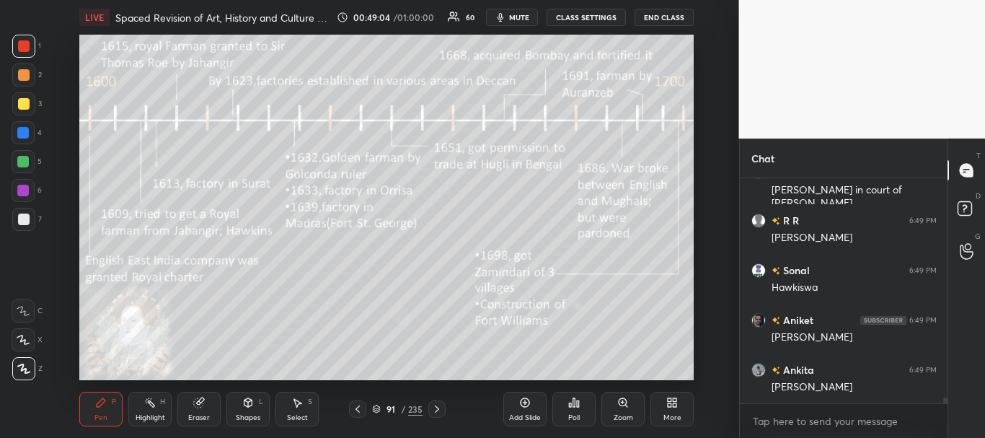
click at [357, 412] on icon at bounding box center [358, 409] width 12 height 12
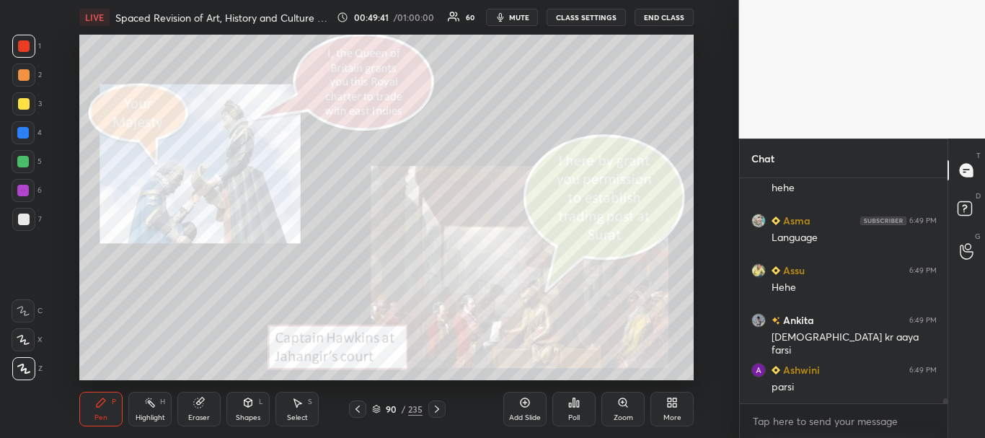
scroll to position [9637, 0]
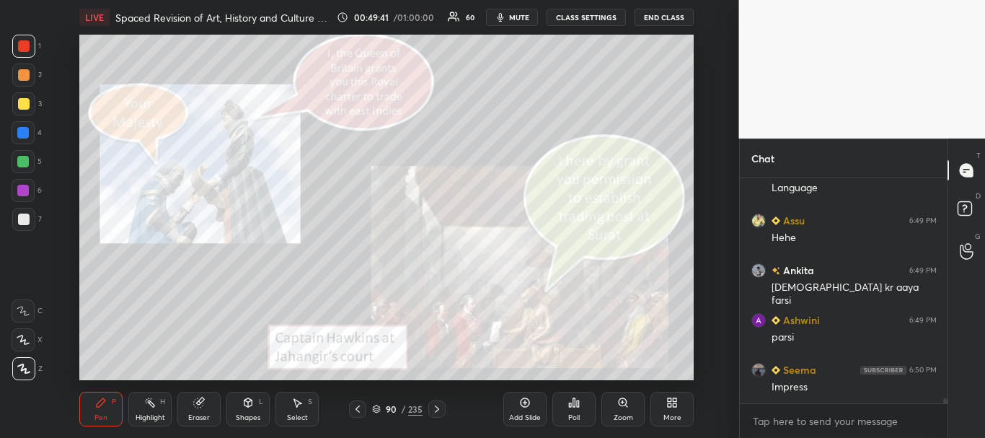
click at [378, 407] on icon at bounding box center [376, 409] width 9 height 9
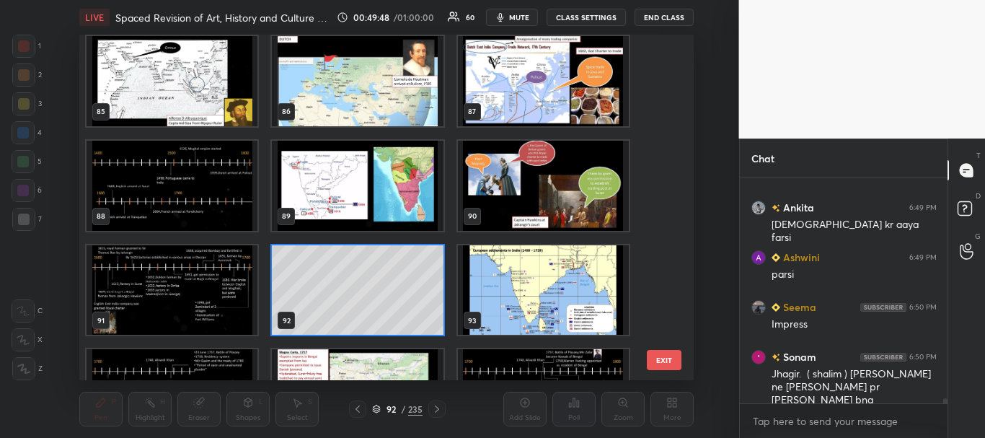
scroll to position [9749, 0]
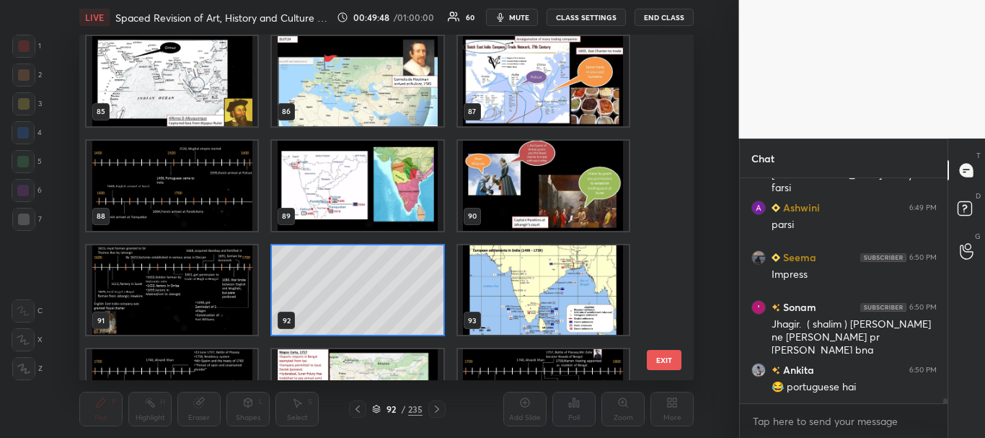
click at [379, 410] on icon at bounding box center [376, 410] width 7 height 2
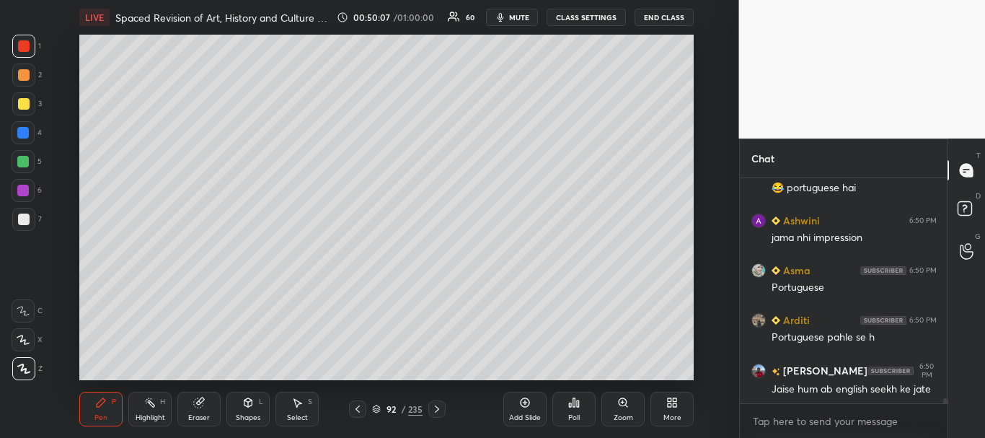
scroll to position [9998, 0]
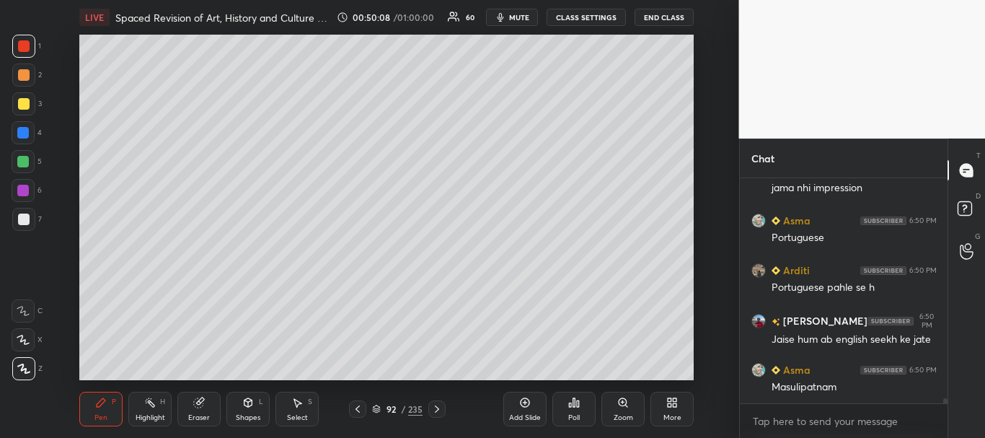
drag, startPoint x: 23, startPoint y: 217, endPoint x: 40, endPoint y: 210, distance: 18.8
click at [23, 217] on div at bounding box center [24, 220] width 12 height 12
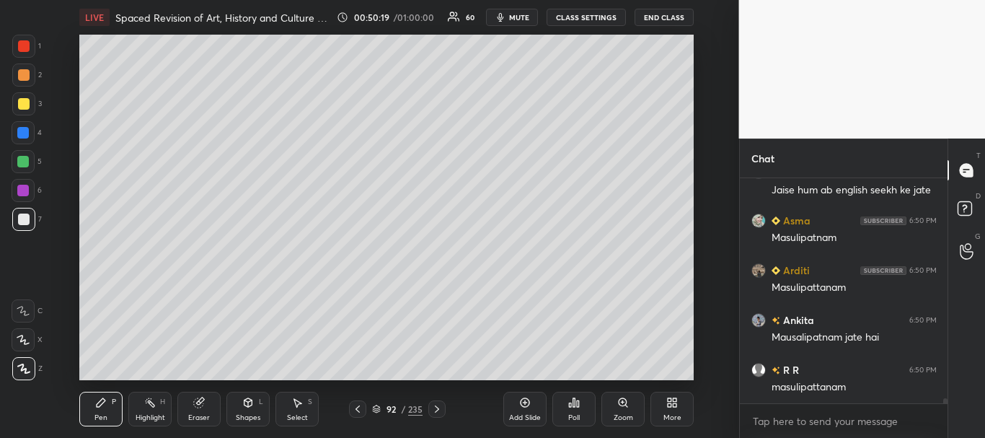
scroll to position [10197, 0]
click at [438, 409] on icon at bounding box center [437, 409] width 12 height 12
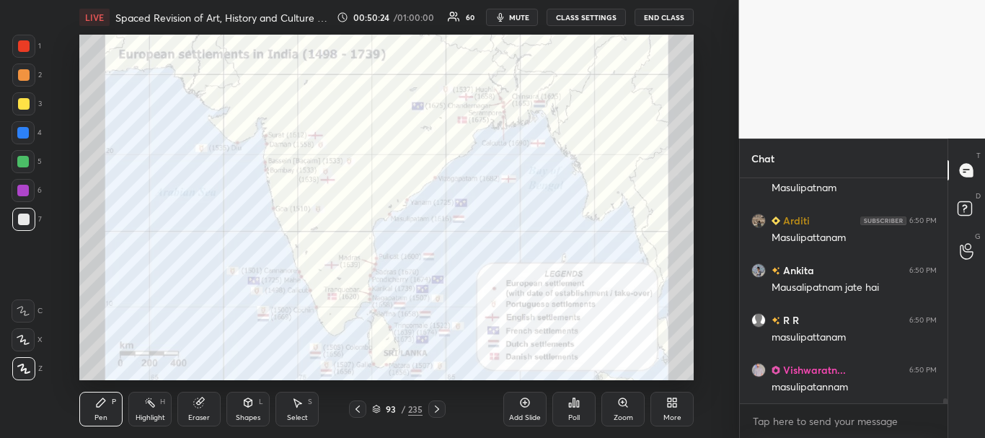
scroll to position [10247, 0]
drag, startPoint x: 25, startPoint y: 48, endPoint x: 33, endPoint y: 48, distance: 8.7
click at [23, 48] on div at bounding box center [24, 46] width 12 height 12
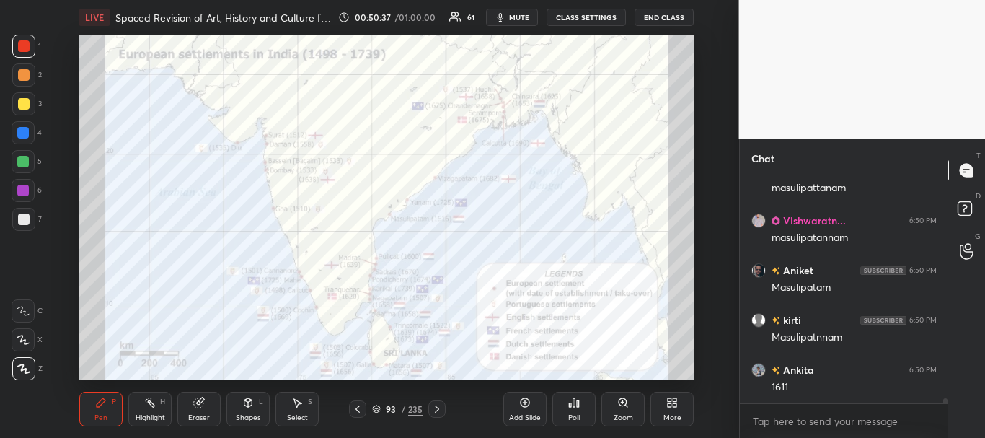
scroll to position [10396, 0]
click at [361, 407] on icon at bounding box center [358, 409] width 12 height 12
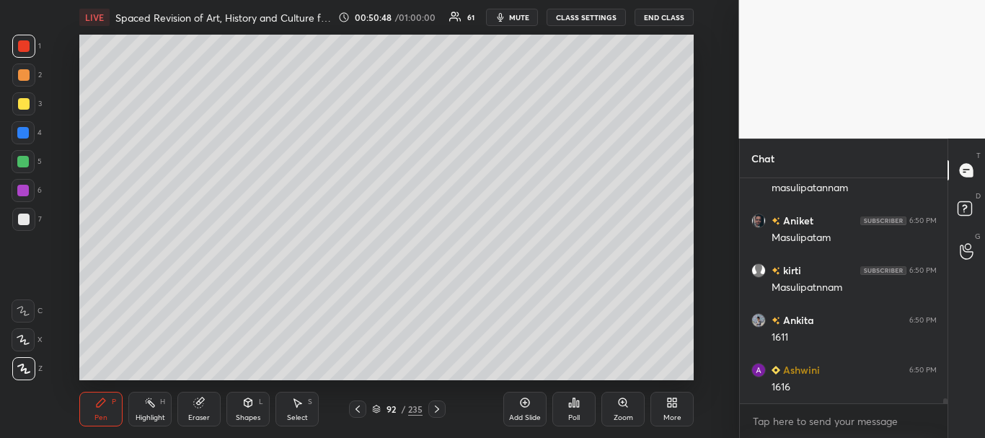
scroll to position [10446, 0]
click at [28, 133] on div at bounding box center [23, 133] width 12 height 12
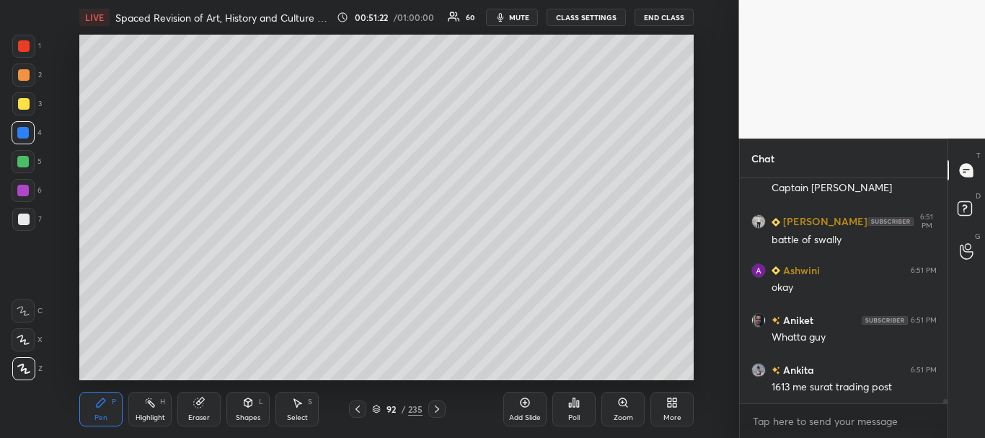
scroll to position [10908, 0]
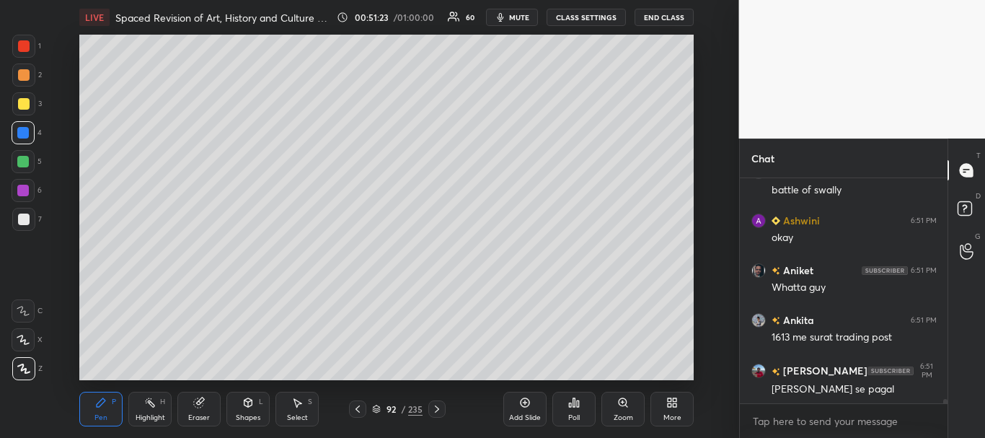
drag, startPoint x: 20, startPoint y: 146, endPoint x: 25, endPoint y: 131, distance: 15.3
click at [20, 146] on div "4" at bounding box center [27, 135] width 30 height 29
click at [26, 128] on div at bounding box center [23, 133] width 12 height 12
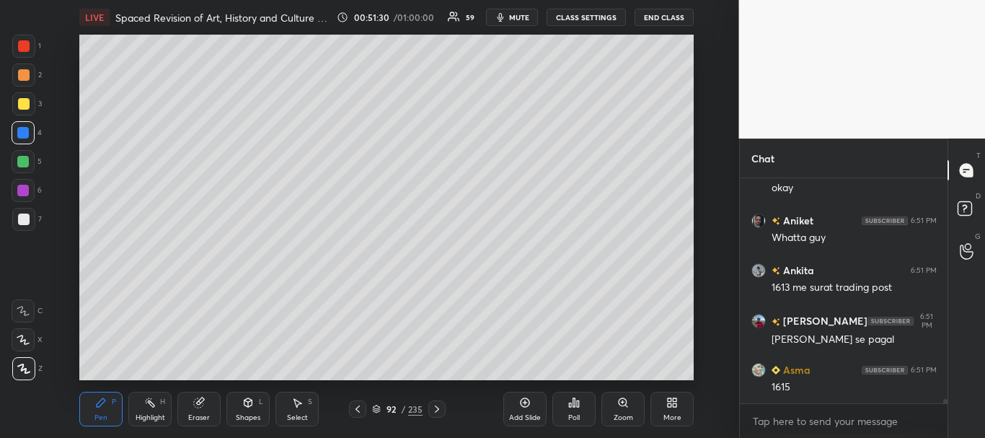
click at [20, 158] on div at bounding box center [23, 162] width 12 height 12
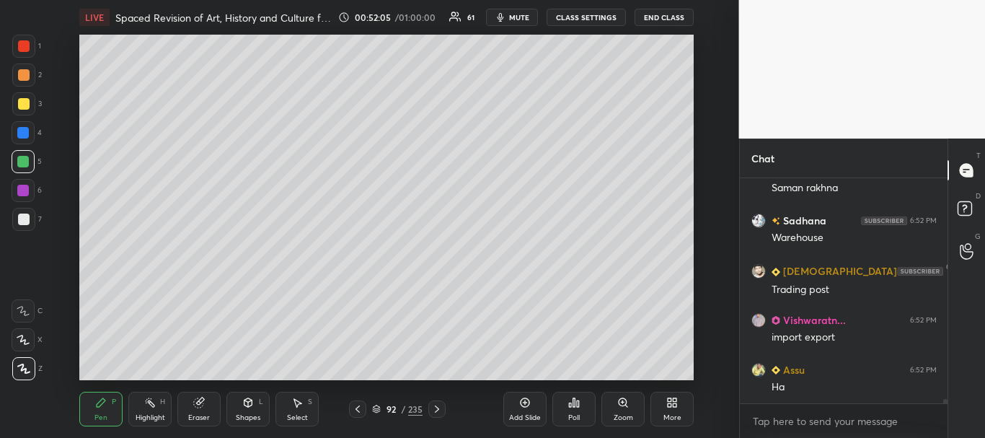
scroll to position [11804, 0]
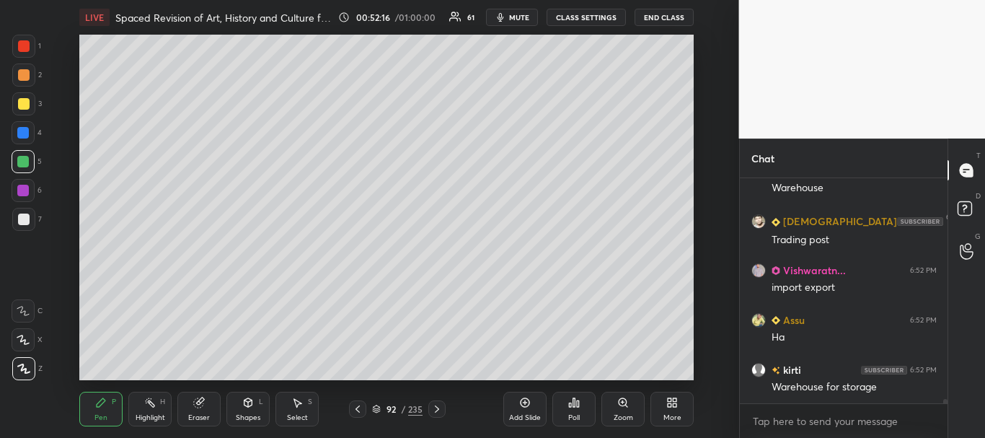
click at [18, 218] on div at bounding box center [24, 220] width 12 height 12
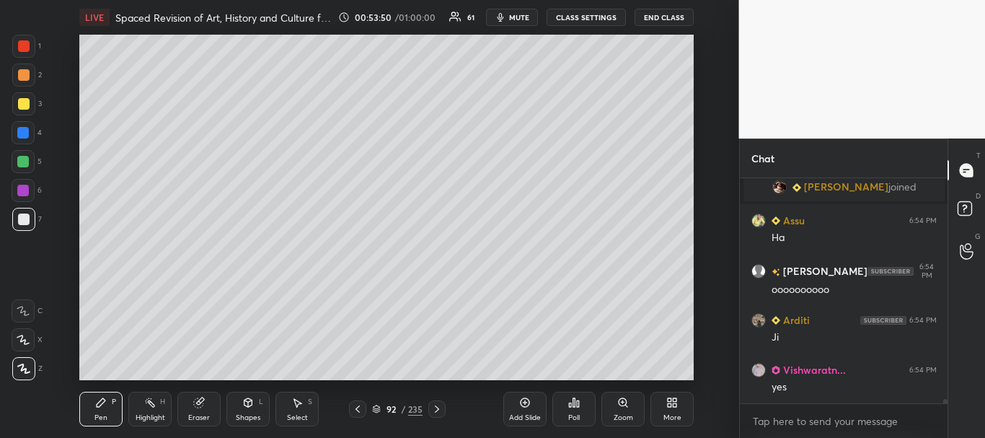
scroll to position [11594, 0]
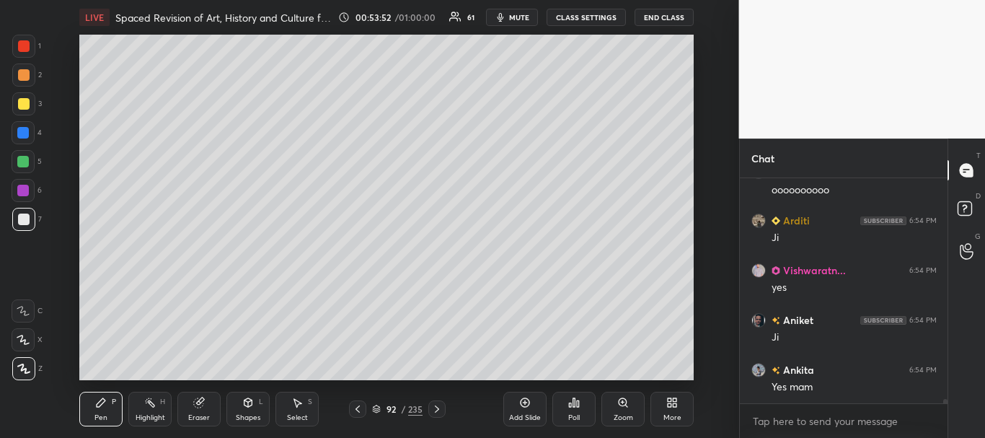
click at [357, 410] on icon at bounding box center [358, 409] width 12 height 12
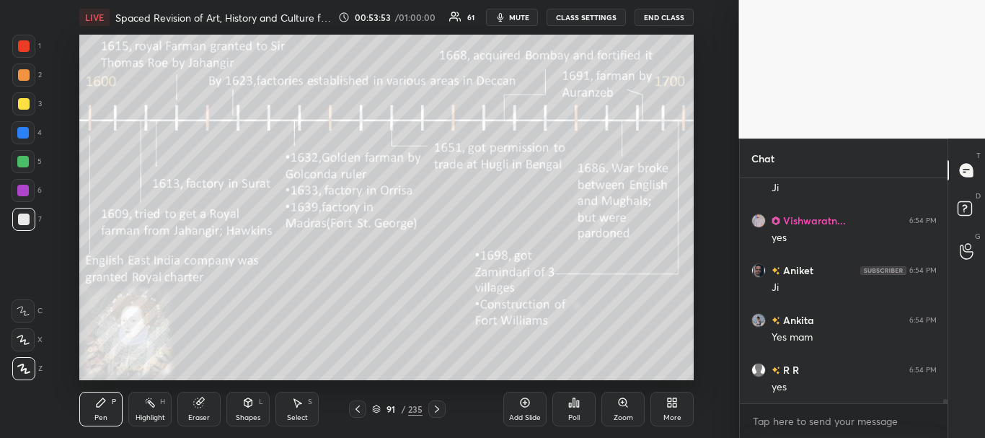
click at [22, 43] on div at bounding box center [24, 46] width 12 height 12
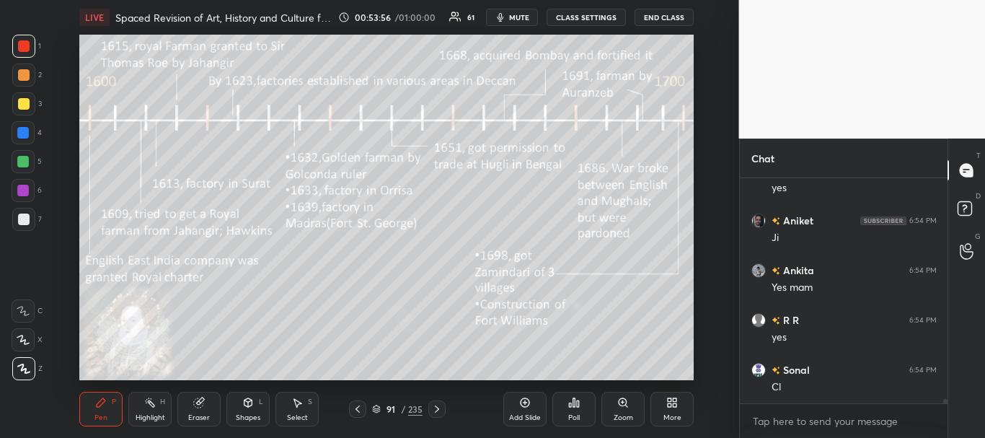
scroll to position [11757, 0]
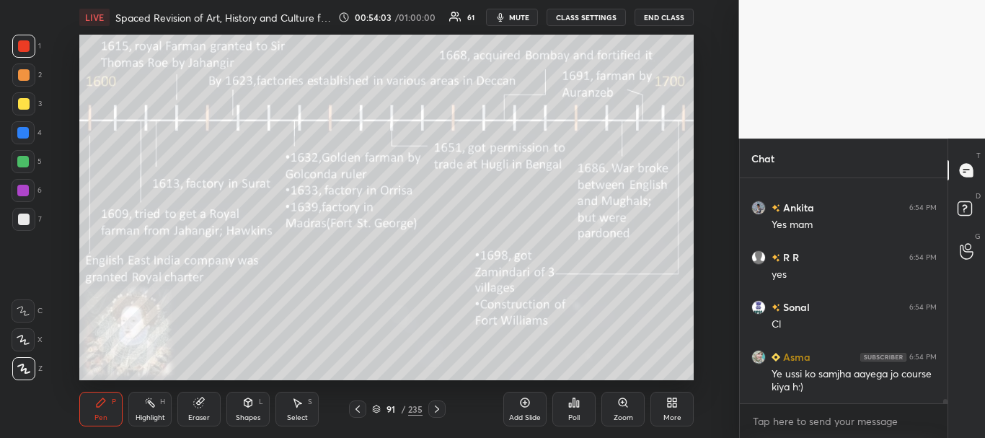
click at [439, 408] on icon at bounding box center [437, 409] width 12 height 12
click at [532, 406] on div "Add Slide" at bounding box center [524, 409] width 43 height 35
click at [34, 220] on div at bounding box center [23, 219] width 23 height 23
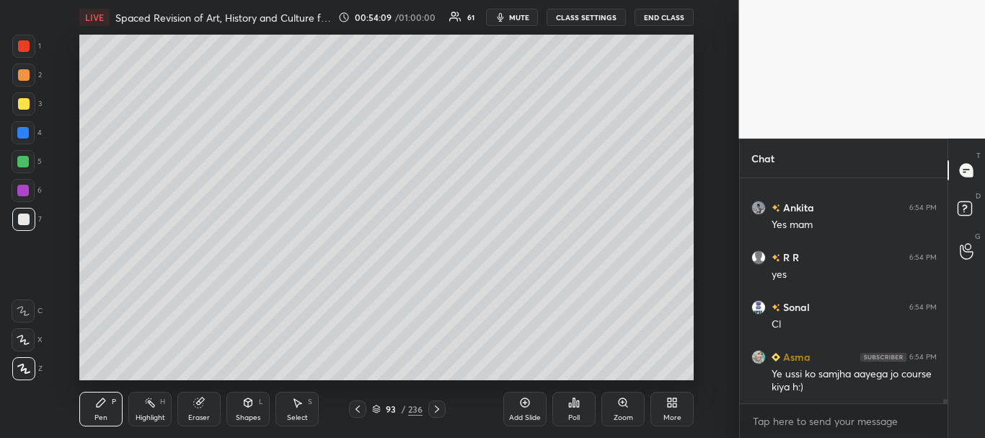
click at [436, 408] on icon at bounding box center [437, 409] width 12 height 12
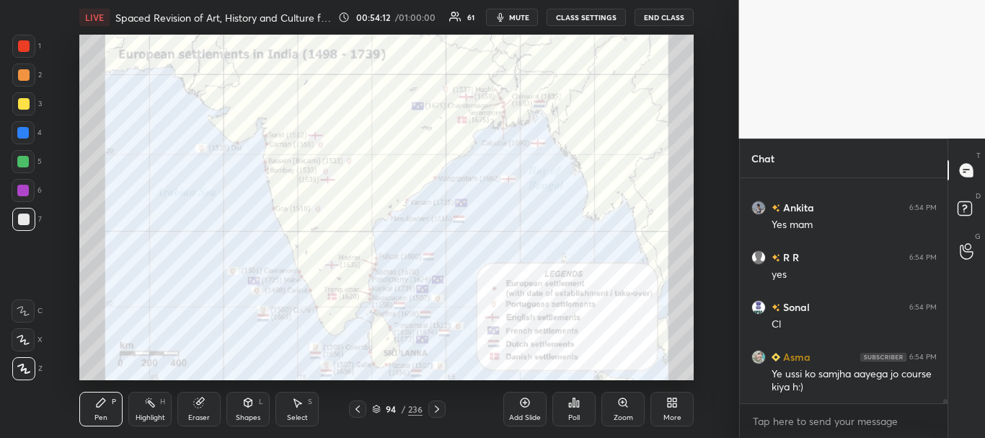
scroll to position [11806, 0]
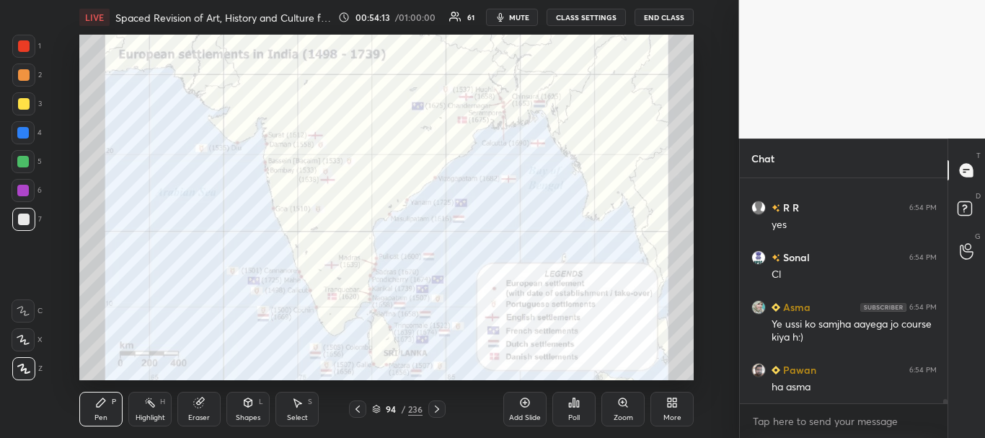
drag, startPoint x: 22, startPoint y: 50, endPoint x: 63, endPoint y: 56, distance: 41.5
click at [23, 50] on div at bounding box center [24, 46] width 12 height 12
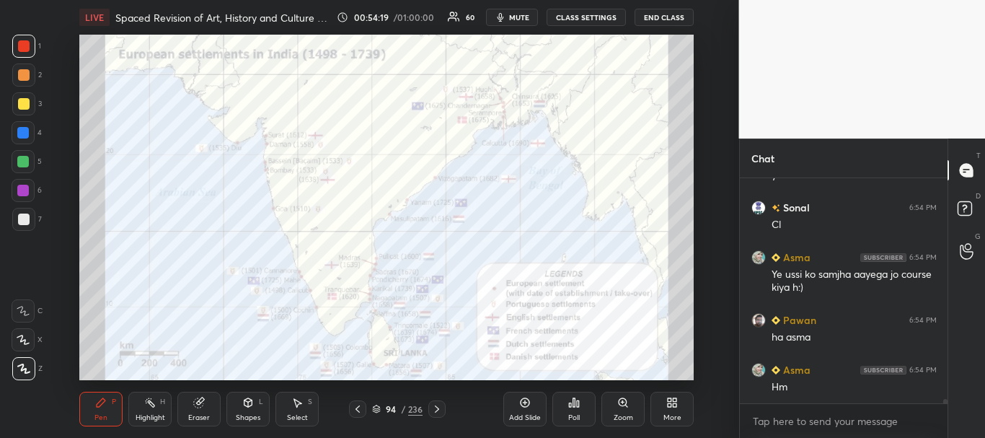
scroll to position [11906, 0]
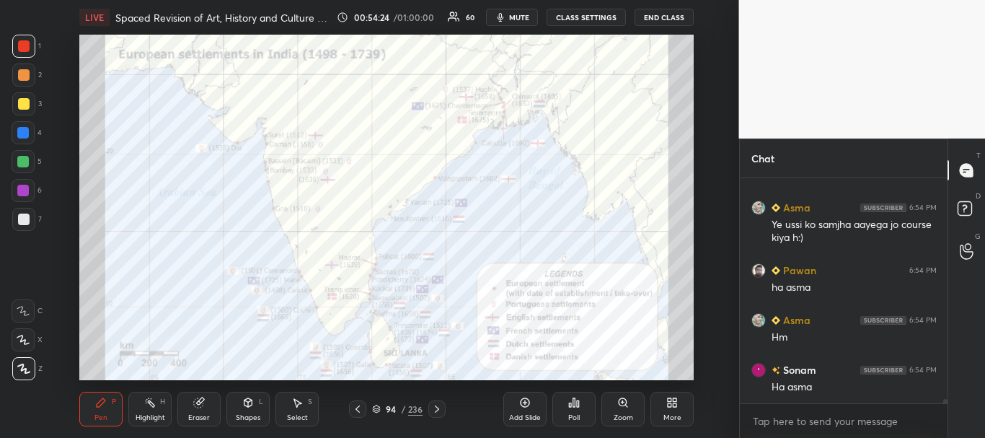
click at [369, 34] on div "LIVE Spaced Revision of Art, History and Culture for UPSC CSE D53 00:54:24 / 01…" at bounding box center [386, 17] width 615 height 35
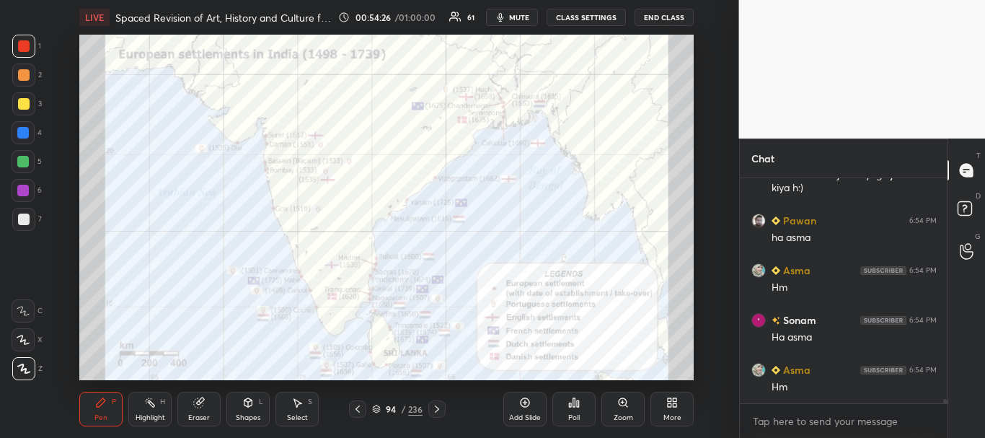
scroll to position [12005, 0]
click at [362, 407] on icon at bounding box center [358, 409] width 12 height 12
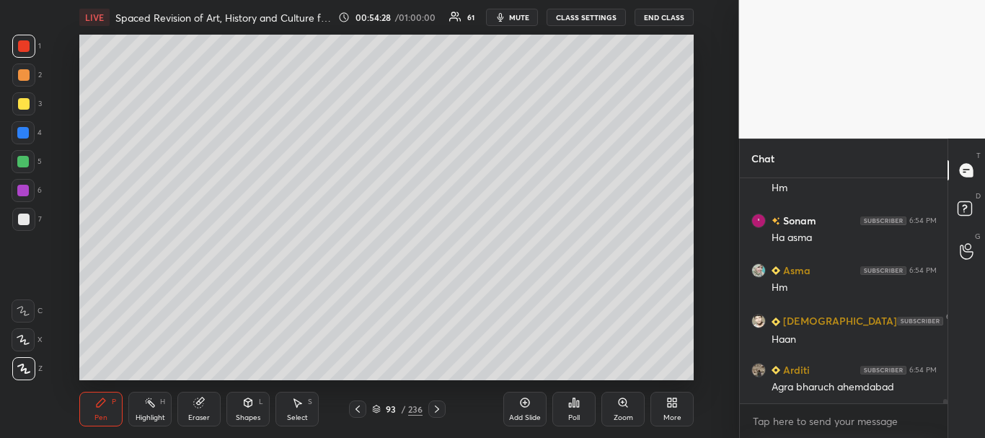
scroll to position [12105, 0]
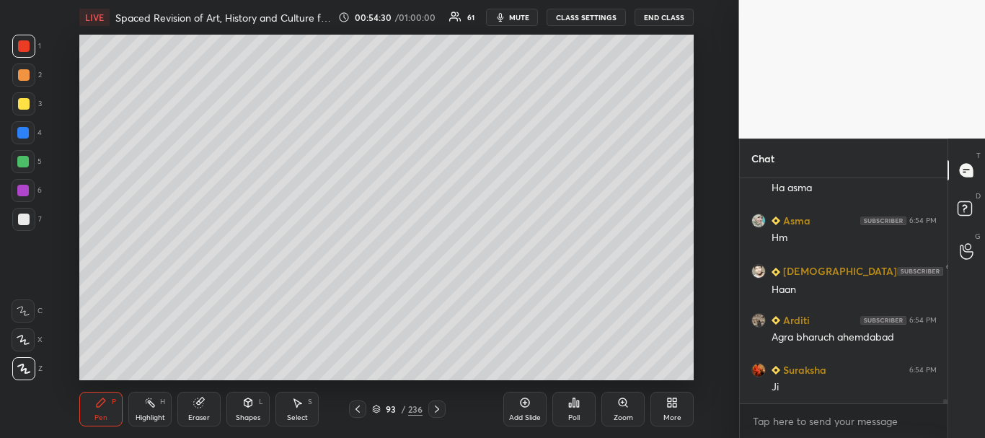
click at [379, 408] on icon at bounding box center [376, 409] width 9 height 9
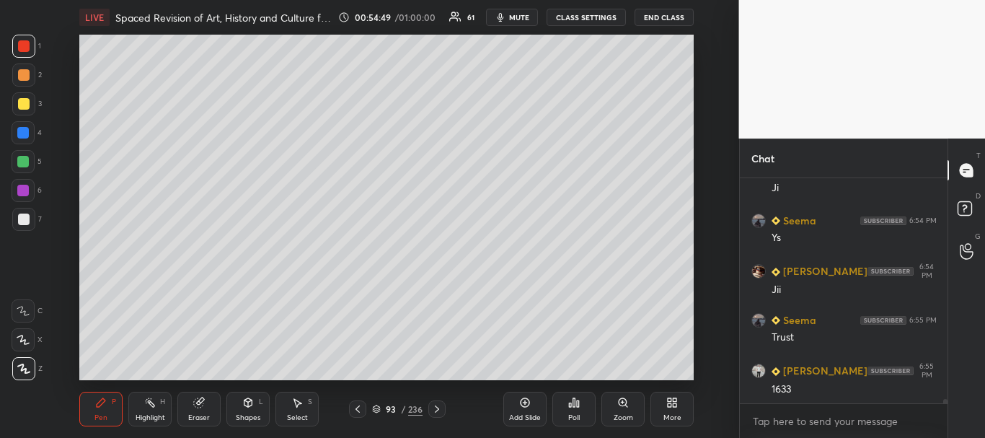
scroll to position [12318, 0]
click at [361, 417] on div at bounding box center [357, 408] width 17 height 17
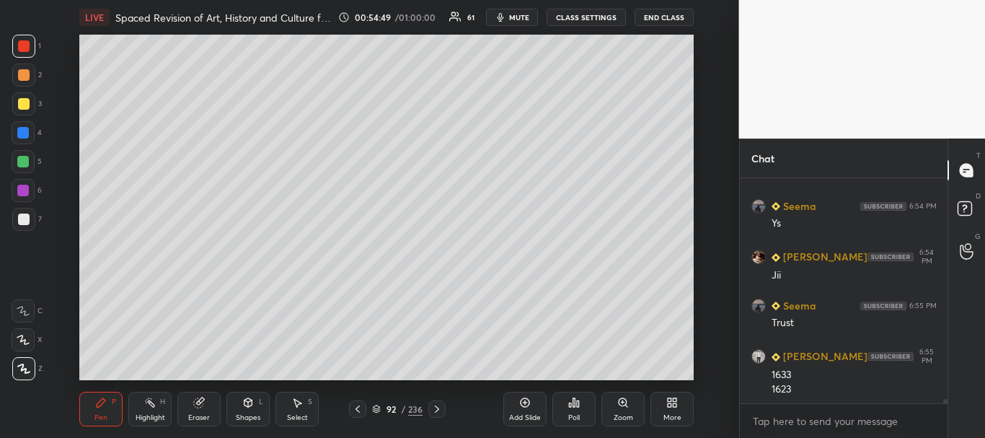
click at [361, 412] on icon at bounding box center [358, 409] width 12 height 12
click at [22, 46] on div at bounding box center [24, 46] width 12 height 12
click at [437, 410] on icon at bounding box center [437, 408] width 4 height 7
click at [439, 410] on icon at bounding box center [437, 408] width 4 height 7
click at [201, 411] on div "Eraser" at bounding box center [198, 409] width 43 height 35
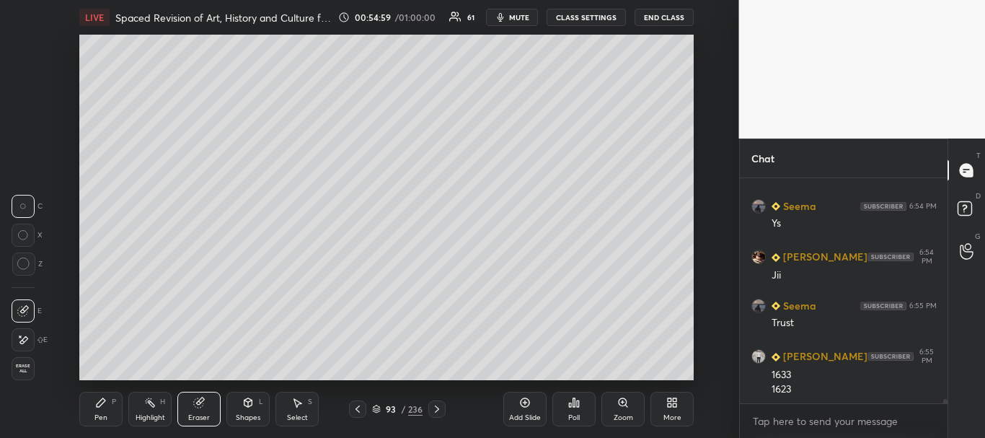
click at [100, 410] on div "Pen P" at bounding box center [100, 409] width 43 height 35
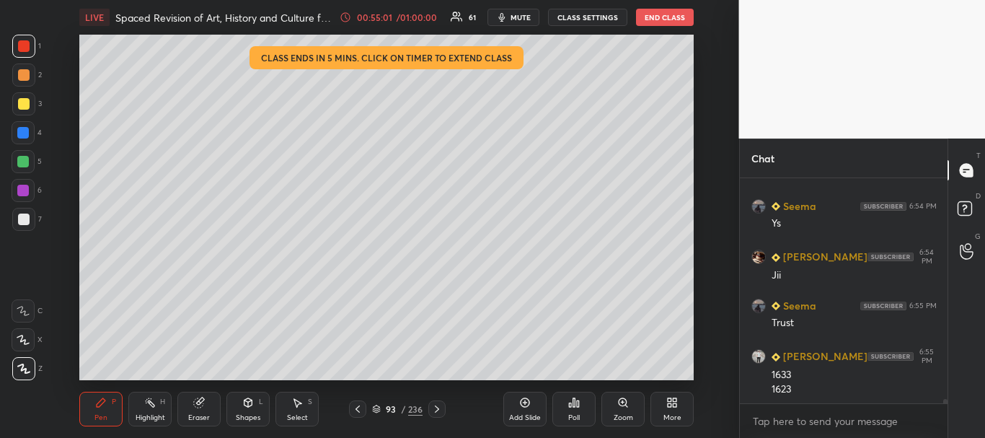
click at [395, 13] on div "00:55:01" at bounding box center [374, 17] width 40 height 9
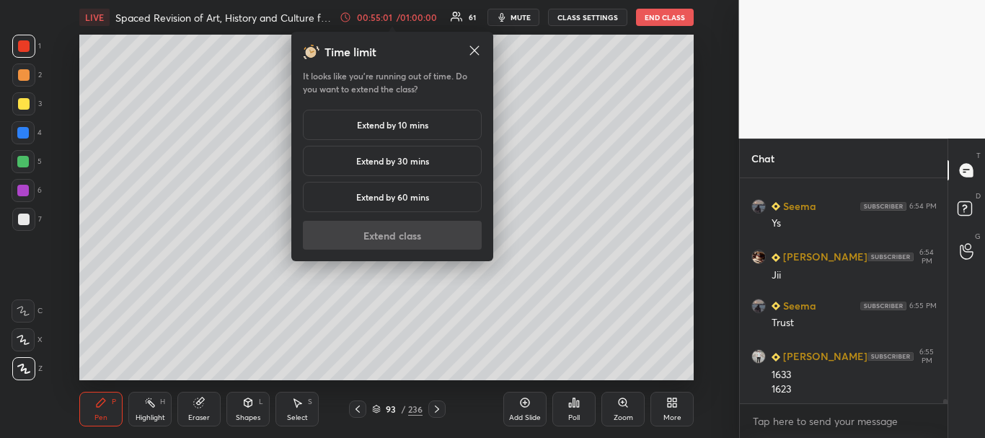
drag, startPoint x: 400, startPoint y: 120, endPoint x: 400, endPoint y: 128, distance: 7.2
click at [400, 120] on h5 "Extend by 10 mins" at bounding box center [392, 124] width 71 height 13
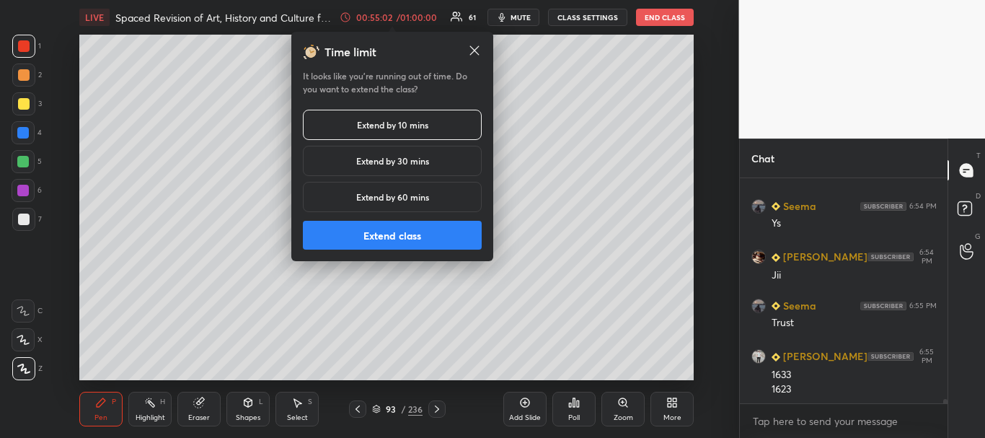
click at [381, 241] on button "Extend class" at bounding box center [392, 235] width 179 height 29
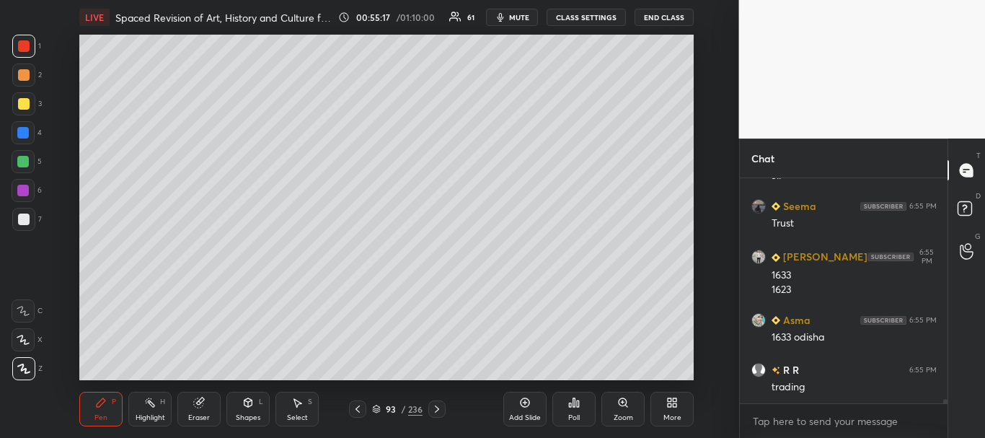
scroll to position [12468, 0]
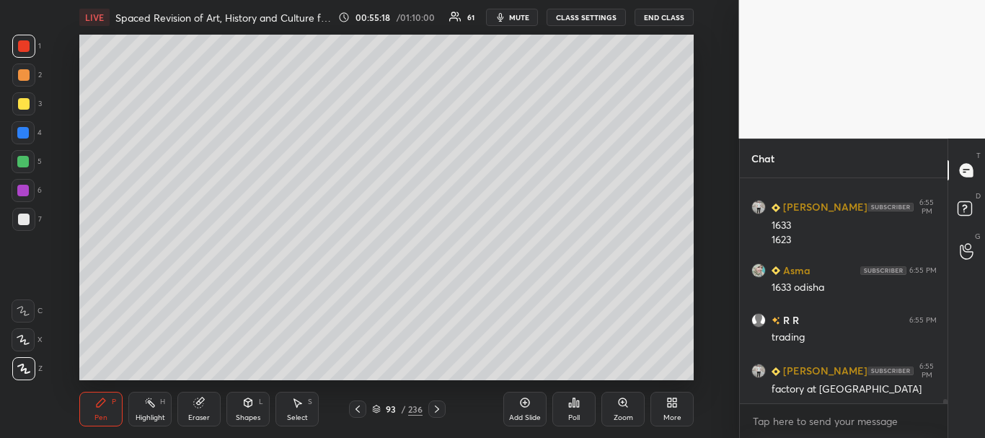
click at [22, 137] on div at bounding box center [23, 133] width 12 height 12
click at [20, 110] on div at bounding box center [23, 103] width 23 height 23
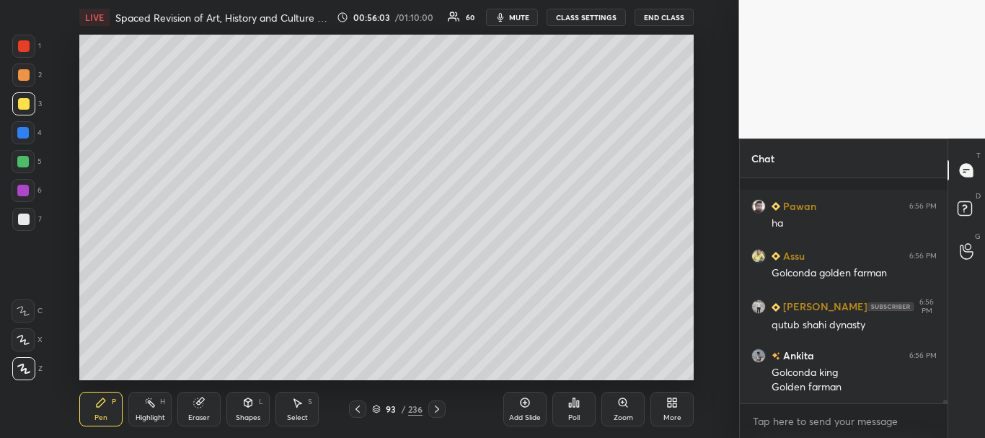
scroll to position [12993, 0]
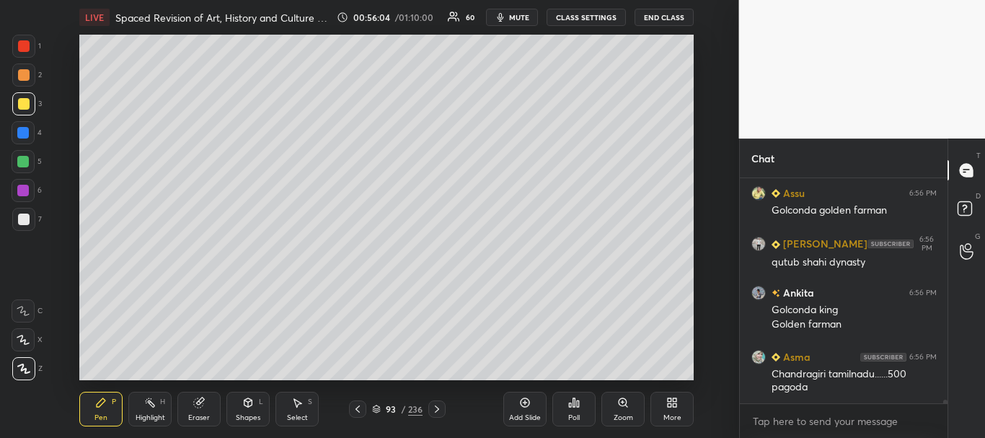
click at [27, 217] on div at bounding box center [24, 220] width 12 height 12
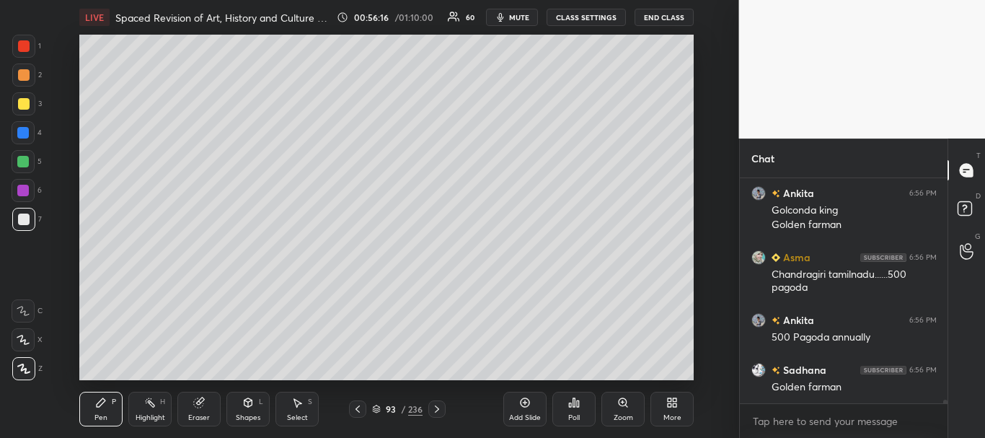
click at [12, 89] on div "2" at bounding box center [27, 77] width 30 height 29
click at [18, 99] on div at bounding box center [24, 104] width 12 height 12
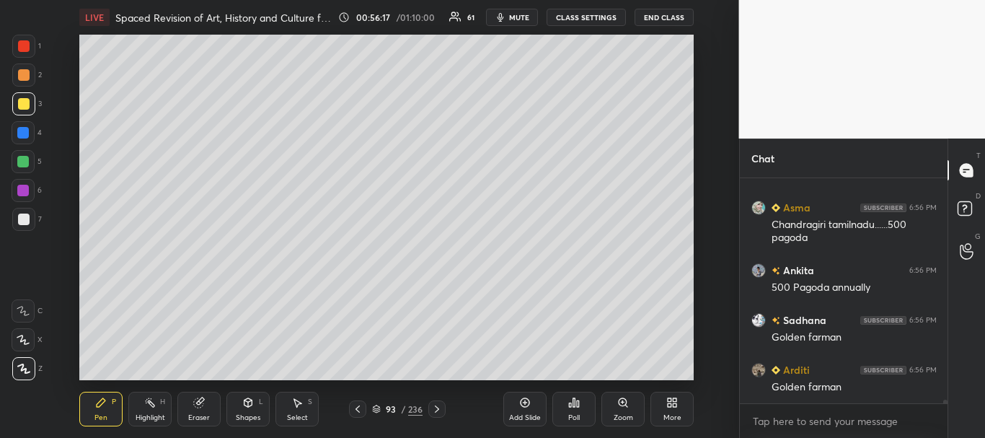
click at [22, 123] on div at bounding box center [23, 132] width 23 height 23
drag, startPoint x: 27, startPoint y: 71, endPoint x: 41, endPoint y: 69, distance: 13.9
click at [27, 69] on div at bounding box center [24, 75] width 12 height 12
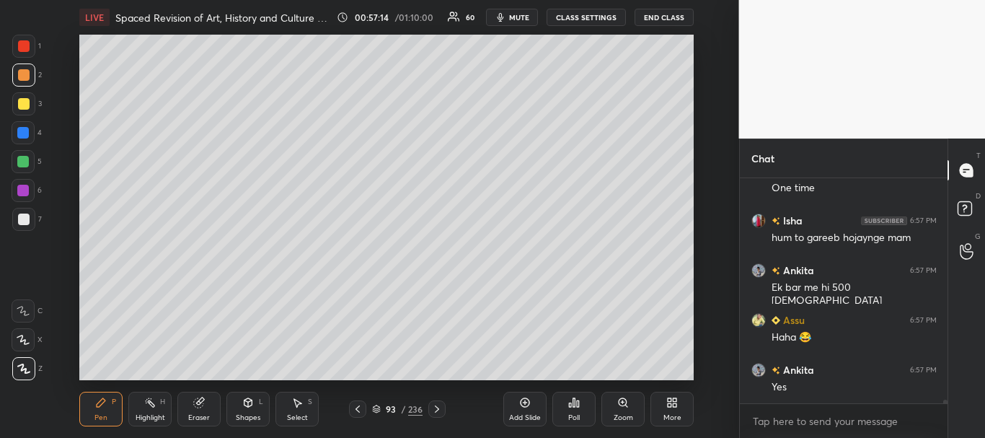
scroll to position [13988, 0]
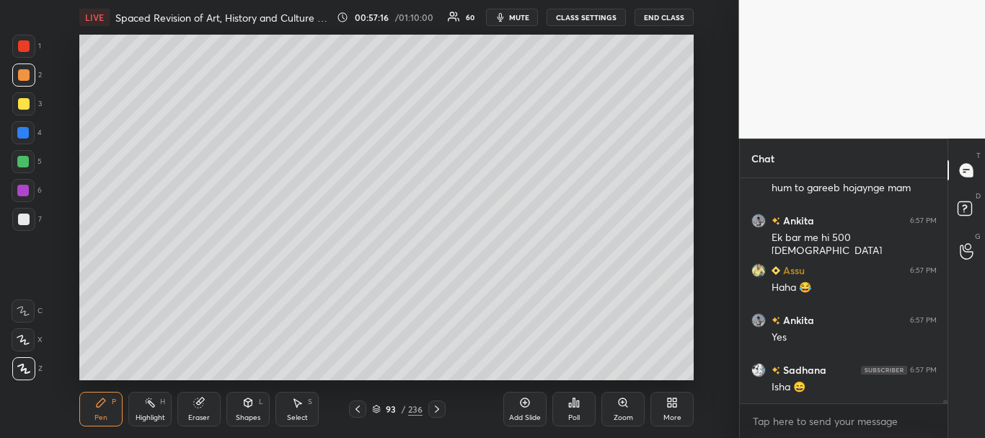
click at [18, 187] on div at bounding box center [23, 191] width 12 height 12
click at [24, 216] on div at bounding box center [24, 220] width 12 height 12
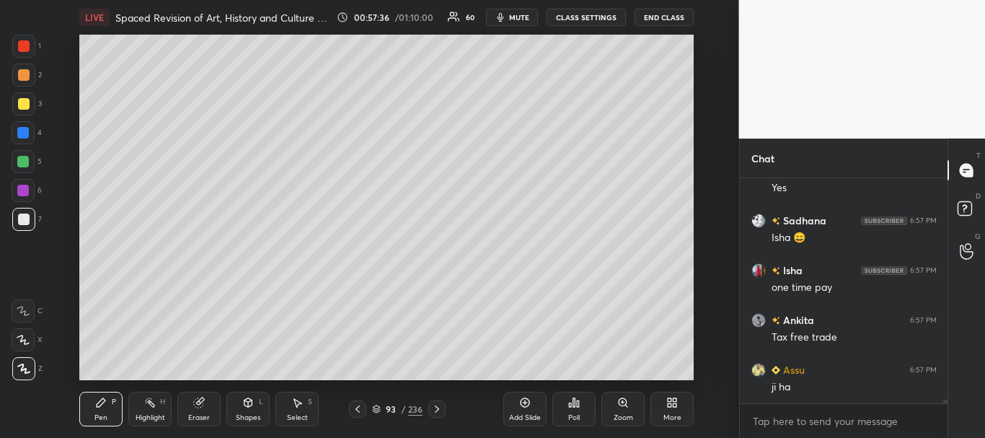
scroll to position [14187, 0]
drag, startPoint x: 24, startPoint y: 105, endPoint x: 48, endPoint y: 105, distance: 24.5
click at [25, 105] on div at bounding box center [24, 104] width 12 height 12
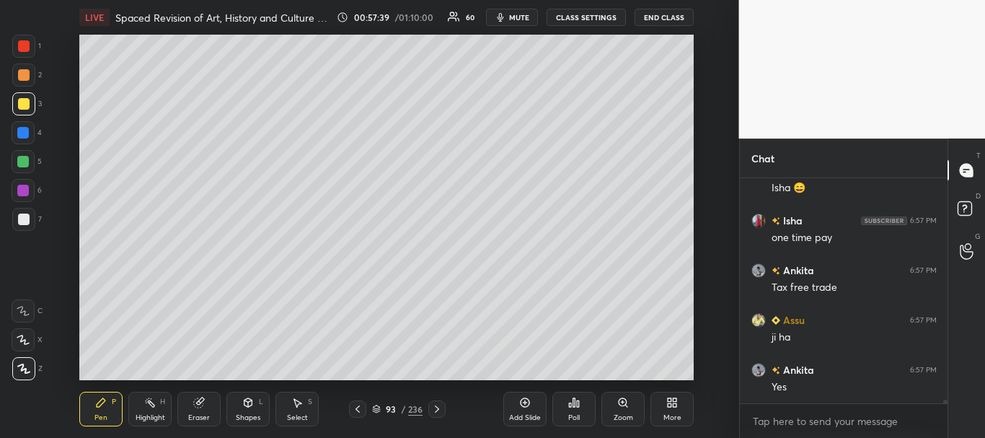
click at [23, 50] on div at bounding box center [24, 46] width 12 height 12
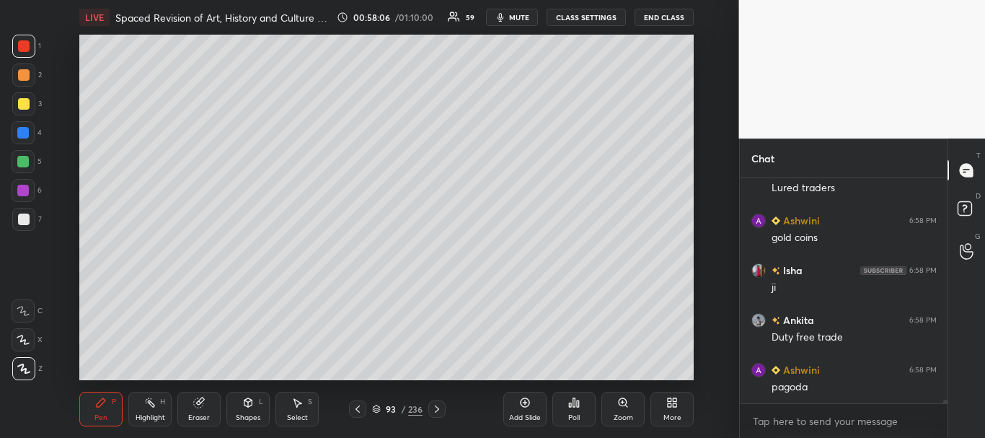
scroll to position [14735, 0]
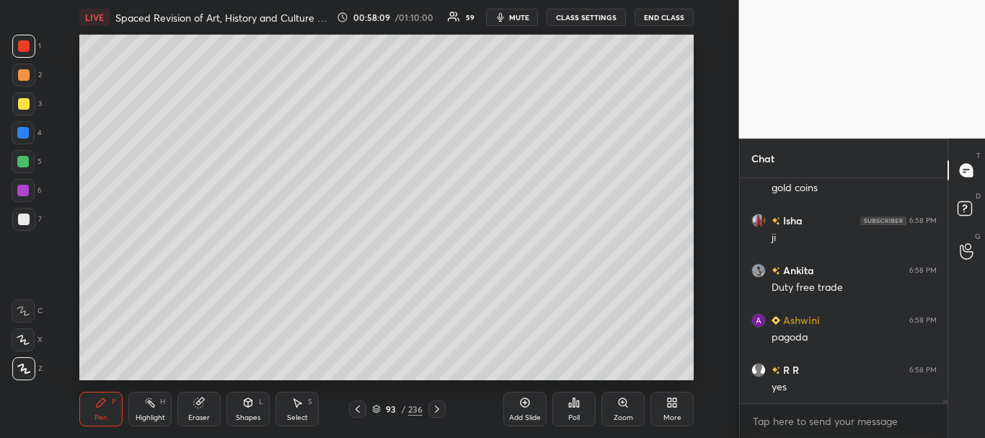
click at [27, 224] on div at bounding box center [24, 220] width 12 height 12
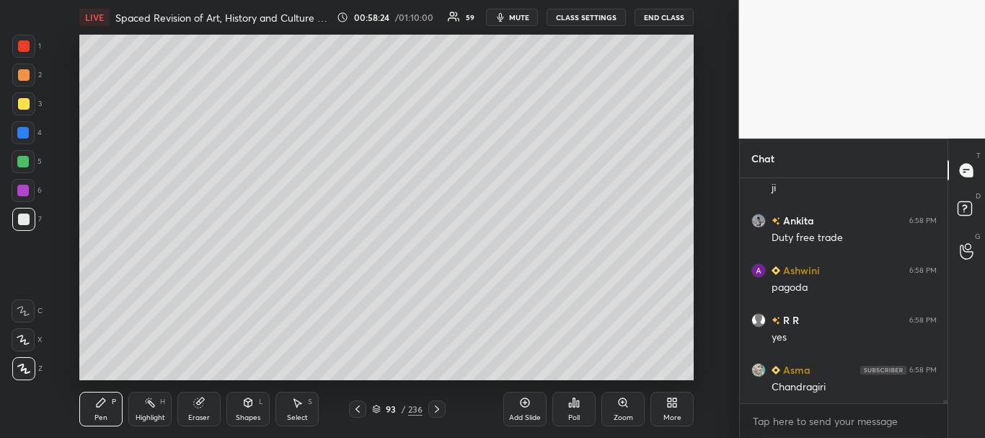
click at [27, 41] on div at bounding box center [24, 46] width 12 height 12
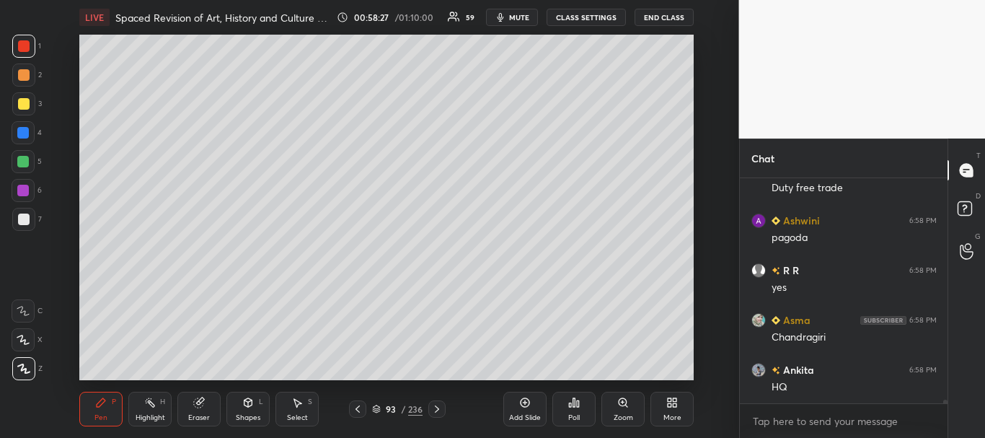
click at [442, 410] on icon at bounding box center [437, 409] width 12 height 12
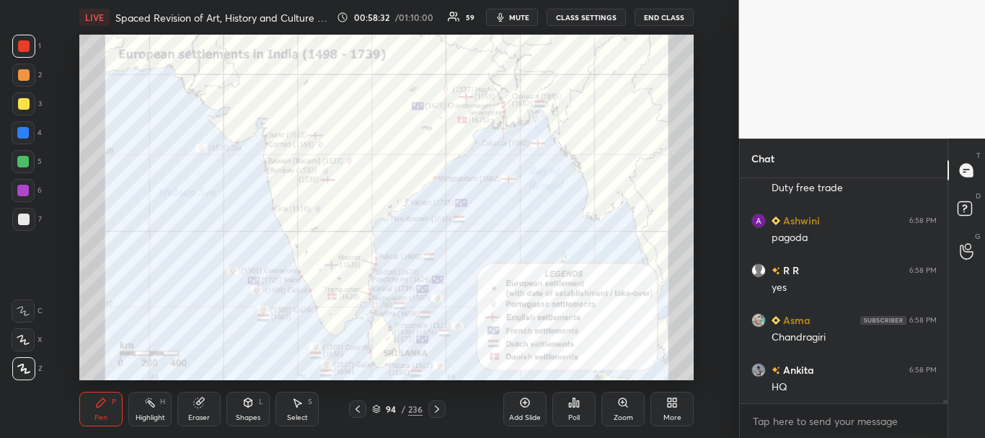
click at [360, 409] on icon at bounding box center [358, 409] width 12 height 12
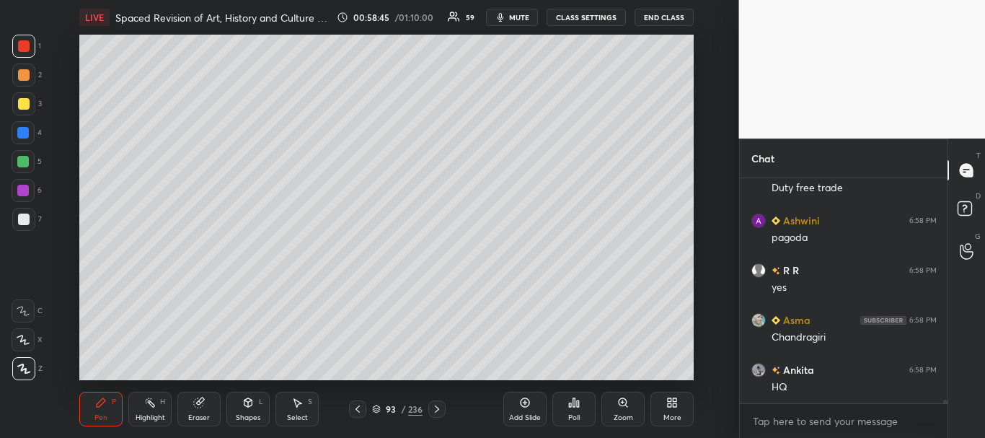
click at [25, 219] on div at bounding box center [24, 220] width 12 height 12
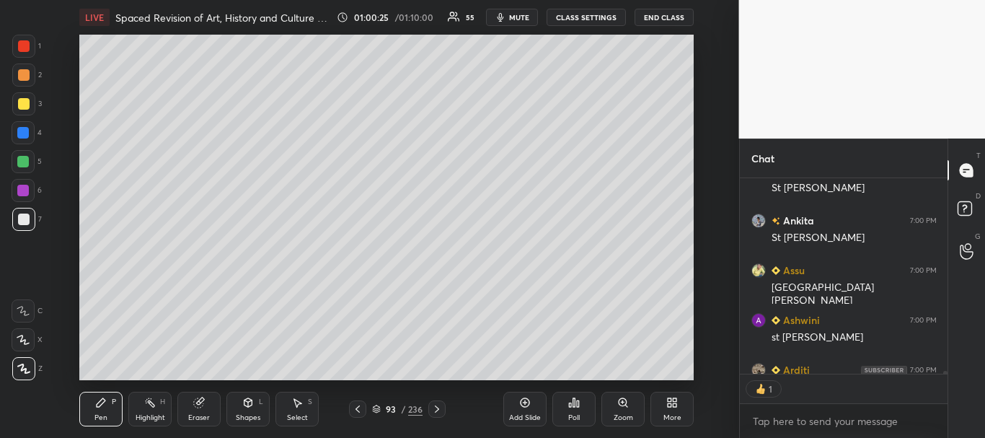
scroll to position [191, 203]
click at [436, 408] on icon at bounding box center [437, 409] width 12 height 12
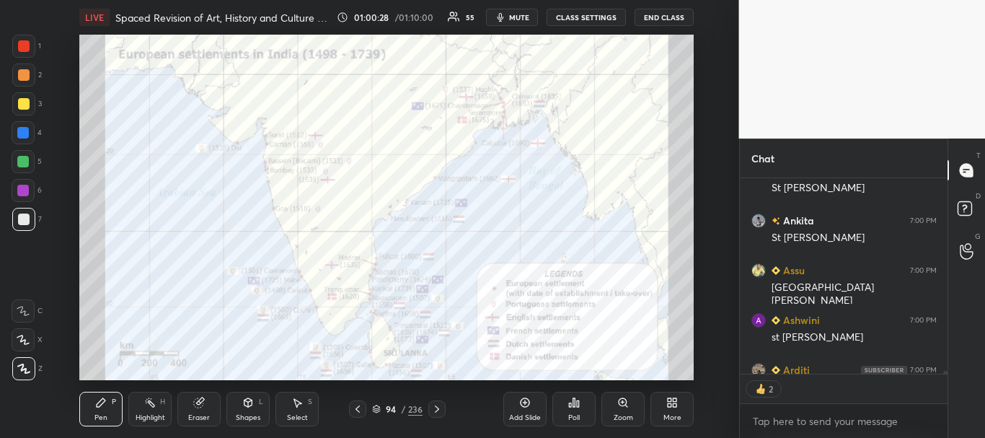
click at [22, 42] on div at bounding box center [24, 46] width 12 height 12
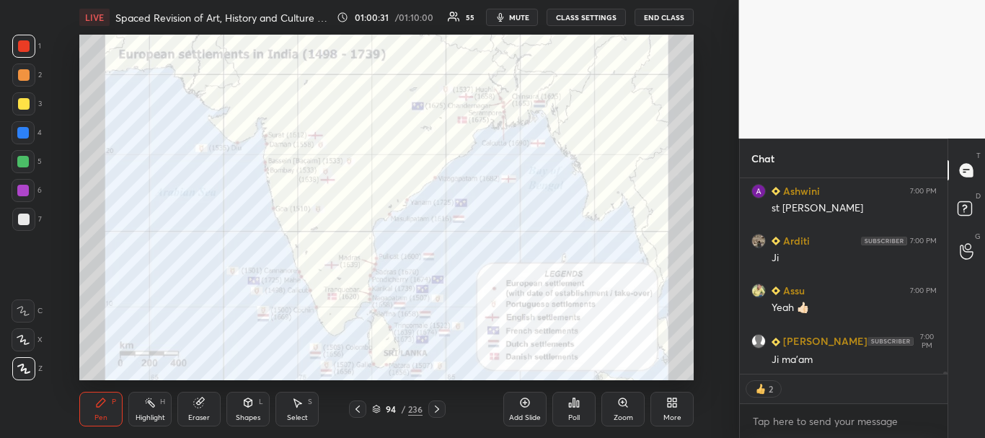
click at [362, 408] on icon at bounding box center [358, 409] width 12 height 12
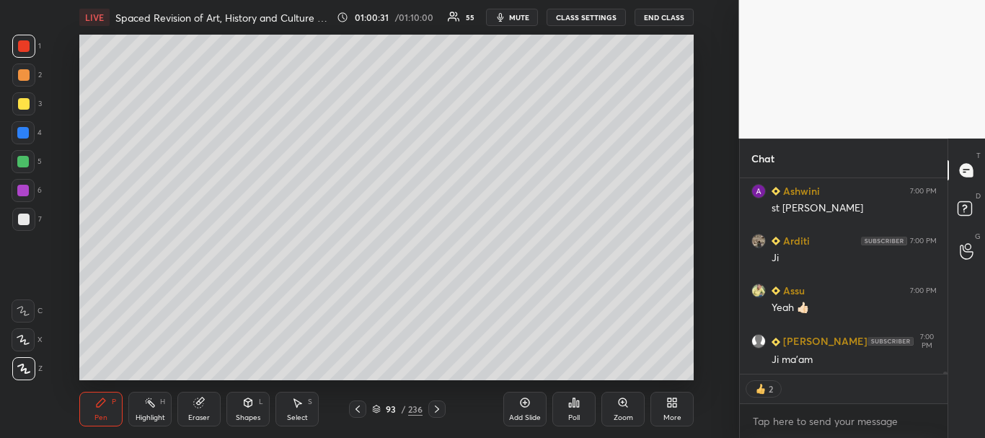
scroll to position [15710, 0]
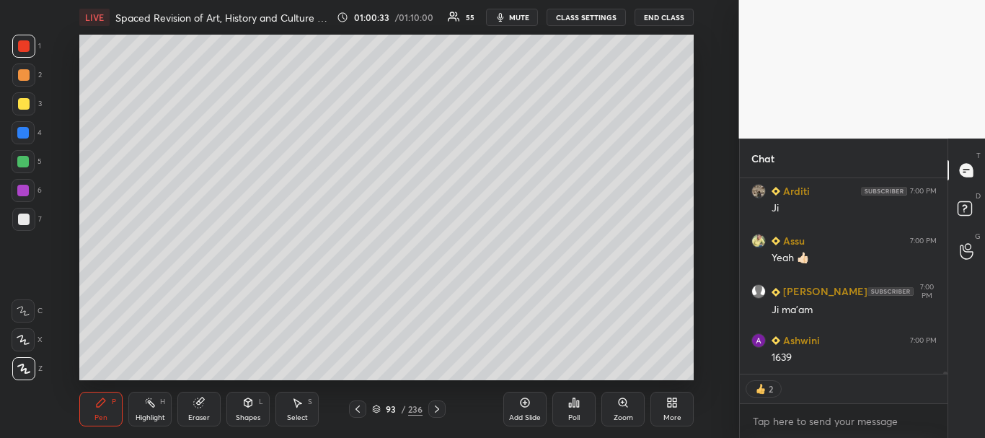
click at [525, 403] on icon at bounding box center [525, 403] width 12 height 12
click at [14, 226] on div at bounding box center [23, 219] width 23 height 23
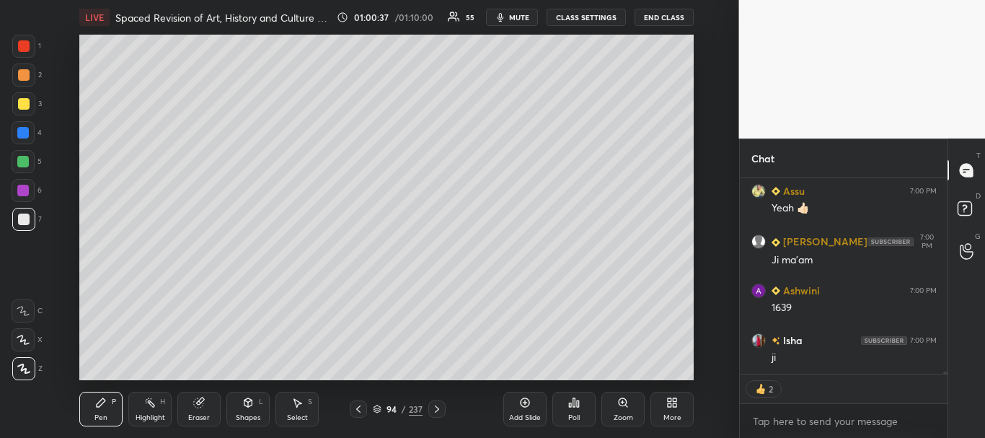
scroll to position [15730, 0]
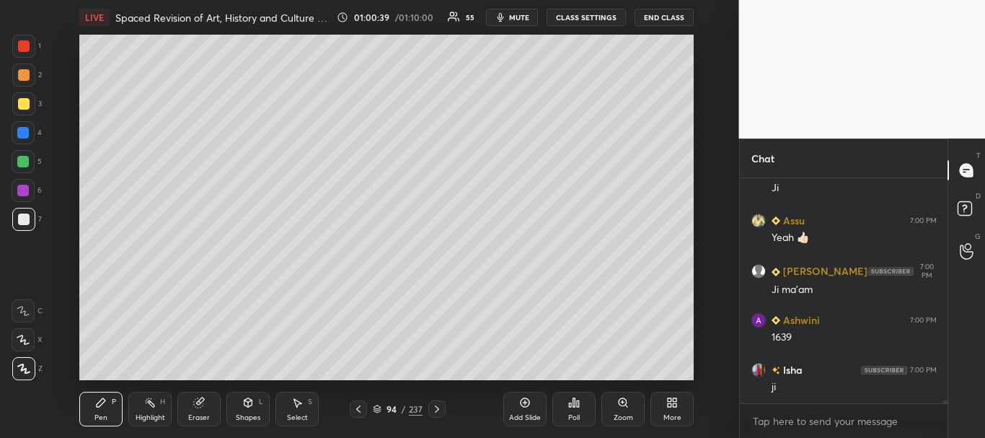
click at [527, 399] on icon at bounding box center [525, 402] width 9 height 9
click at [259, 406] on div "Shapes L" at bounding box center [247, 409] width 43 height 35
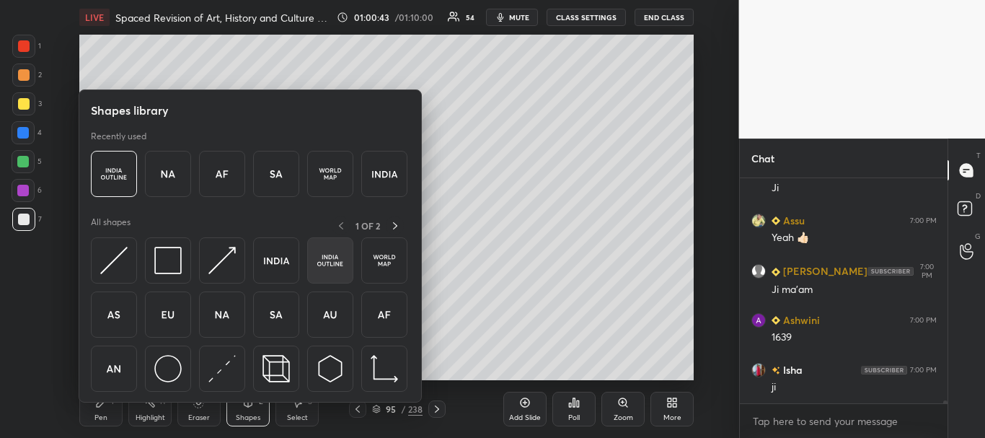
click at [325, 258] on img at bounding box center [330, 260] width 27 height 27
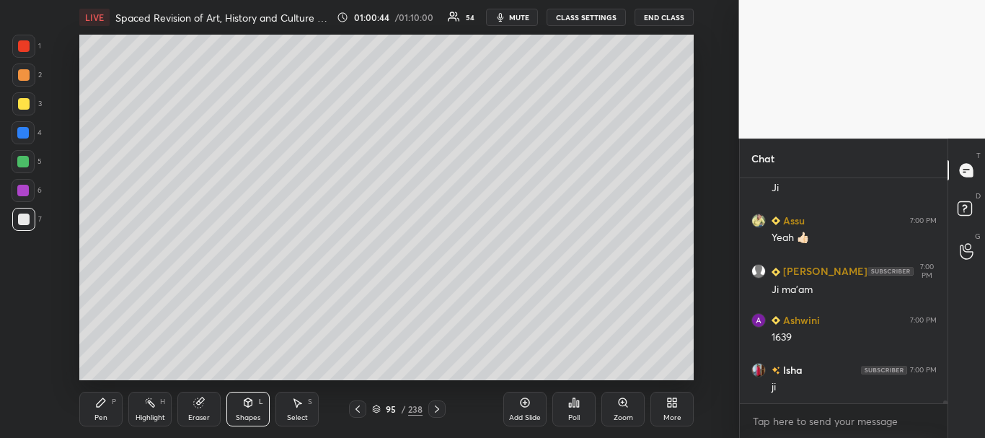
click at [244, 407] on icon at bounding box center [248, 403] width 12 height 12
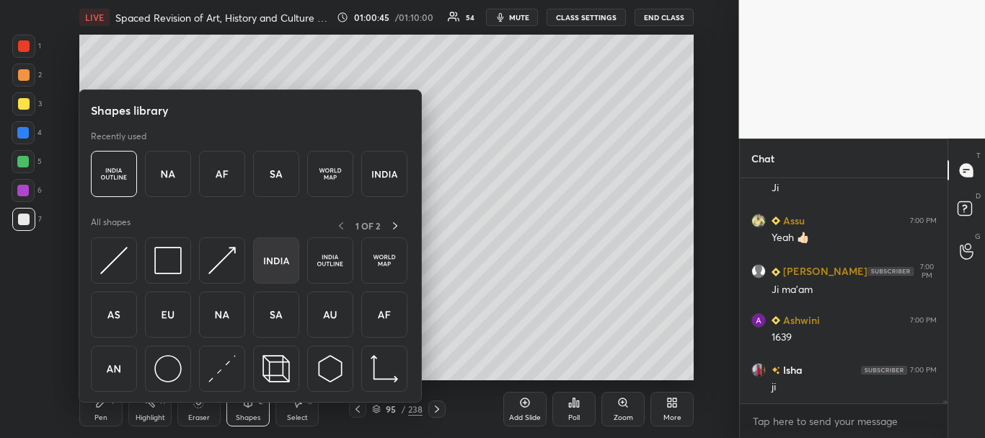
click at [274, 268] on img at bounding box center [276, 260] width 27 height 27
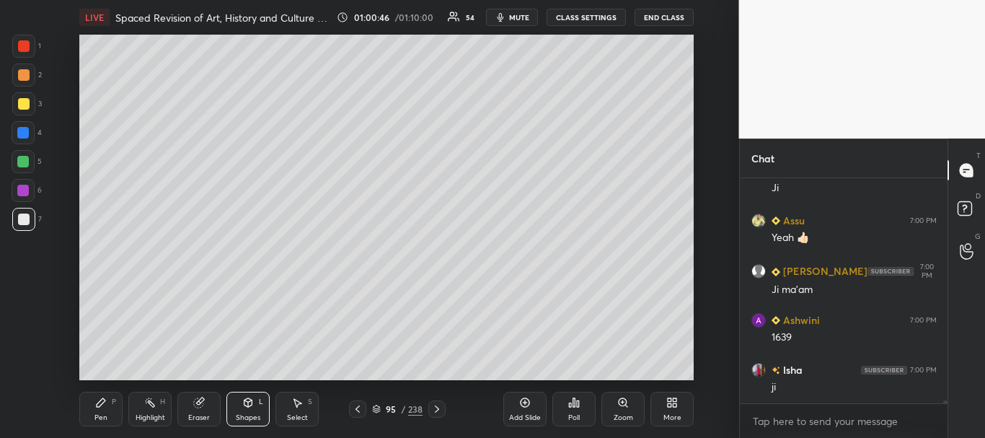
click at [27, 217] on div at bounding box center [24, 220] width 12 height 12
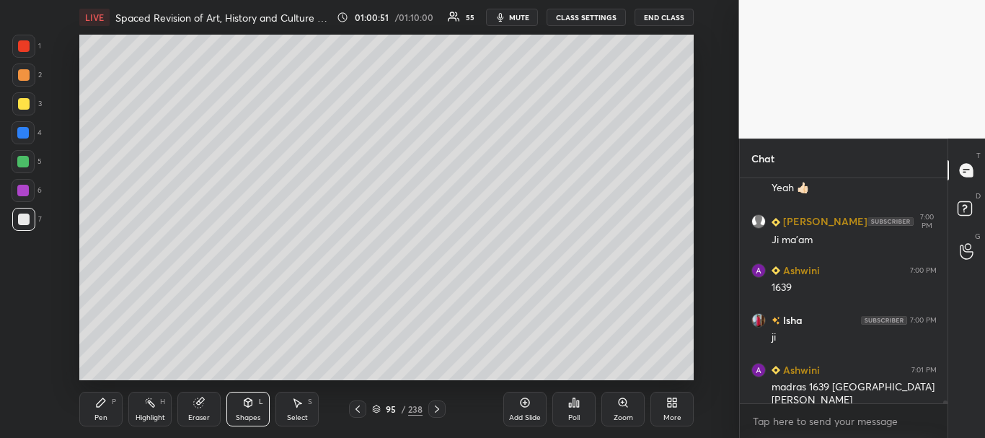
click at [22, 104] on div at bounding box center [24, 104] width 12 height 12
drag, startPoint x: 95, startPoint y: 408, endPoint x: 138, endPoint y: 382, distance: 50.5
click at [96, 408] on div "Pen P" at bounding box center [100, 409] width 43 height 35
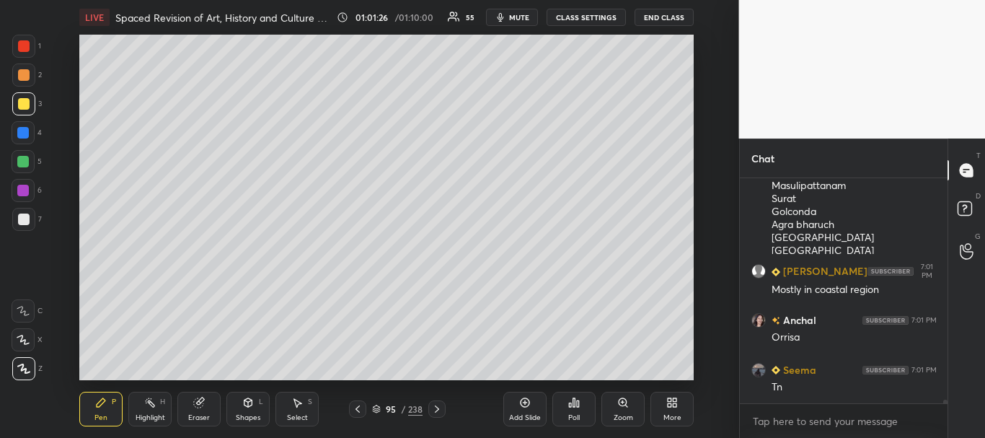
scroll to position [15321, 0]
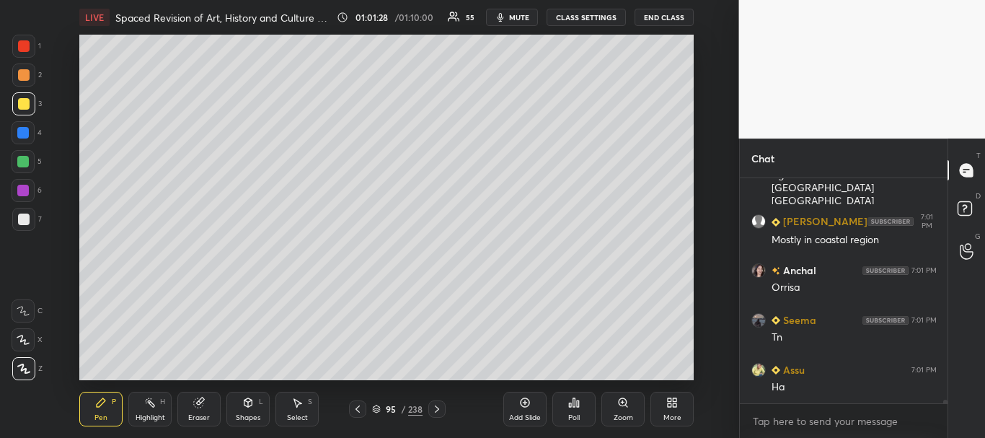
click at [21, 131] on div at bounding box center [23, 133] width 12 height 12
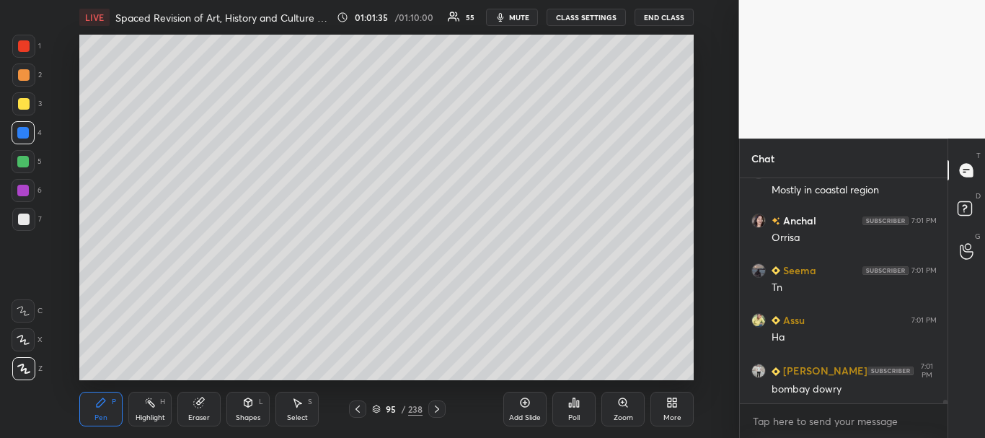
scroll to position [15420, 0]
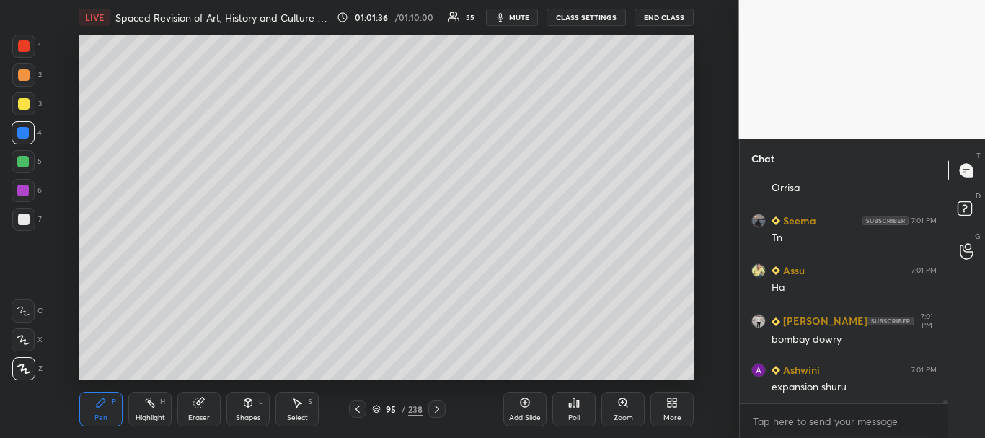
click at [356, 409] on icon at bounding box center [358, 409] width 12 height 12
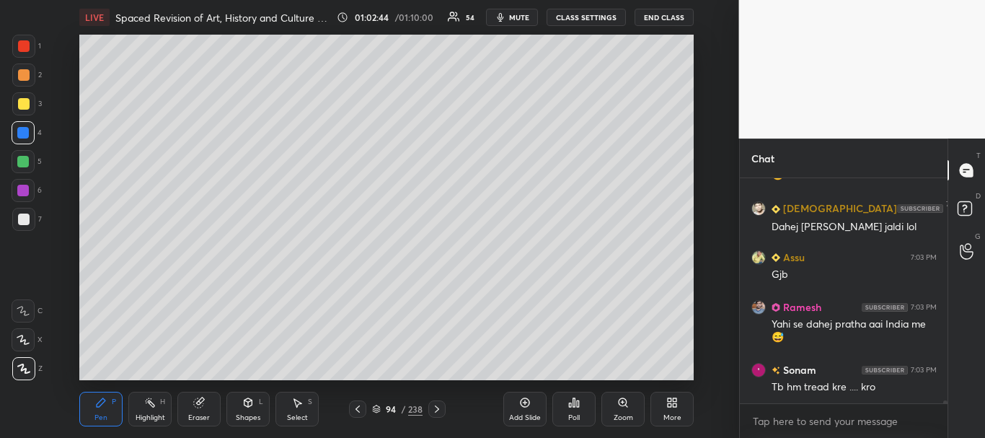
scroll to position [17188, 0]
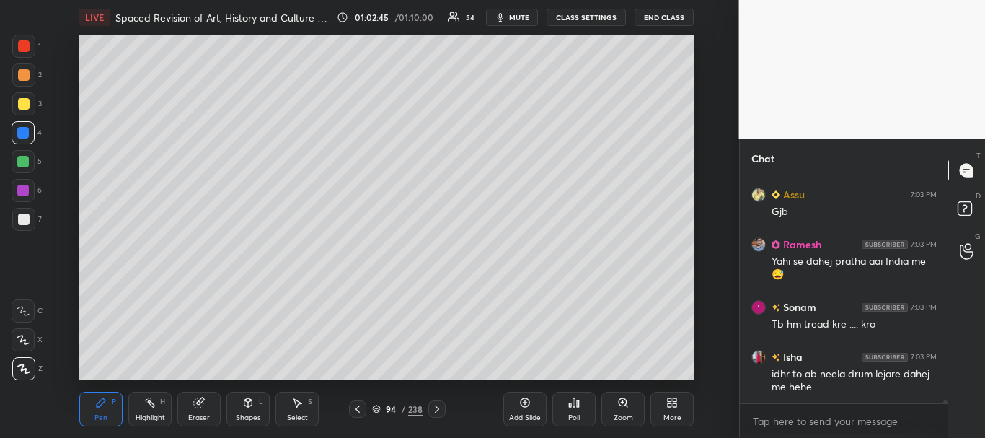
click at [18, 131] on div at bounding box center [23, 133] width 12 height 12
drag, startPoint x: 14, startPoint y: 106, endPoint x: 74, endPoint y: 97, distance: 59.9
click at [16, 106] on div at bounding box center [23, 103] width 23 height 23
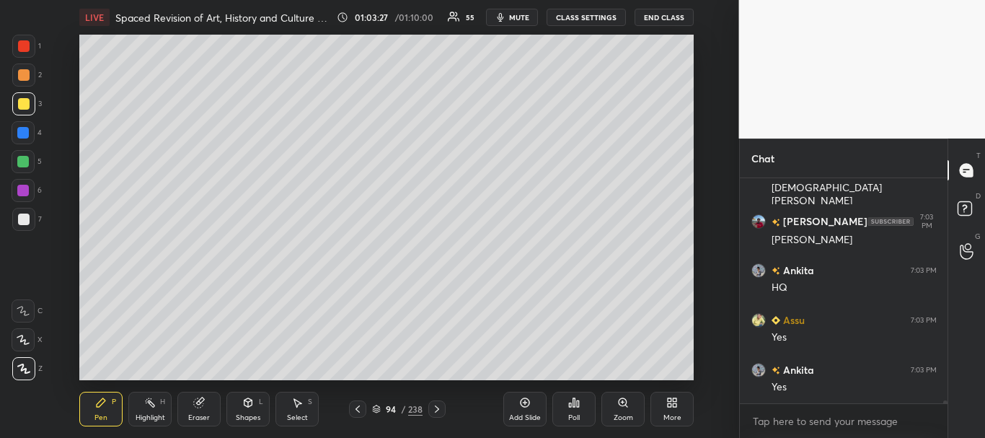
scroll to position [17824, 0]
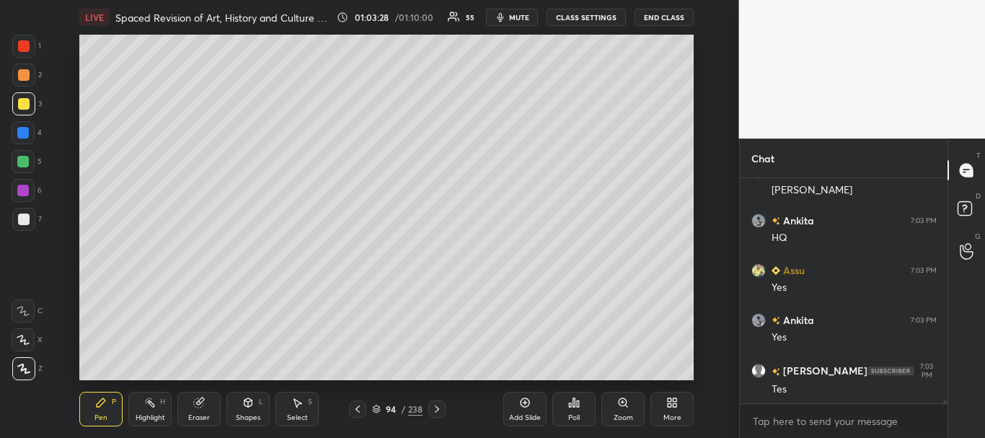
click at [439, 408] on icon at bounding box center [437, 409] width 12 height 12
click at [20, 157] on div at bounding box center [23, 162] width 12 height 12
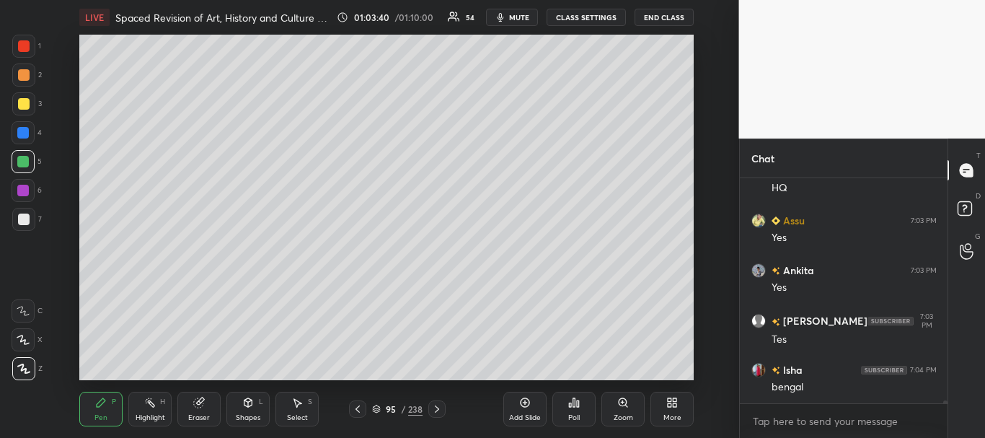
click at [357, 408] on icon at bounding box center [358, 408] width 4 height 7
click at [22, 219] on div at bounding box center [24, 220] width 12 height 12
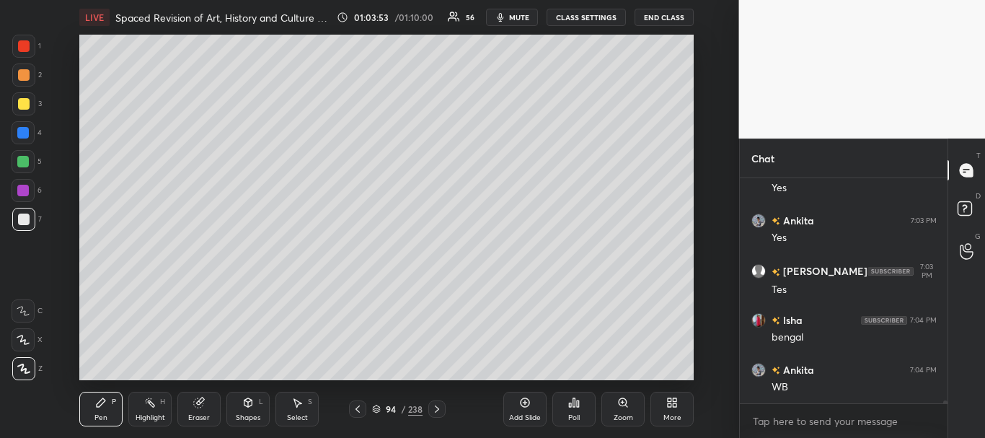
click at [20, 152] on div at bounding box center [23, 161] width 23 height 23
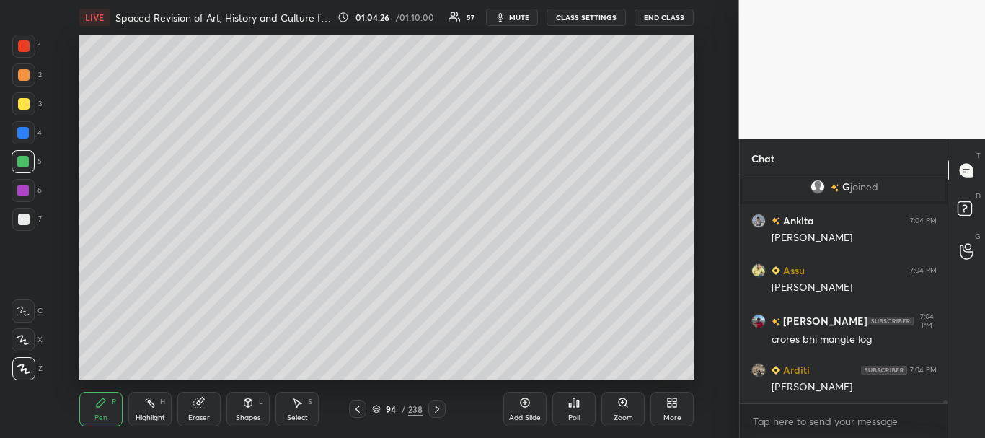
scroll to position [17353, 0]
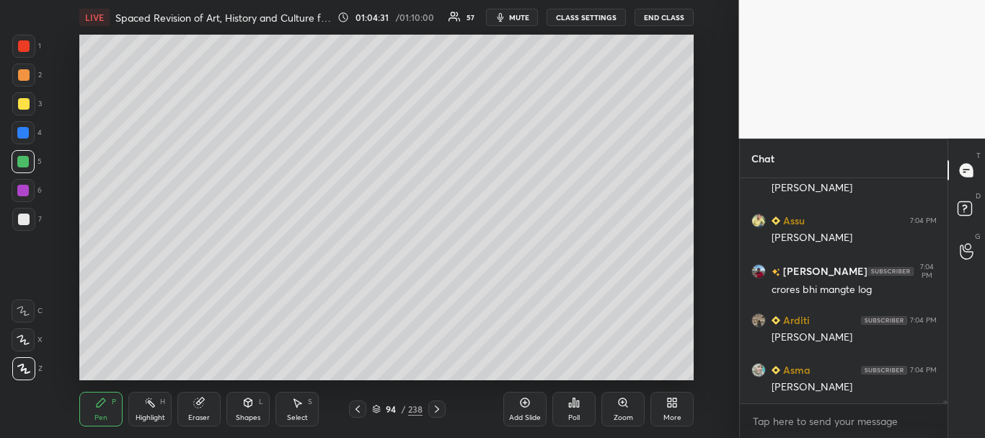
click at [24, 169] on div at bounding box center [23, 161] width 23 height 23
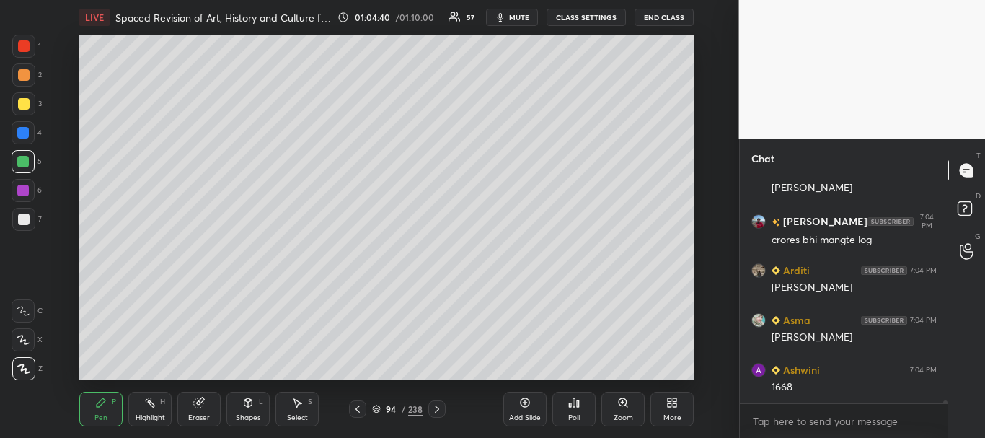
scroll to position [17453, 0]
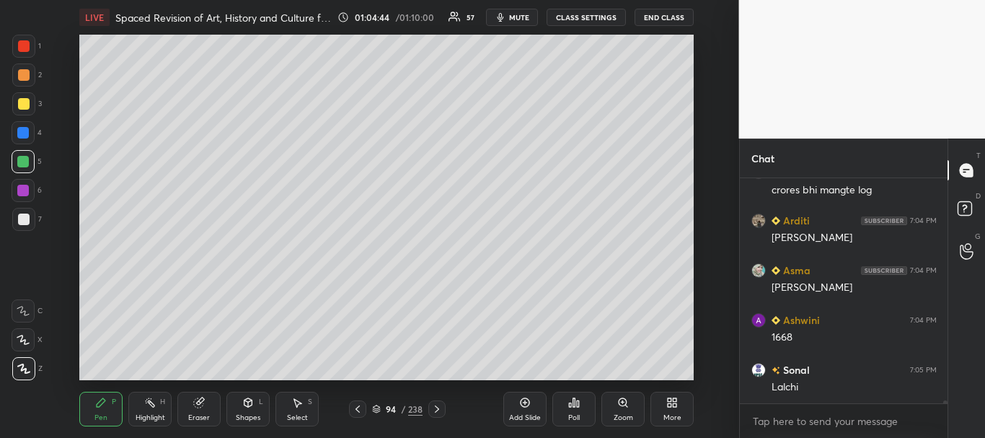
click at [19, 164] on div at bounding box center [23, 162] width 12 height 12
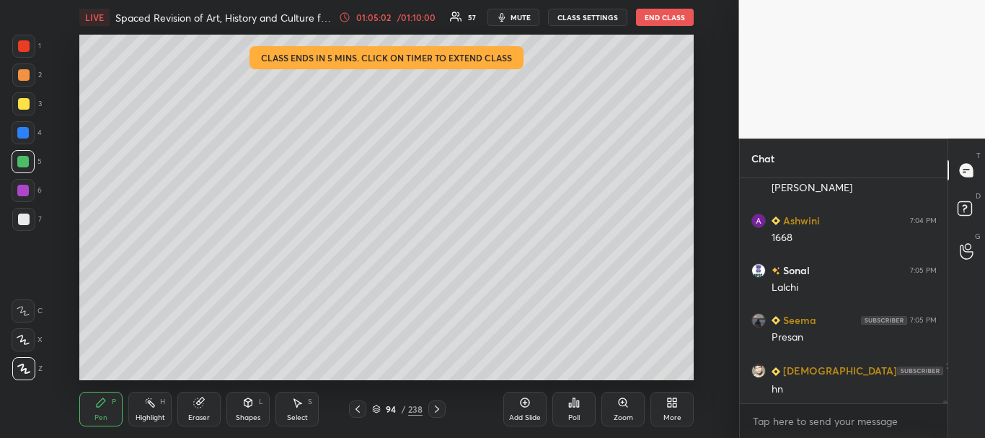
scroll to position [17602, 0]
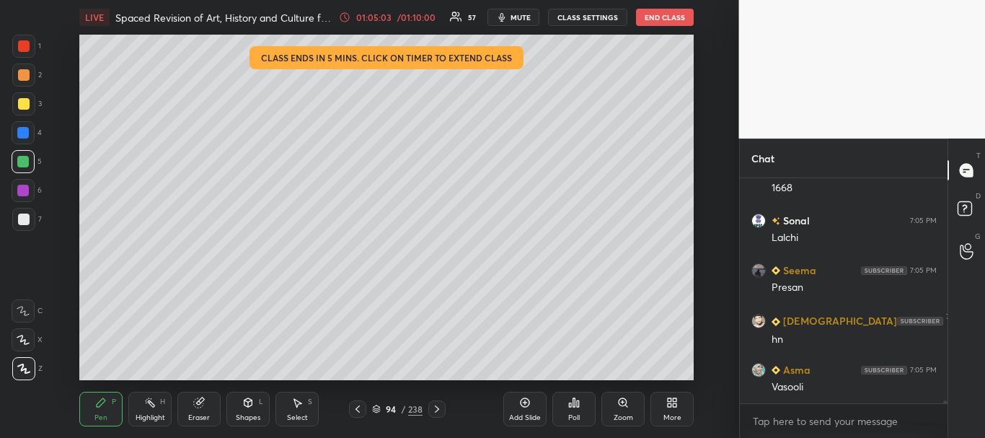
click at [408, 18] on div "/ 01:10:00" at bounding box center [416, 17] width 45 height 9
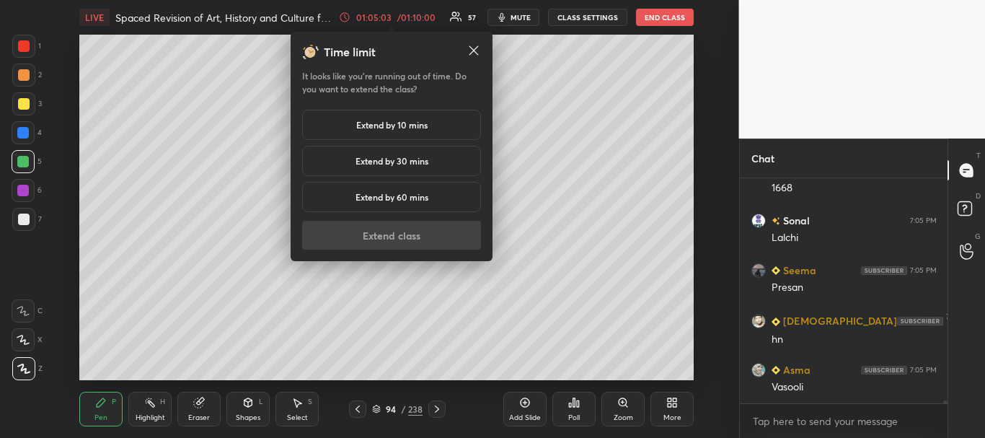
scroll to position [17652, 0]
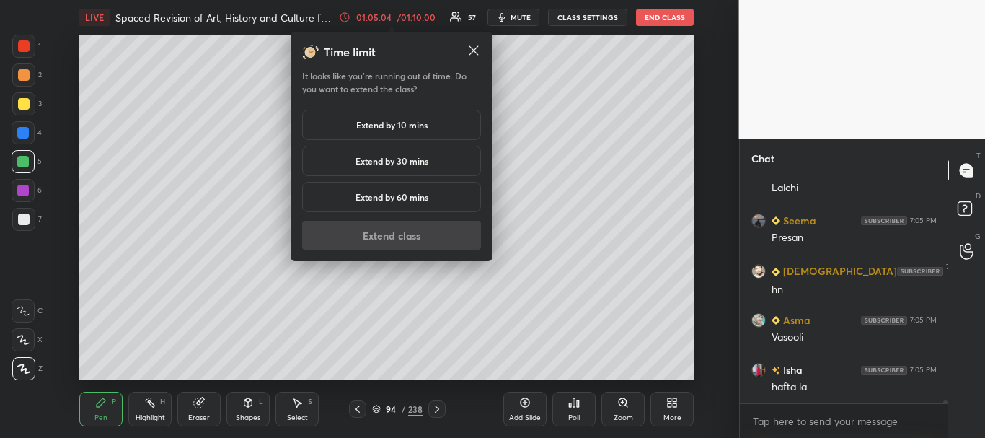
click at [402, 159] on h5 "Extend by 30 mins" at bounding box center [392, 160] width 73 height 13
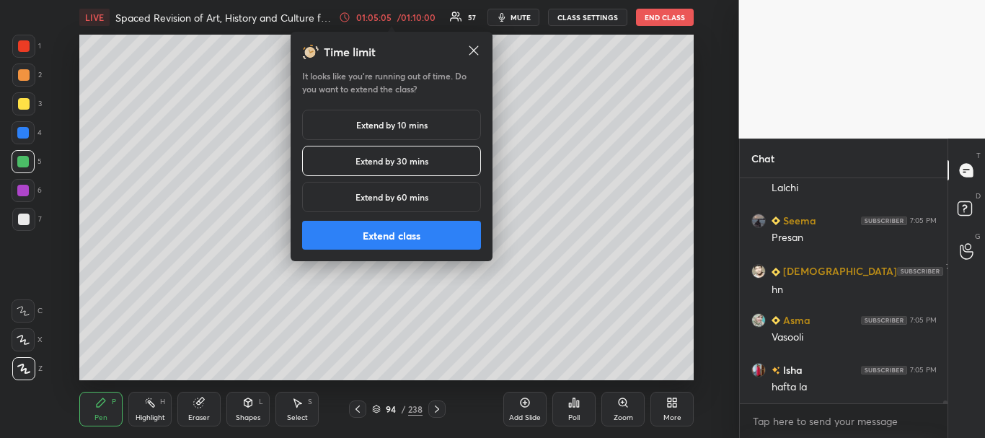
click at [402, 232] on button "Extend class" at bounding box center [391, 235] width 179 height 29
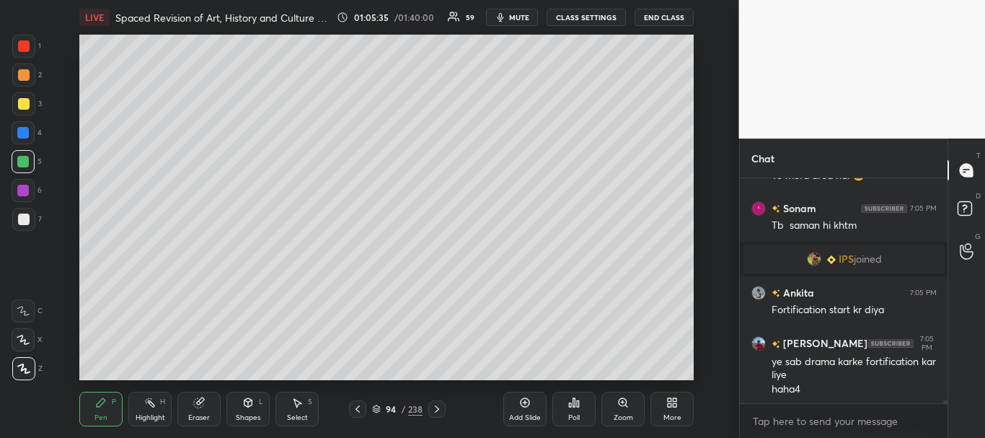
scroll to position [17898, 0]
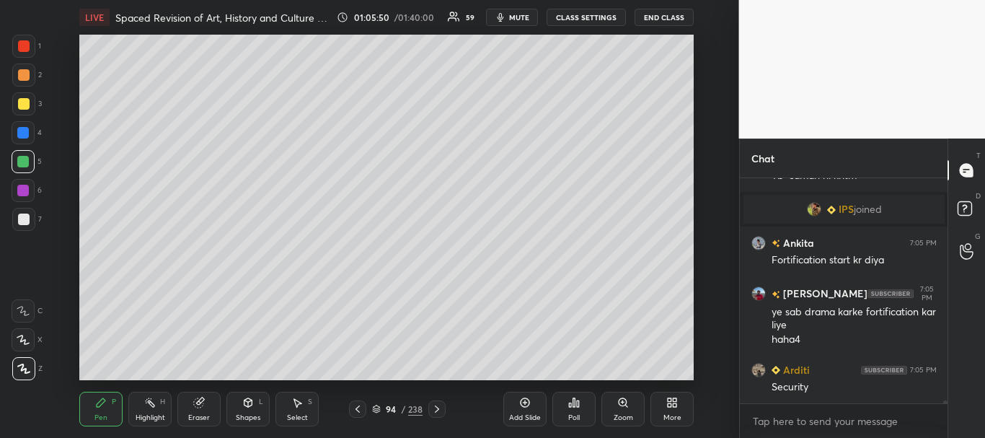
click at [18, 156] on div at bounding box center [23, 162] width 12 height 12
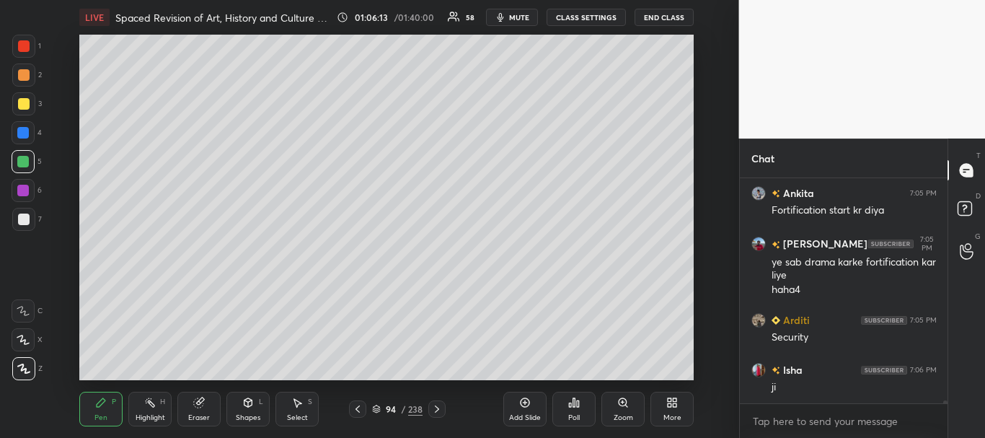
click at [30, 107] on div at bounding box center [23, 103] width 23 height 23
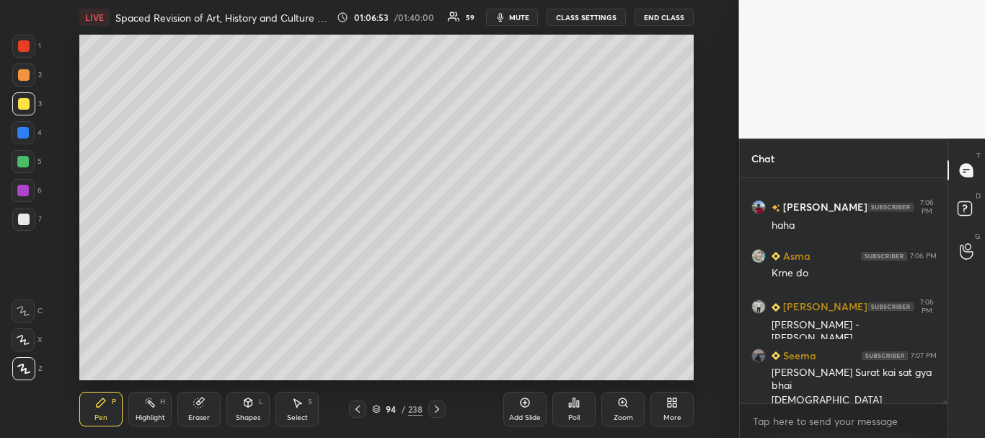
scroll to position [18261, 0]
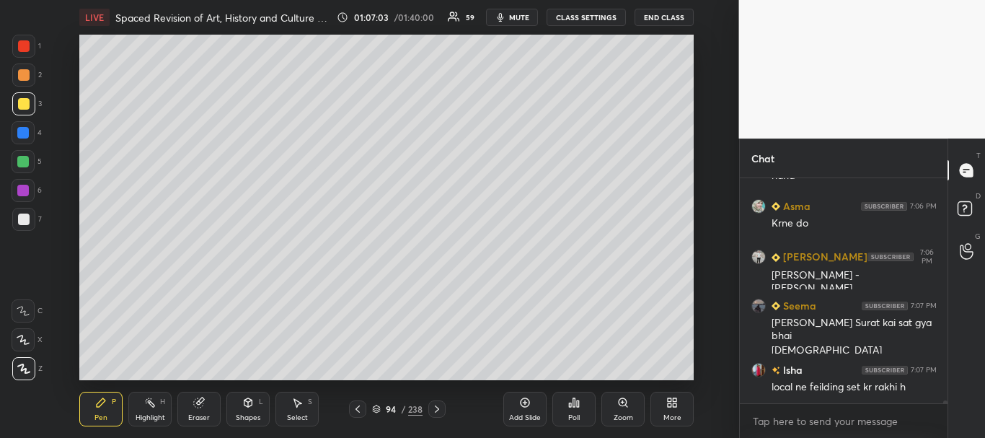
click at [18, 219] on div at bounding box center [24, 220] width 12 height 12
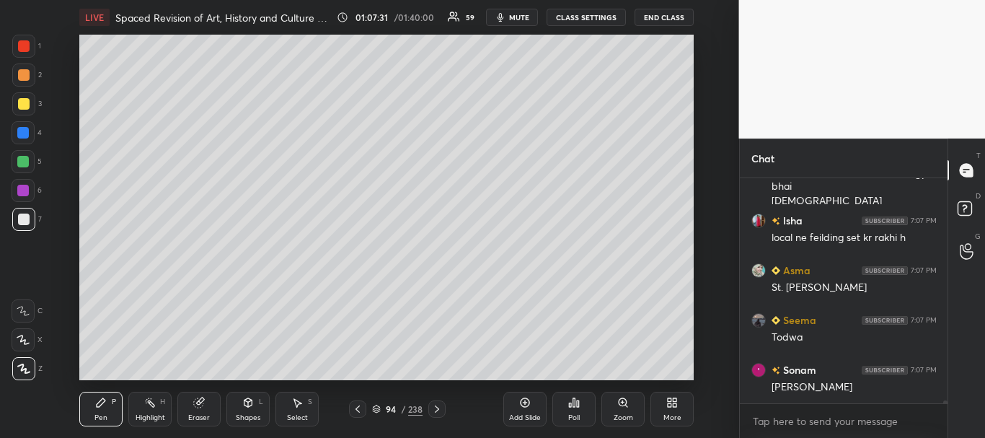
scroll to position [18460, 0]
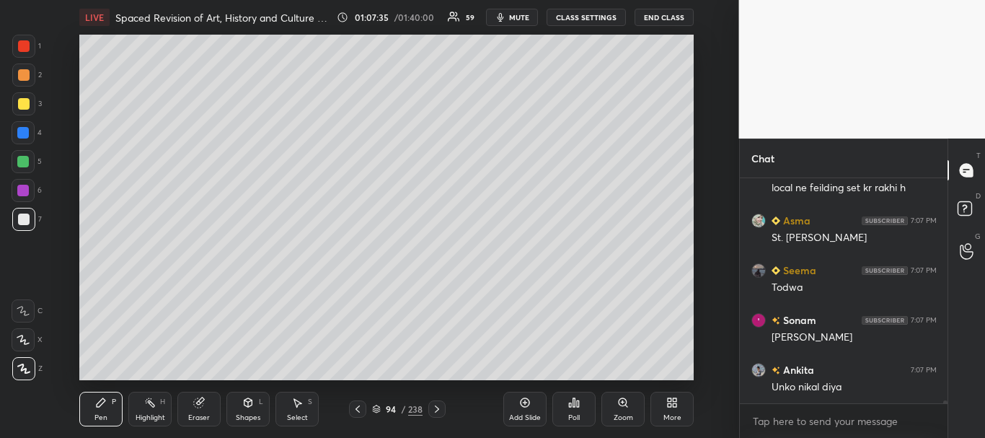
click at [19, 221] on div at bounding box center [24, 220] width 12 height 12
click at [358, 408] on icon at bounding box center [358, 409] width 12 height 12
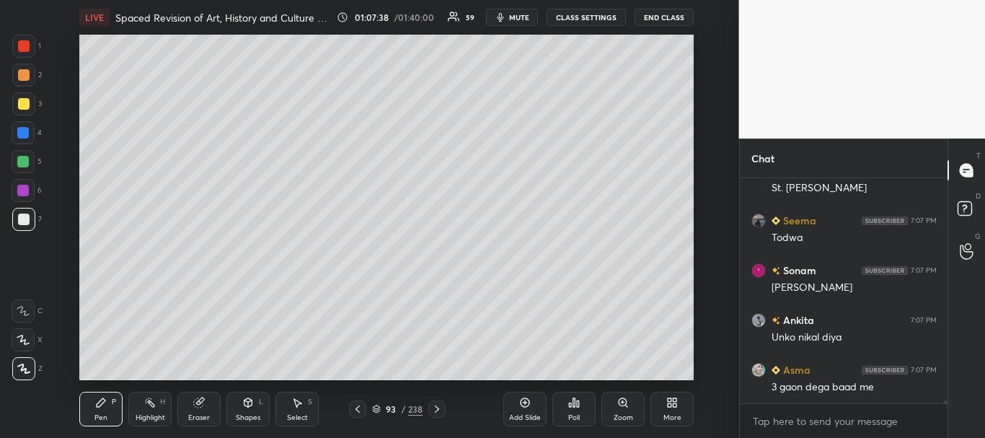
click at [437, 408] on icon at bounding box center [437, 408] width 4 height 7
click at [438, 408] on icon at bounding box center [437, 408] width 4 height 7
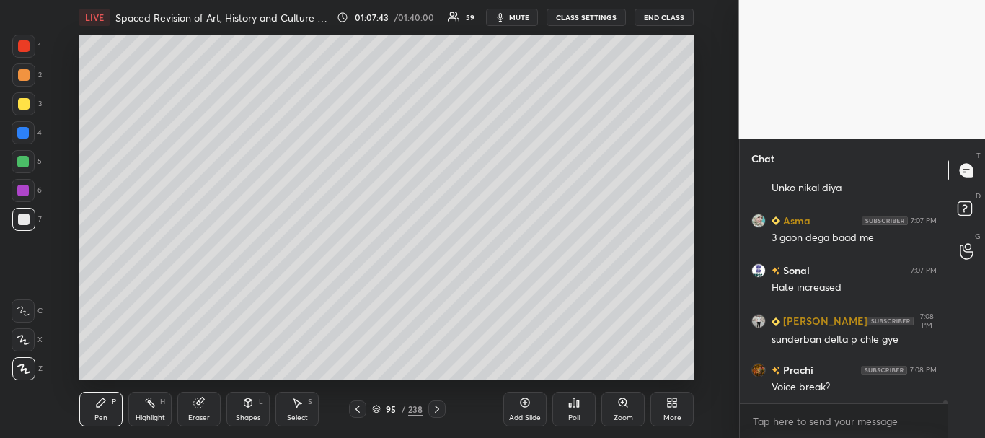
scroll to position [18709, 0]
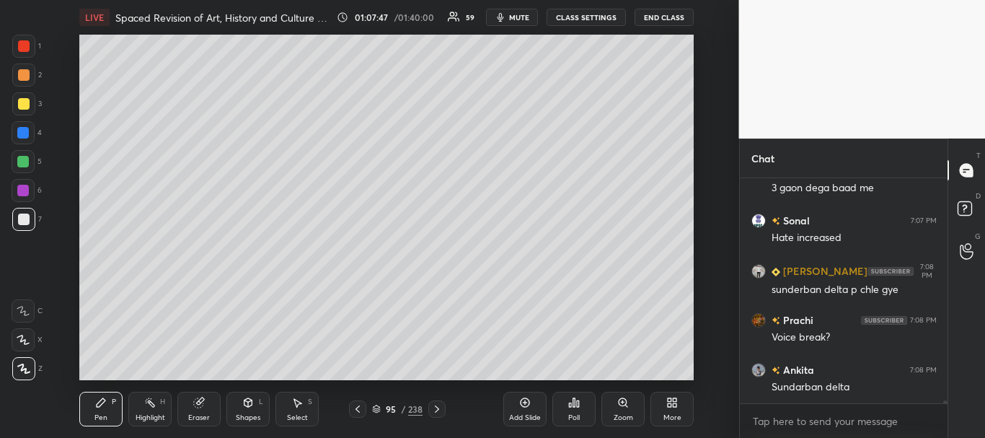
click at [361, 410] on icon at bounding box center [358, 409] width 12 height 12
click at [22, 100] on div at bounding box center [24, 104] width 12 height 12
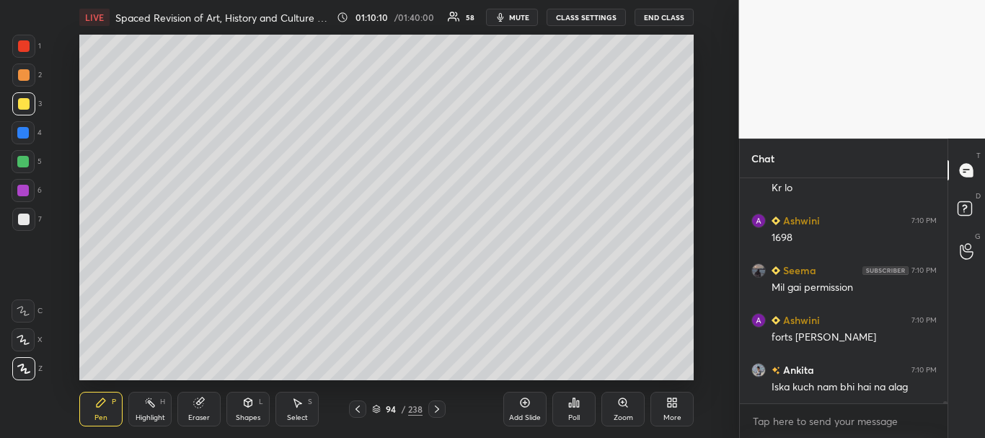
scroll to position [20034, 0]
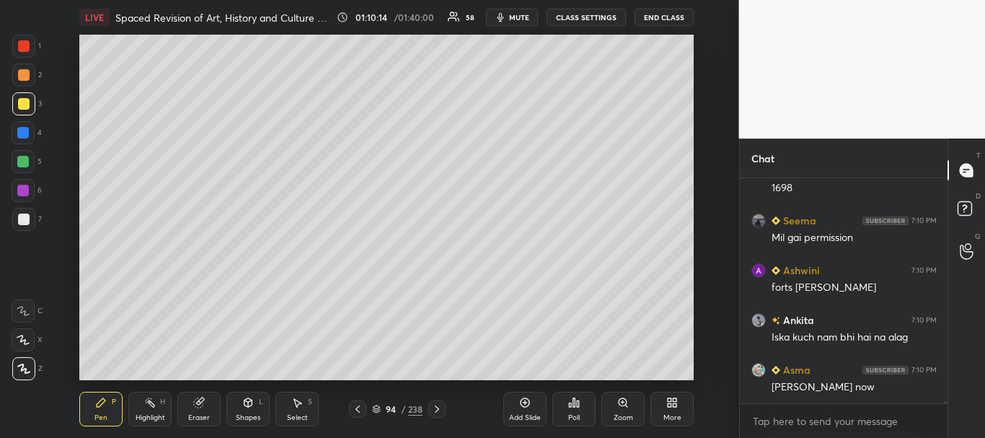
click at [574, 369] on div "LIVE Spaced Revision of Art, History and Culture for UPSC CSE D53 01:10:14 / 01…" at bounding box center [387, 219] width 682 height 438
click at [597, 370] on div "LIVE Spaced Revision of Art, History and Culture for UPSC CSE D53 01:10:23 / 01…" at bounding box center [387, 219] width 682 height 438
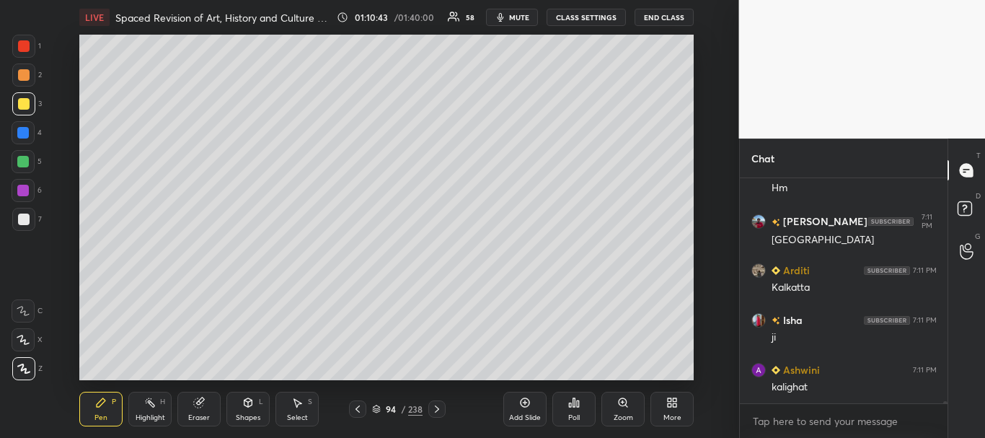
scroll to position [20432, 0]
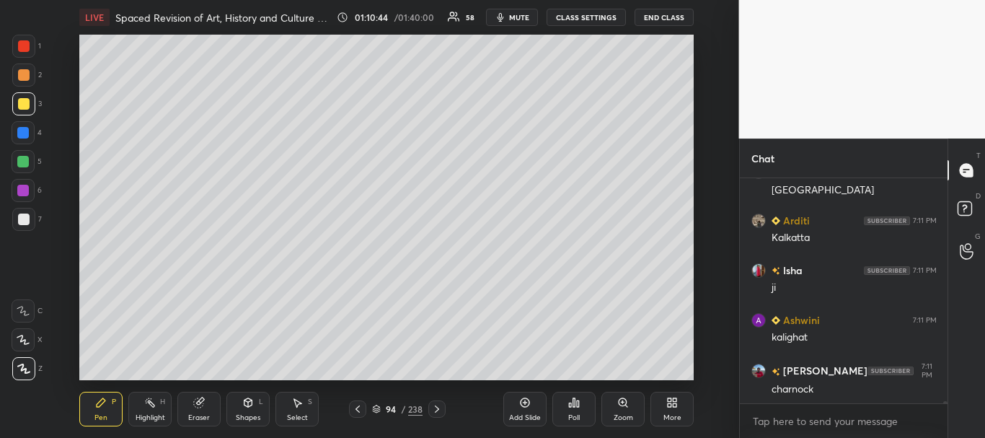
drag, startPoint x: 25, startPoint y: 136, endPoint x: 74, endPoint y: 182, distance: 68.4
click at [25, 136] on div at bounding box center [23, 133] width 12 height 12
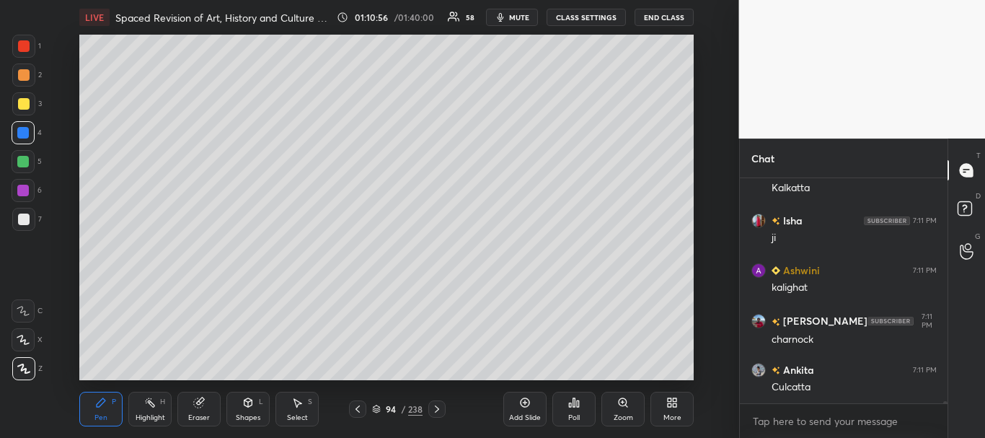
scroll to position [20532, 0]
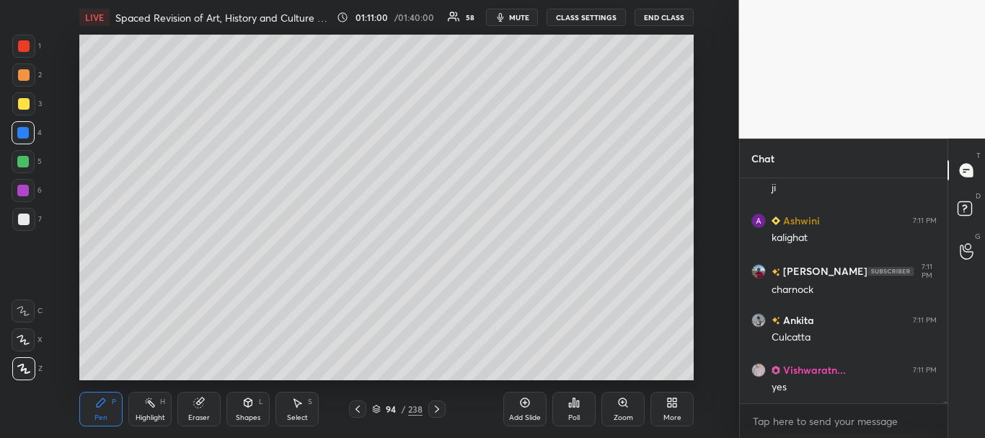
click at [439, 409] on icon at bounding box center [437, 408] width 4 height 7
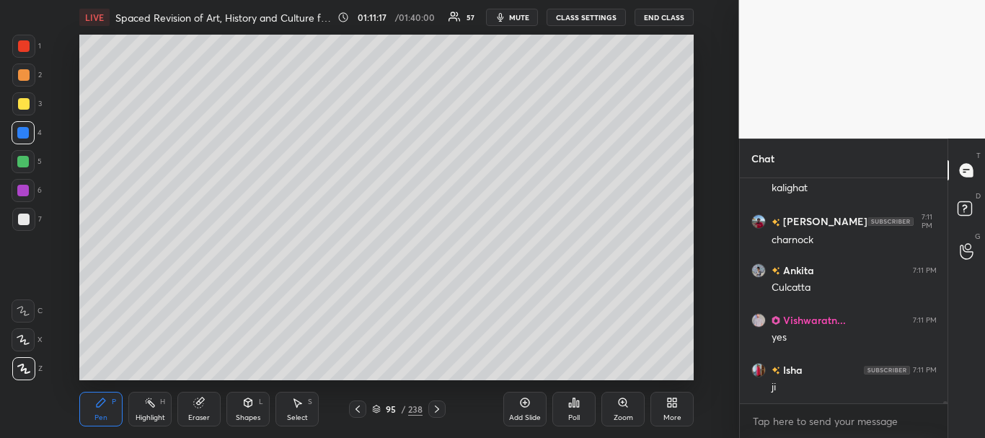
scroll to position [20631, 0]
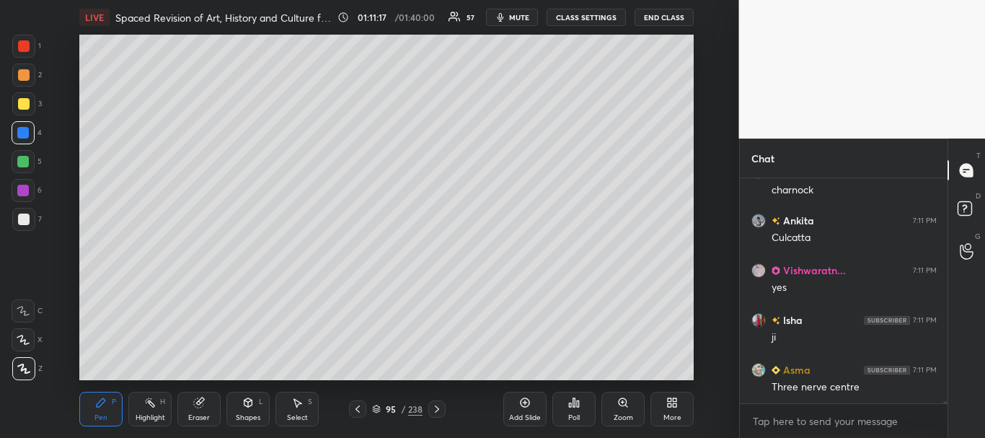
click at [360, 404] on icon at bounding box center [358, 409] width 12 height 12
click at [358, 404] on icon at bounding box center [358, 409] width 12 height 12
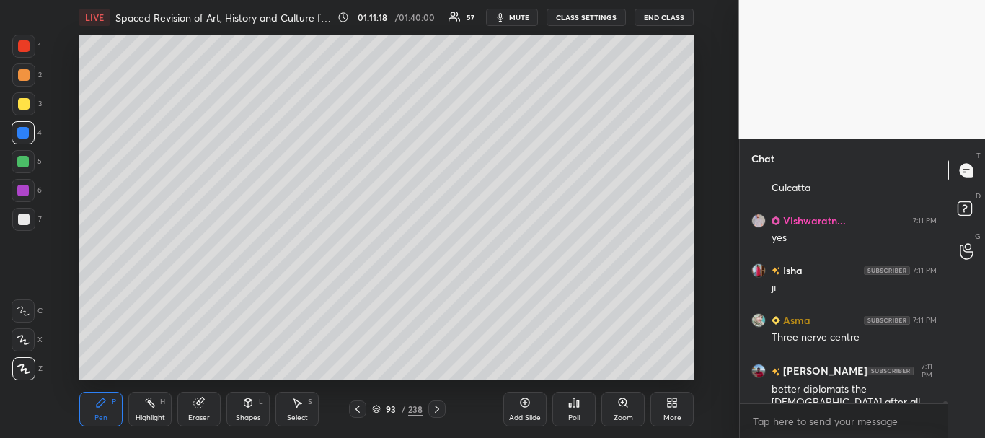
click at [358, 408] on icon at bounding box center [358, 408] width 4 height 7
click at [357, 408] on icon at bounding box center [358, 408] width 4 height 7
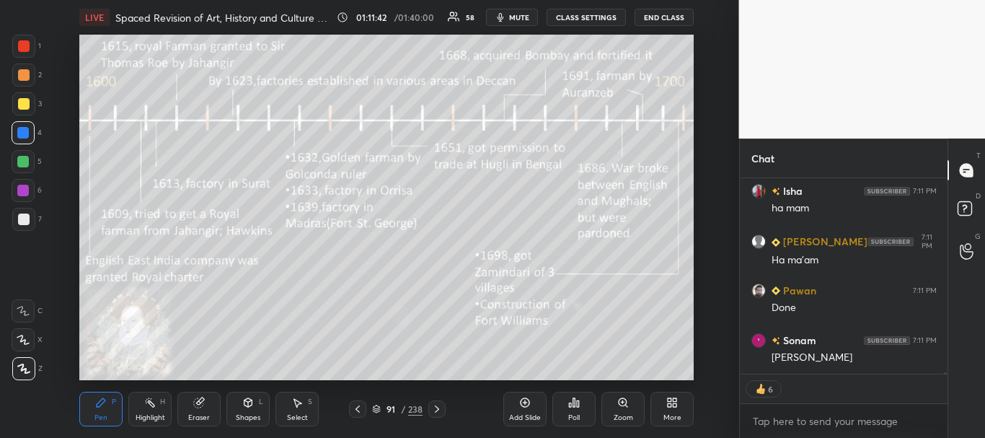
scroll to position [21308, 0]
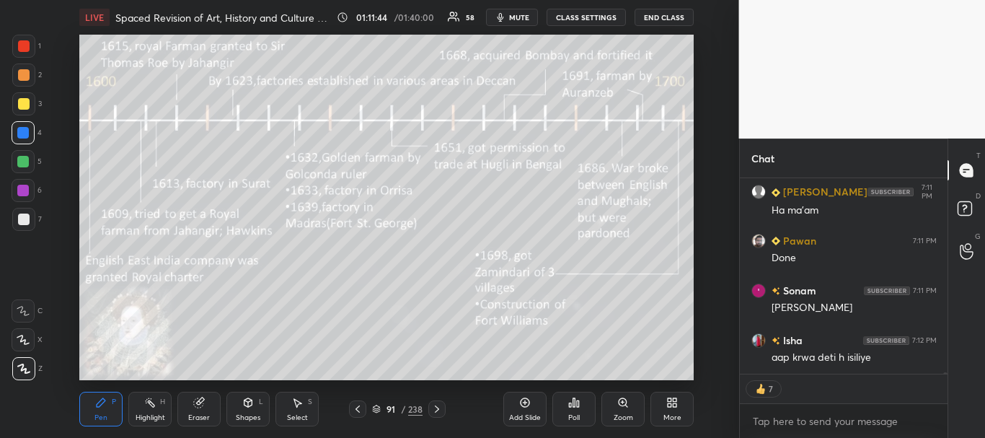
click at [439, 404] on icon at bounding box center [437, 409] width 12 height 12
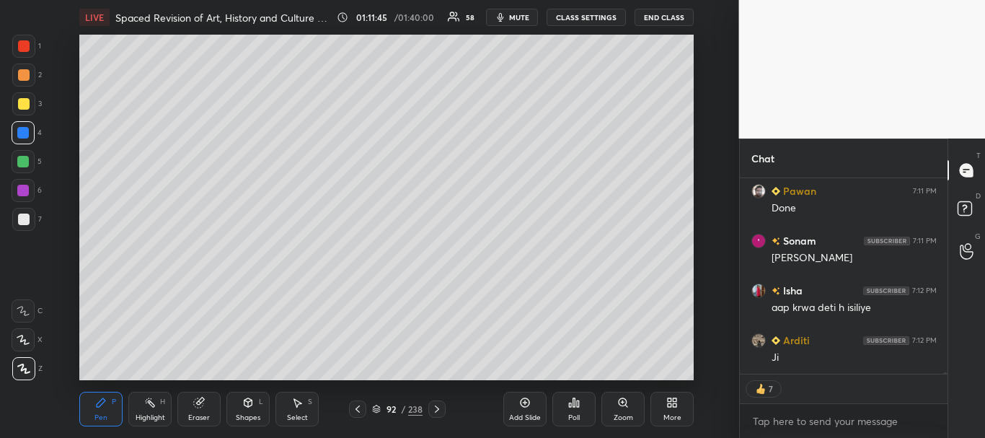
click at [441, 405] on icon at bounding box center [437, 409] width 12 height 12
click at [442, 405] on icon at bounding box center [437, 409] width 12 height 12
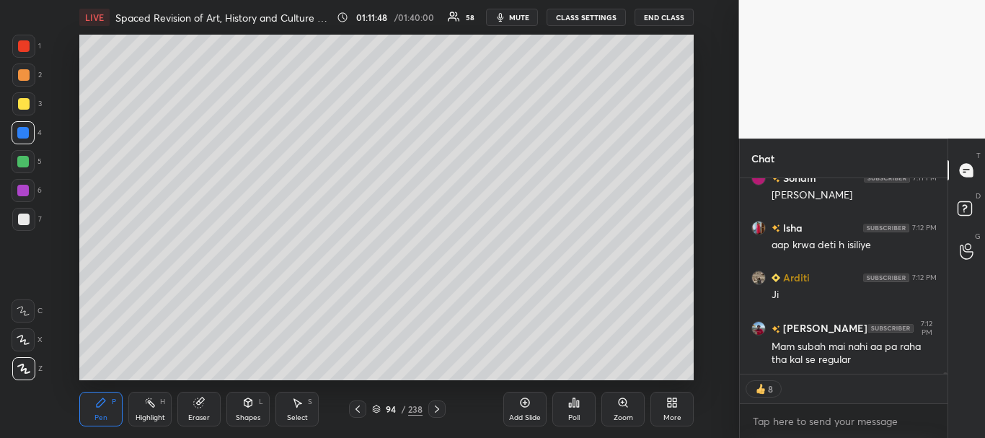
click at [359, 405] on icon at bounding box center [358, 409] width 12 height 12
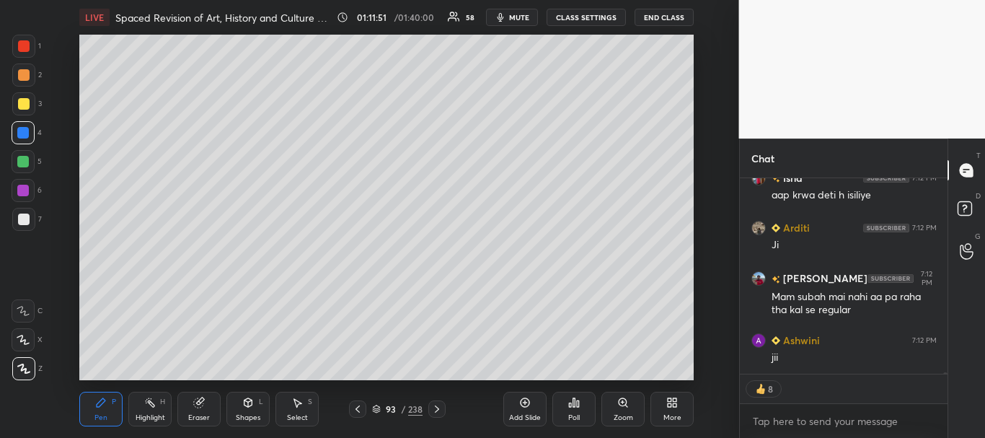
scroll to position [21520, 0]
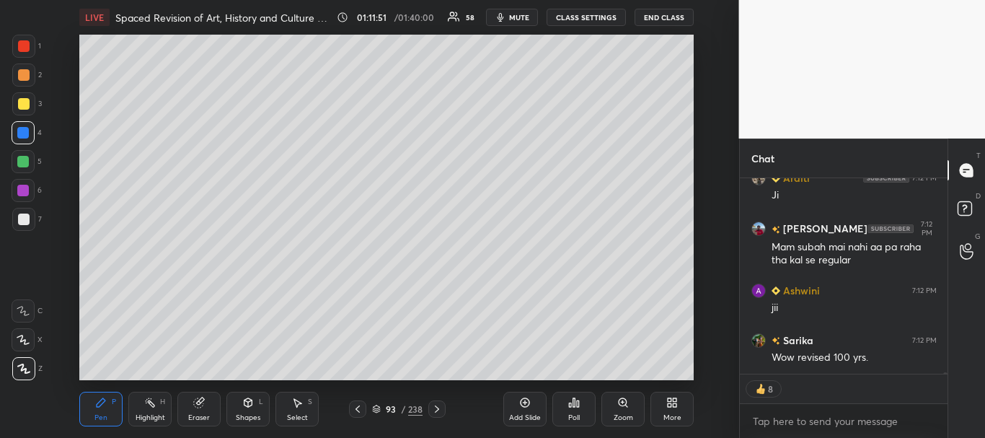
click at [361, 408] on icon at bounding box center [358, 409] width 12 height 12
click at [359, 409] on icon at bounding box center [358, 409] width 12 height 12
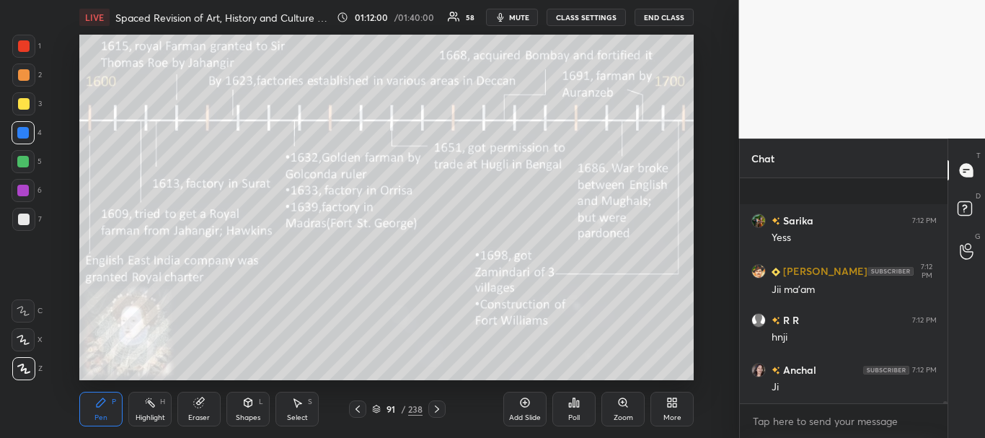
scroll to position [21839, 0]
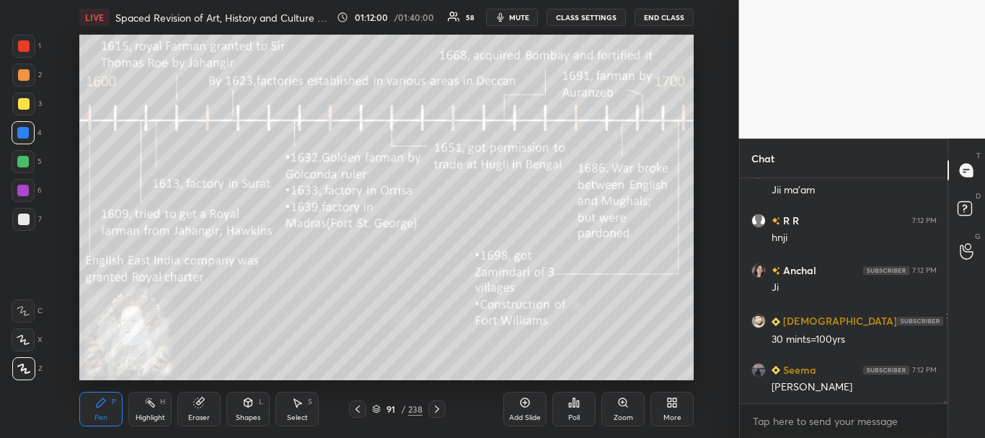
click at [525, 407] on icon at bounding box center [525, 402] width 9 height 9
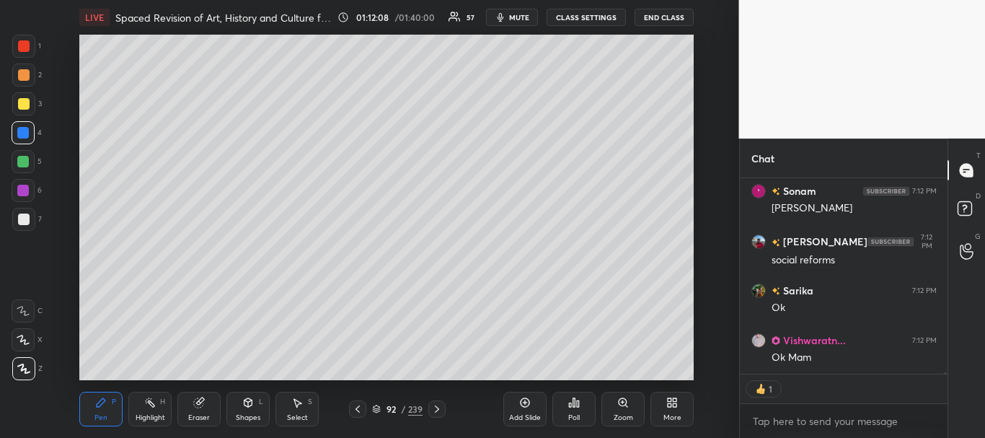
scroll to position [22217, 0]
click at [356, 408] on icon at bounding box center [358, 409] width 12 height 12
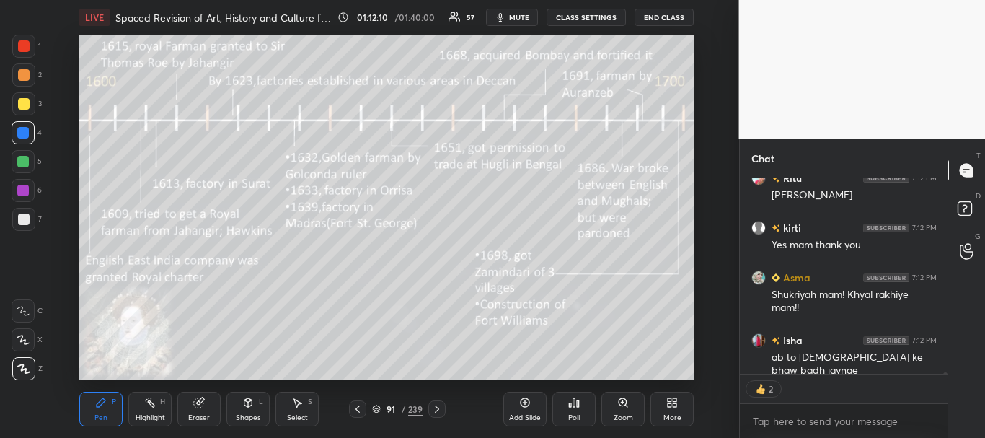
click at [441, 408] on icon at bounding box center [437, 409] width 12 height 12
click at [441, 411] on icon at bounding box center [437, 409] width 12 height 12
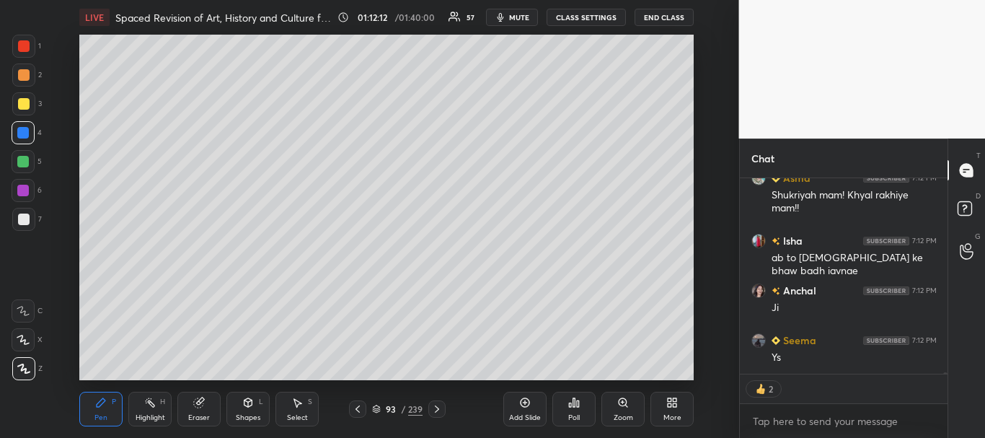
click at [439, 408] on icon at bounding box center [437, 409] width 12 height 12
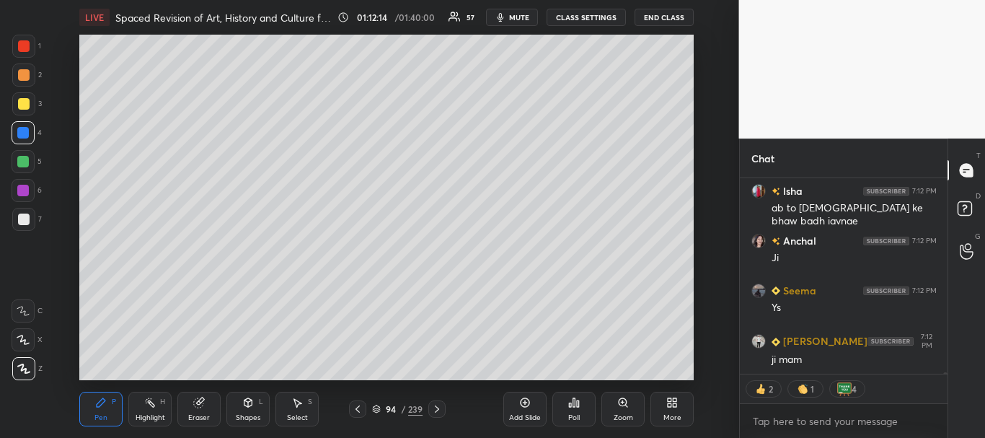
click at [441, 408] on icon at bounding box center [437, 409] width 12 height 12
click at [440, 410] on icon at bounding box center [437, 409] width 12 height 12
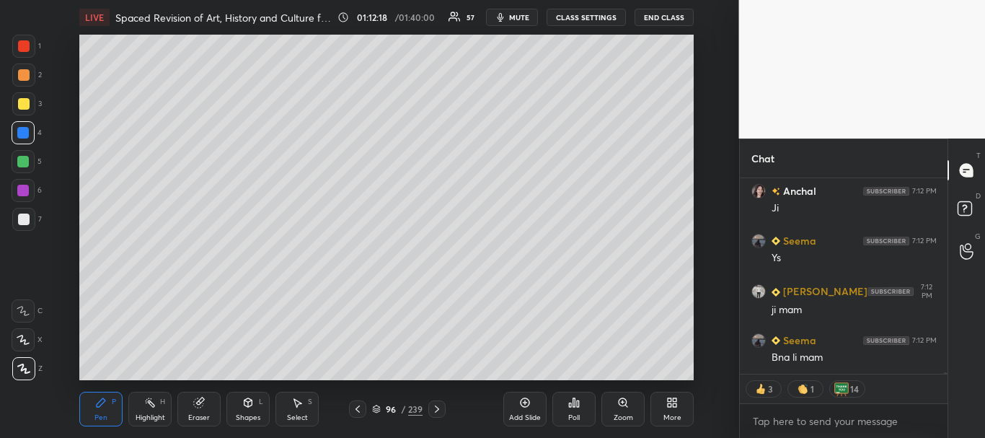
click at [360, 405] on icon at bounding box center [358, 409] width 12 height 12
click at [360, 408] on icon at bounding box center [358, 409] width 12 height 12
click at [359, 409] on icon at bounding box center [358, 409] width 12 height 12
click at [678, 405] on icon at bounding box center [672, 403] width 12 height 12
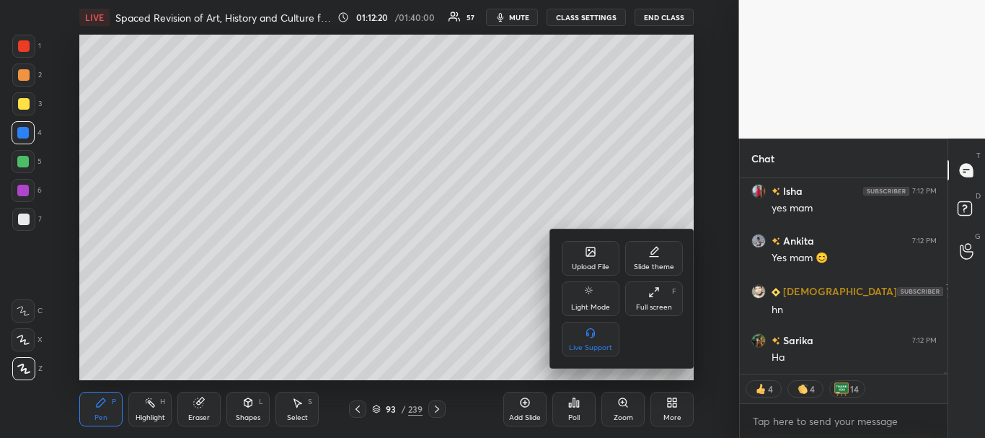
click at [589, 259] on div "Upload File" at bounding box center [591, 258] width 58 height 35
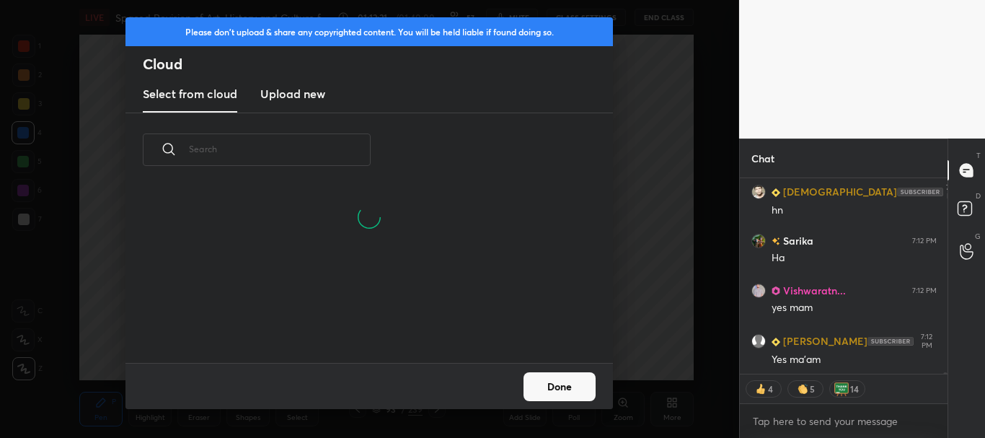
click at [300, 101] on new "Upload new" at bounding box center [292, 94] width 65 height 36
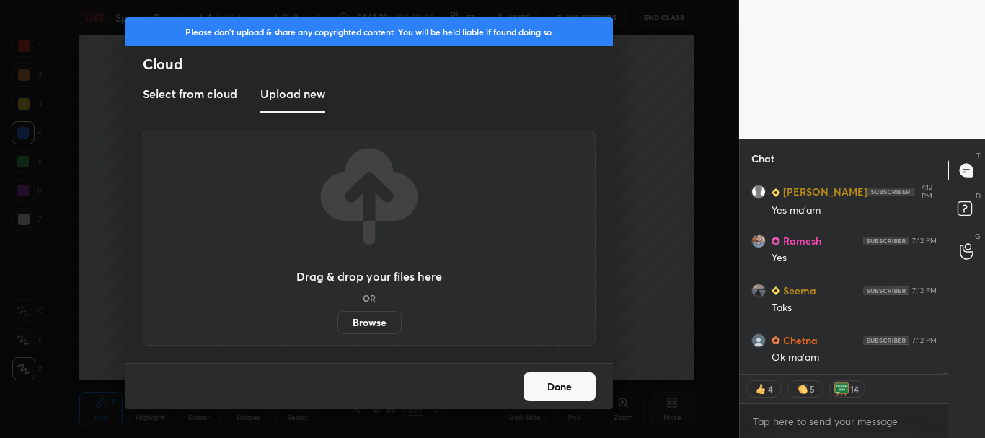
click at [370, 315] on label "Browse" at bounding box center [370, 322] width 64 height 23
click at [338, 315] on input "Browse" at bounding box center [338, 322] width 0 height 23
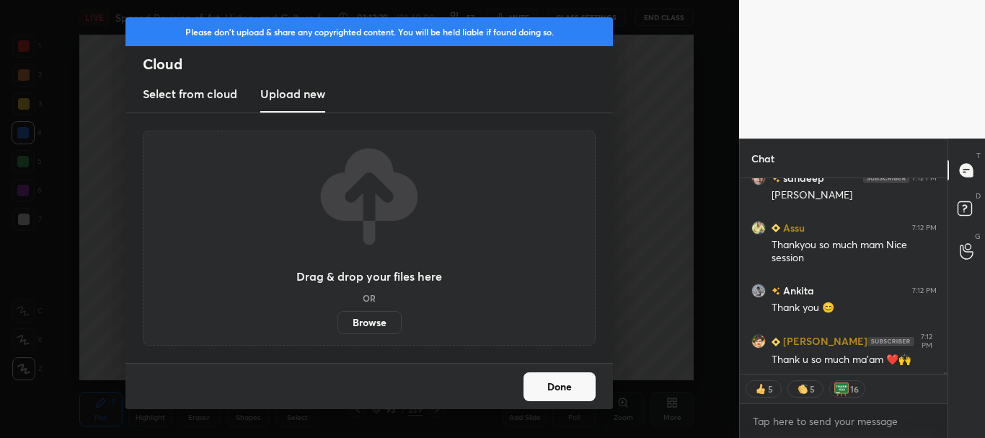
click at [553, 390] on button "Done" at bounding box center [560, 386] width 72 height 29
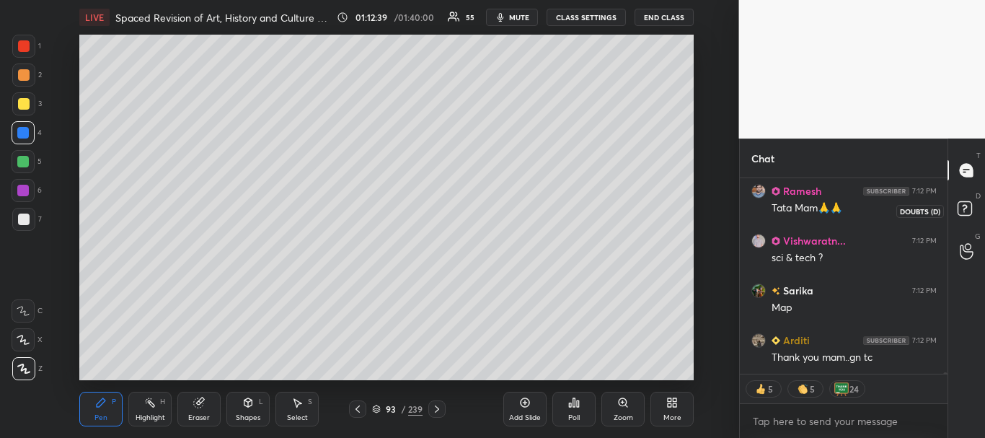
scroll to position [23948, 0]
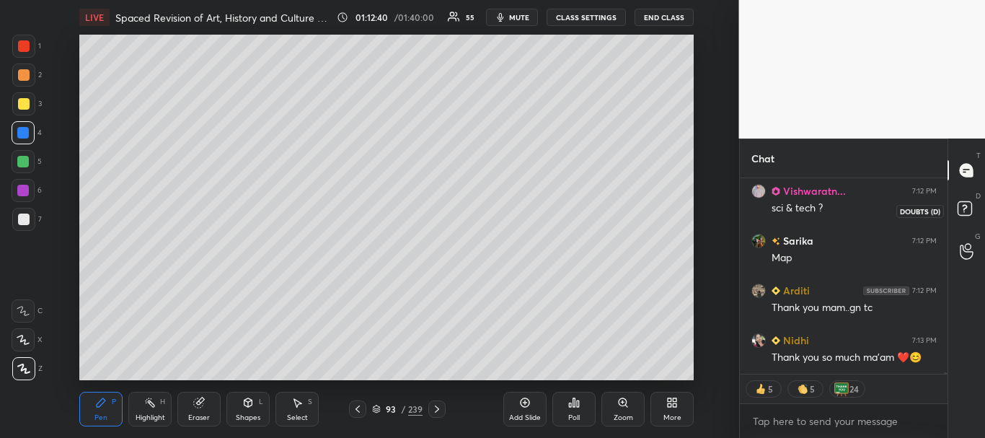
click at [968, 209] on rect at bounding box center [965, 209] width 14 height 14
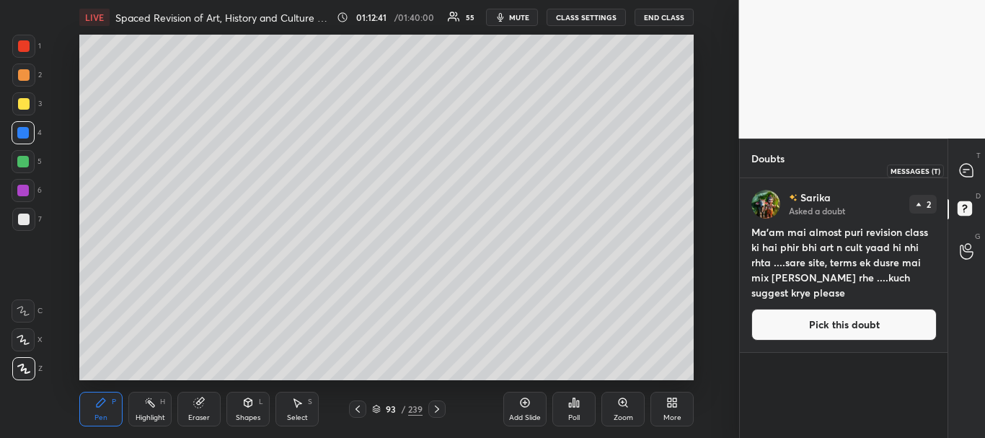
click at [970, 163] on icon at bounding box center [966, 170] width 15 height 15
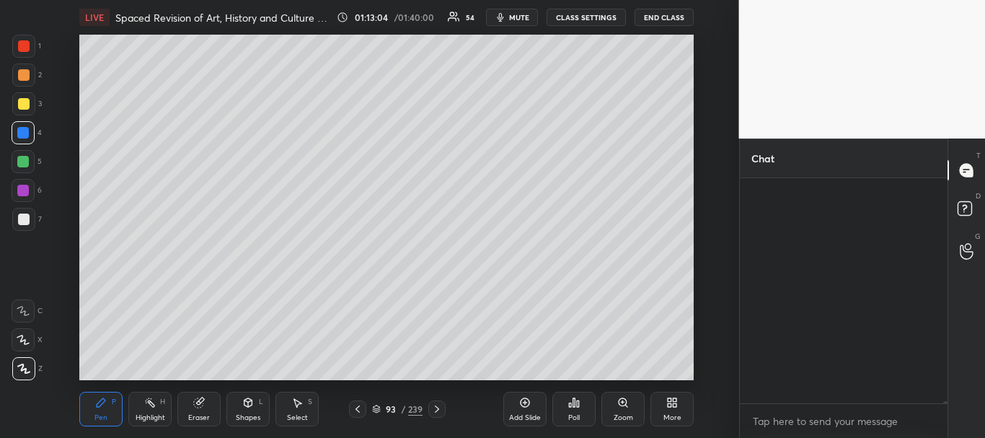
scroll to position [25081, 0]
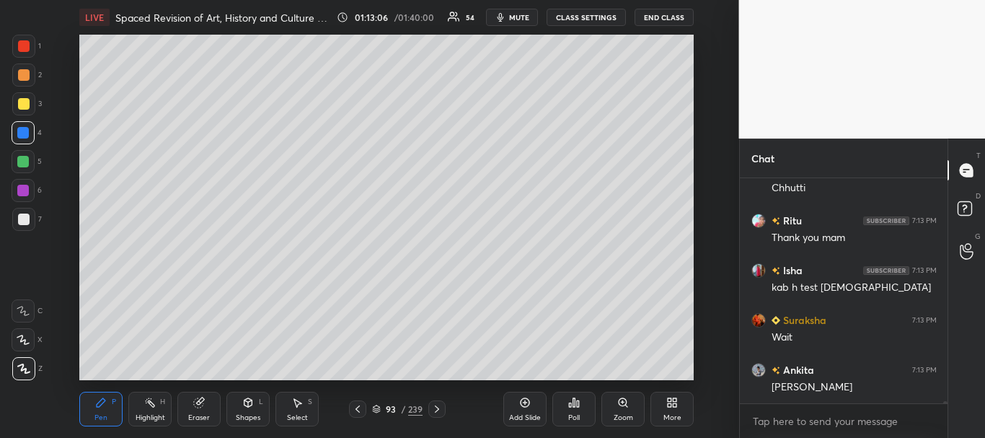
click at [686, 410] on div "More" at bounding box center [672, 409] width 43 height 35
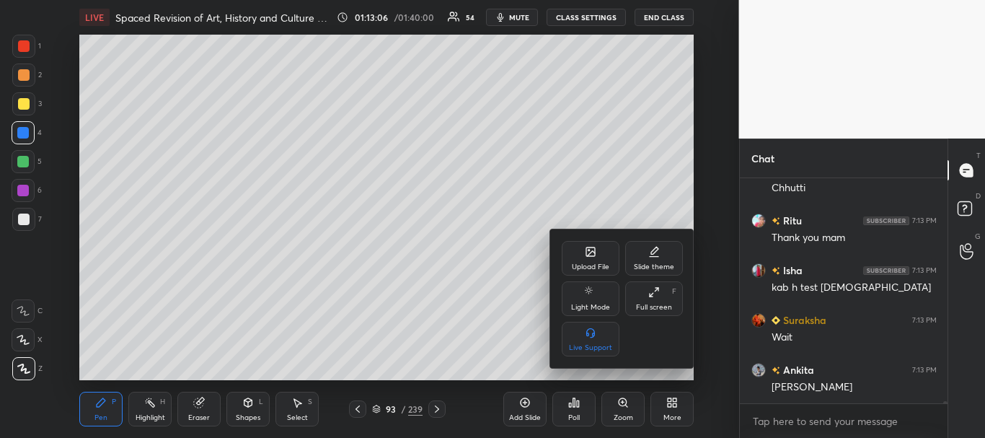
scroll to position [25131, 0]
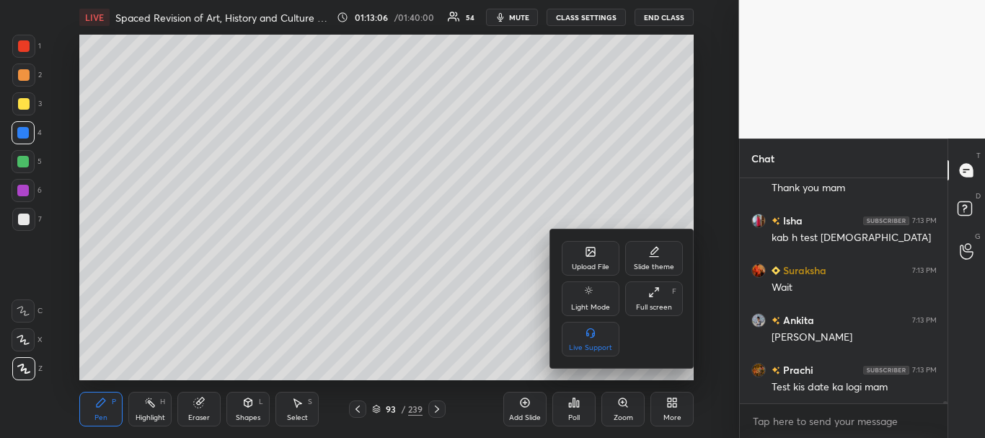
click at [594, 256] on icon at bounding box center [590, 251] width 9 height 9
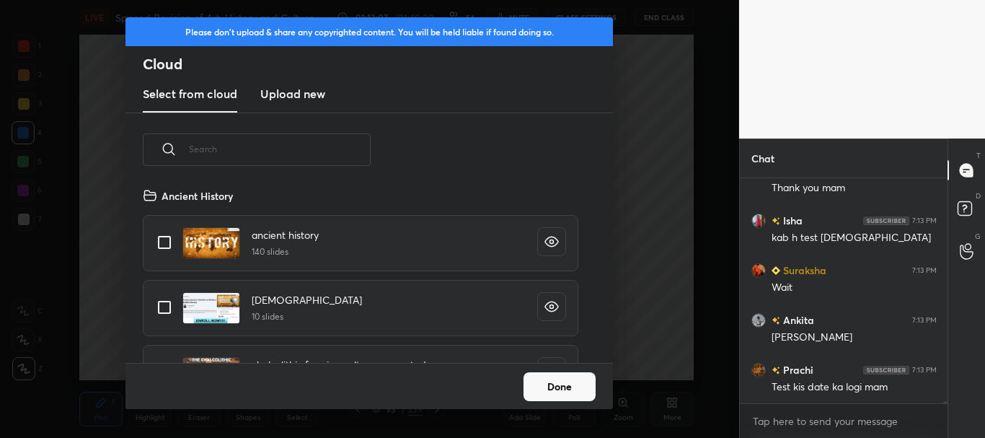
click at [296, 95] on h3 "Upload new" at bounding box center [292, 93] width 65 height 17
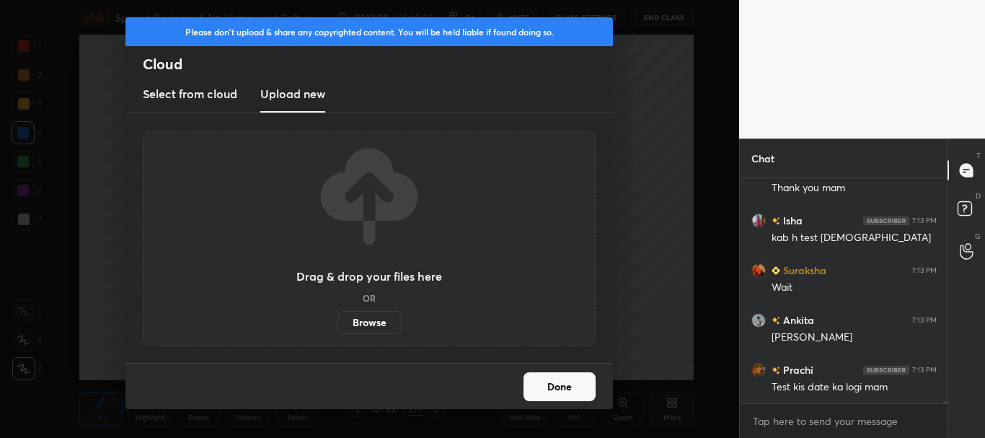
click at [363, 322] on label "Browse" at bounding box center [370, 322] width 64 height 23
click at [338, 322] on input "Browse" at bounding box center [338, 322] width 0 height 23
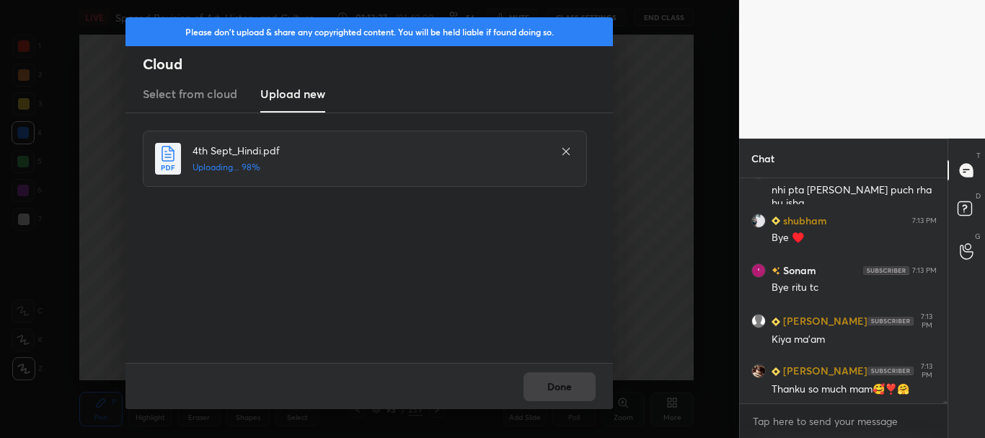
scroll to position [25691, 0]
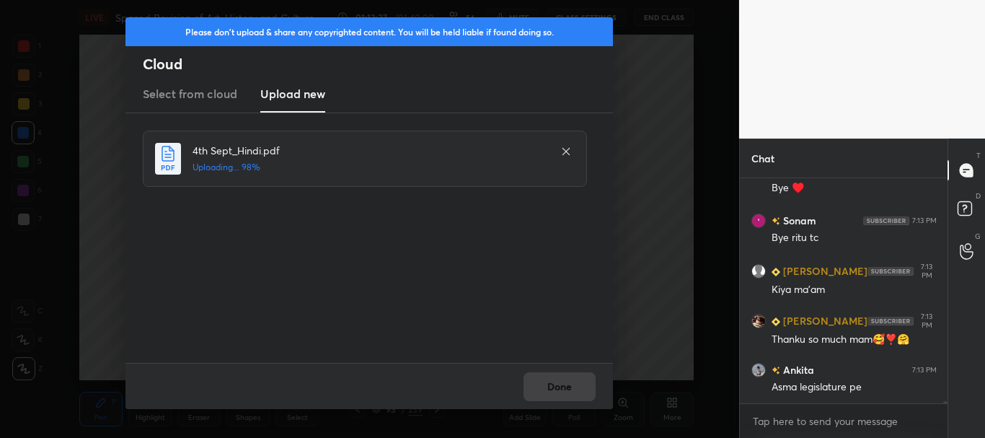
click at [522, 252] on div "4th Sept_Hindi.pdf Uploading... 98%" at bounding box center [371, 238] width 456 height 215
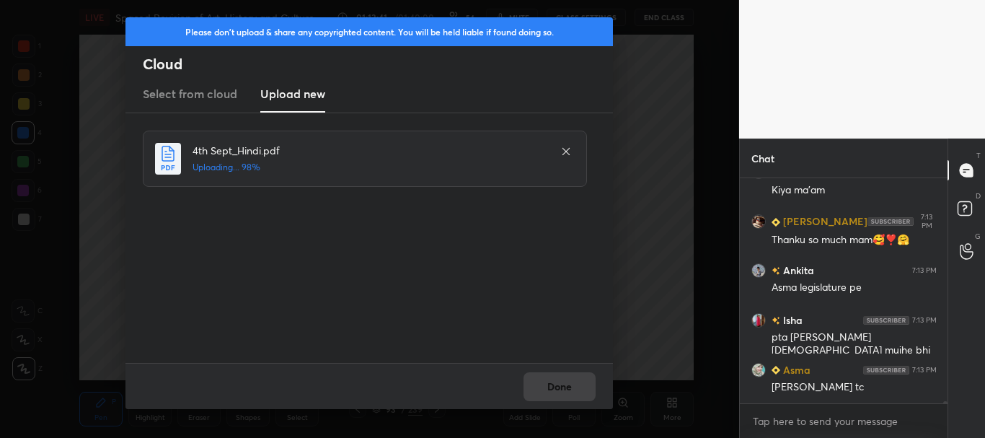
scroll to position [25841, 0]
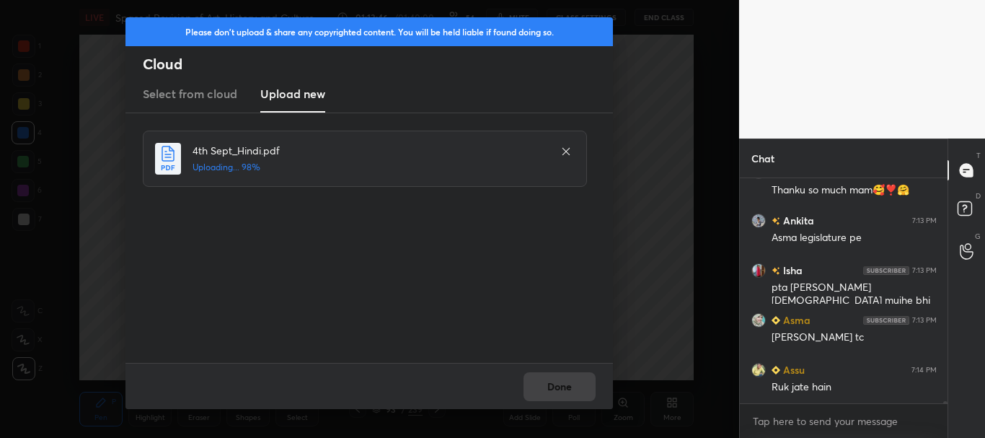
click at [571, 152] on icon at bounding box center [566, 152] width 12 height 12
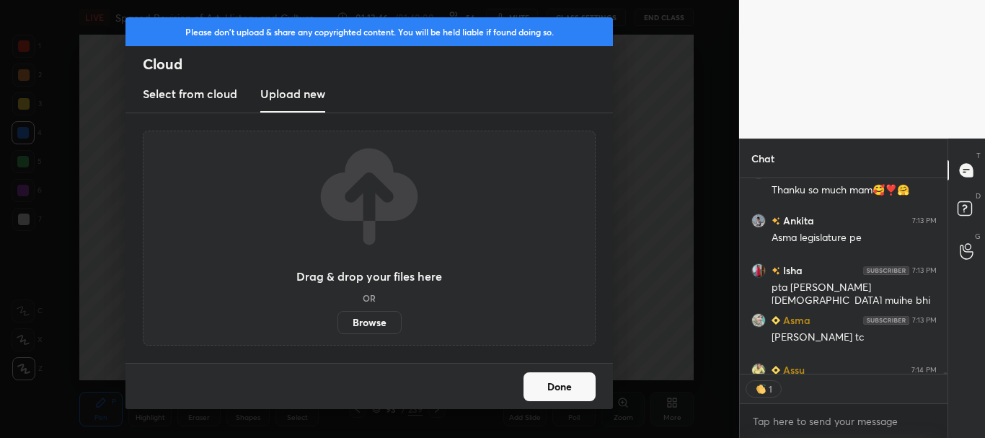
scroll to position [191, 203]
click at [387, 320] on label "Browse" at bounding box center [370, 322] width 64 height 23
click at [338, 320] on input "Browse" at bounding box center [338, 322] width 0 height 23
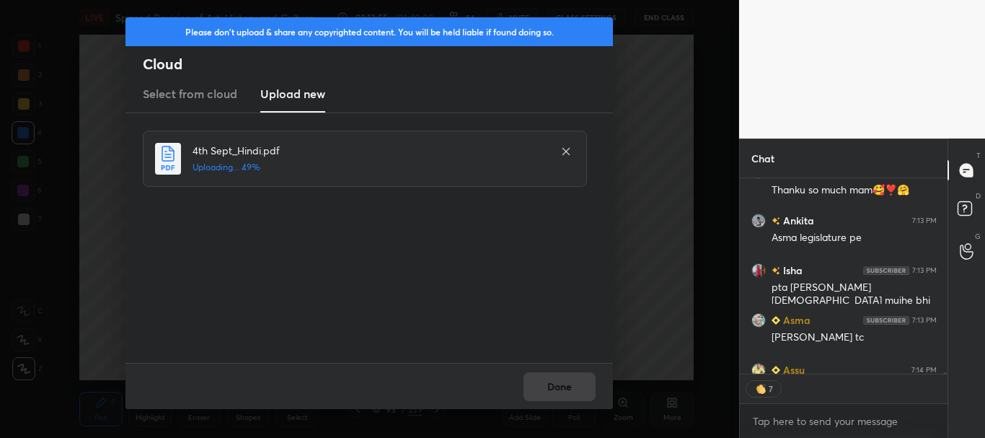
click at [568, 146] on icon at bounding box center [566, 152] width 12 height 12
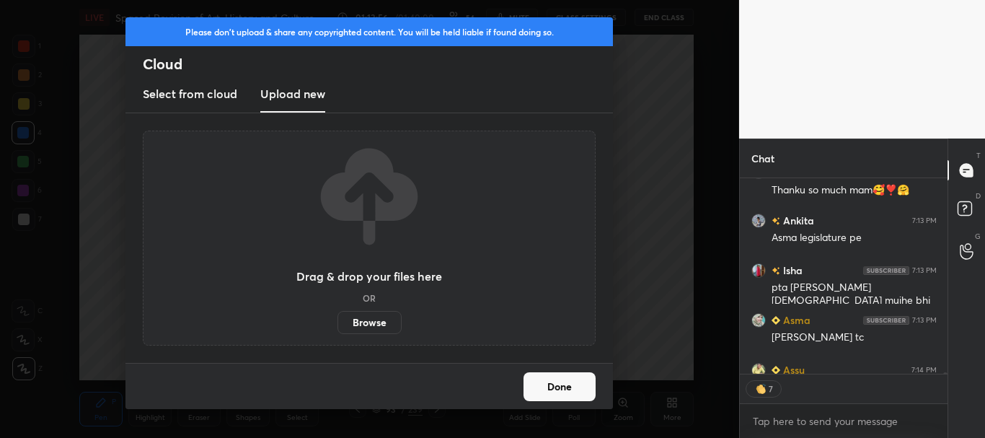
click at [558, 380] on button "Done" at bounding box center [560, 386] width 72 height 29
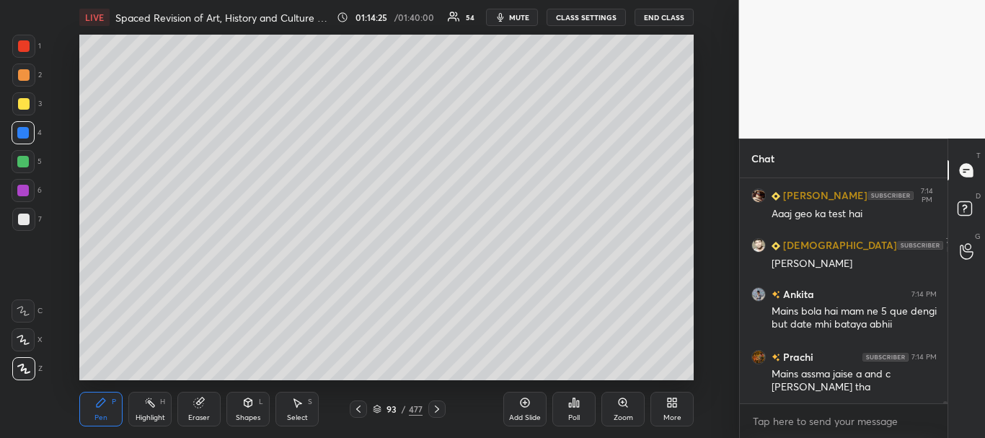
scroll to position [26165, 0]
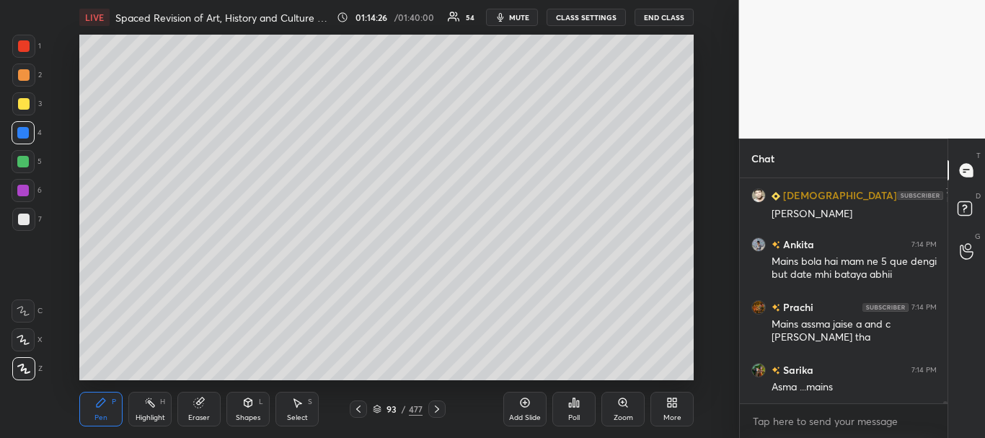
click at [678, 406] on icon at bounding box center [672, 403] width 12 height 12
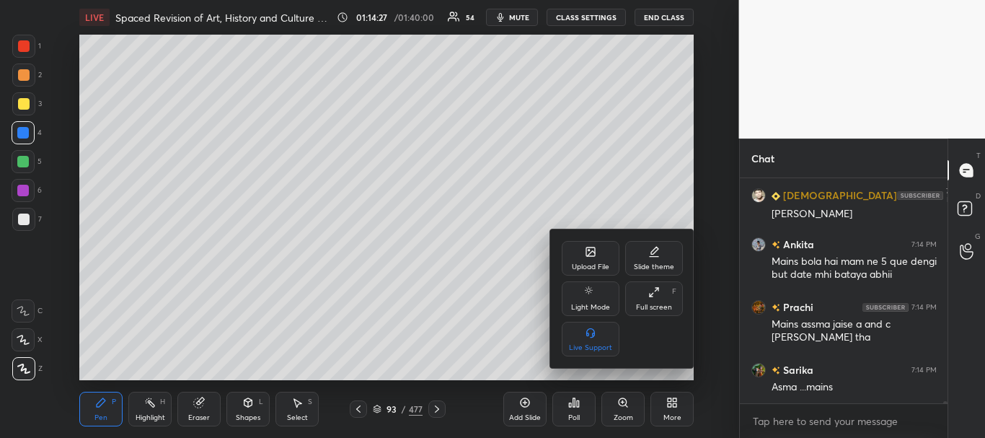
click at [597, 254] on div "Upload File" at bounding box center [591, 258] width 58 height 35
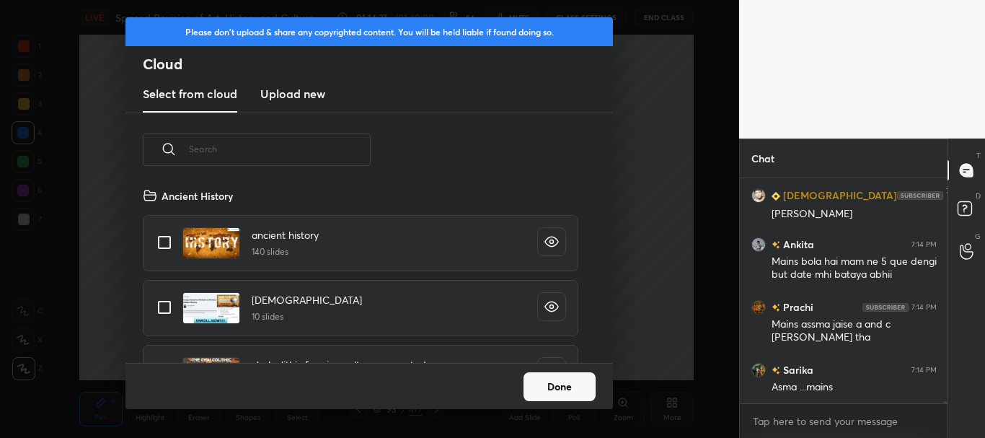
scroll to position [26215, 0]
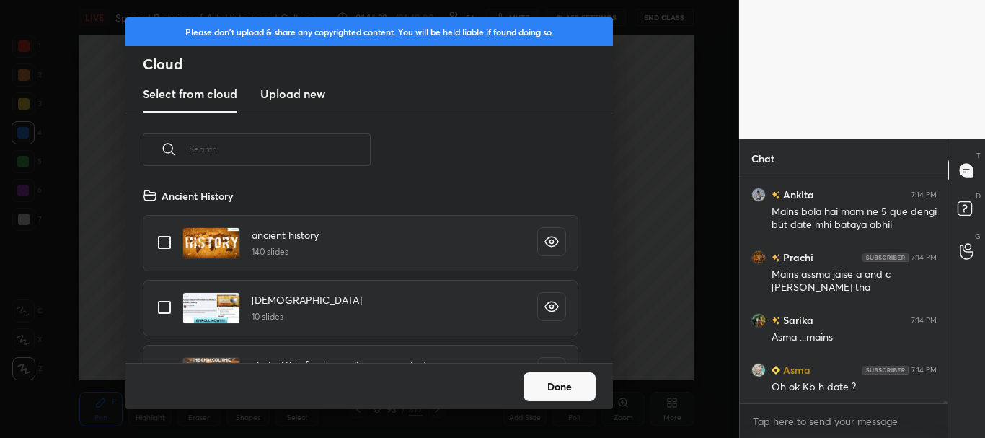
click at [291, 94] on h3 "Upload new" at bounding box center [292, 93] width 65 height 17
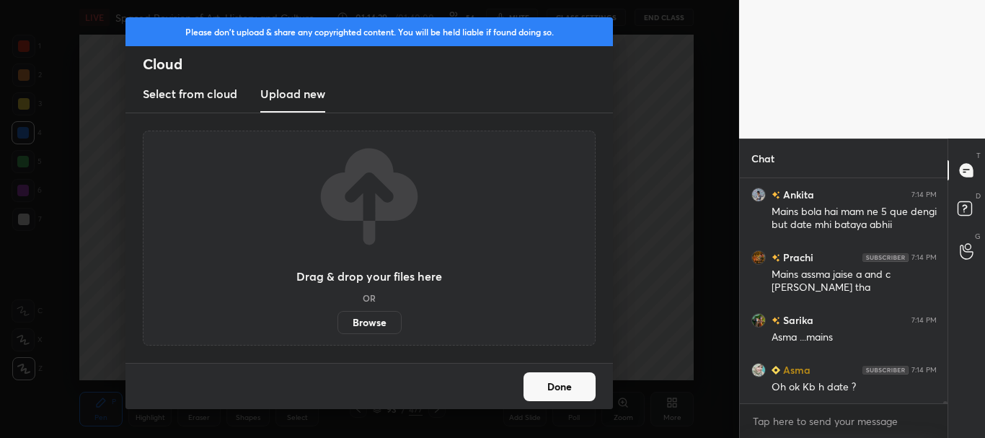
click at [373, 322] on label "Browse" at bounding box center [370, 322] width 64 height 23
click at [338, 322] on input "Browse" at bounding box center [338, 322] width 0 height 23
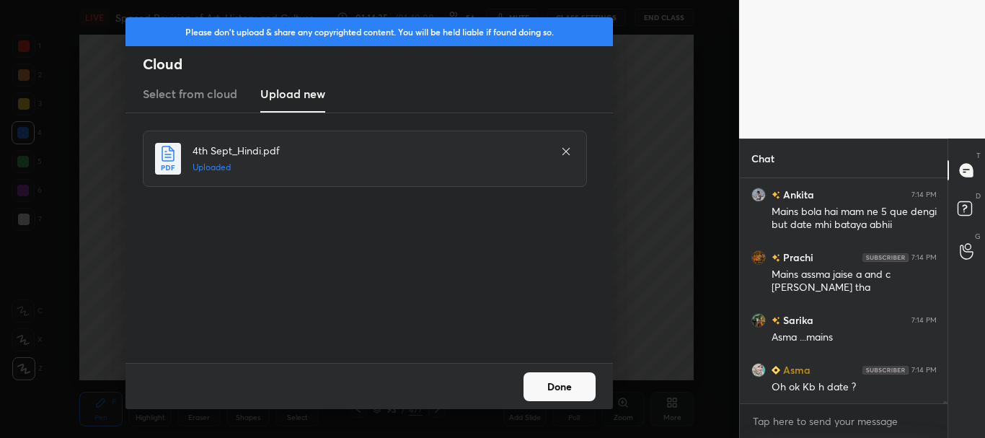
scroll to position [26265, 0]
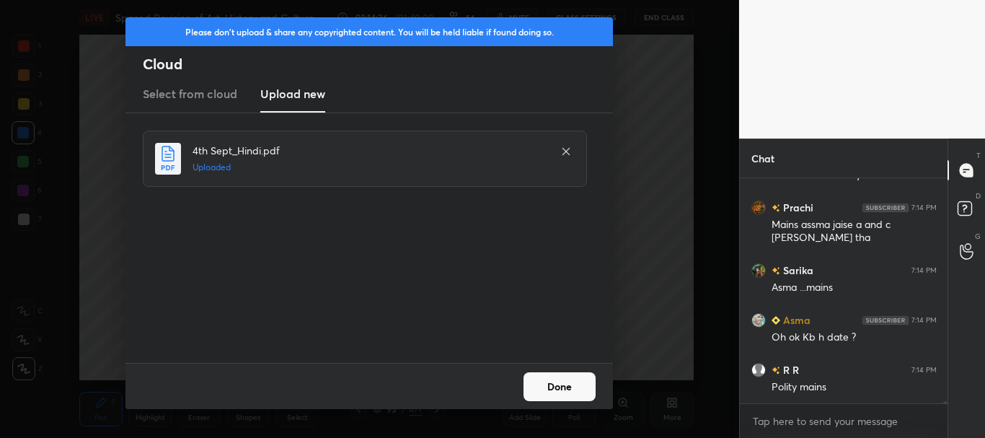
click at [562, 392] on button "Done" at bounding box center [560, 386] width 72 height 29
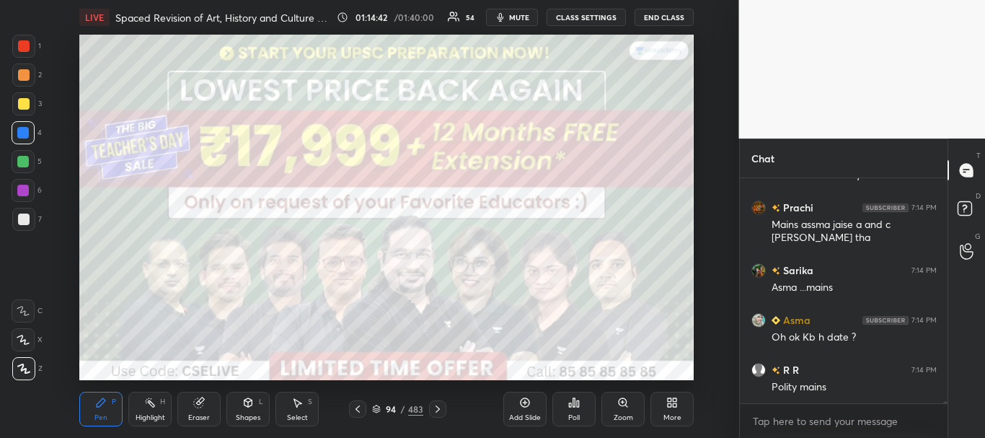
scroll to position [26315, 0]
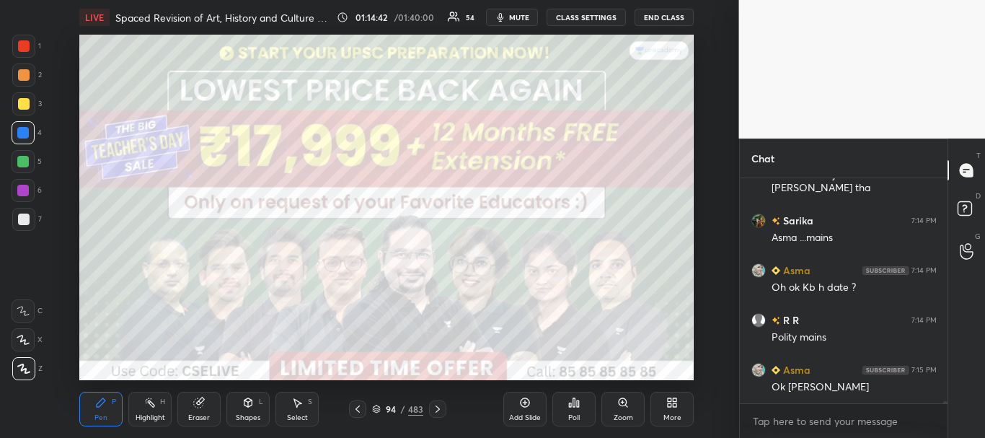
click at [25, 48] on div at bounding box center [24, 46] width 12 height 12
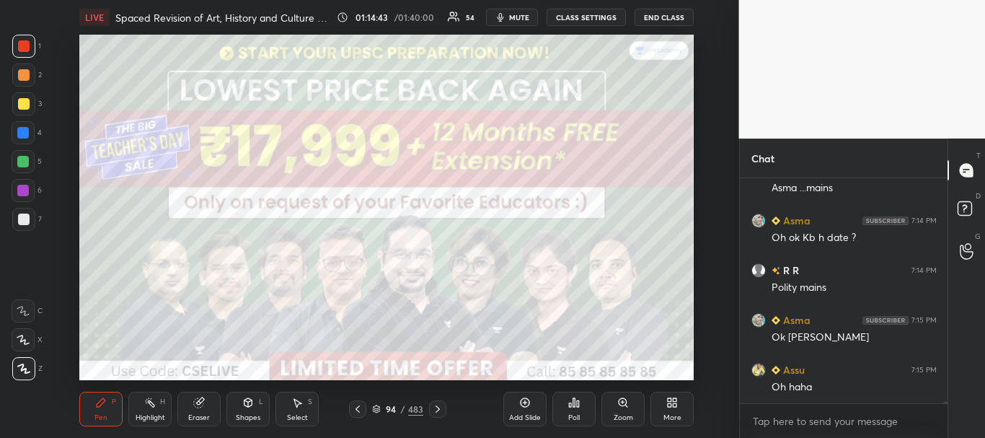
click at [22, 214] on div at bounding box center [24, 220] width 12 height 12
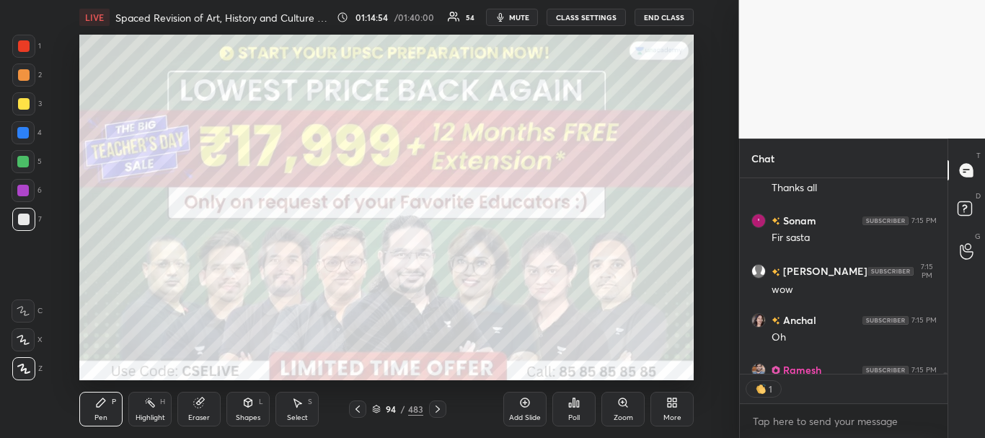
scroll to position [191, 203]
click at [439, 409] on icon at bounding box center [438, 409] width 12 height 12
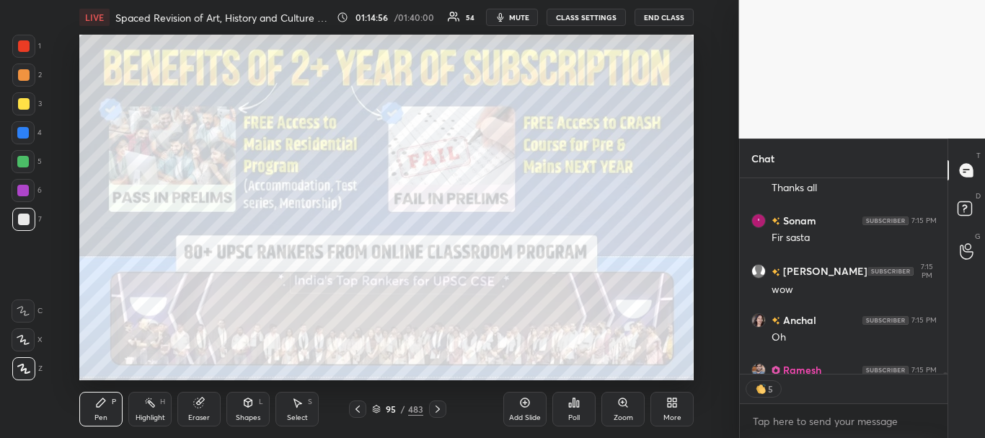
click at [356, 407] on icon at bounding box center [358, 409] width 12 height 12
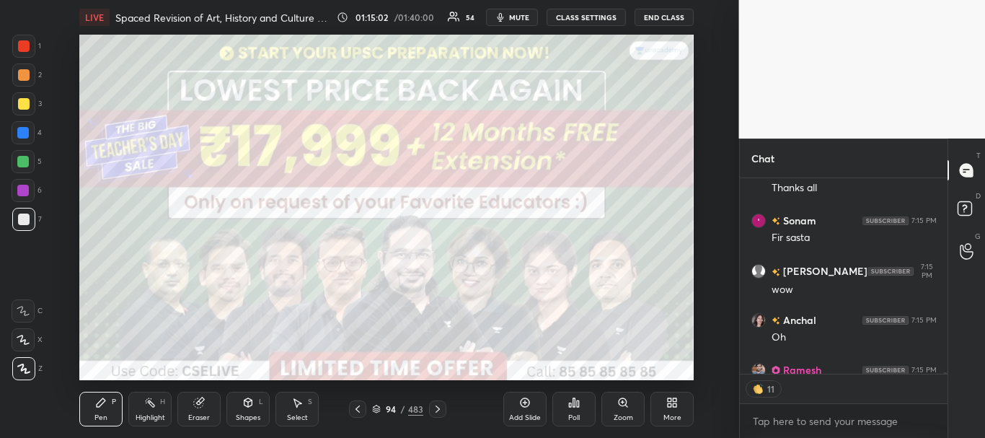
click at [440, 410] on icon at bounding box center [438, 409] width 12 height 12
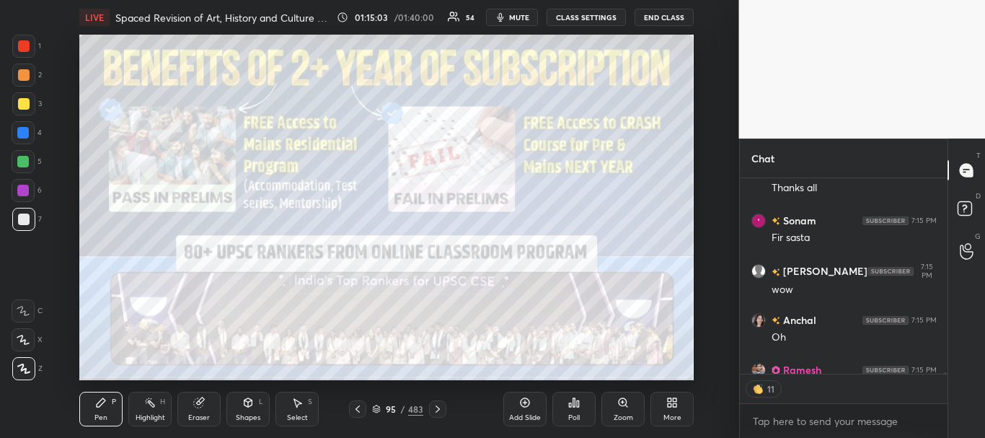
click at [440, 410] on icon at bounding box center [438, 409] width 12 height 12
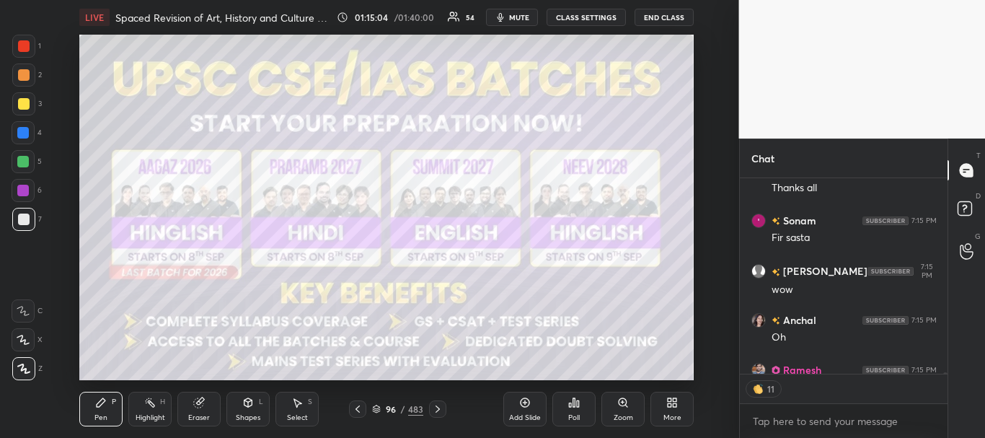
click at [17, 39] on div at bounding box center [23, 46] width 23 height 23
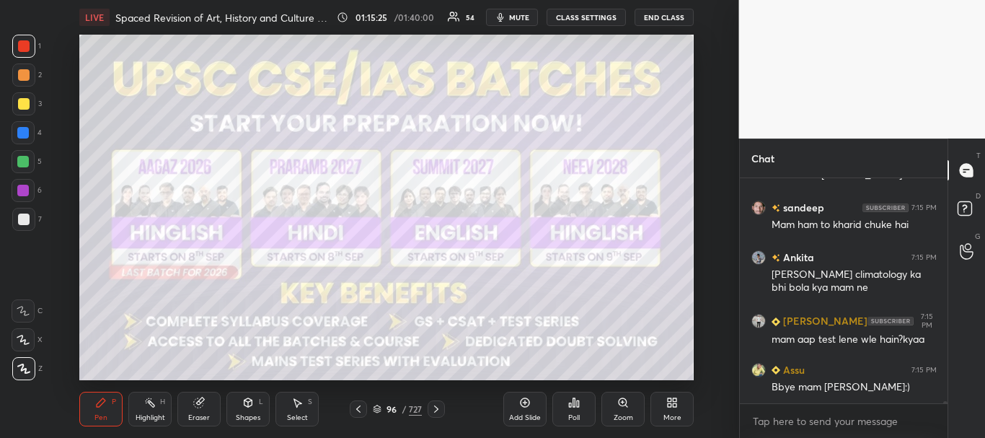
scroll to position [27262, 0]
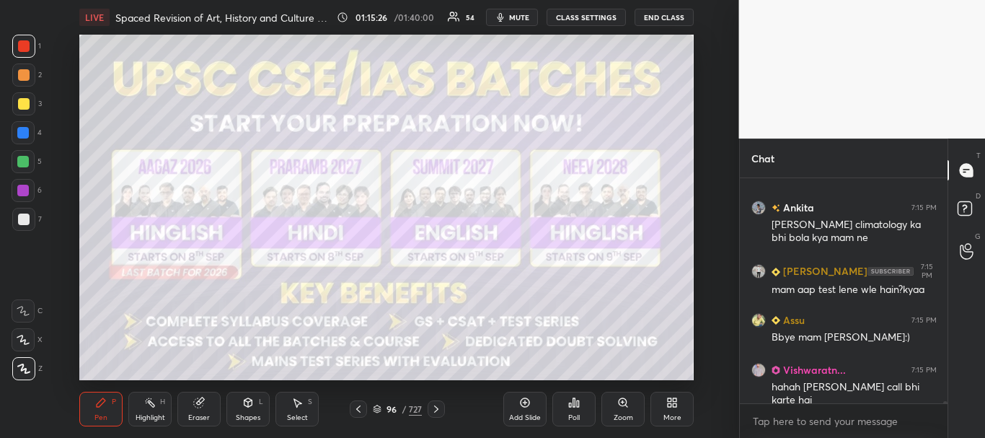
click at [378, 409] on icon at bounding box center [377, 407] width 7 height 4
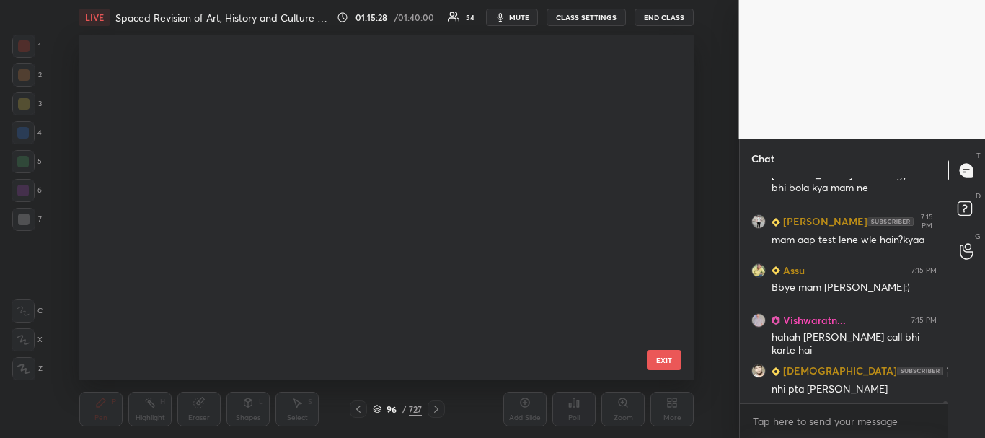
scroll to position [0, 0]
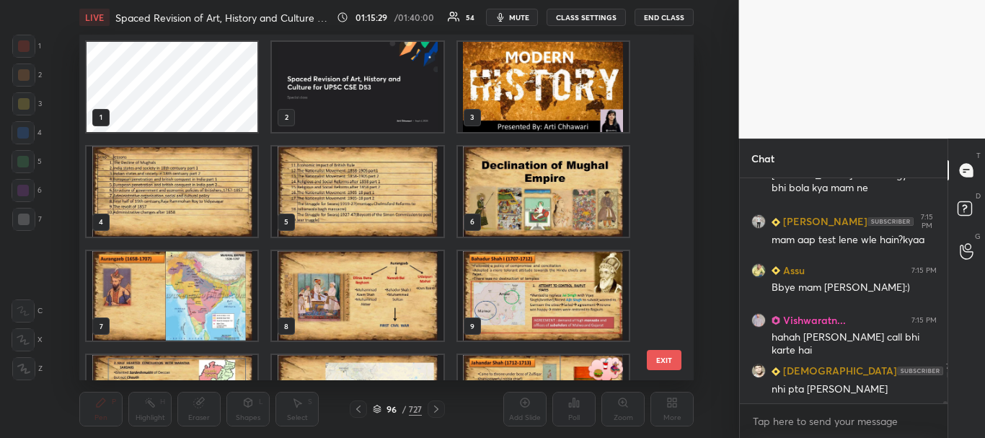
click at [338, 100] on img "grid" at bounding box center [358, 87] width 171 height 90
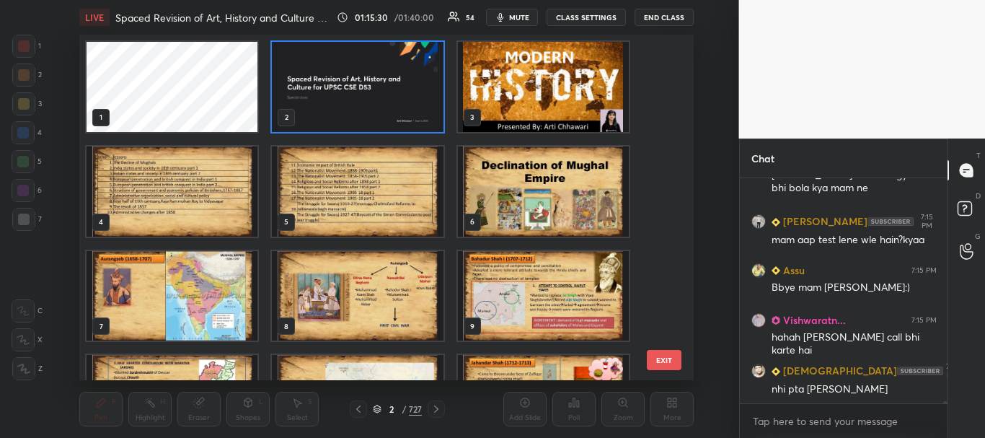
click at [377, 410] on icon at bounding box center [377, 410] width 7 height 2
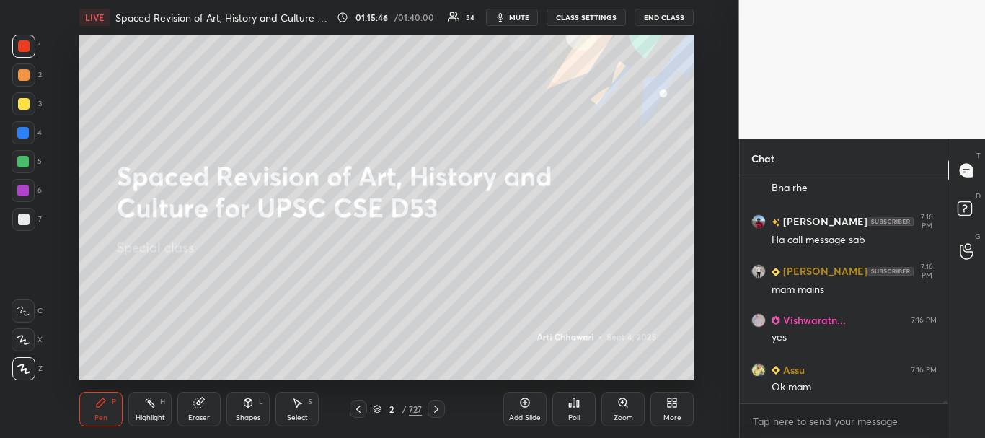
scroll to position [27810, 0]
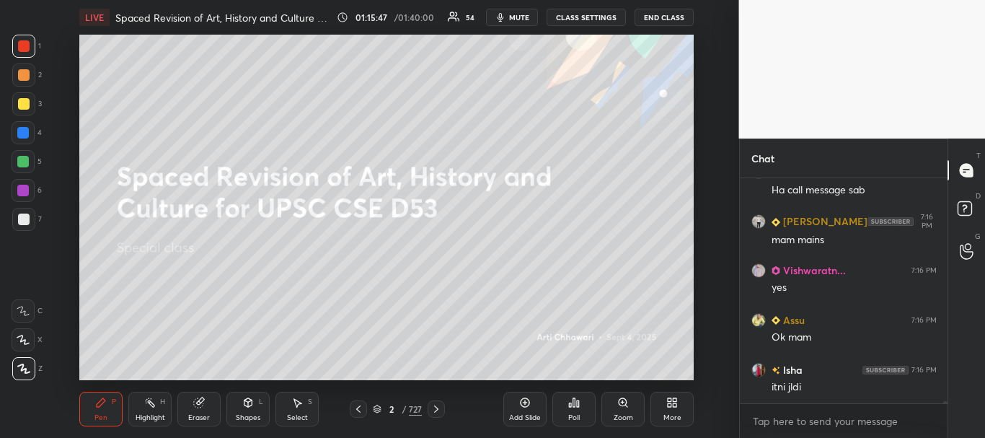
click at [22, 131] on div at bounding box center [23, 133] width 12 height 12
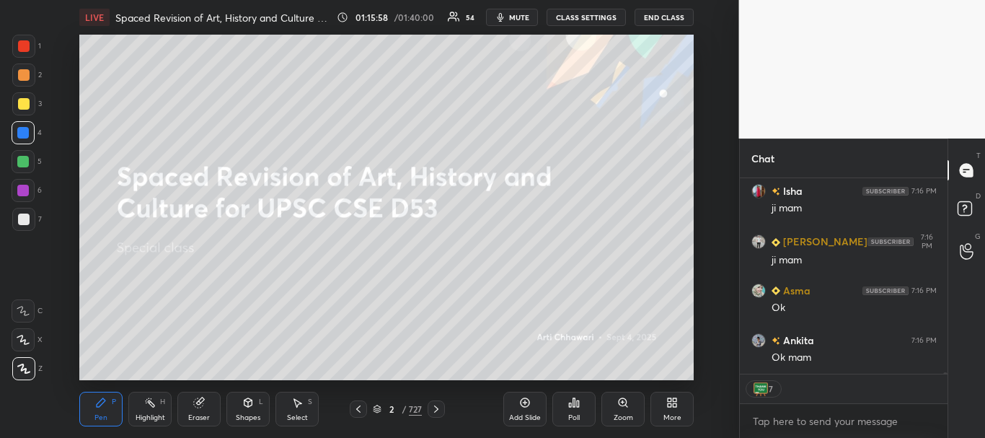
scroll to position [28287, 0]
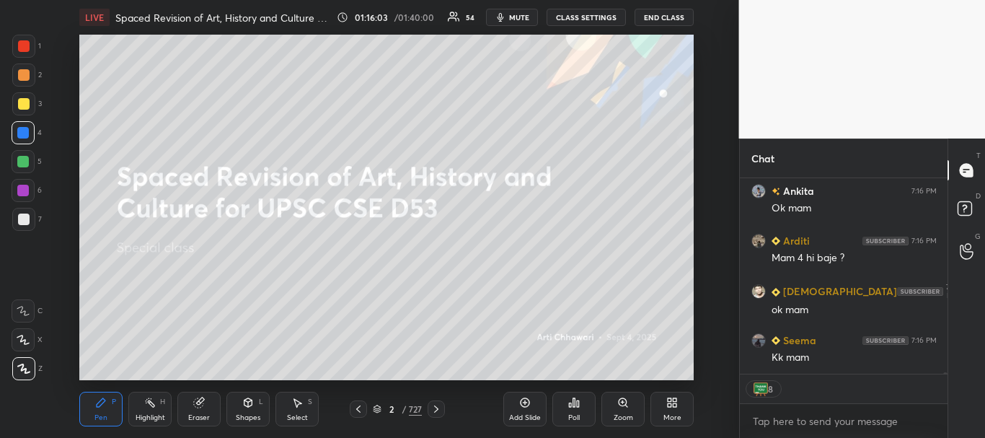
click at [660, 19] on button "End Class" at bounding box center [664, 17] width 59 height 17
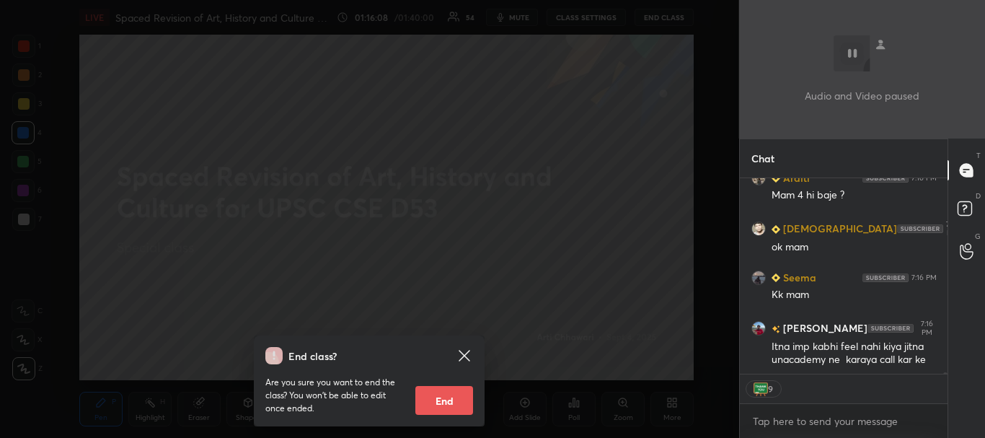
click at [449, 400] on button "End" at bounding box center [444, 400] width 58 height 29
type textarea "x"
